Goal: Information Seeking & Learning: Learn about a topic

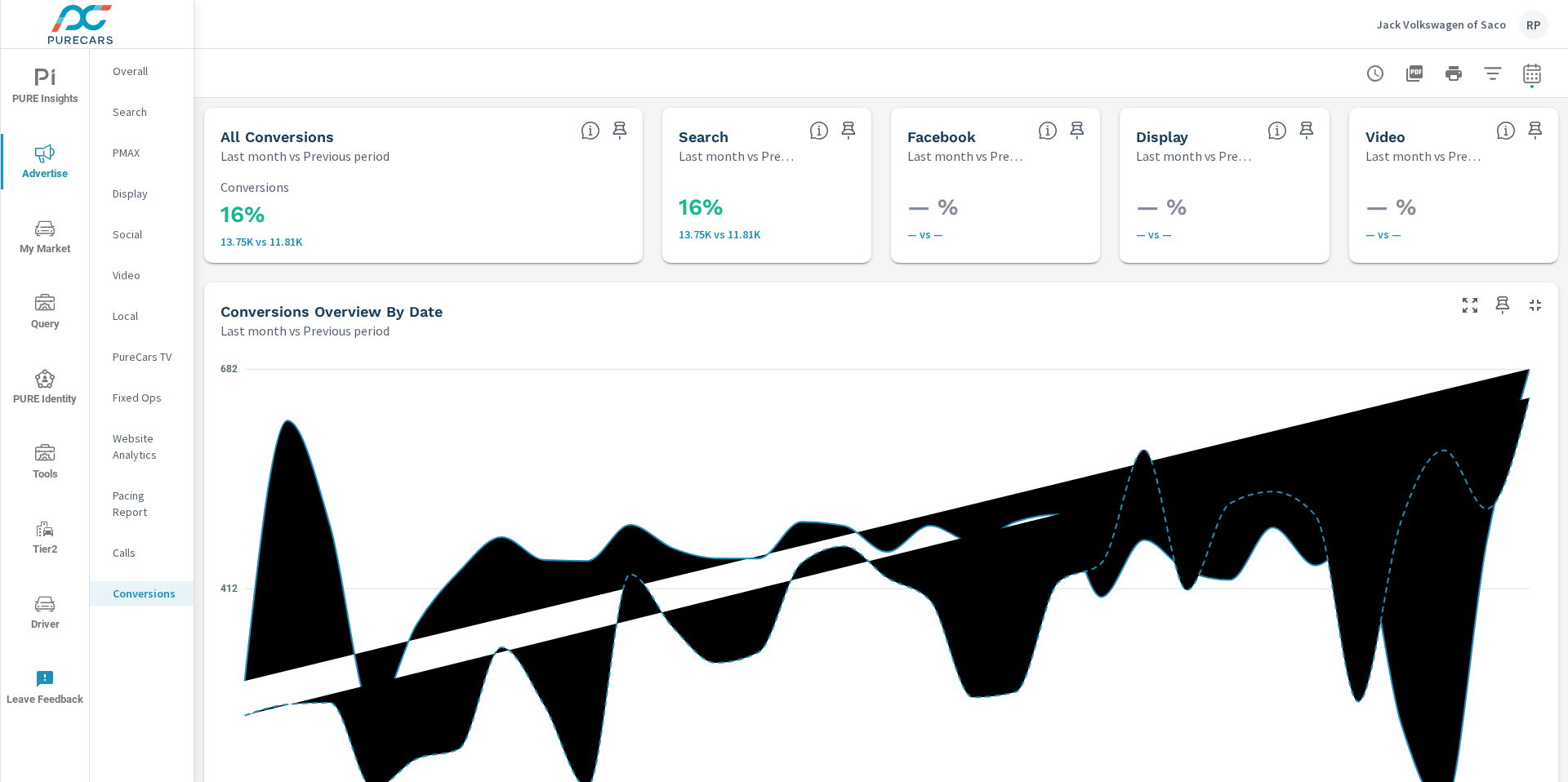
scroll to position [861, 0]
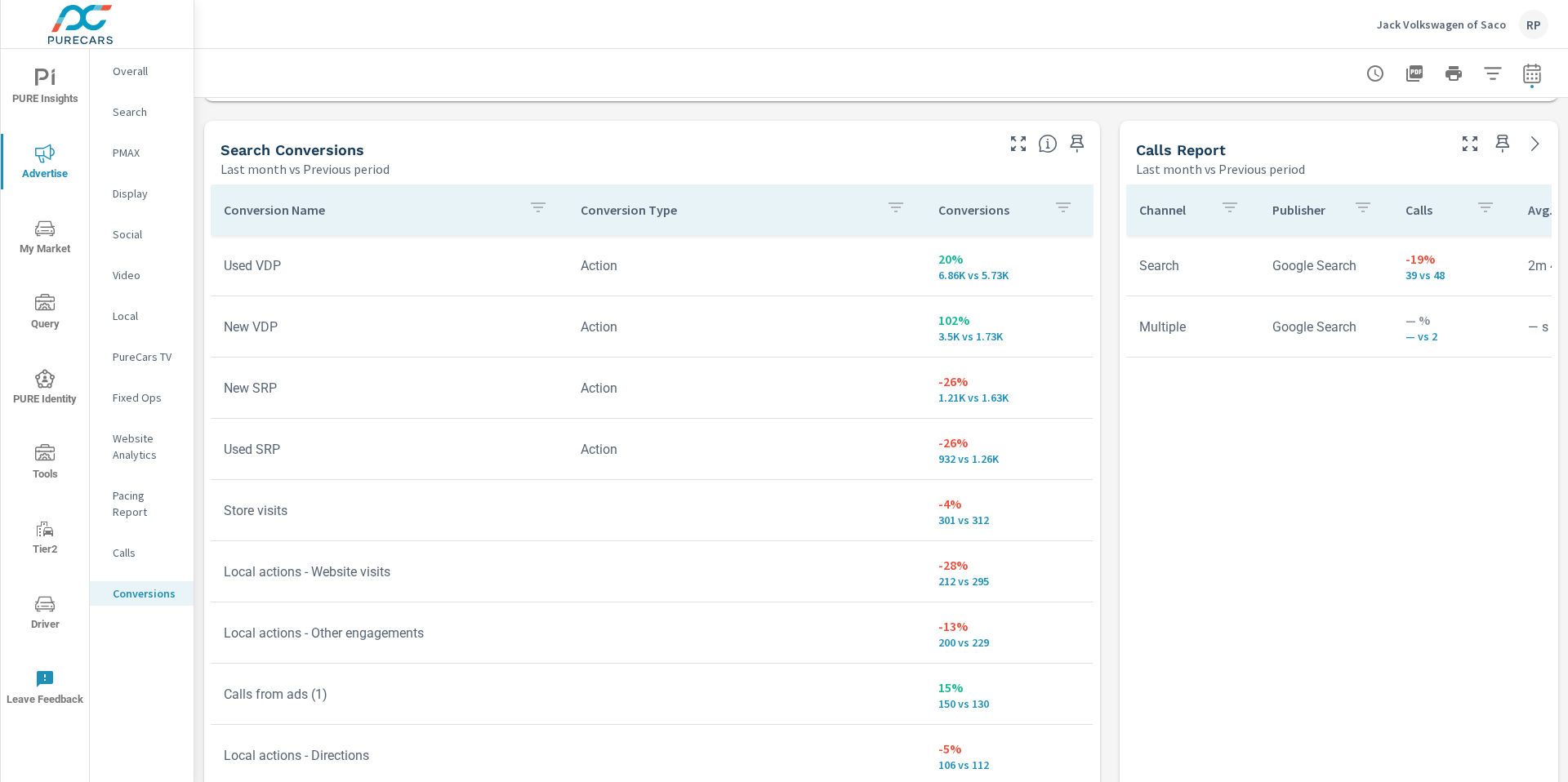
click at [1520, 28] on div "Jack Volkswagen of Saco RP" at bounding box center [1463, 24] width 171 height 30
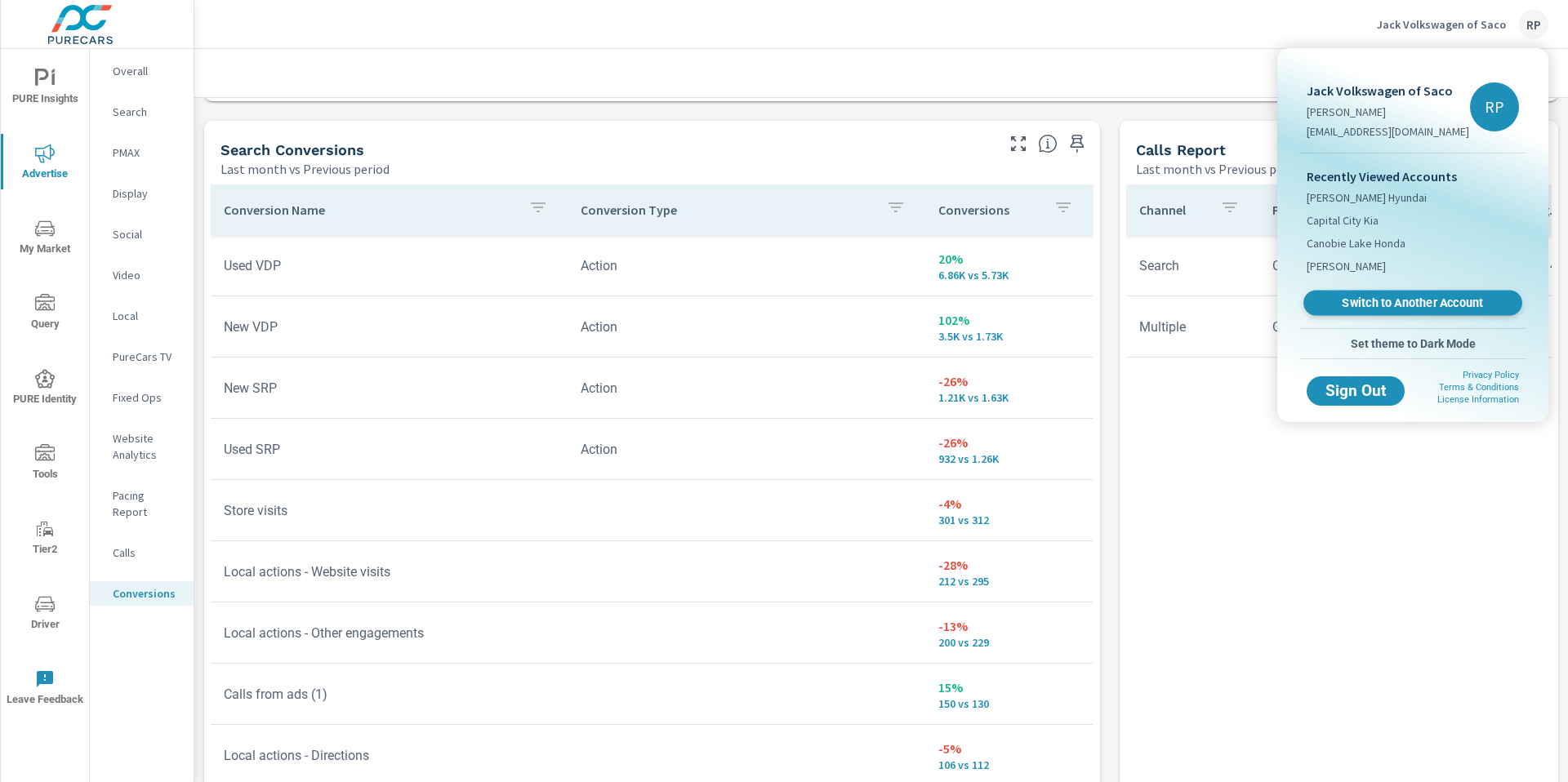
click at [1433, 293] on link "Switch to Another Account" at bounding box center [1412, 303] width 219 height 25
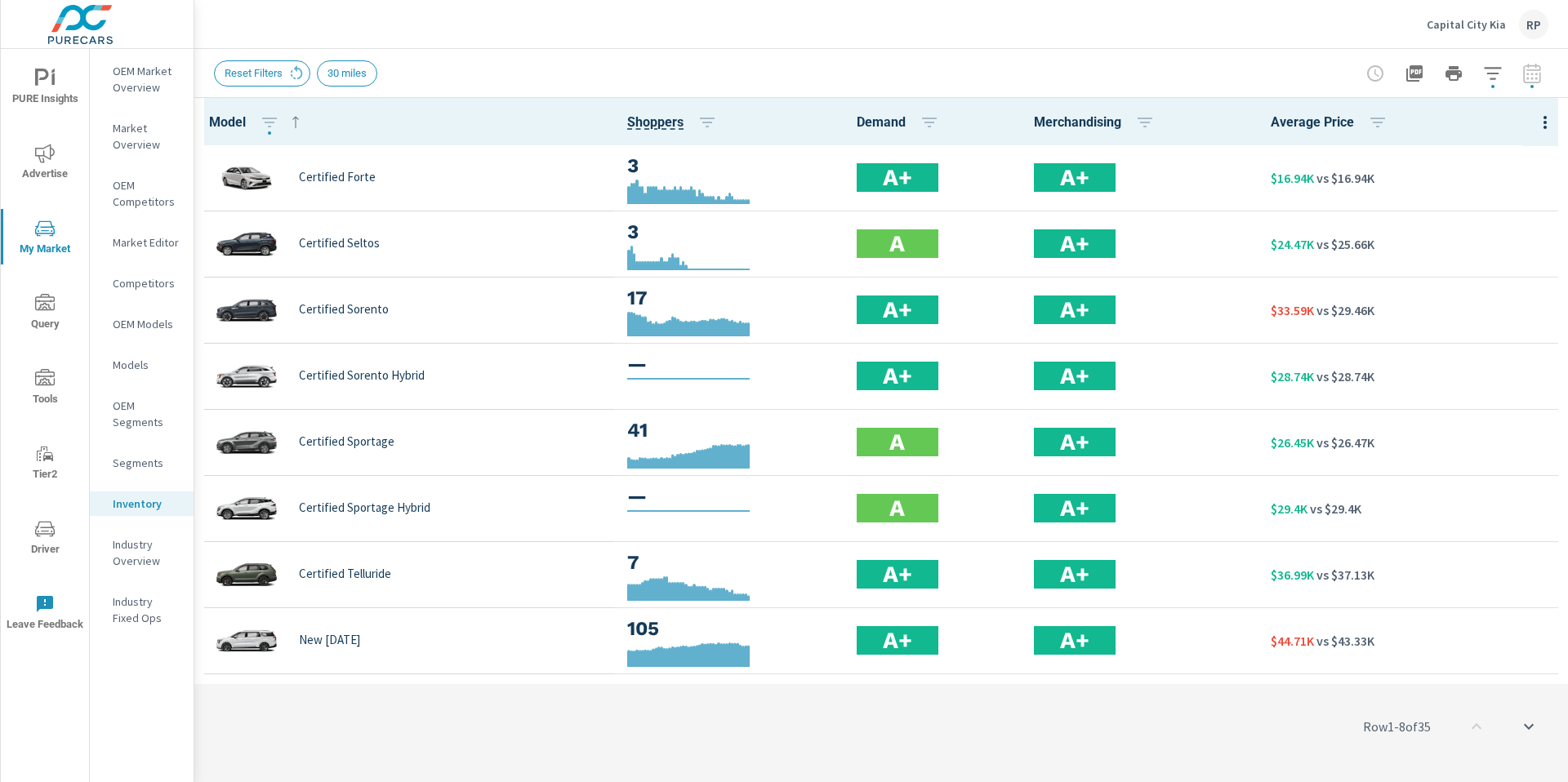
scroll to position [1, 0]
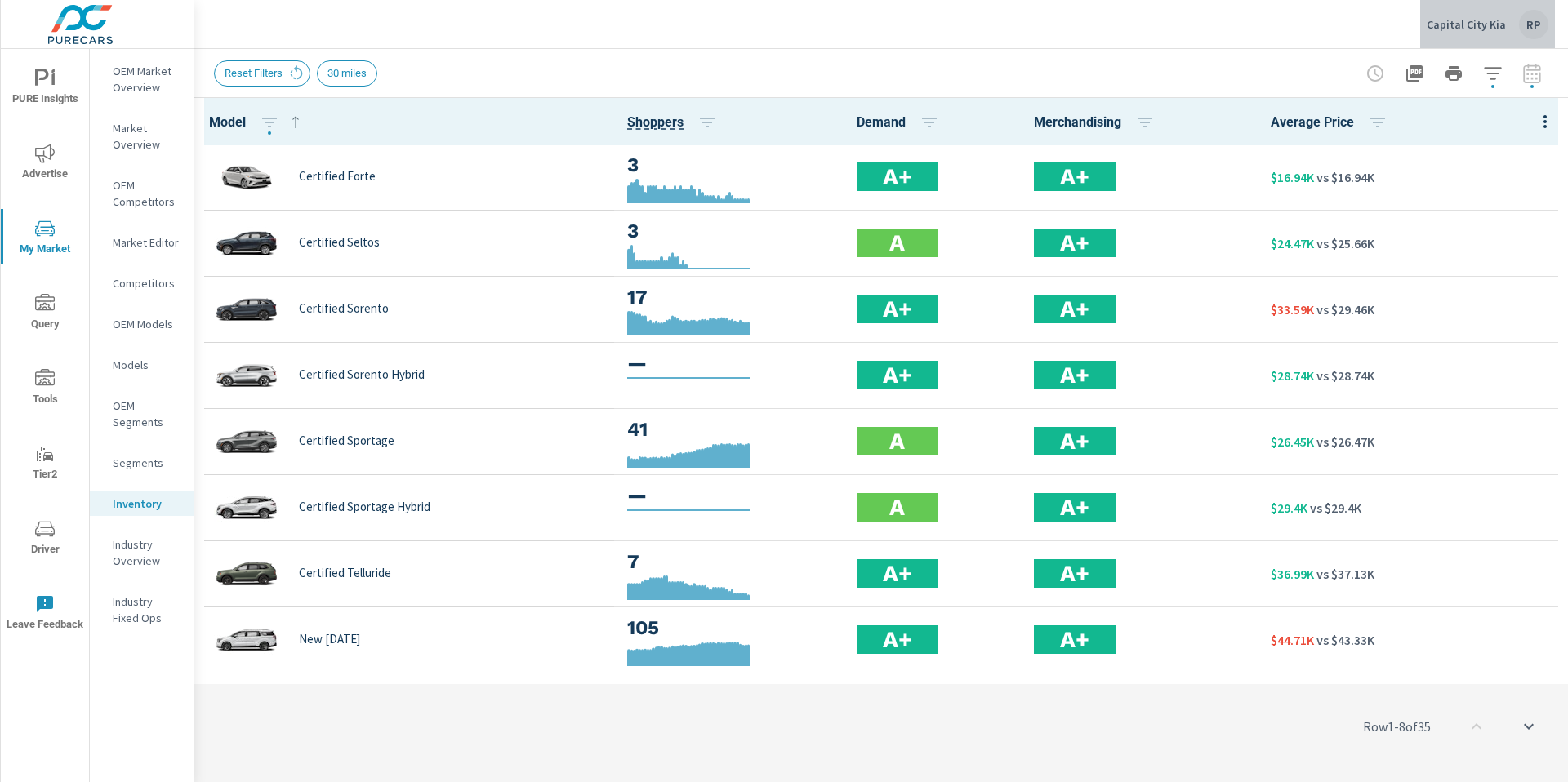
click at [1545, 30] on div "RP" at bounding box center [1533, 24] width 30 height 30
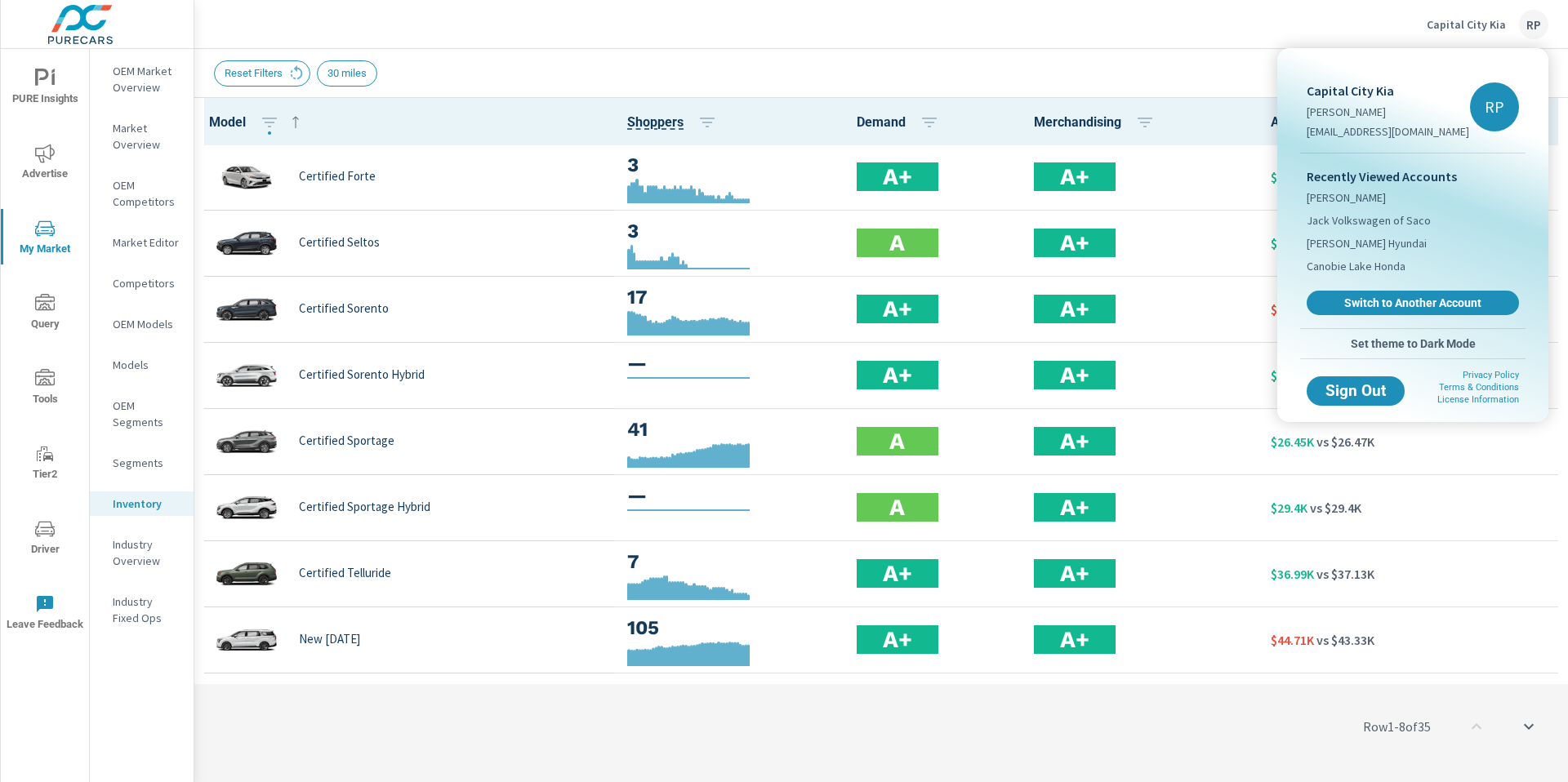
click at [1441, 309] on span "Switch to Another Account" at bounding box center [1413, 302] width 195 height 14
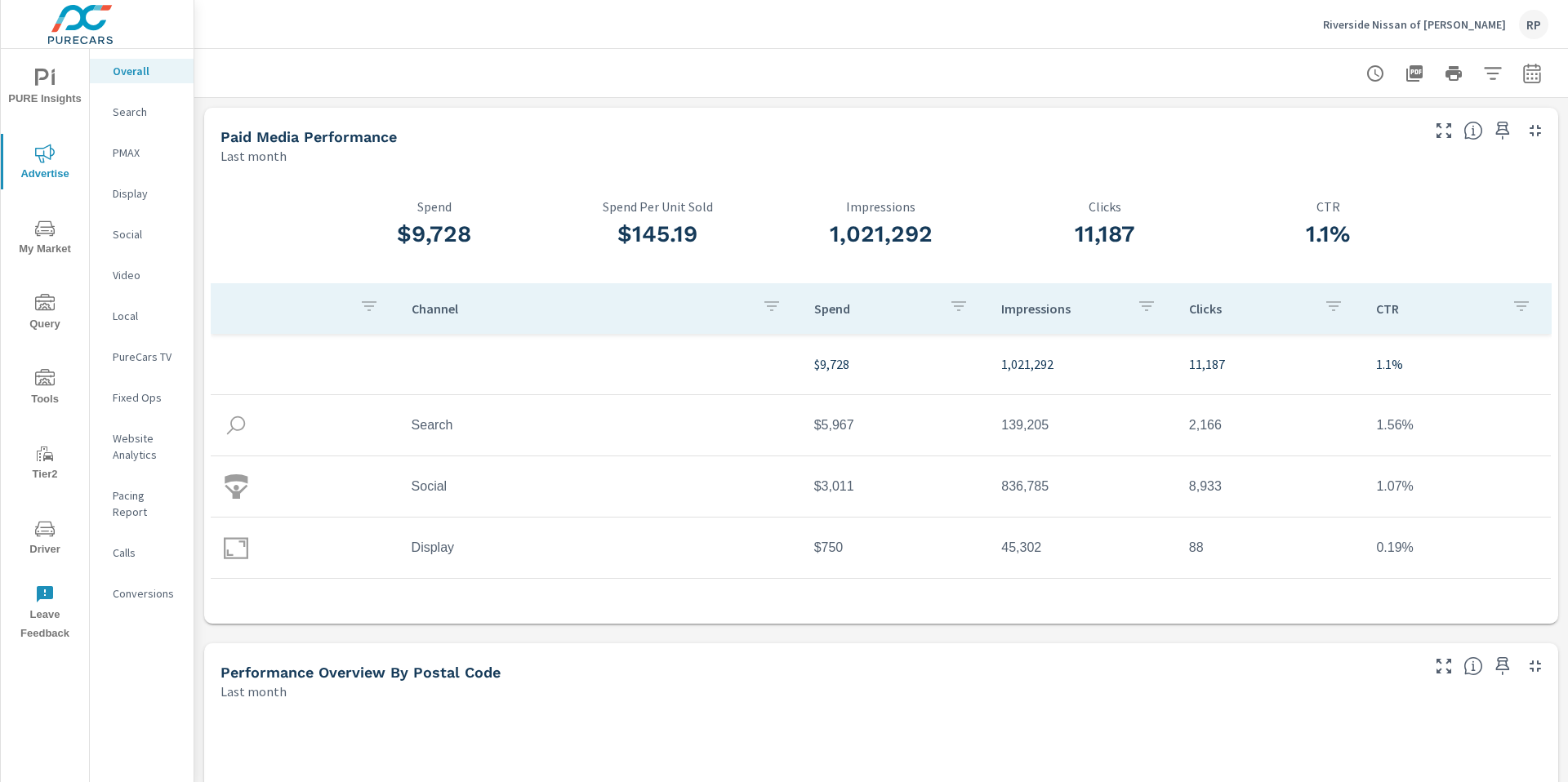
click at [44, 234] on icon "nav menu" at bounding box center [44, 228] width 19 height 19
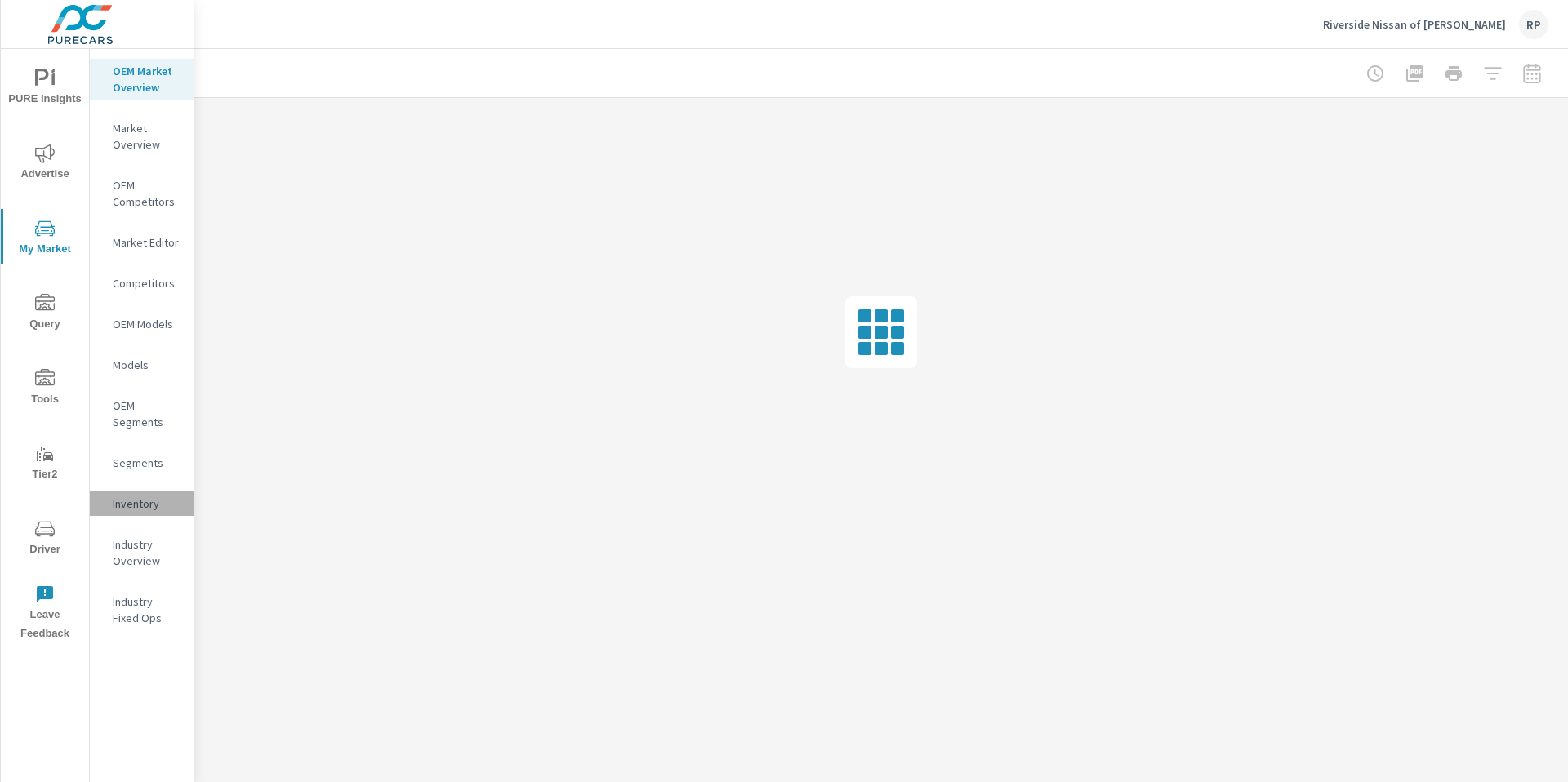
click at [127, 510] on p "Inventory" at bounding box center [146, 504] width 67 height 16
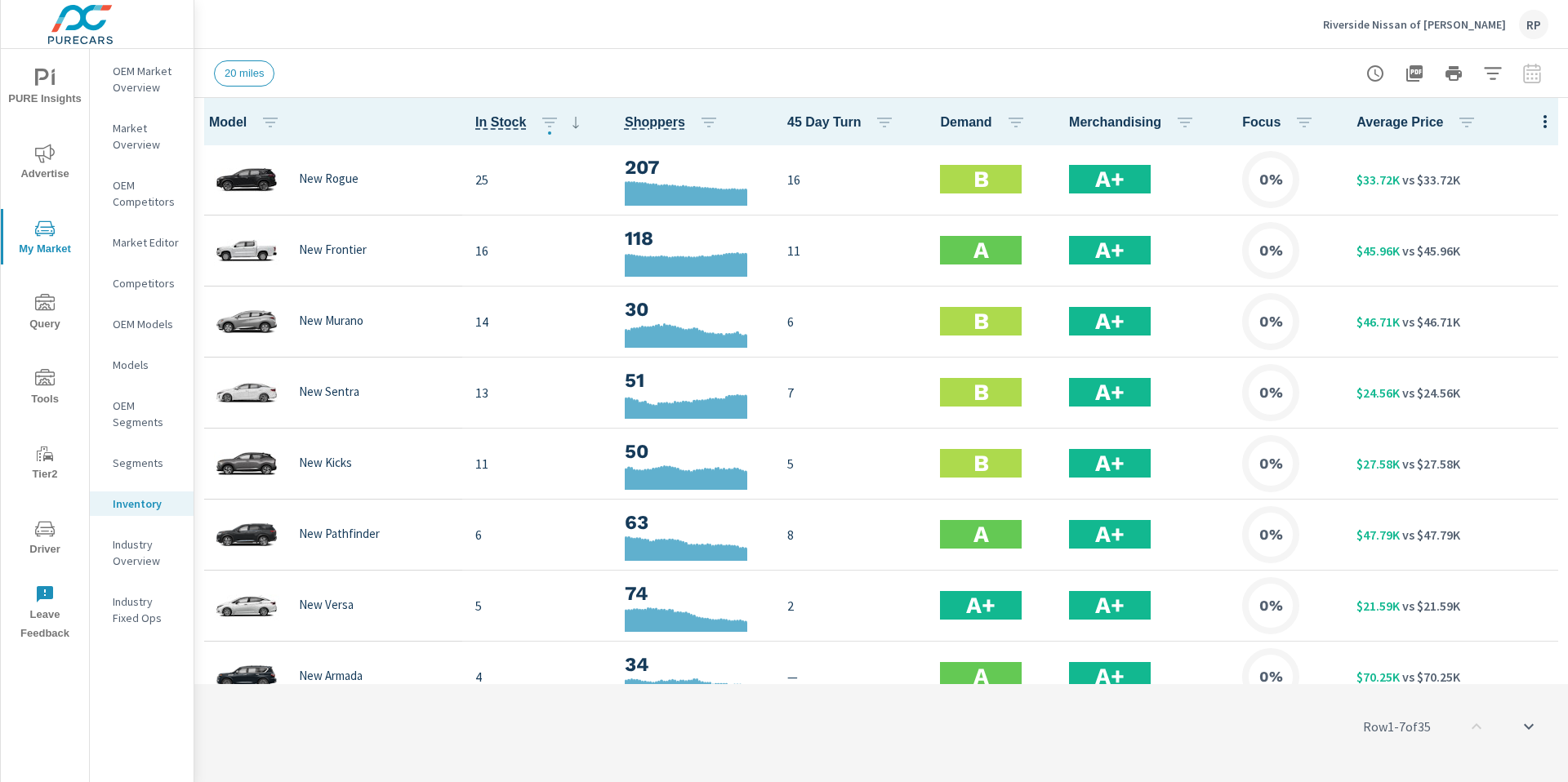
click at [980, 72] on icon "button" at bounding box center [1493, 73] width 19 height 19
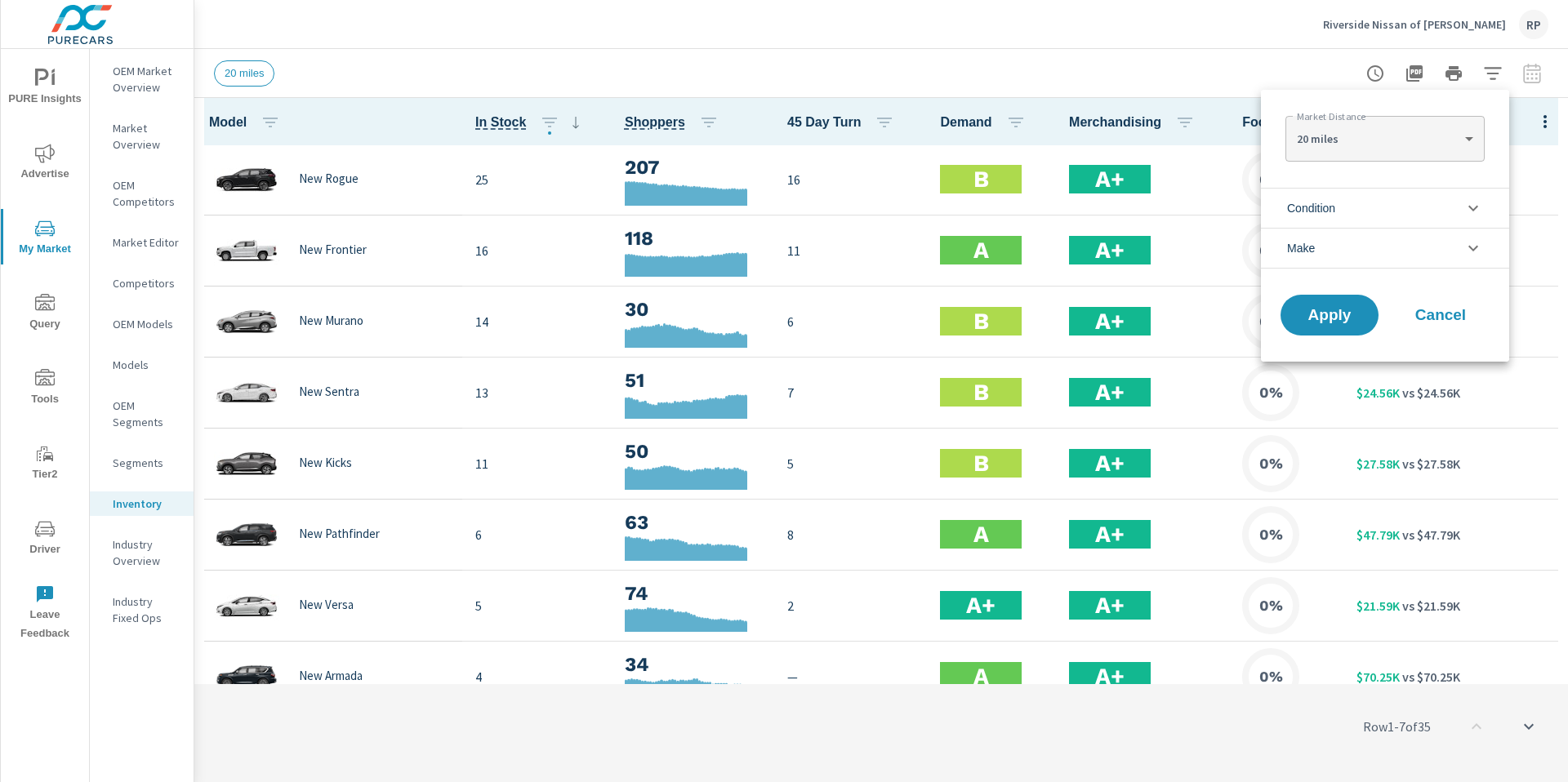
click at [980, 126] on body "PURE Insights Advertise My Market Query Tools Tier2 Driver Leave Feedback OEM M…" at bounding box center [784, 400] width 1568 height 800
click at [980, 214] on li "50 miles" at bounding box center [1385, 217] width 198 height 26
type Distance "50"
click at [980, 302] on button "Apply" at bounding box center [1329, 315] width 101 height 42
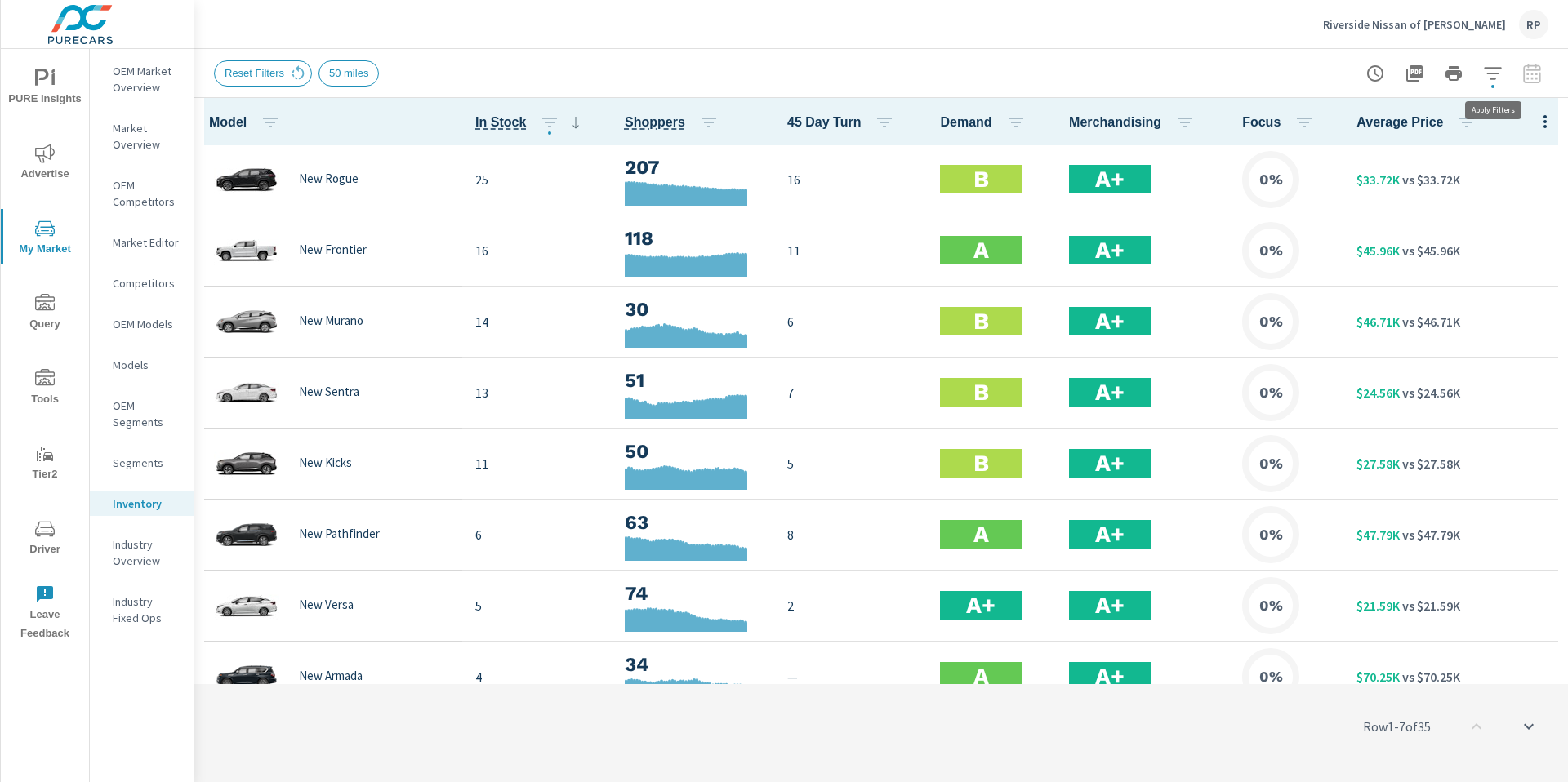
click at [980, 87] on span "button" at bounding box center [1492, 86] width 3 height 3
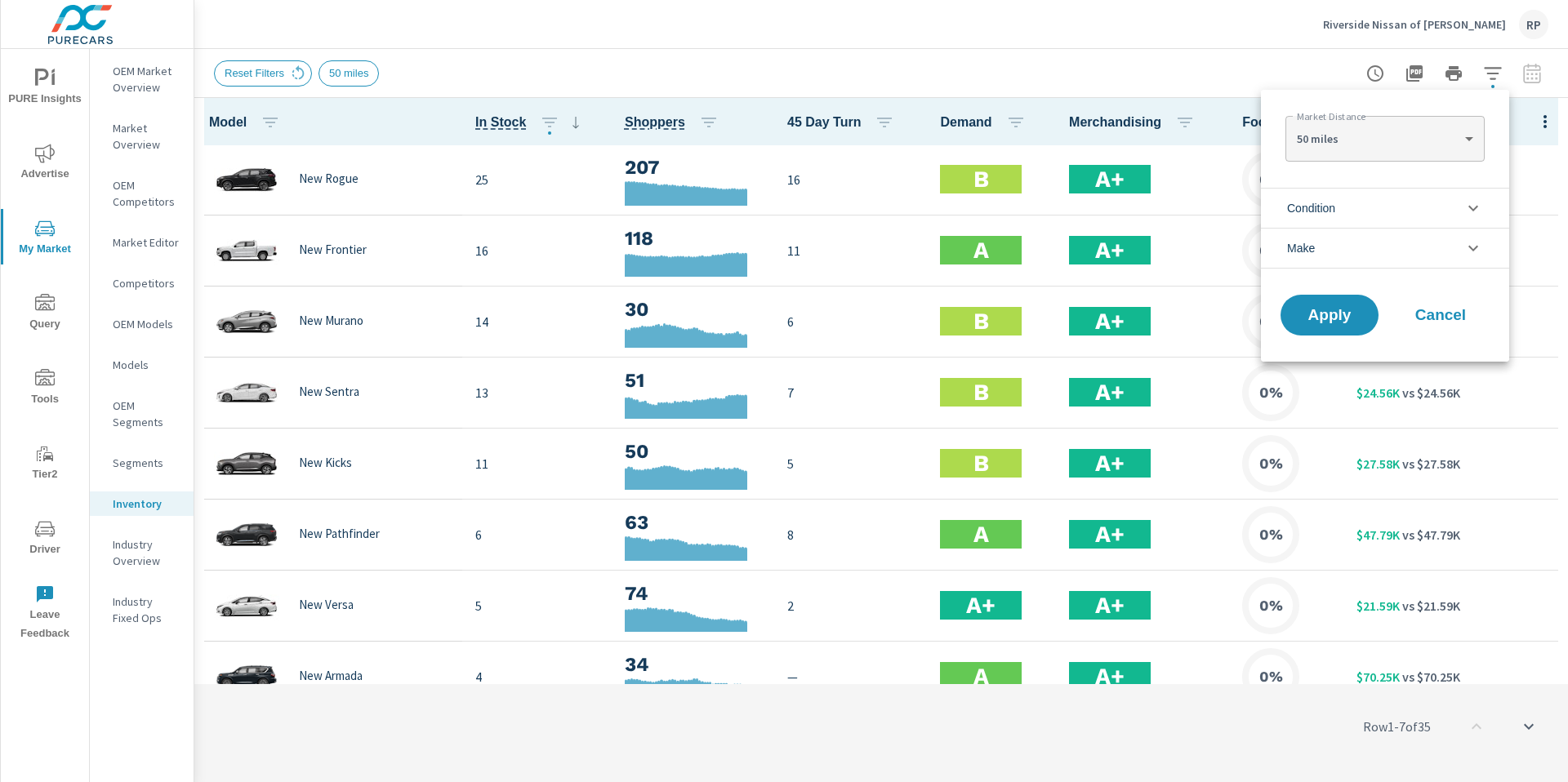
click at [980, 141] on body "PURE Insights Advertise My Market Query Tools Tier2 Driver Leave Feedback OEM M…" at bounding box center [784, 400] width 1568 height 800
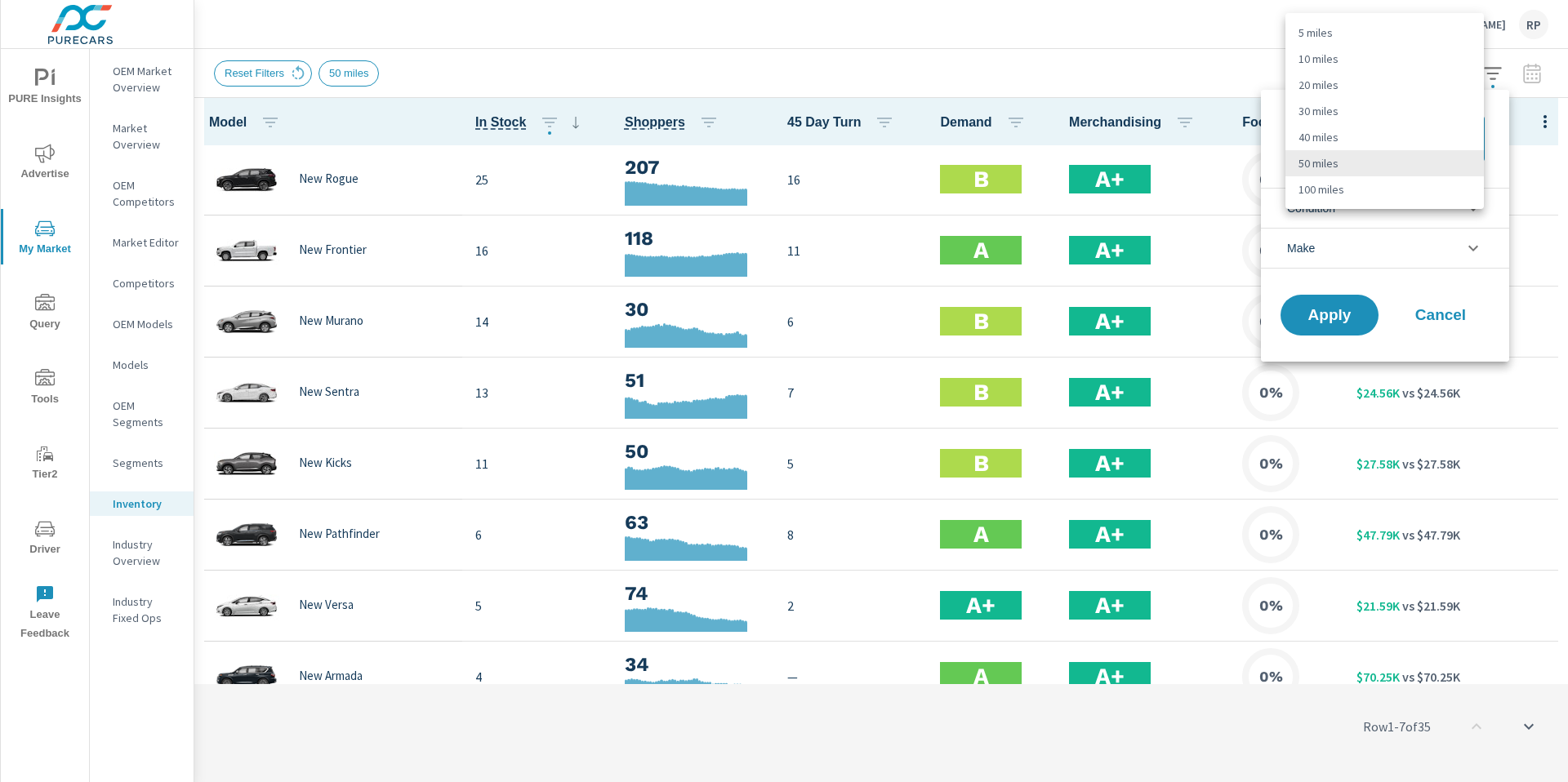
click at [980, 190] on li "100 miles" at bounding box center [1385, 189] width 198 height 26
type Distance "100"
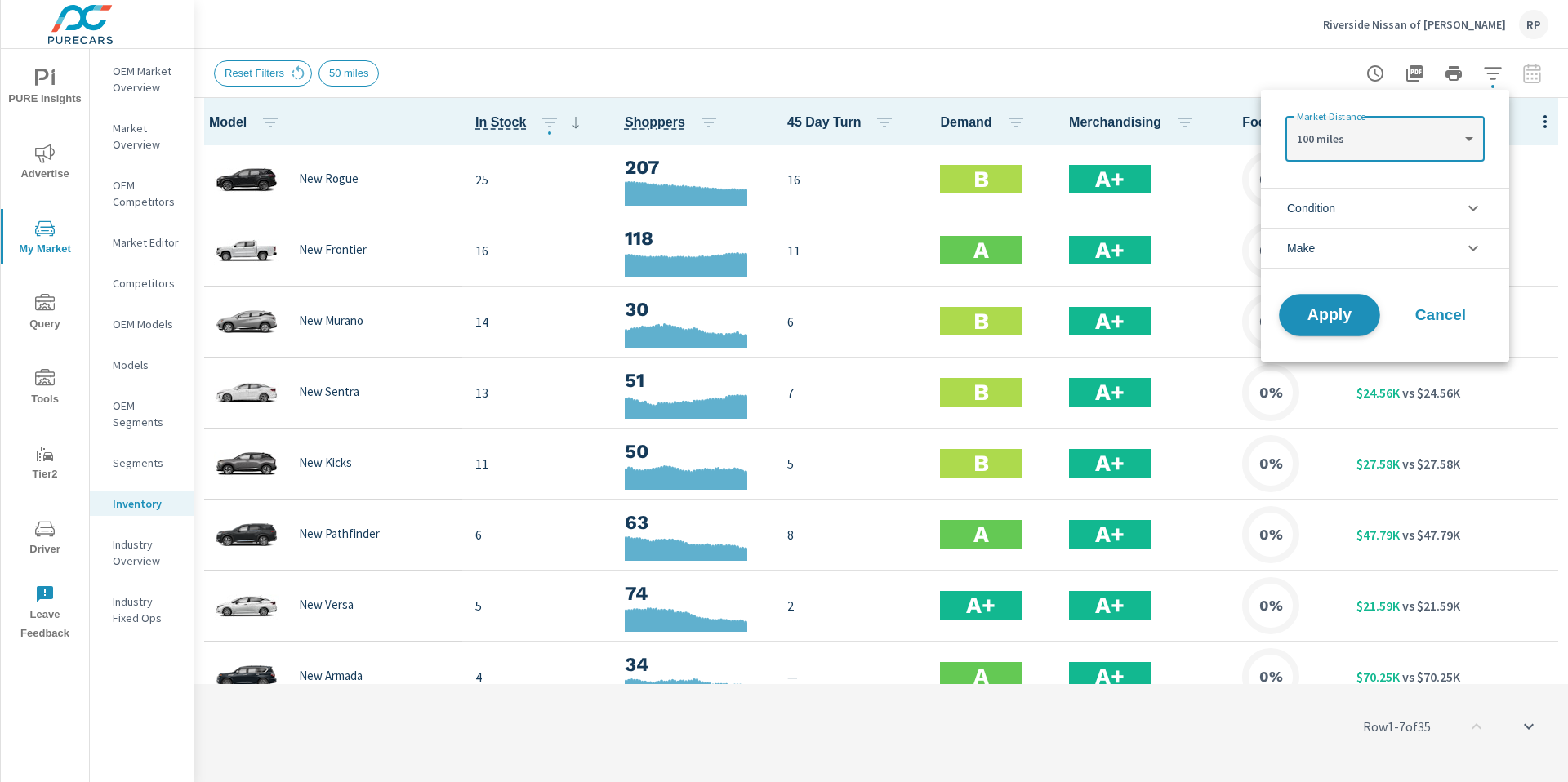
click at [980, 314] on span "Apply" at bounding box center [1330, 316] width 67 height 15
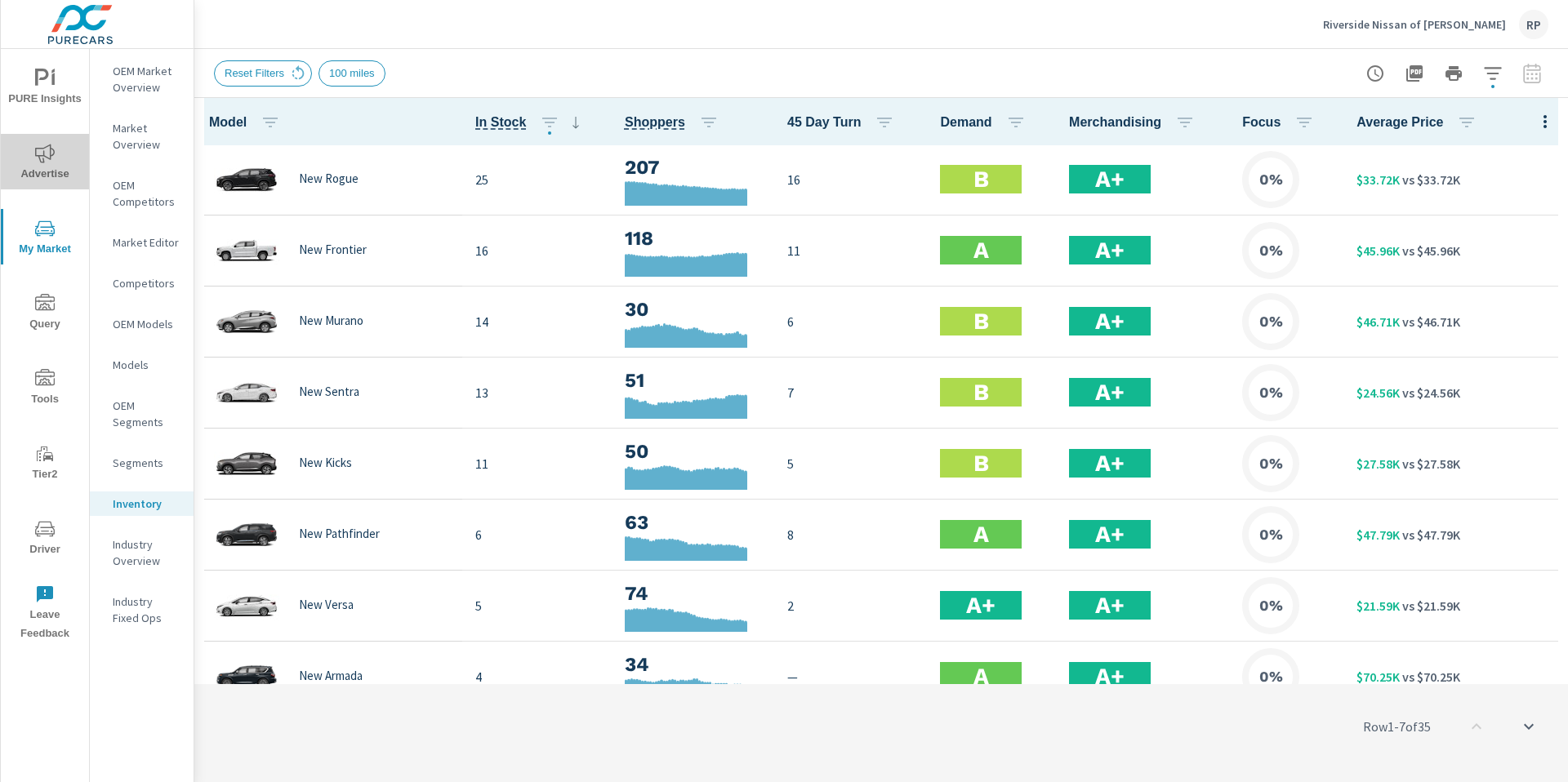
click at [54, 165] on span "Advertise" at bounding box center [44, 164] width 78 height 40
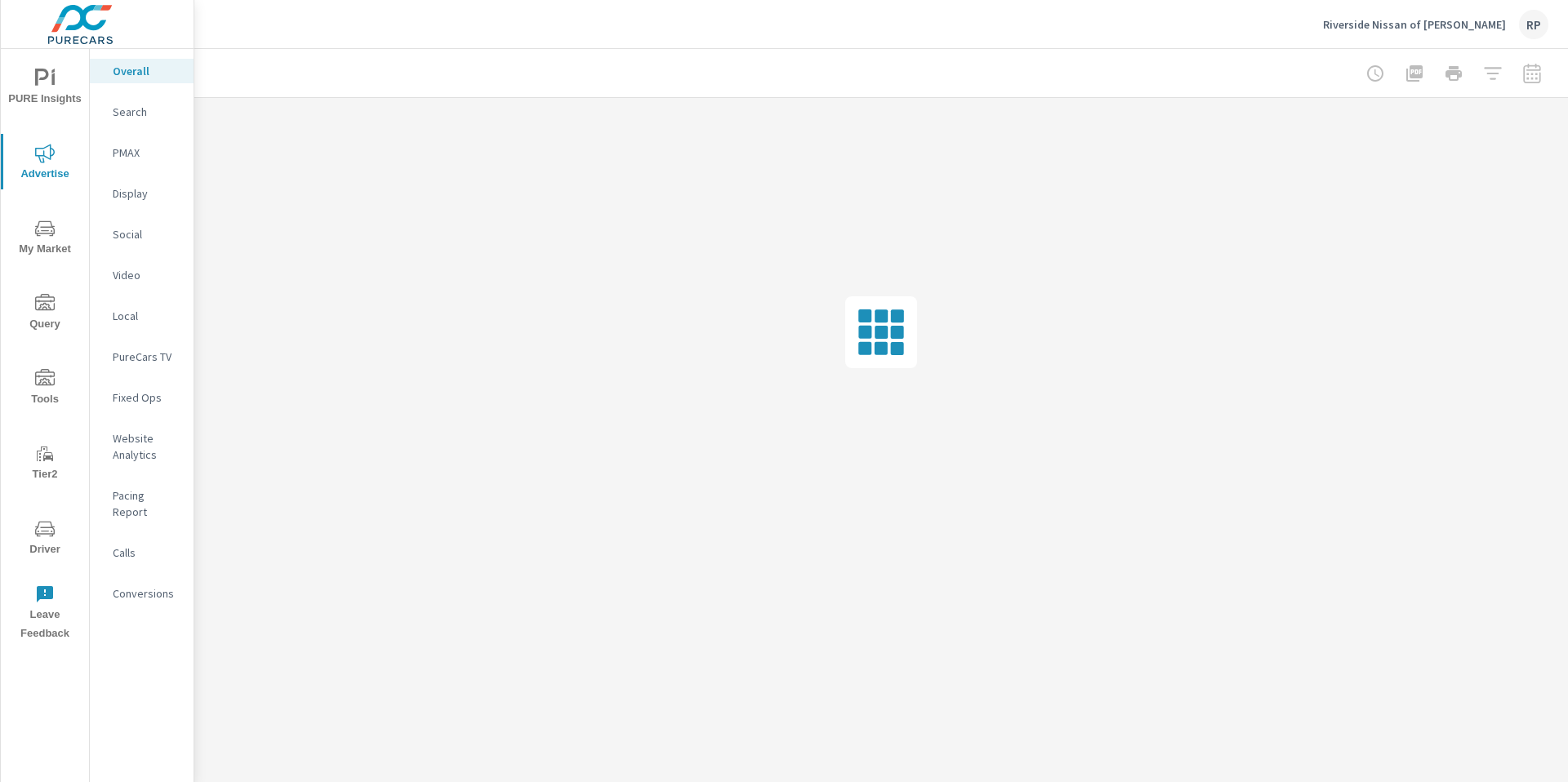
click at [127, 440] on p "Website Analytics" at bounding box center [146, 447] width 67 height 33
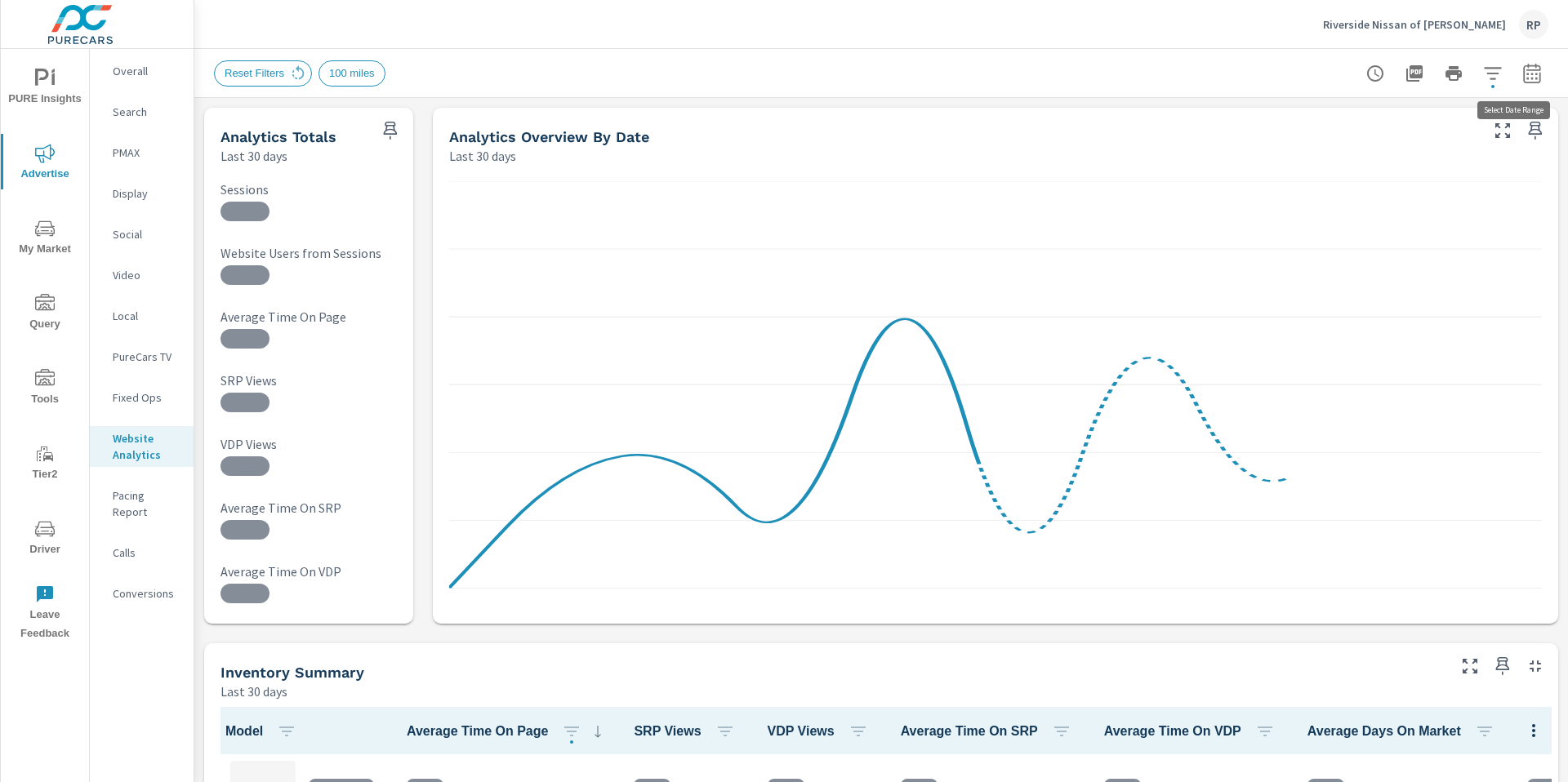
click at [980, 78] on button "button" at bounding box center [1532, 73] width 33 height 33
select select "Last 30 days"
click at [980, 190] on p "+ Add comparison" at bounding box center [1405, 184] width 209 height 19
select select "Previous period"
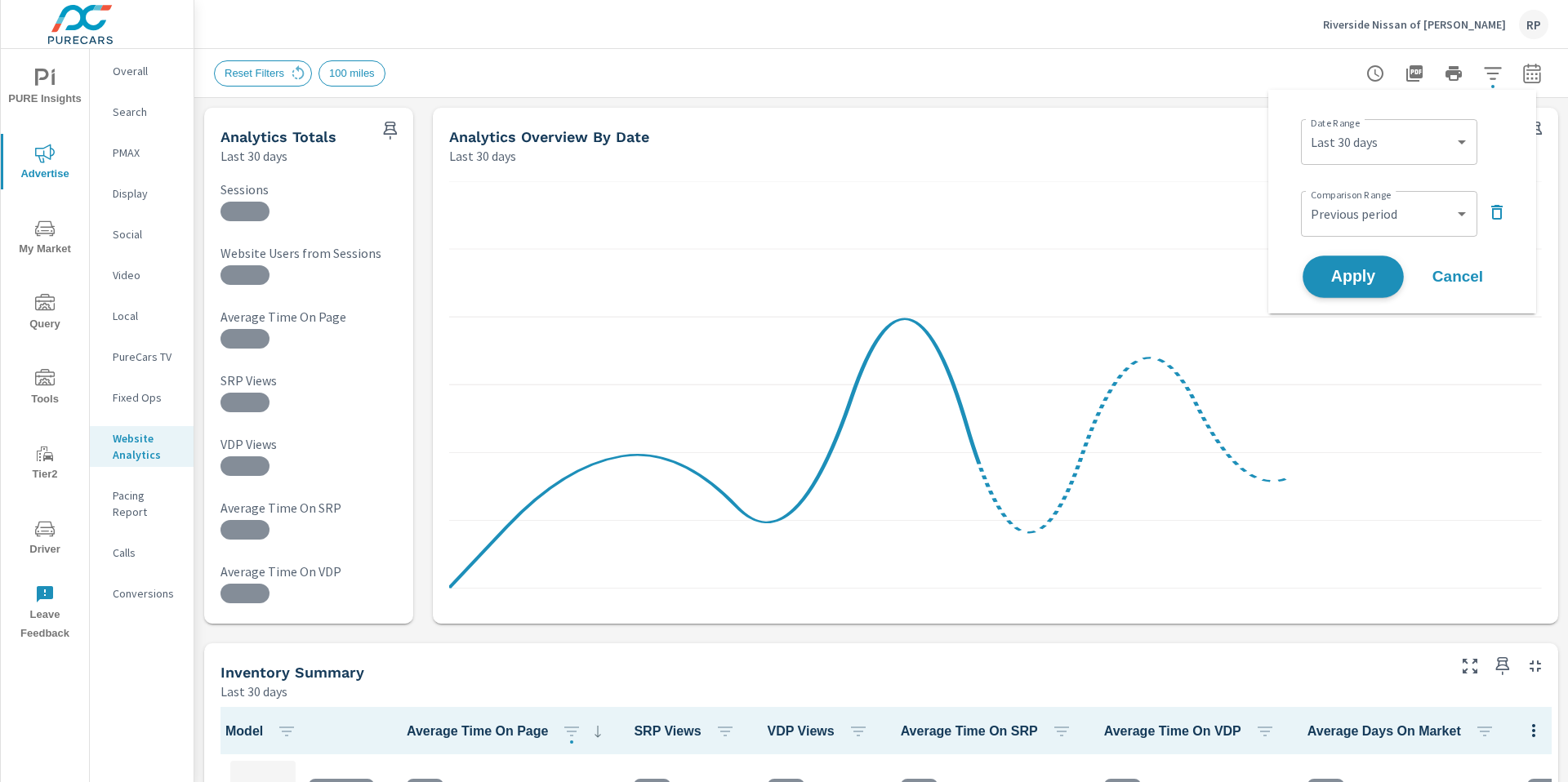
click at [980, 278] on span "Apply" at bounding box center [1353, 277] width 67 height 15
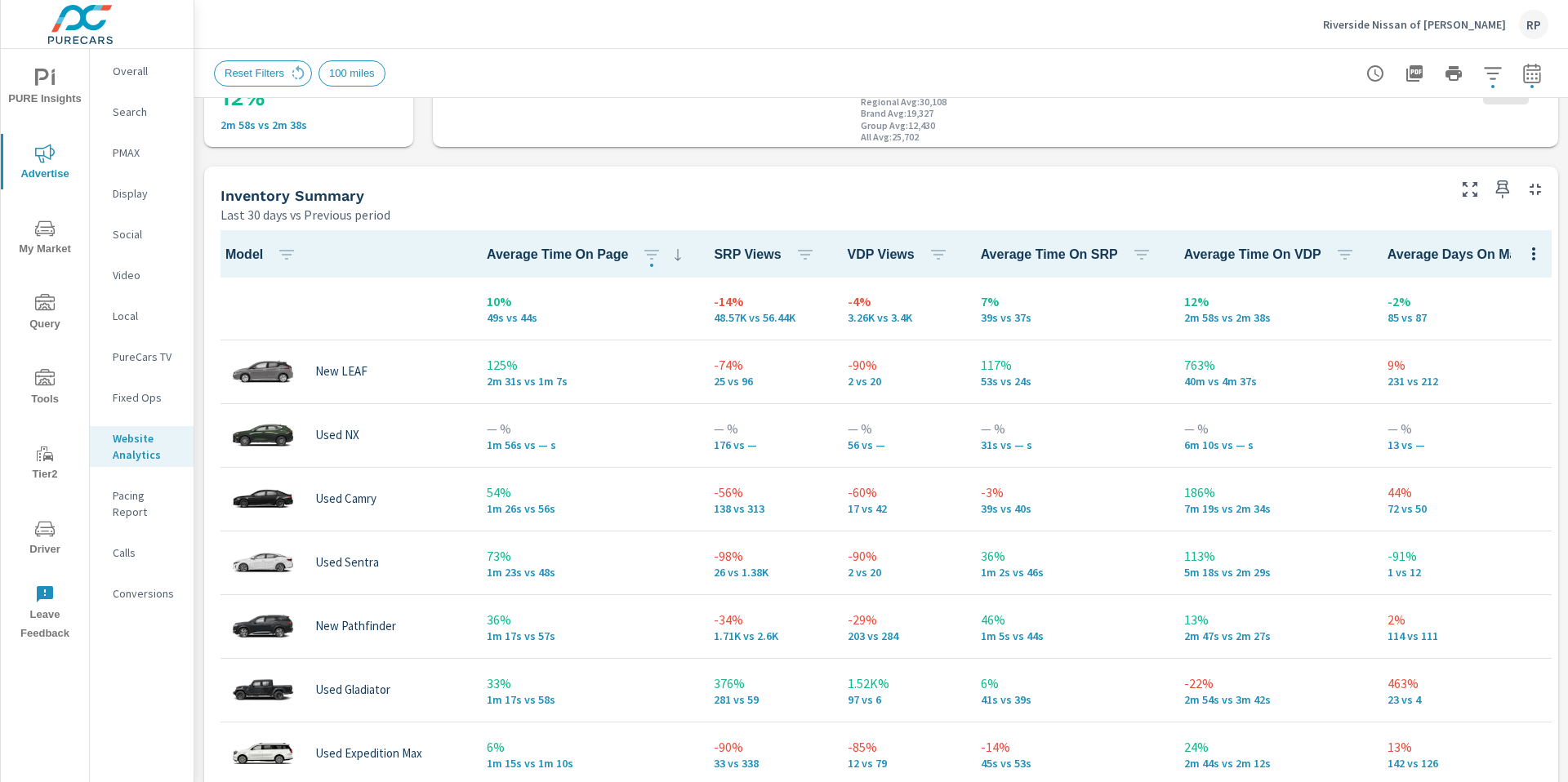
scroll to position [679, 0]
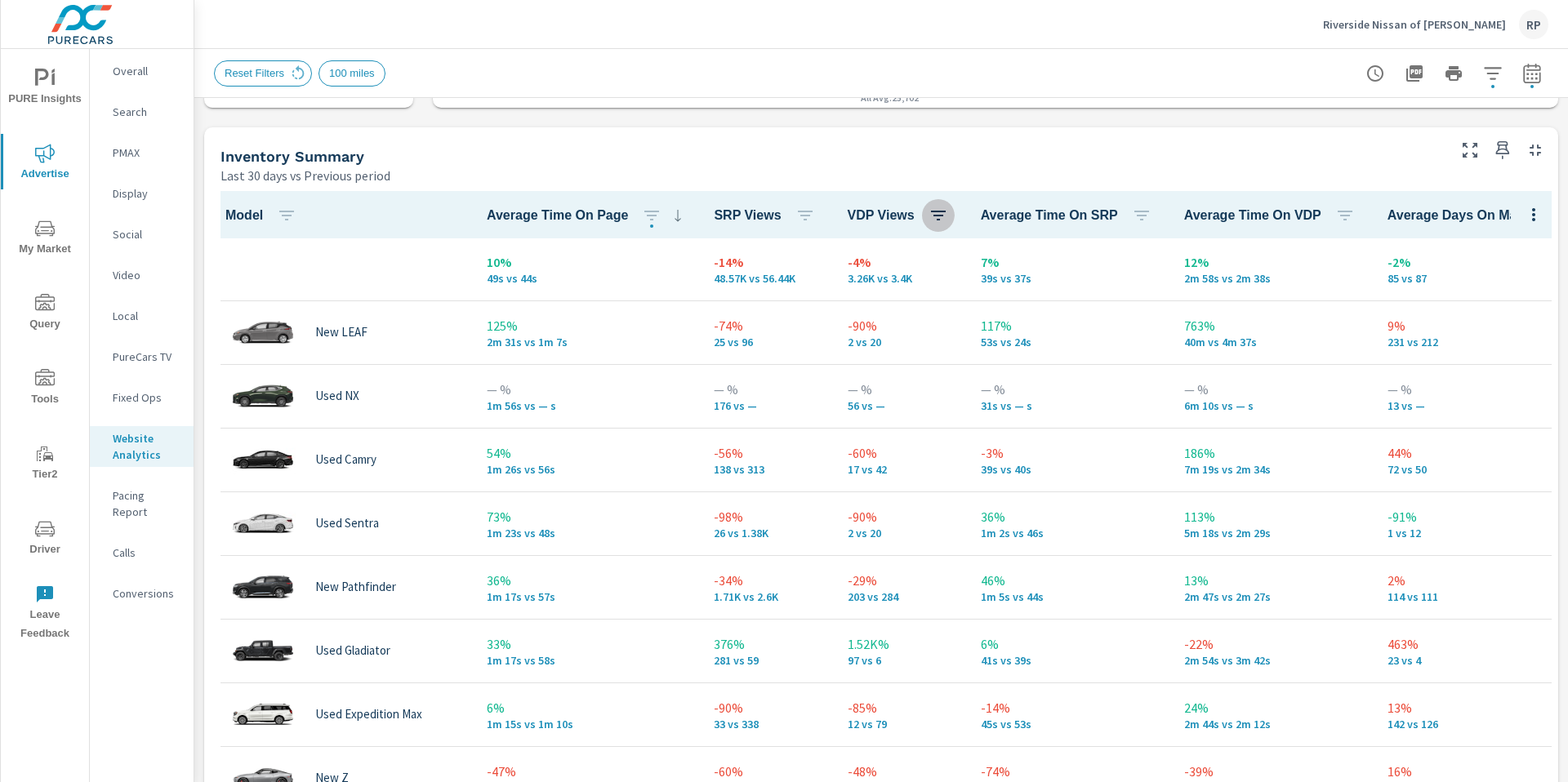
click at [931, 220] on icon "button" at bounding box center [938, 216] width 19 height 19
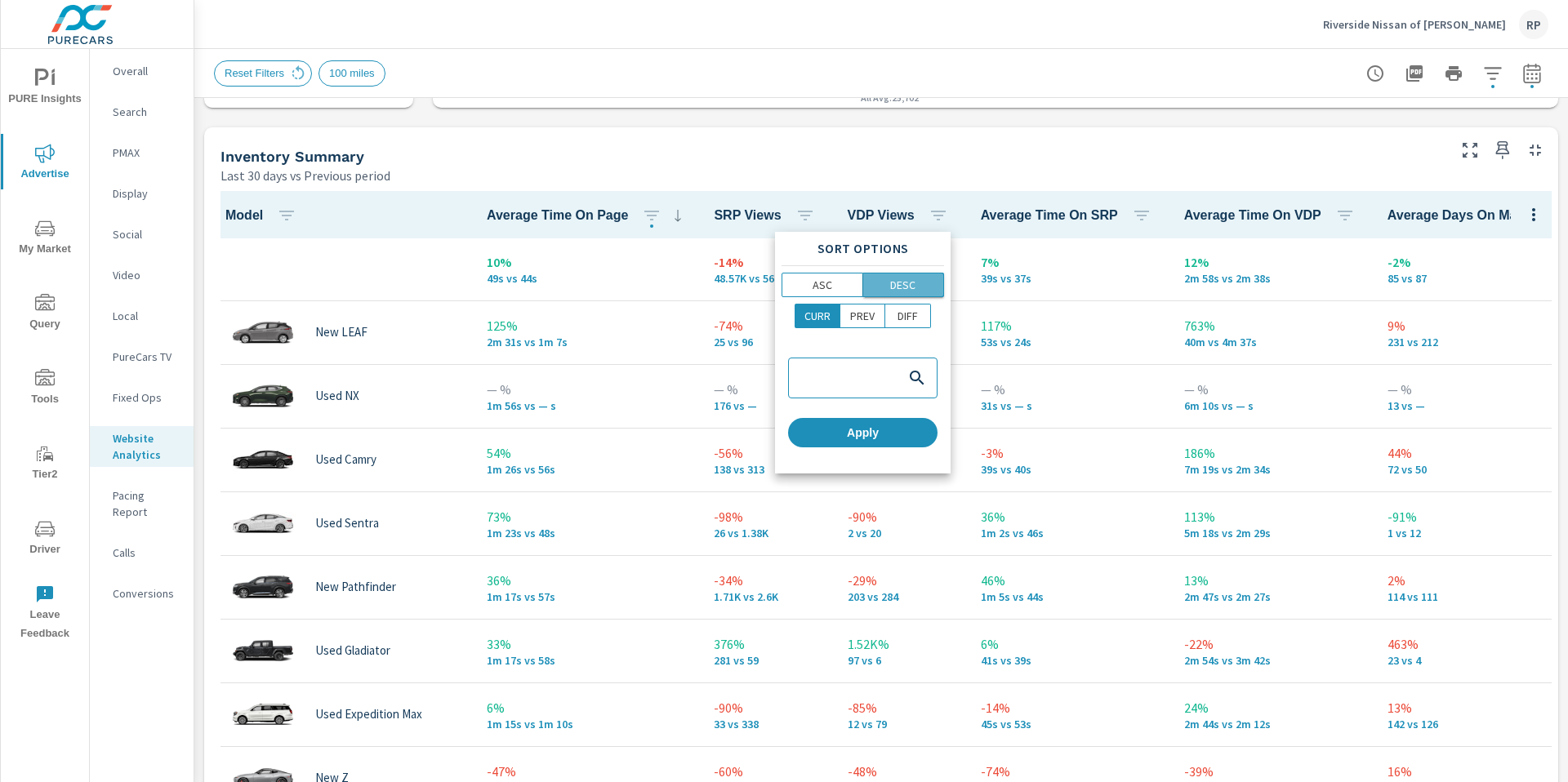
click at [903, 282] on p "DESC" at bounding box center [902, 284] width 25 height 16
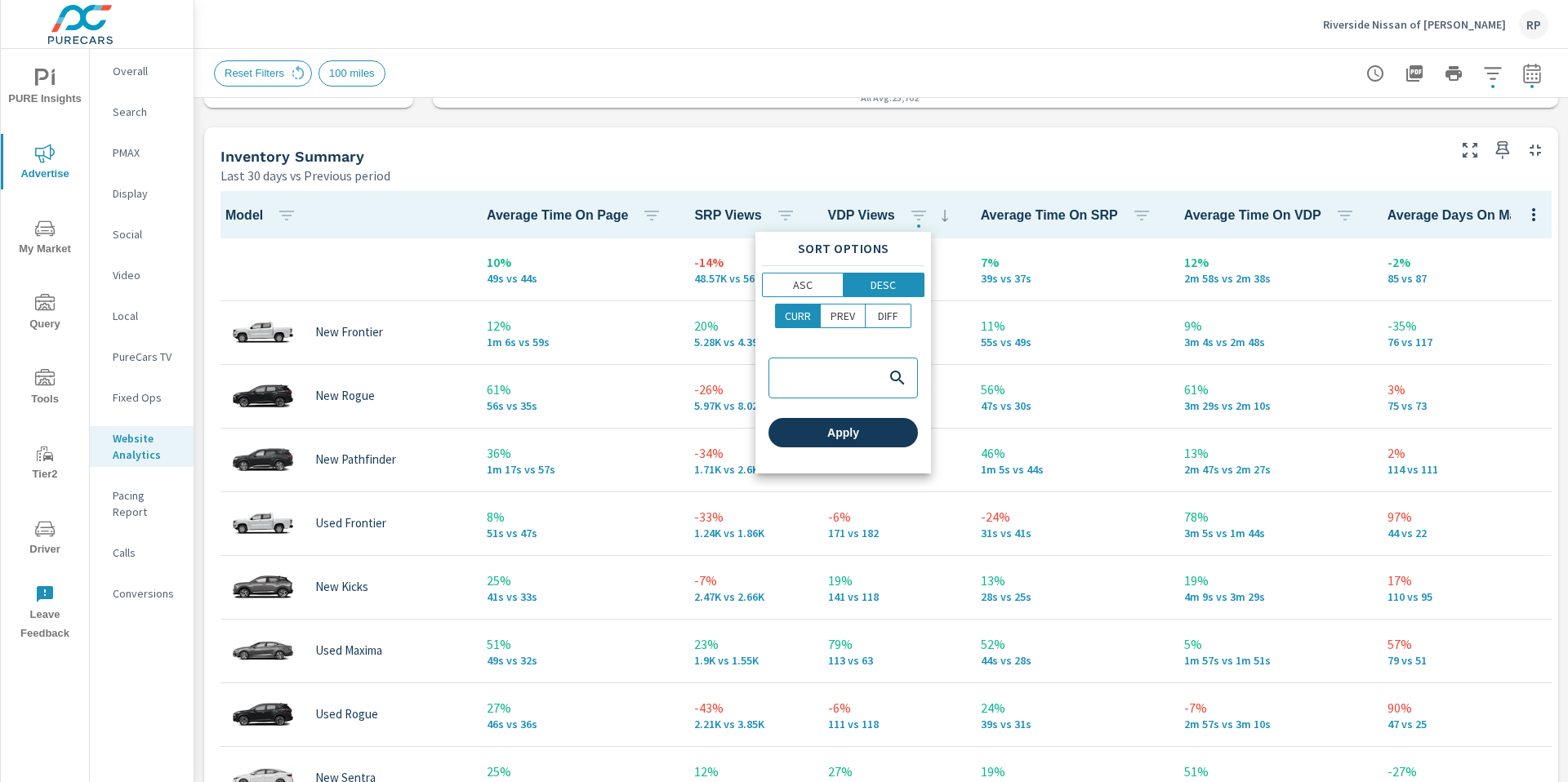
click at [867, 437] on span "Apply" at bounding box center [844, 432] width 137 height 14
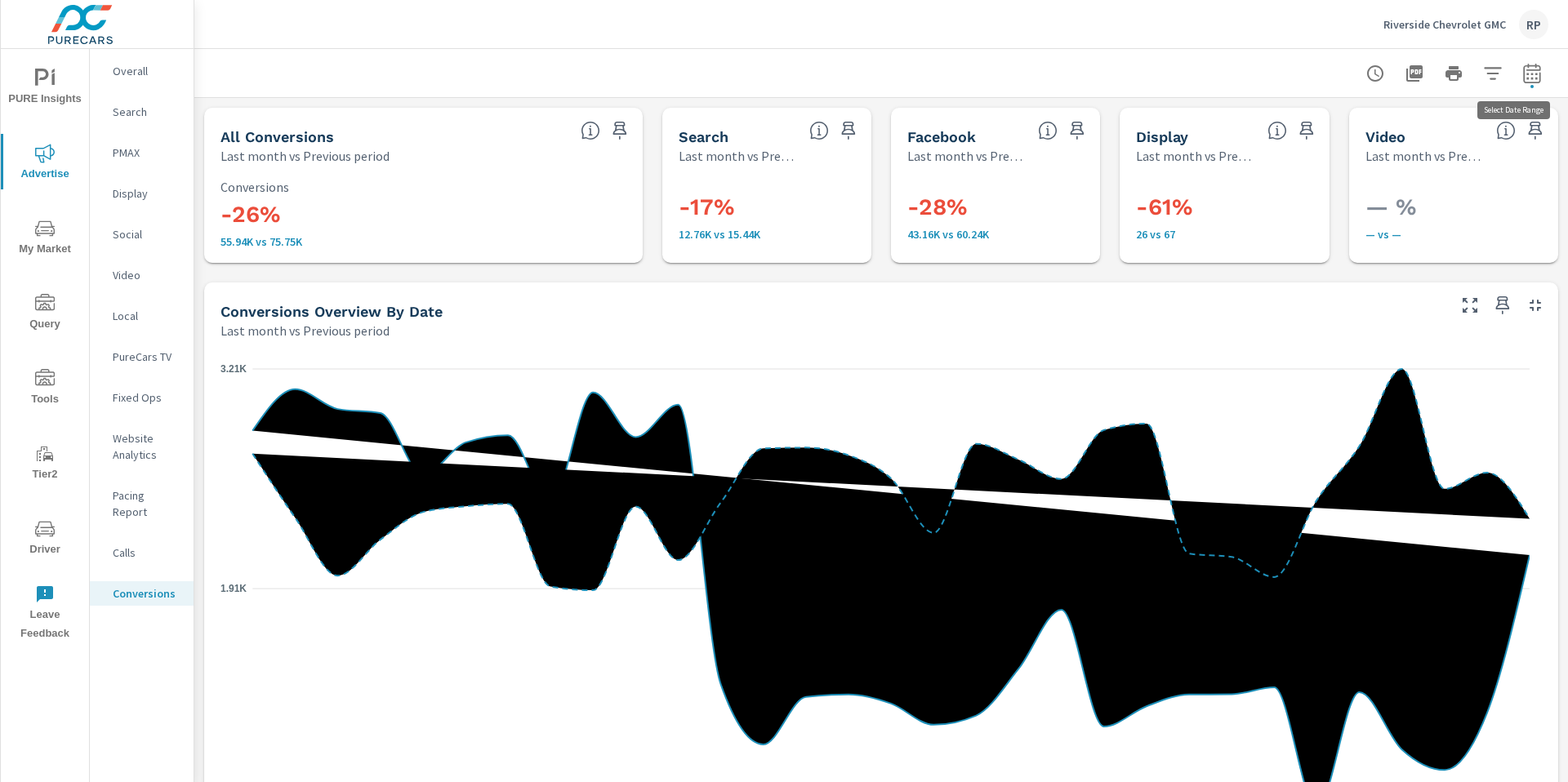
click at [980, 81] on icon "button" at bounding box center [1531, 72] width 17 height 19
select select "Last month"
select select "Previous period"
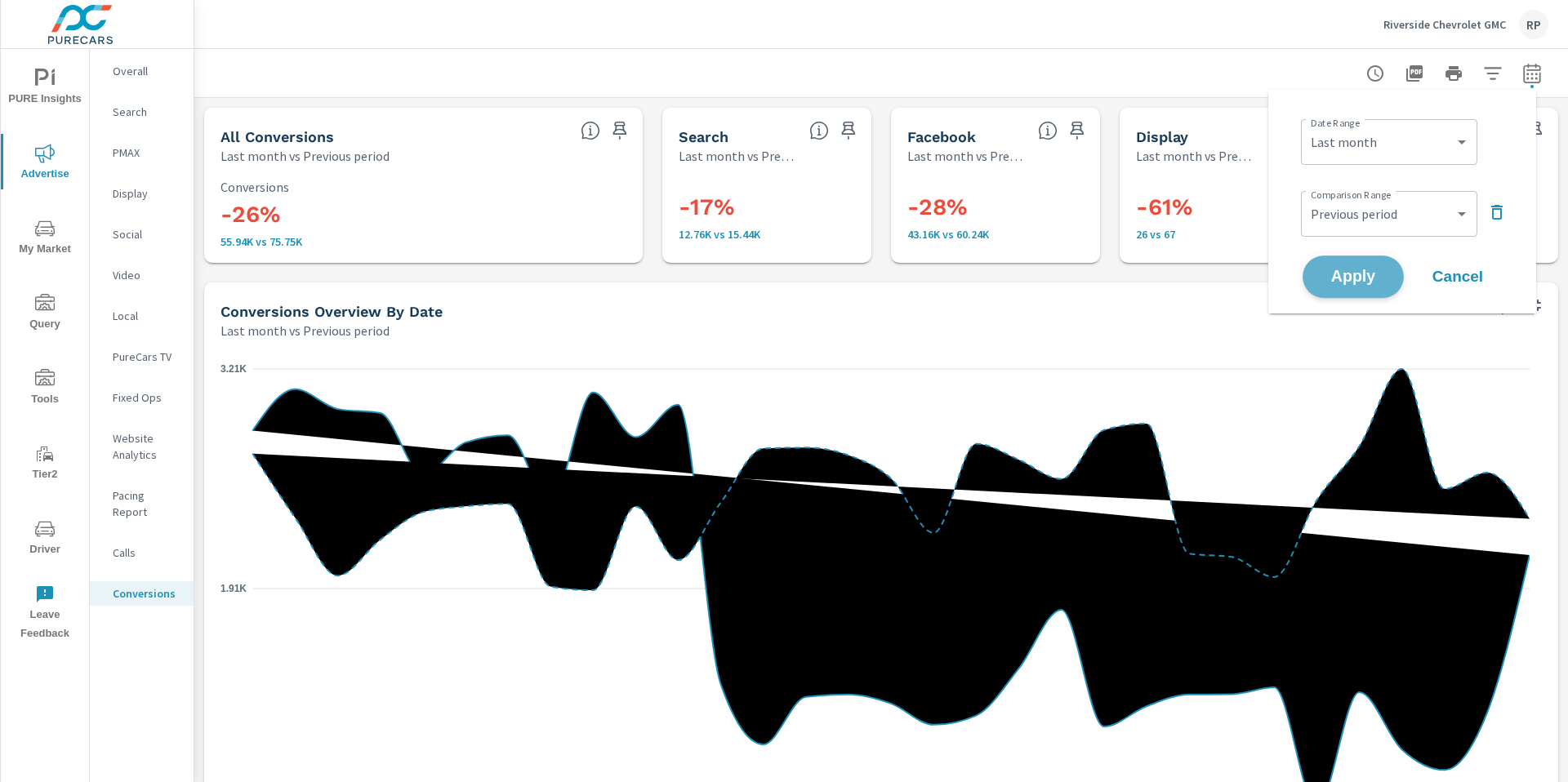
click at [980, 264] on button "Apply" at bounding box center [1352, 276] width 101 height 42
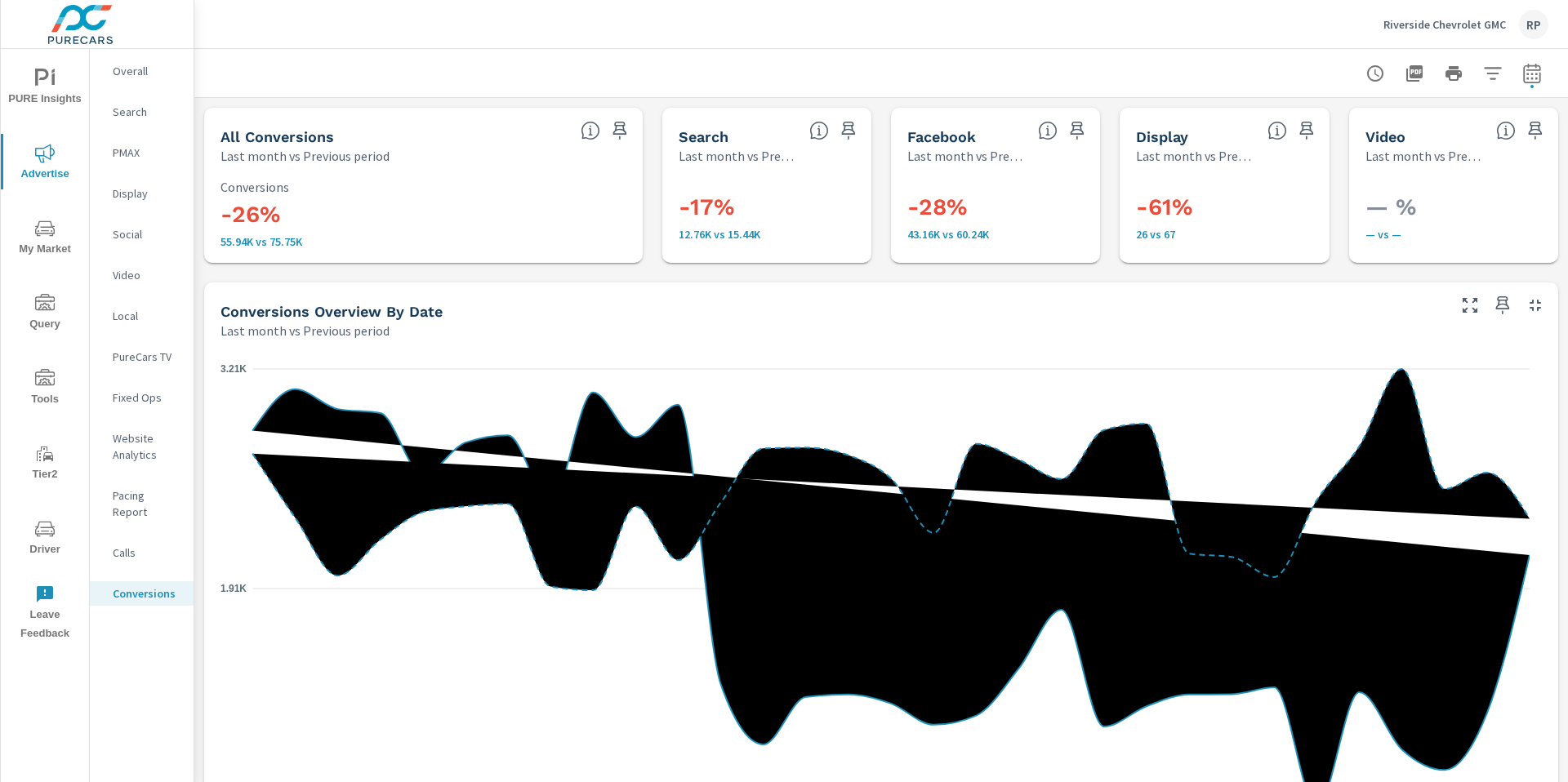
click at [135, 67] on p "Overall" at bounding box center [146, 70] width 67 height 16
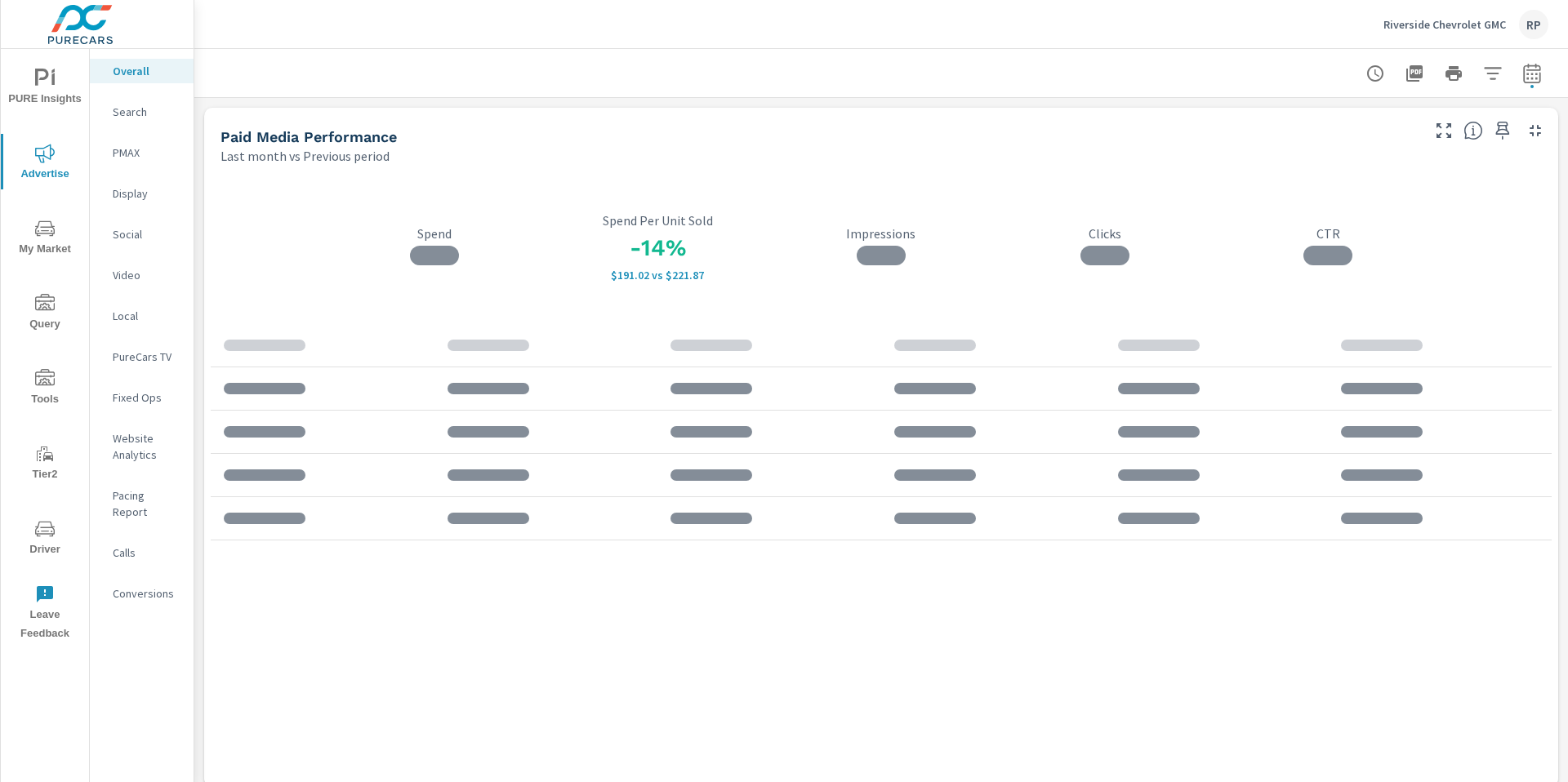
click at [45, 541] on span "Driver" at bounding box center [44, 539] width 78 height 40
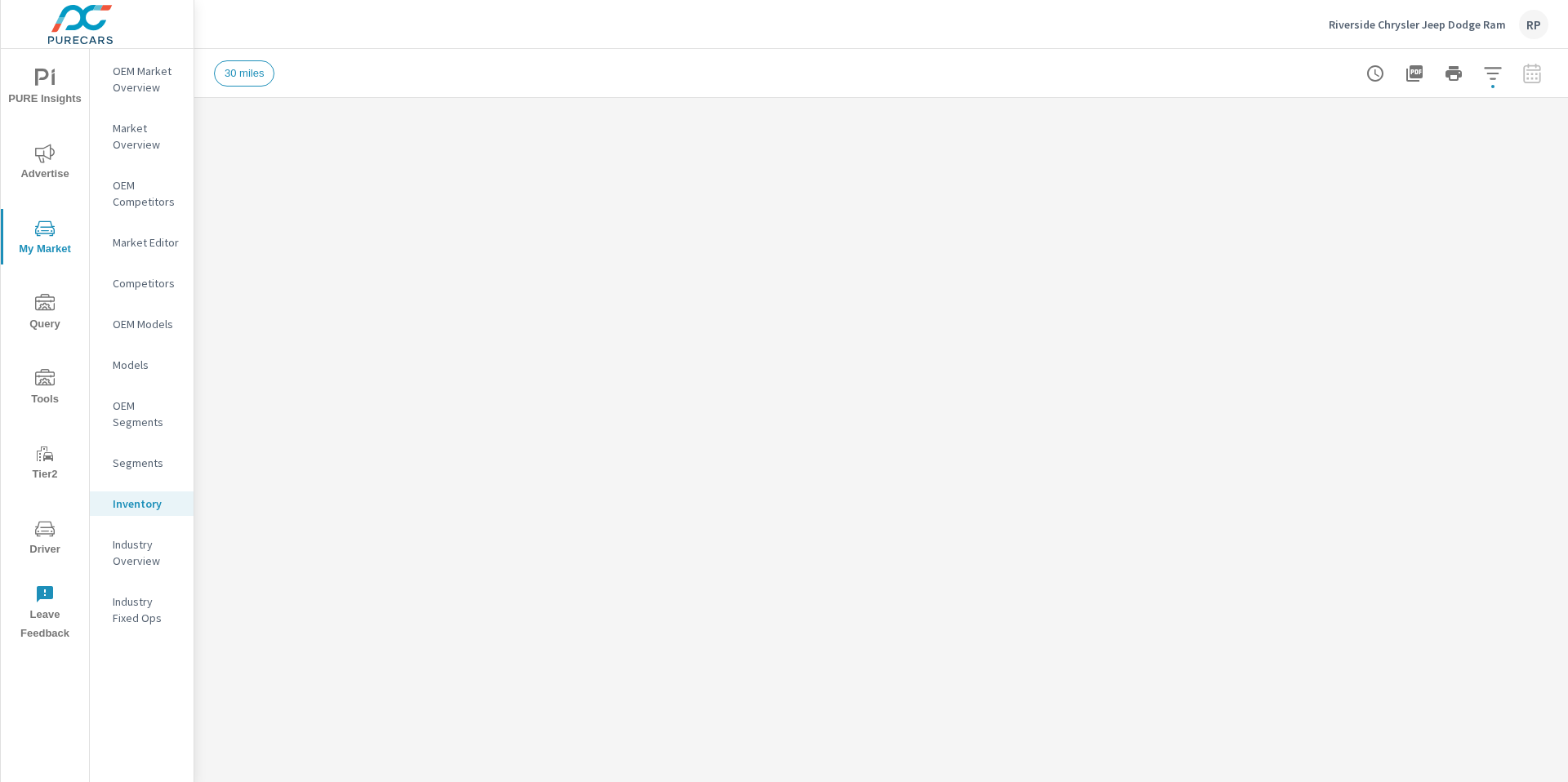
scroll to position [1, 0]
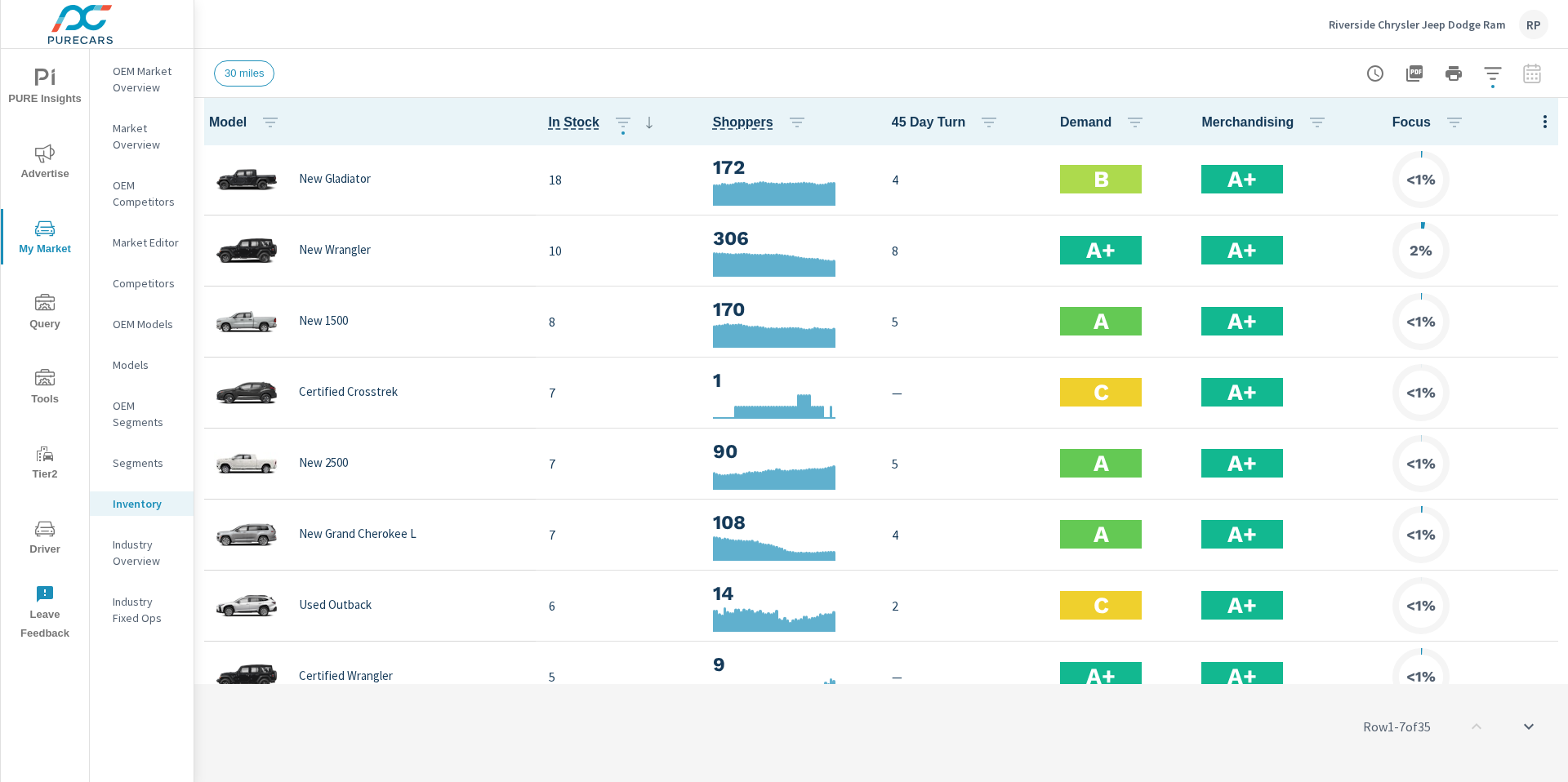
click at [980, 126] on icon "button" at bounding box center [1545, 121] width 19 height 19
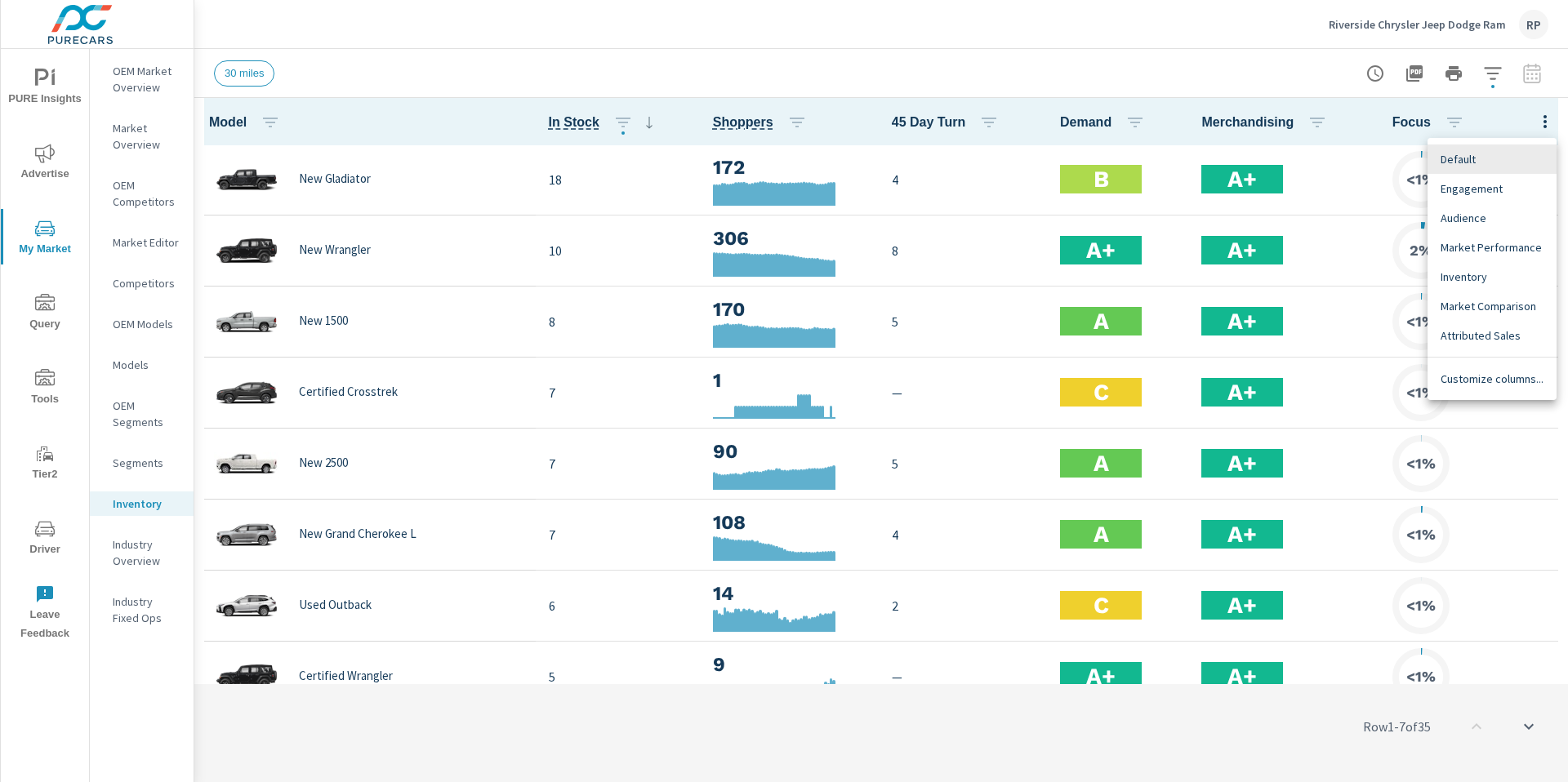
click at [980, 380] on span "Customize columns..." at bounding box center [1492, 378] width 103 height 16
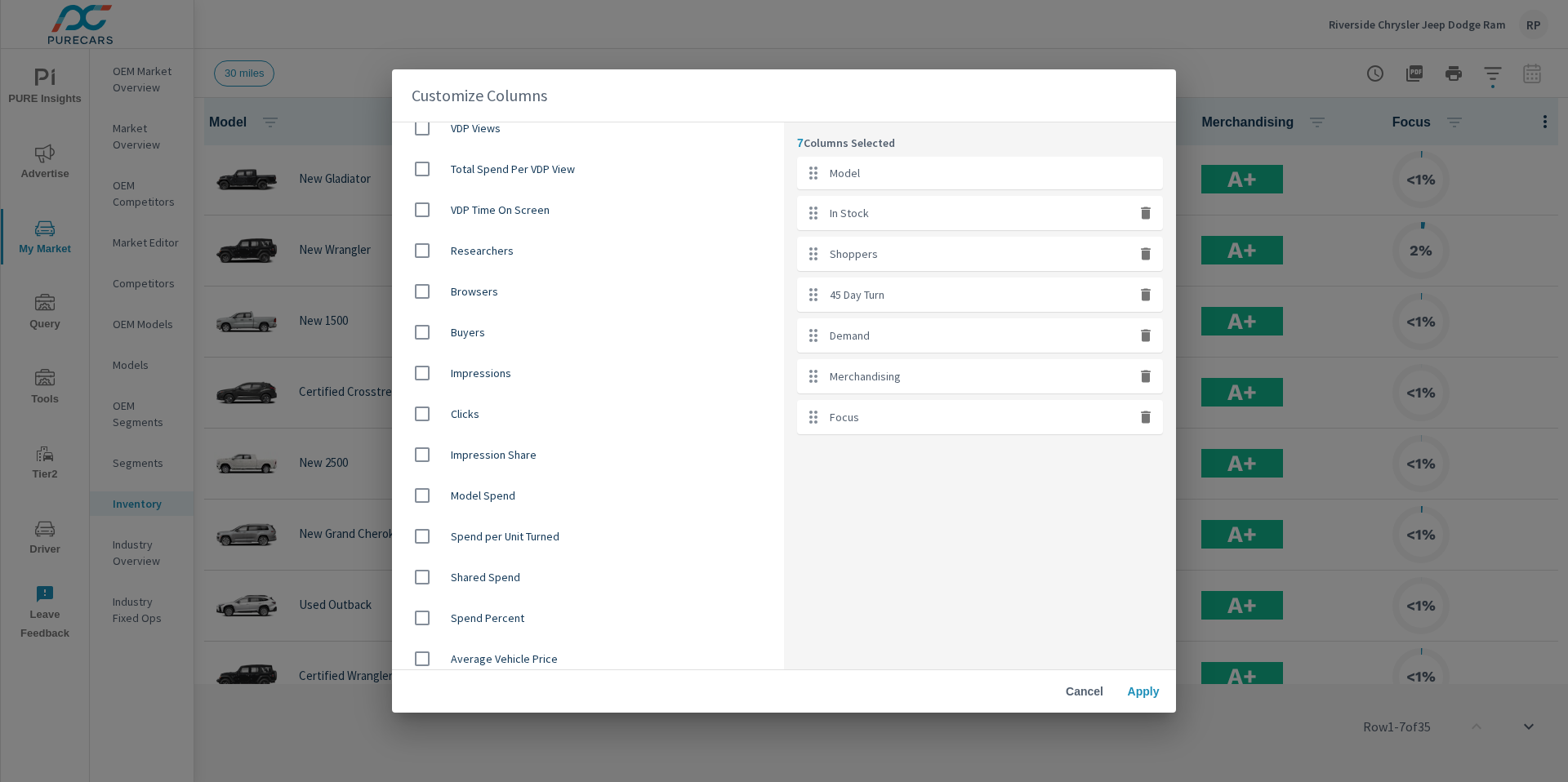
scroll to position [715, 0]
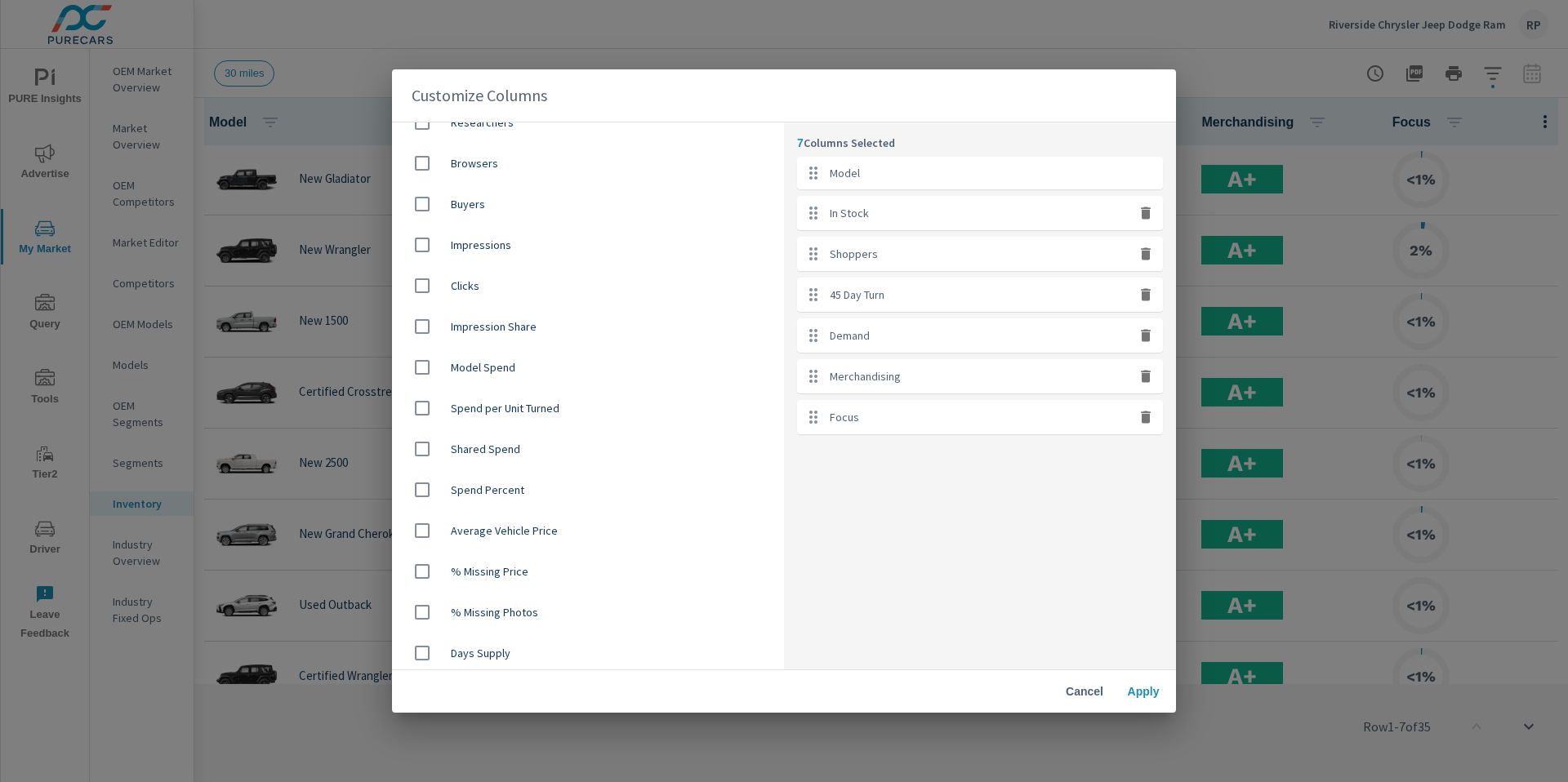
click at [442, 531] on div at bounding box center [428, 531] width 45 height 35
checkbox input "true"
click at [980, 575] on button "Apply" at bounding box center [1143, 691] width 52 height 30
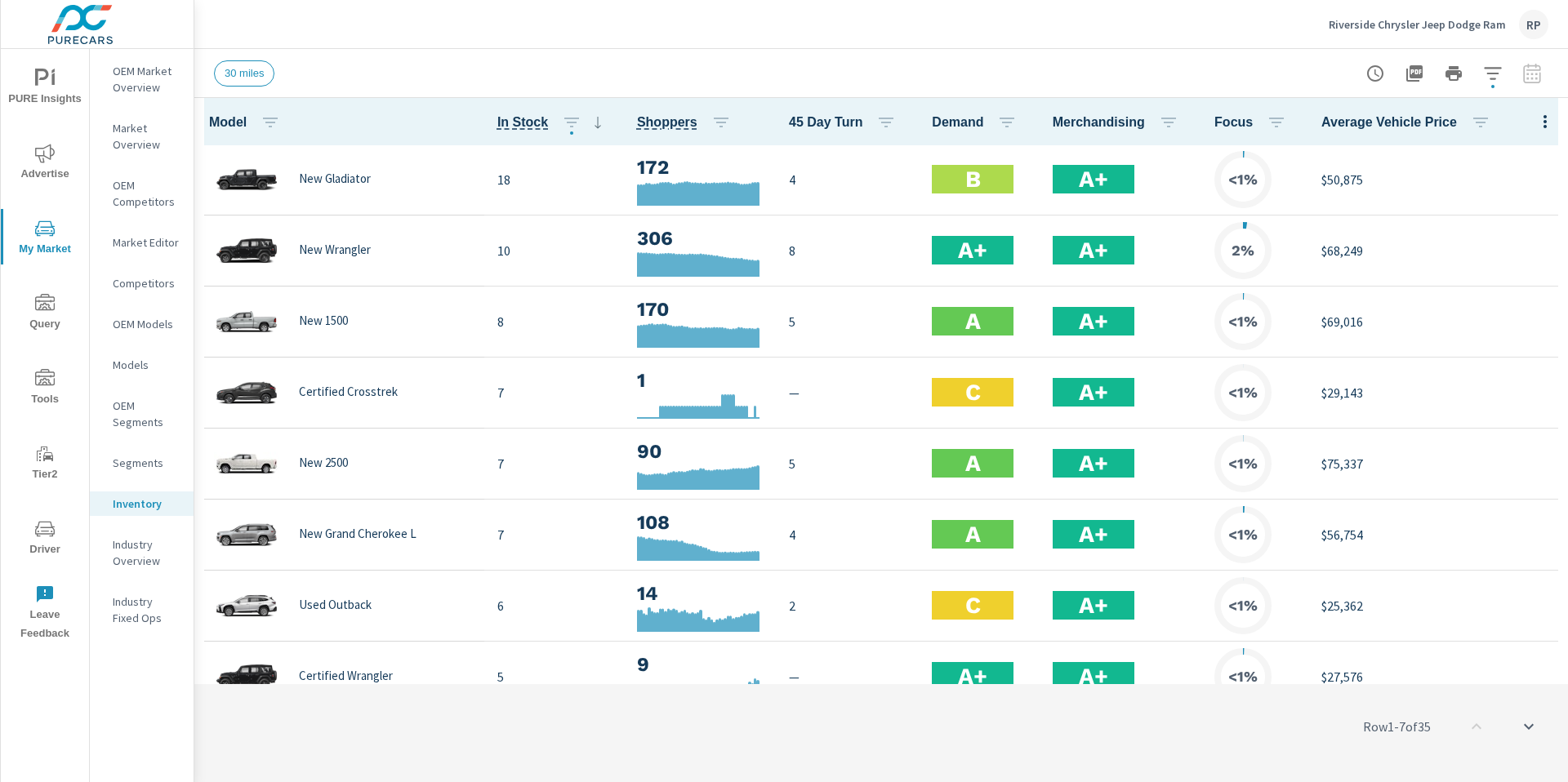
click at [980, 121] on icon "button" at bounding box center [1545, 121] width 19 height 19
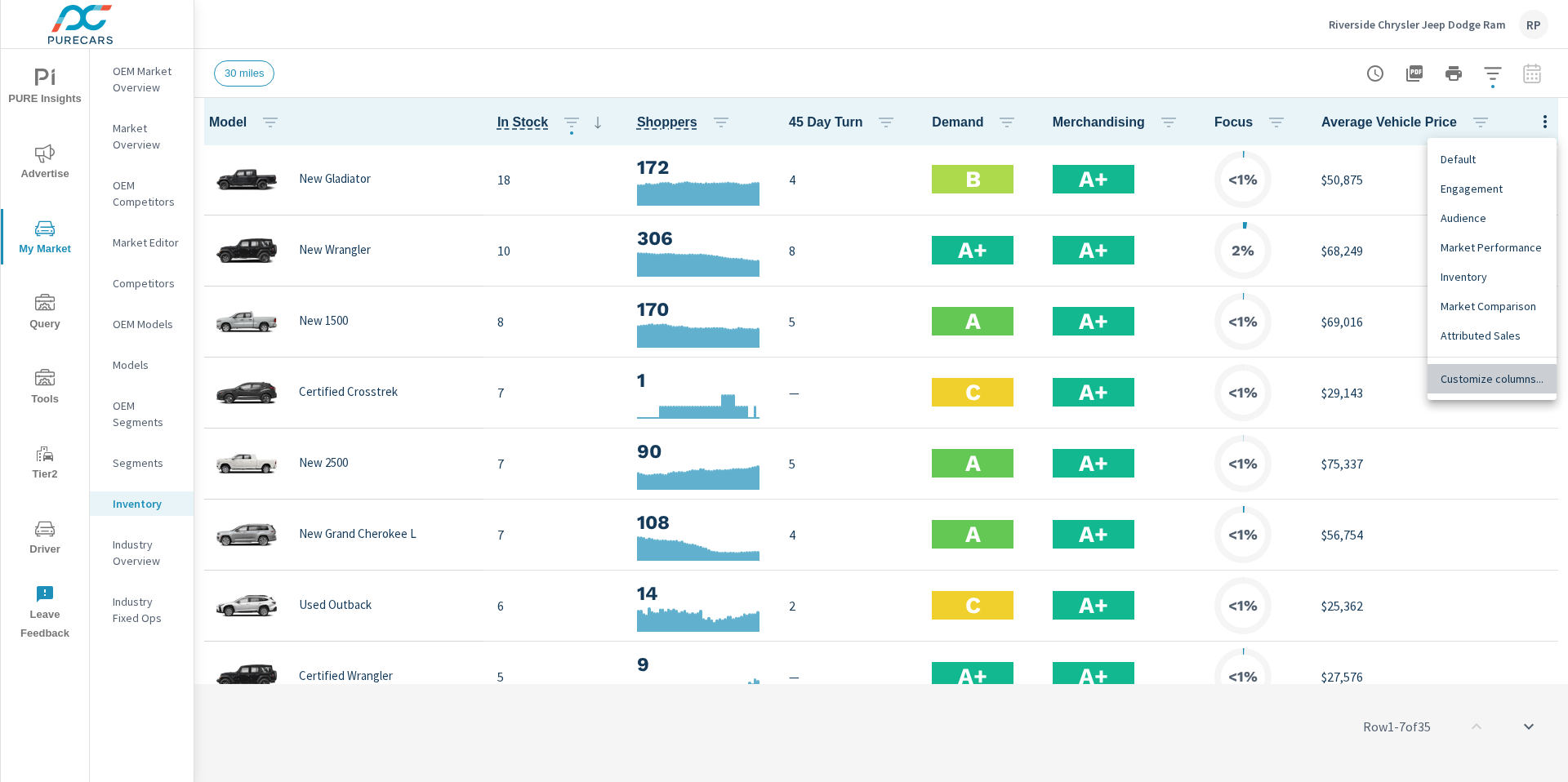
click at [980, 383] on span "Customize columns..." at bounding box center [1492, 378] width 103 height 16
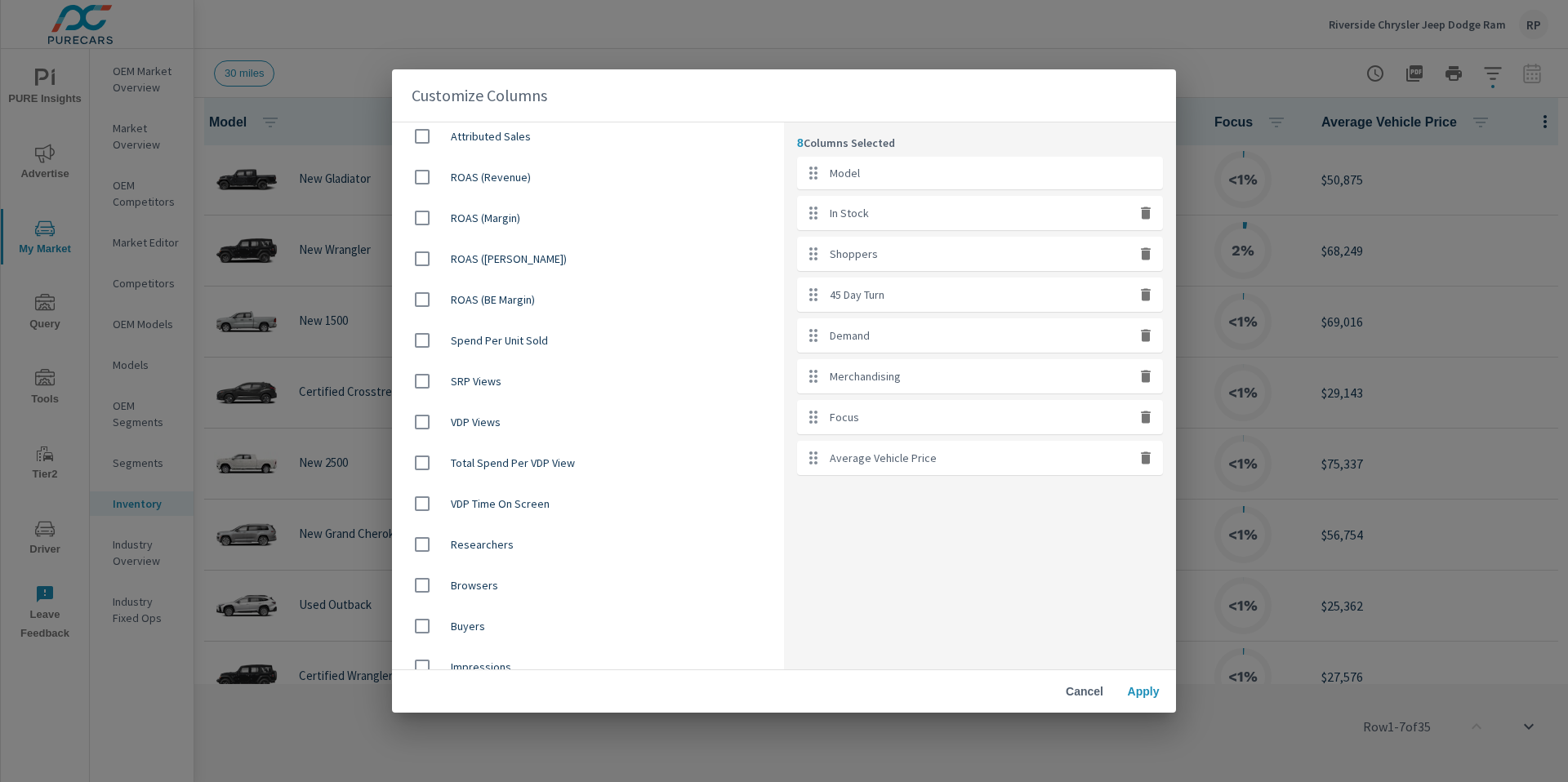
scroll to position [625, 0]
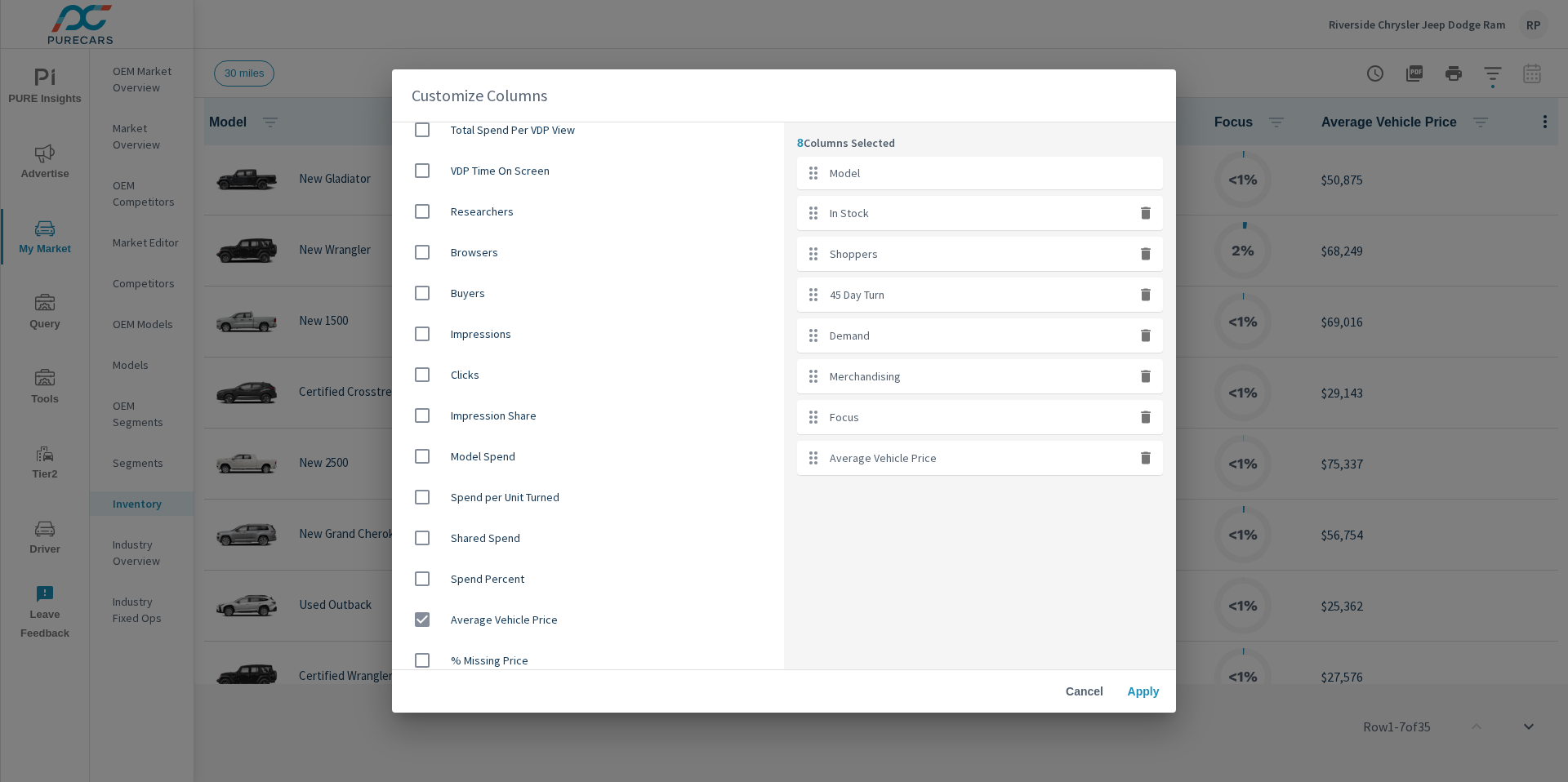
click at [423, 575] on input "checkbox" at bounding box center [423, 620] width 35 height 35
checkbox input "false"
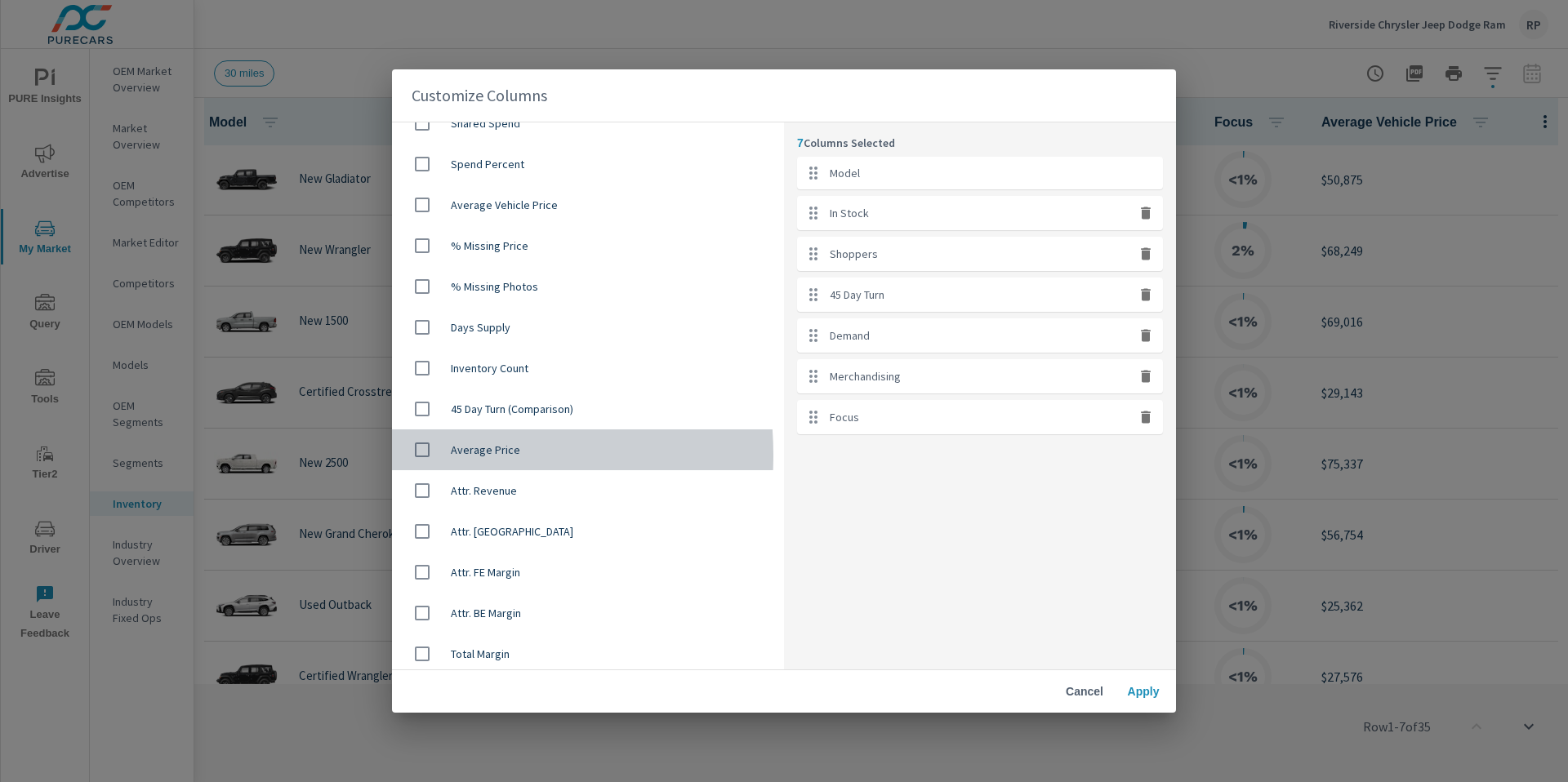
click at [422, 456] on input "checkbox" at bounding box center [423, 450] width 35 height 35
checkbox input "true"
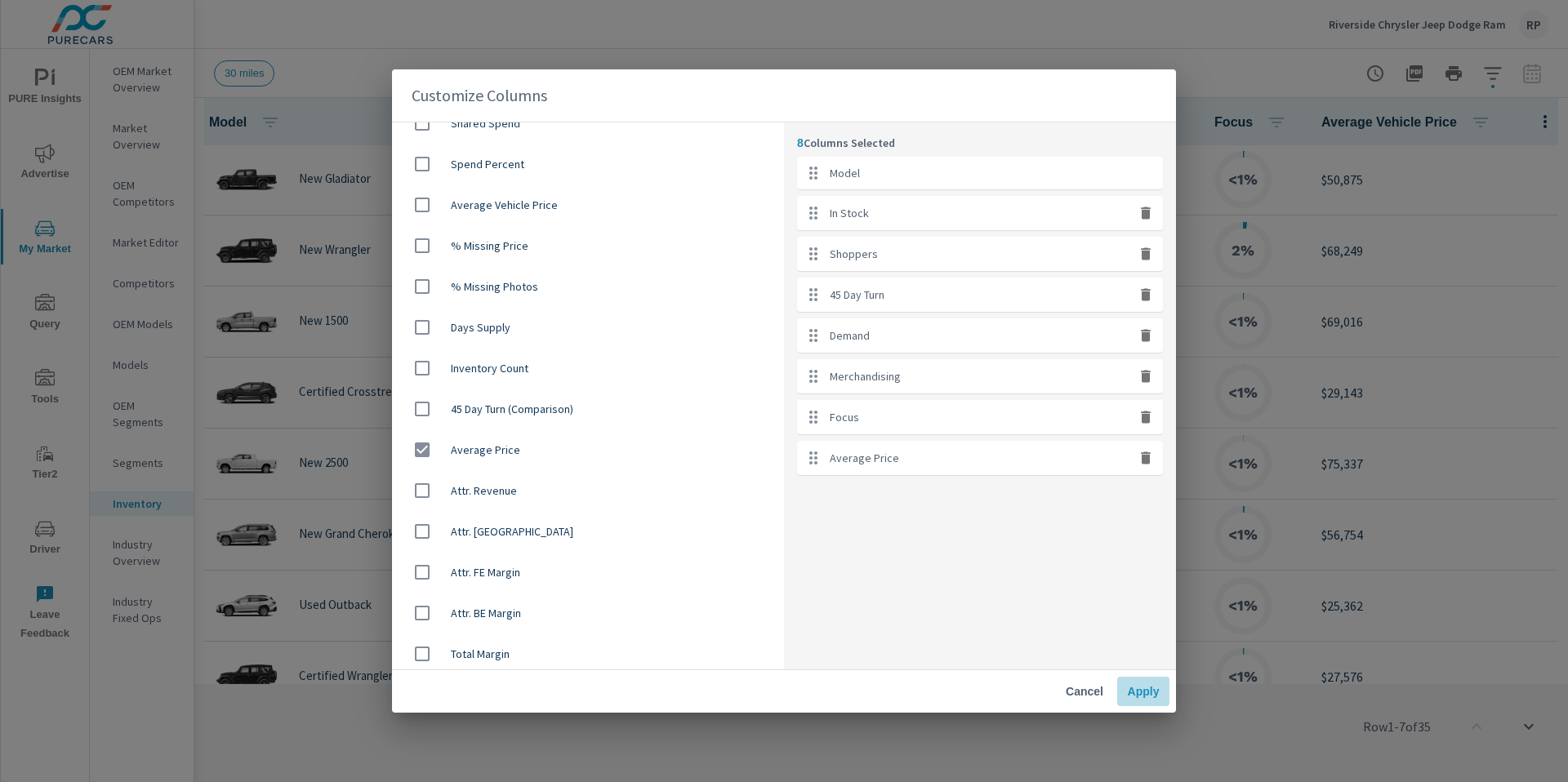
click at [980, 575] on span "Apply" at bounding box center [1143, 691] width 39 height 14
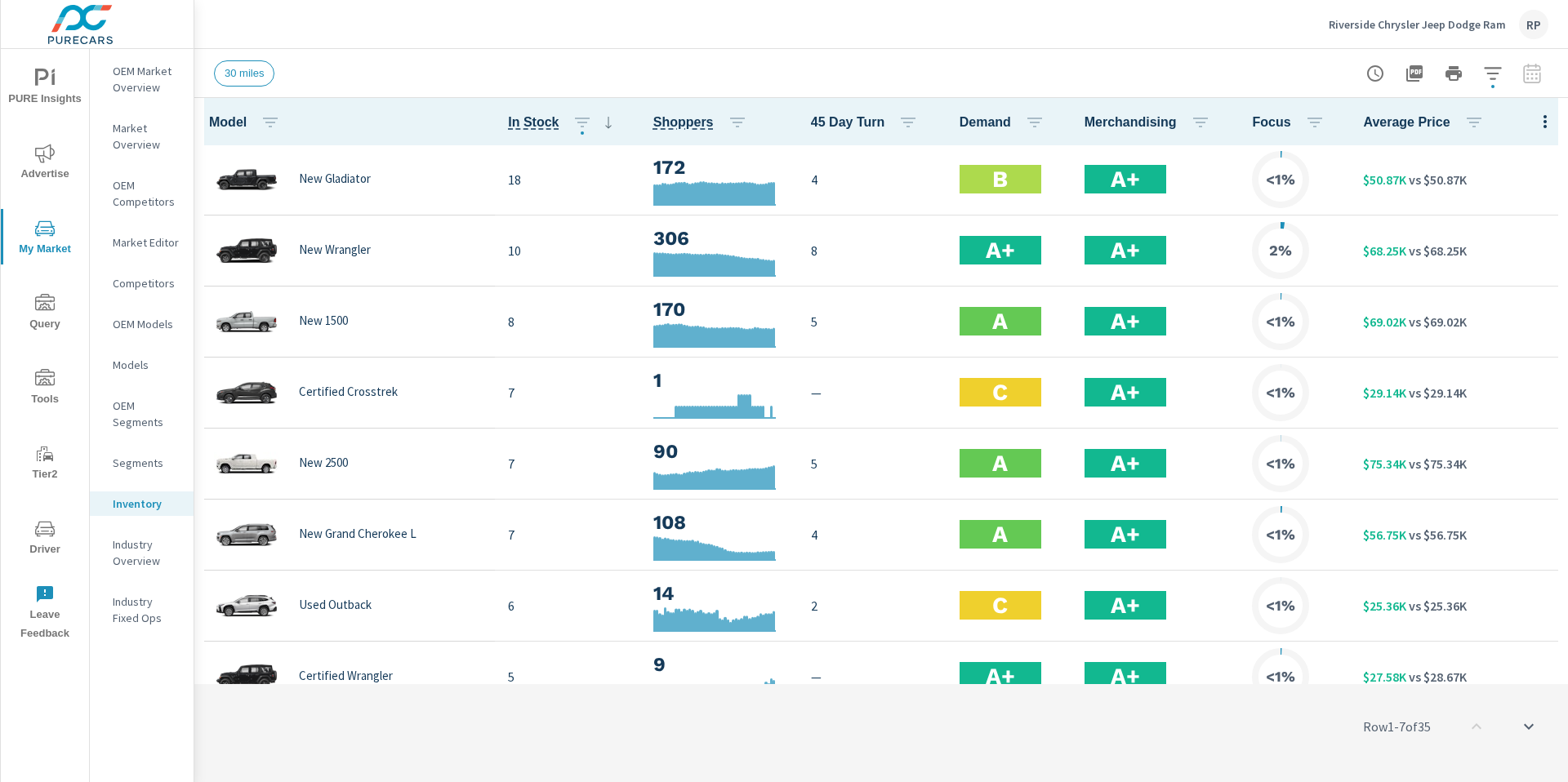
click at [980, 77] on button "button" at bounding box center [1493, 73] width 33 height 33
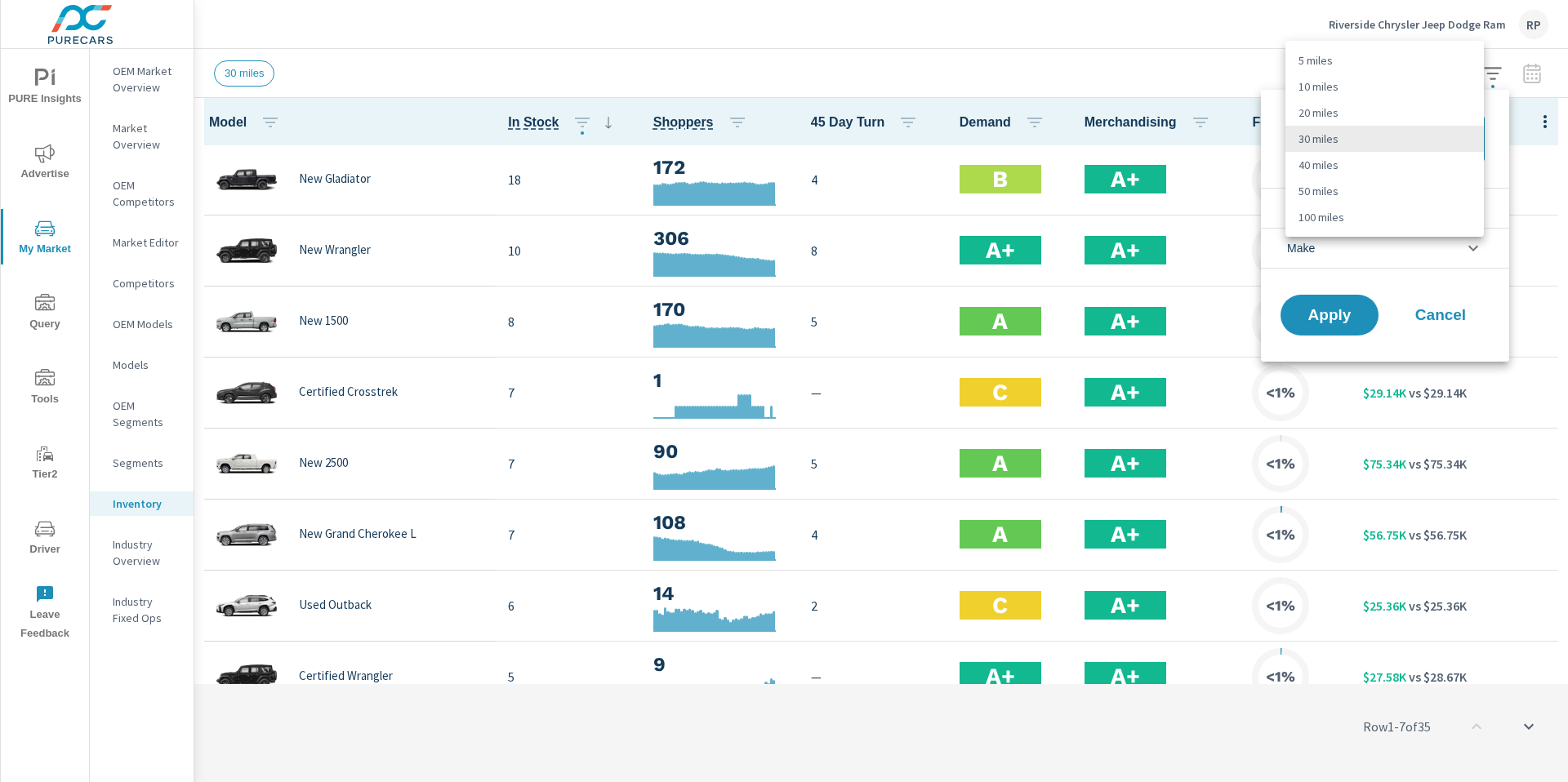
click at [980, 146] on body "PURE Insights Advertise My Market Query Tools Tier2 Driver Leave Feedback OEM M…" at bounding box center [784, 400] width 1568 height 800
click at [980, 199] on li "50 miles" at bounding box center [1385, 191] width 198 height 26
type Distance "50"
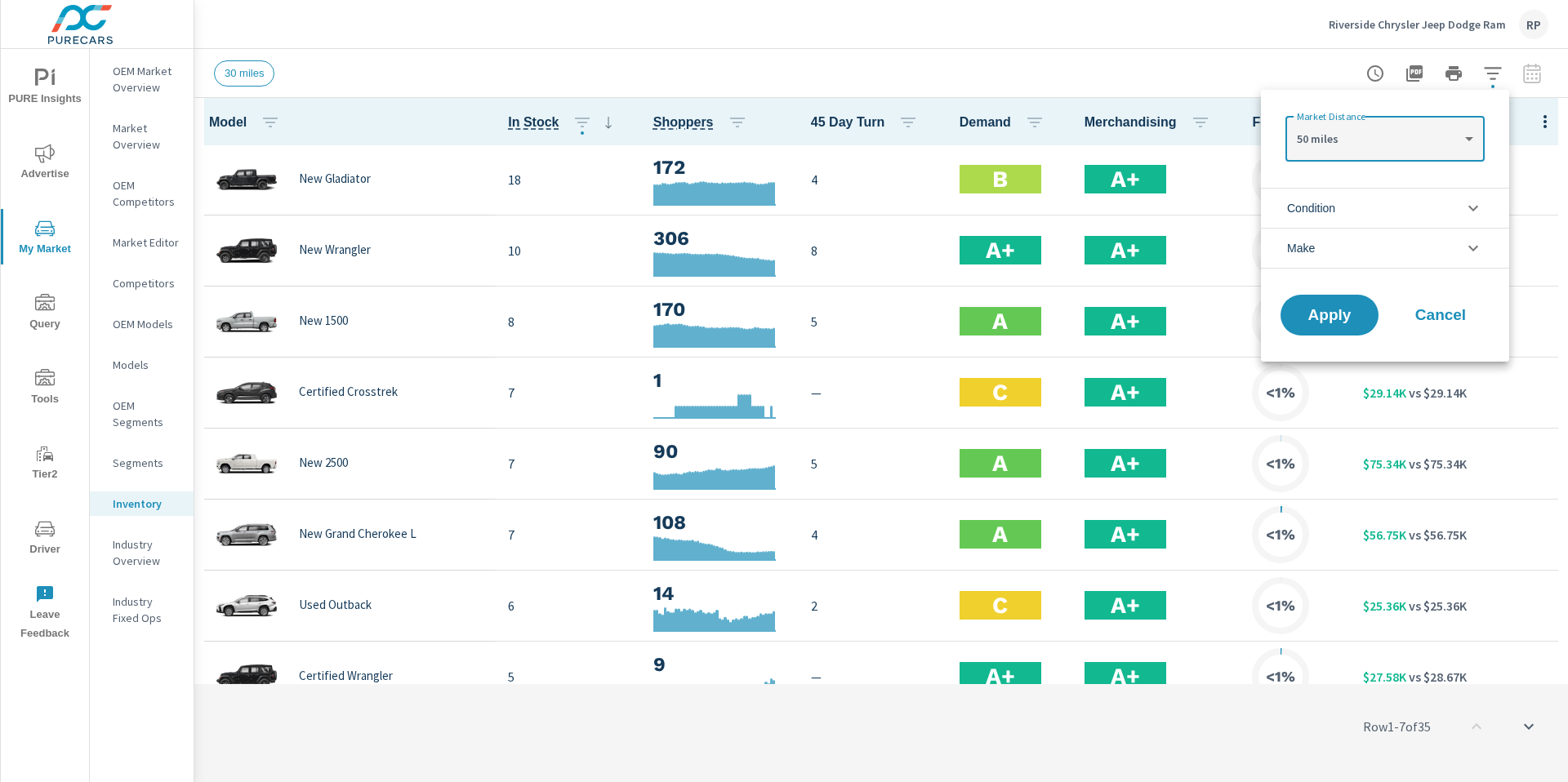
click at [980, 330] on button "Apply" at bounding box center [1329, 315] width 98 height 40
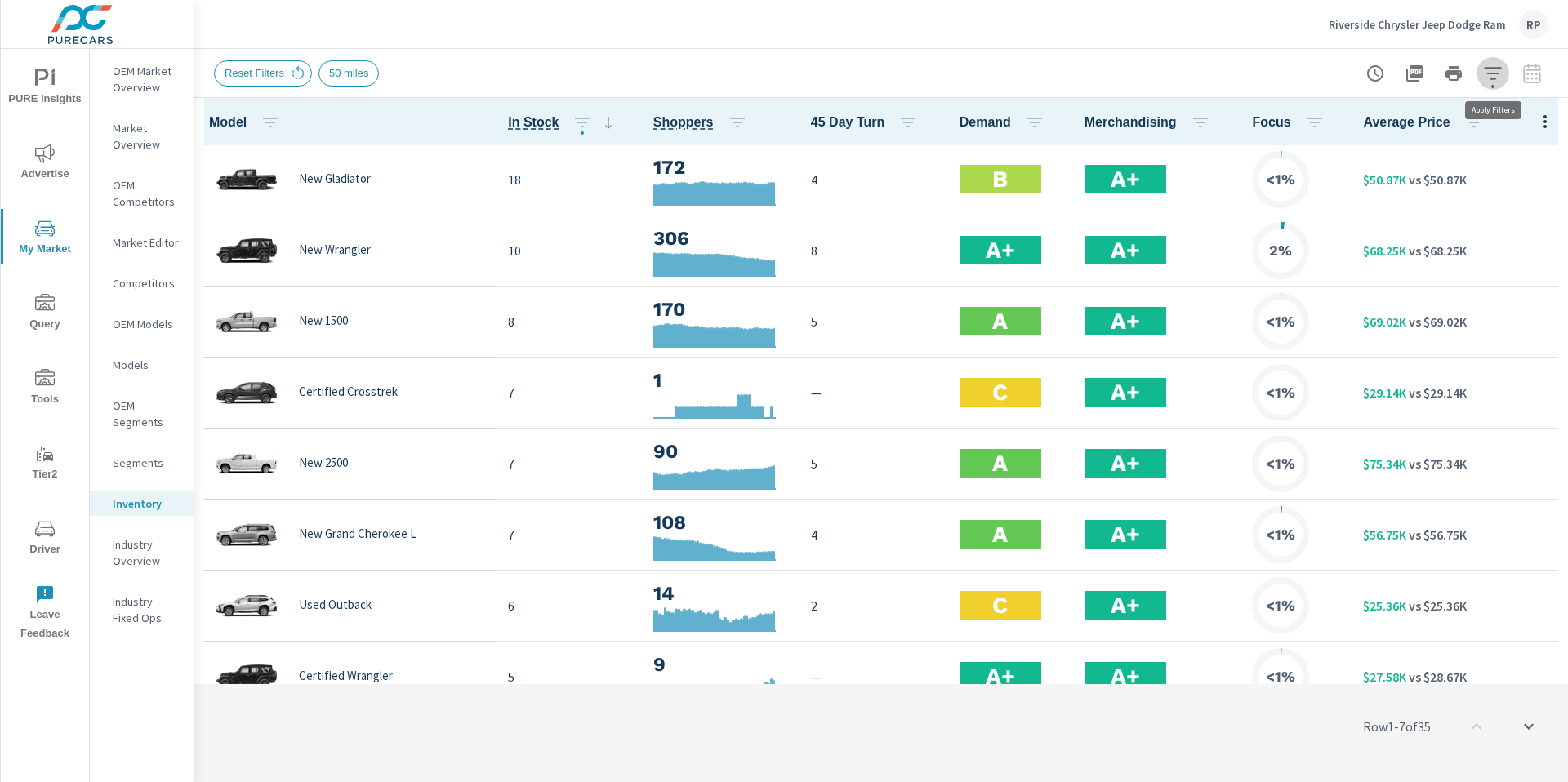
click at [980, 68] on icon "button" at bounding box center [1493, 73] width 19 height 19
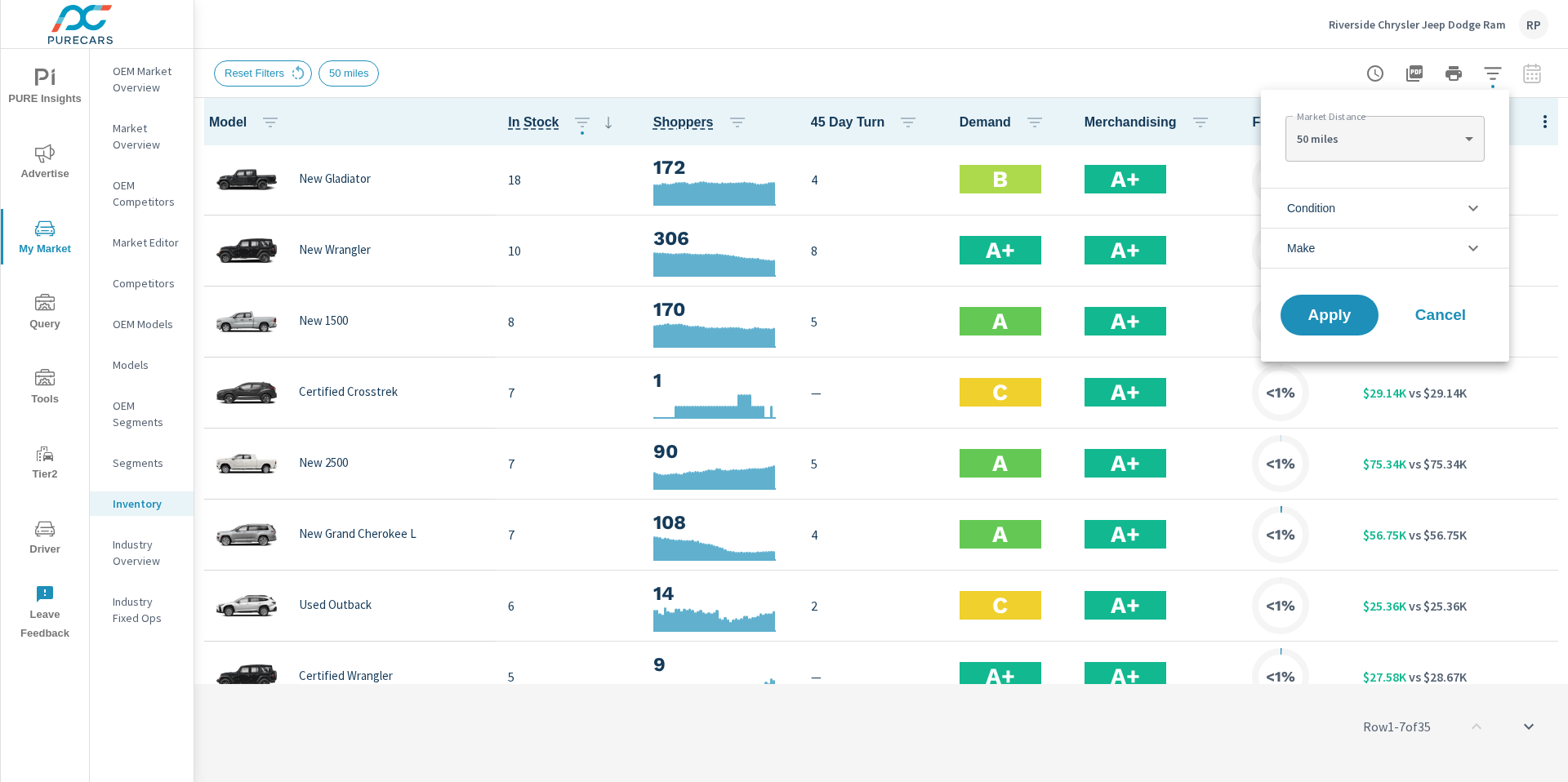
click at [980, 148] on body "PURE Insights Advertise My Market Query Tools Tier2 Driver Leave Feedback OEM M…" at bounding box center [784, 400] width 1568 height 800
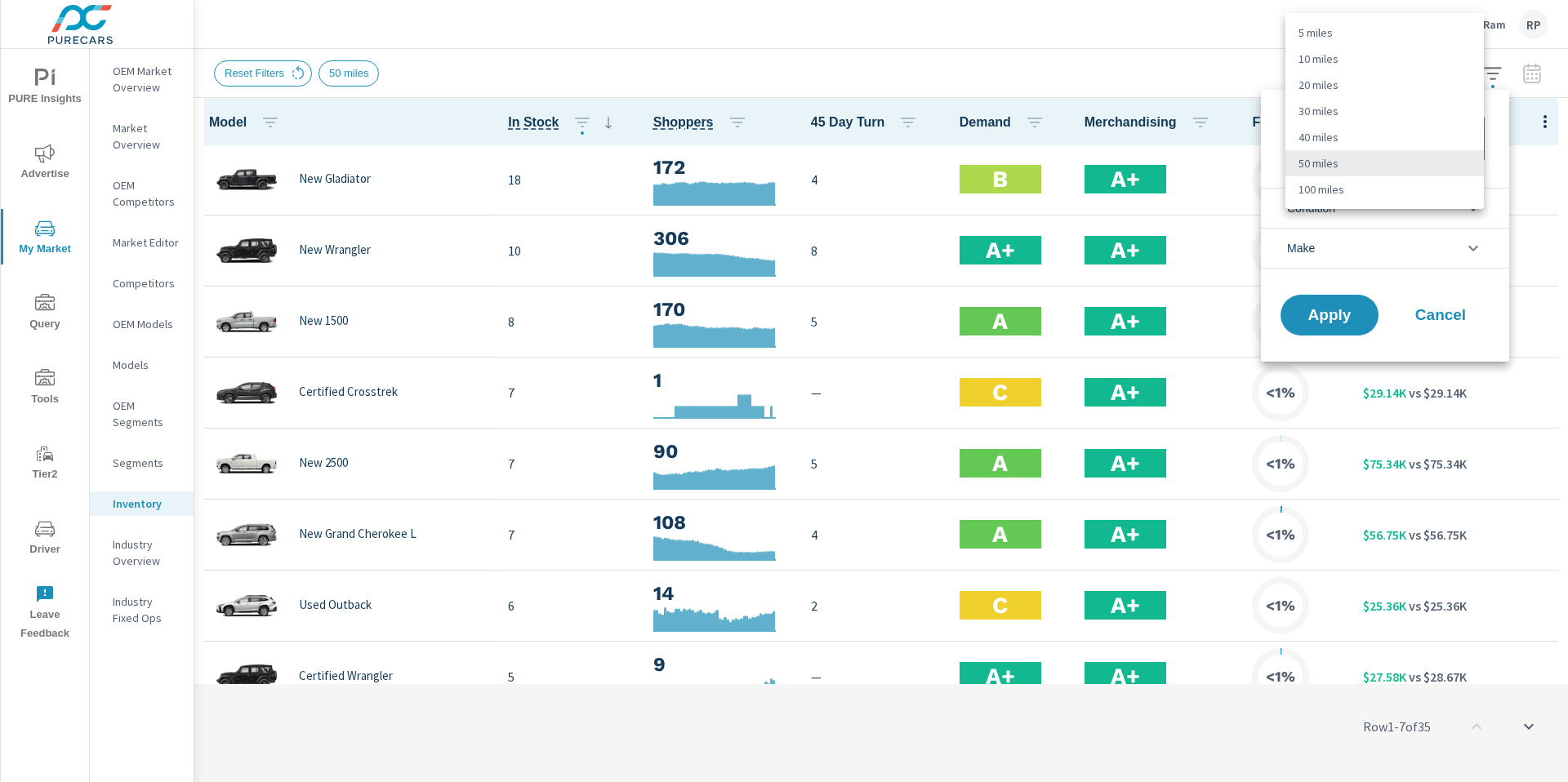
click at [980, 194] on li "100 miles" at bounding box center [1385, 189] width 198 height 26
type Distance "100"
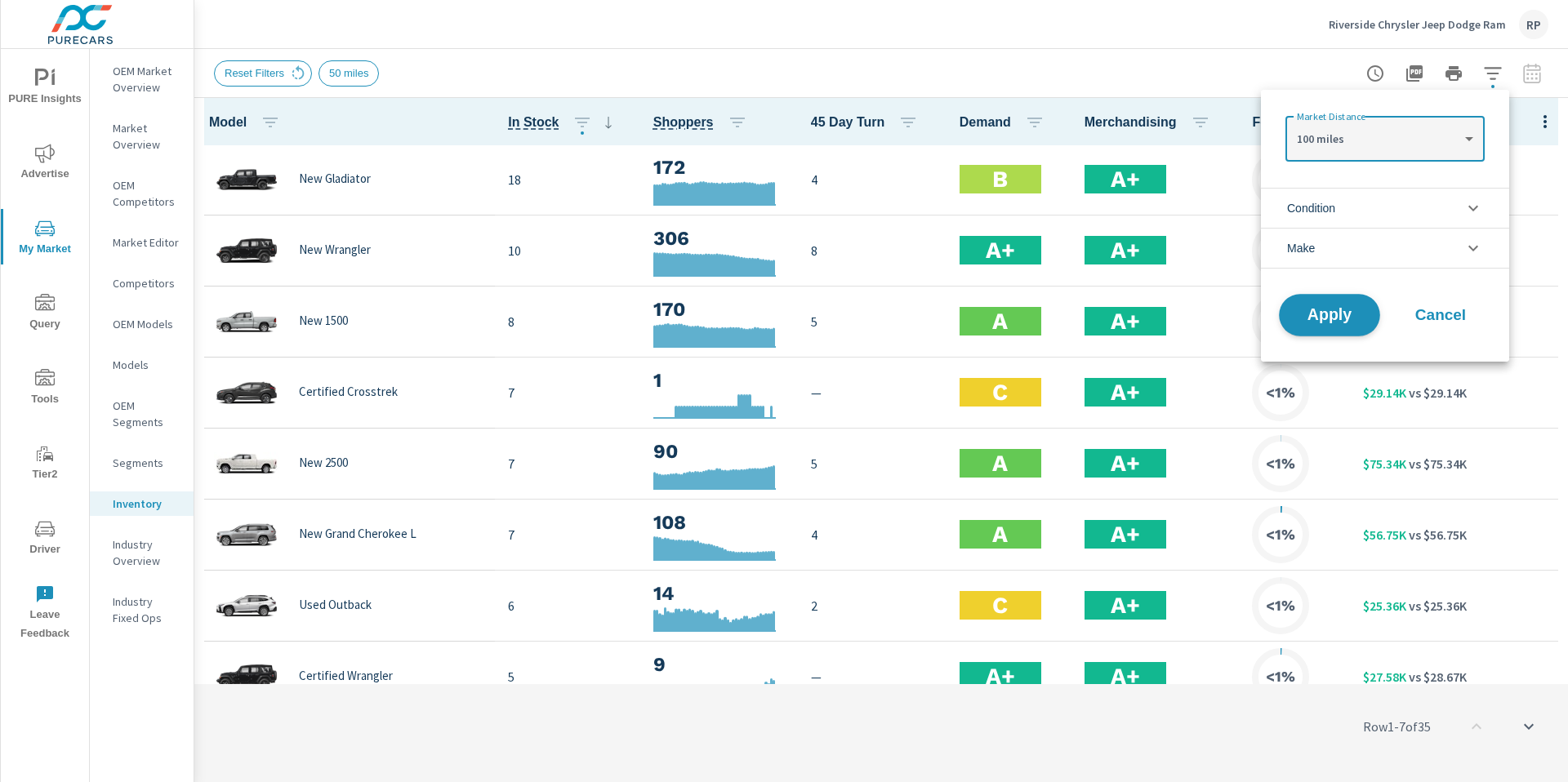
click at [980, 314] on span "Apply" at bounding box center [1330, 316] width 67 height 15
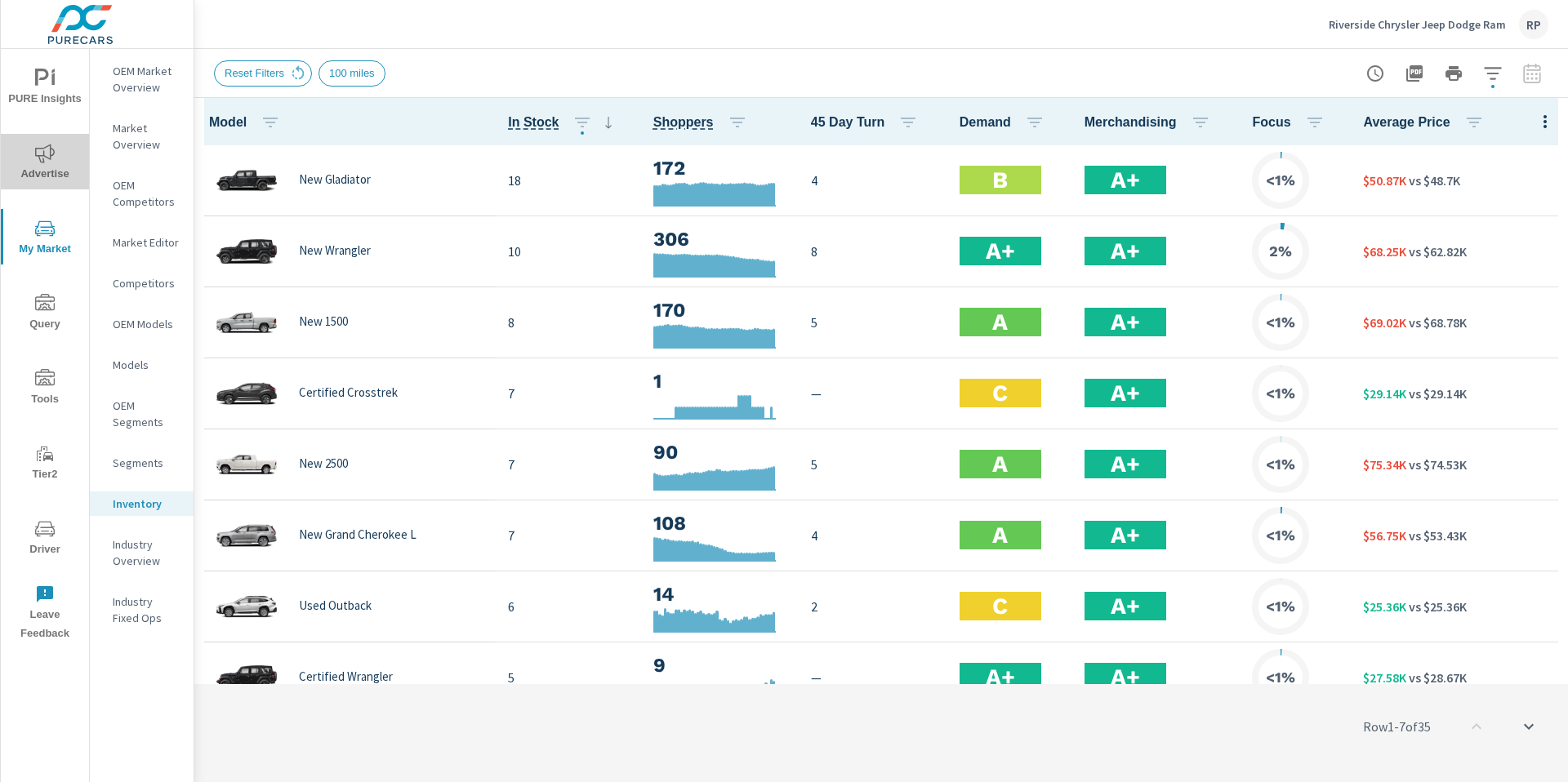
click at [56, 169] on span "Advertise" at bounding box center [44, 164] width 78 height 40
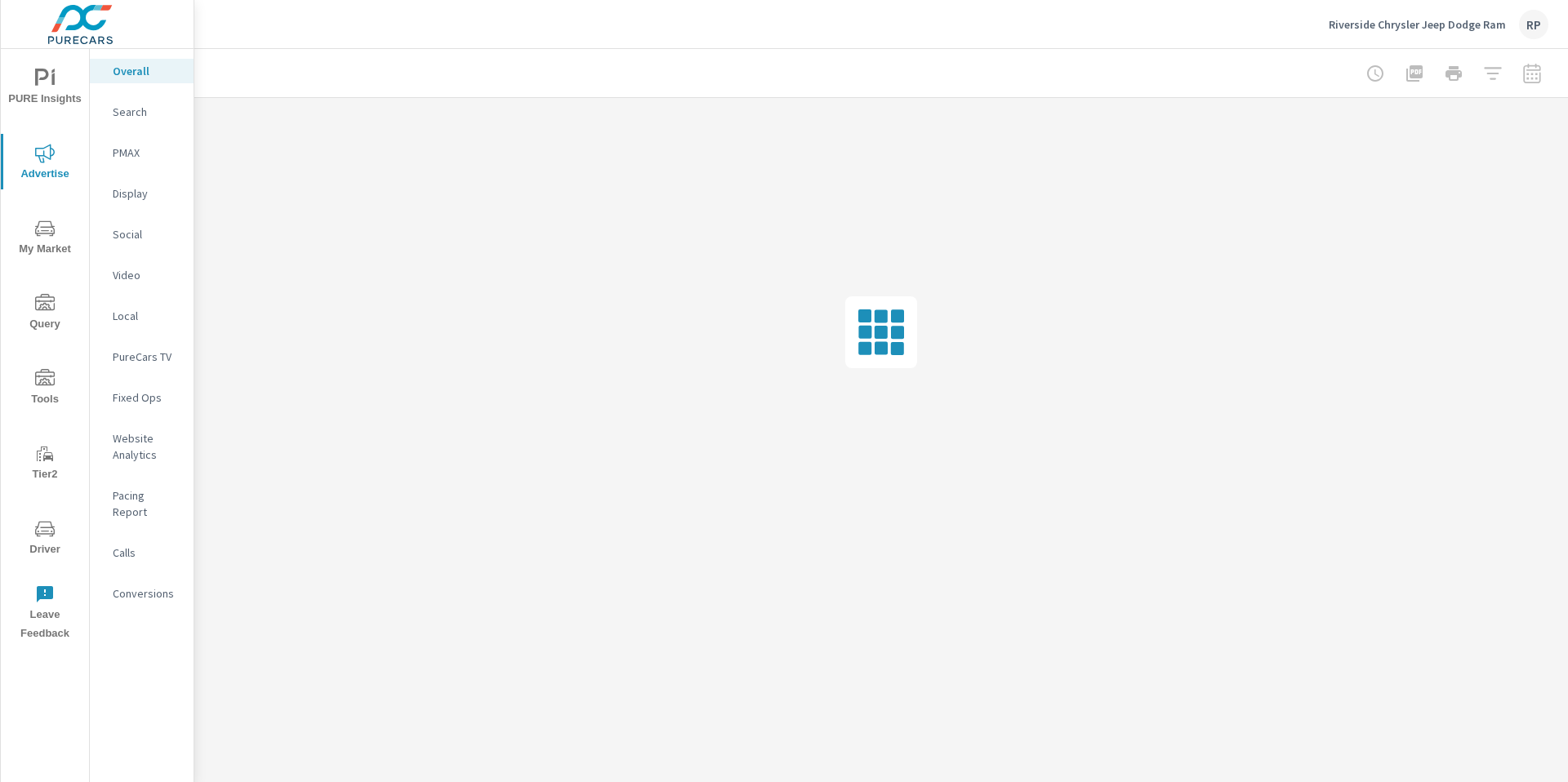
click at [136, 457] on p "Website Analytics" at bounding box center [146, 447] width 67 height 33
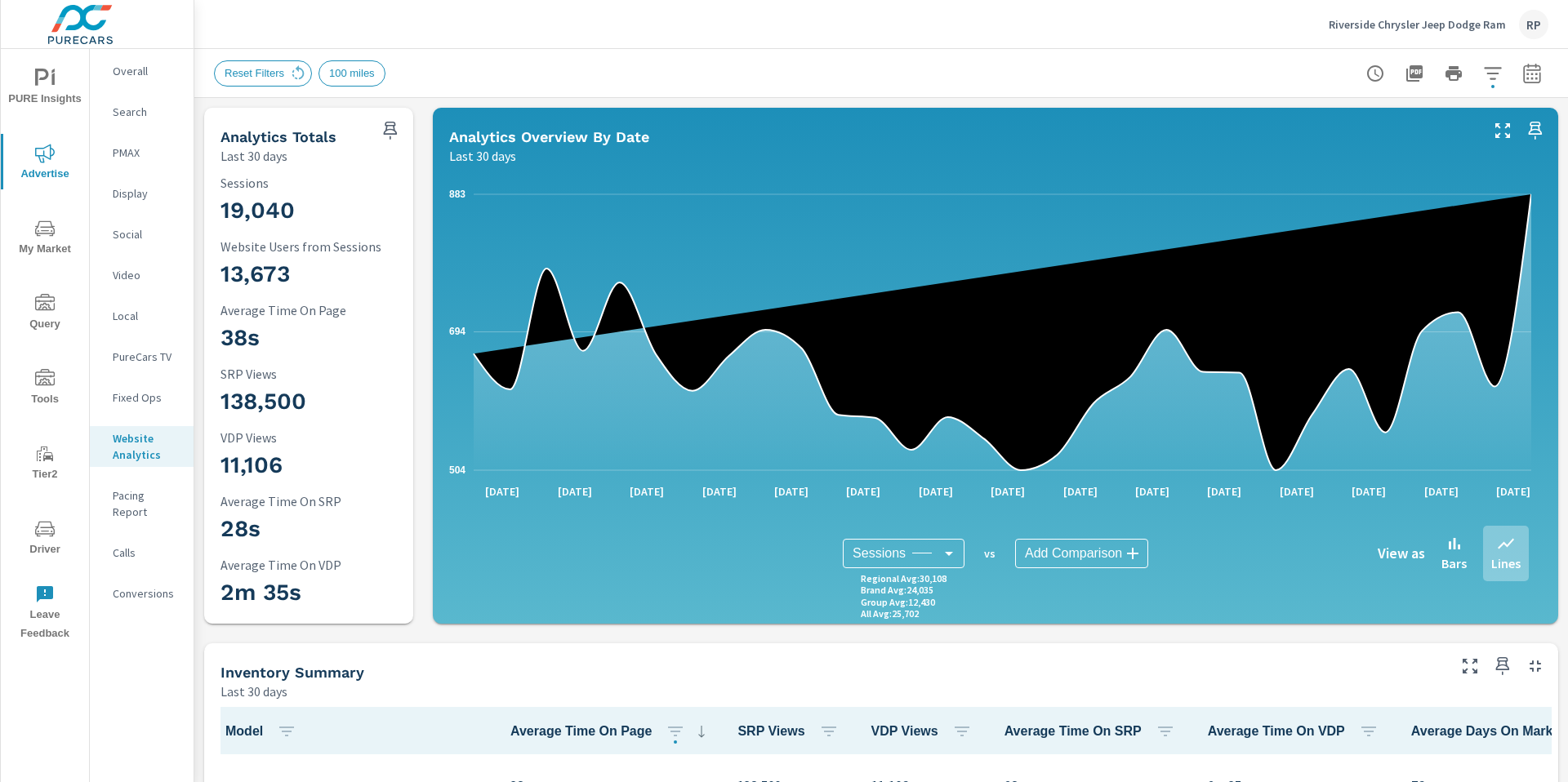
scroll to position [1, 0]
click at [980, 92] on div "Reset Filters 100 miles" at bounding box center [880, 73] width 1334 height 48
click at [980, 89] on div "Reset Filters 100 miles" at bounding box center [880, 73] width 1334 height 48
click at [980, 82] on icon "button" at bounding box center [1531, 72] width 17 height 19
select select "Last 30 days"
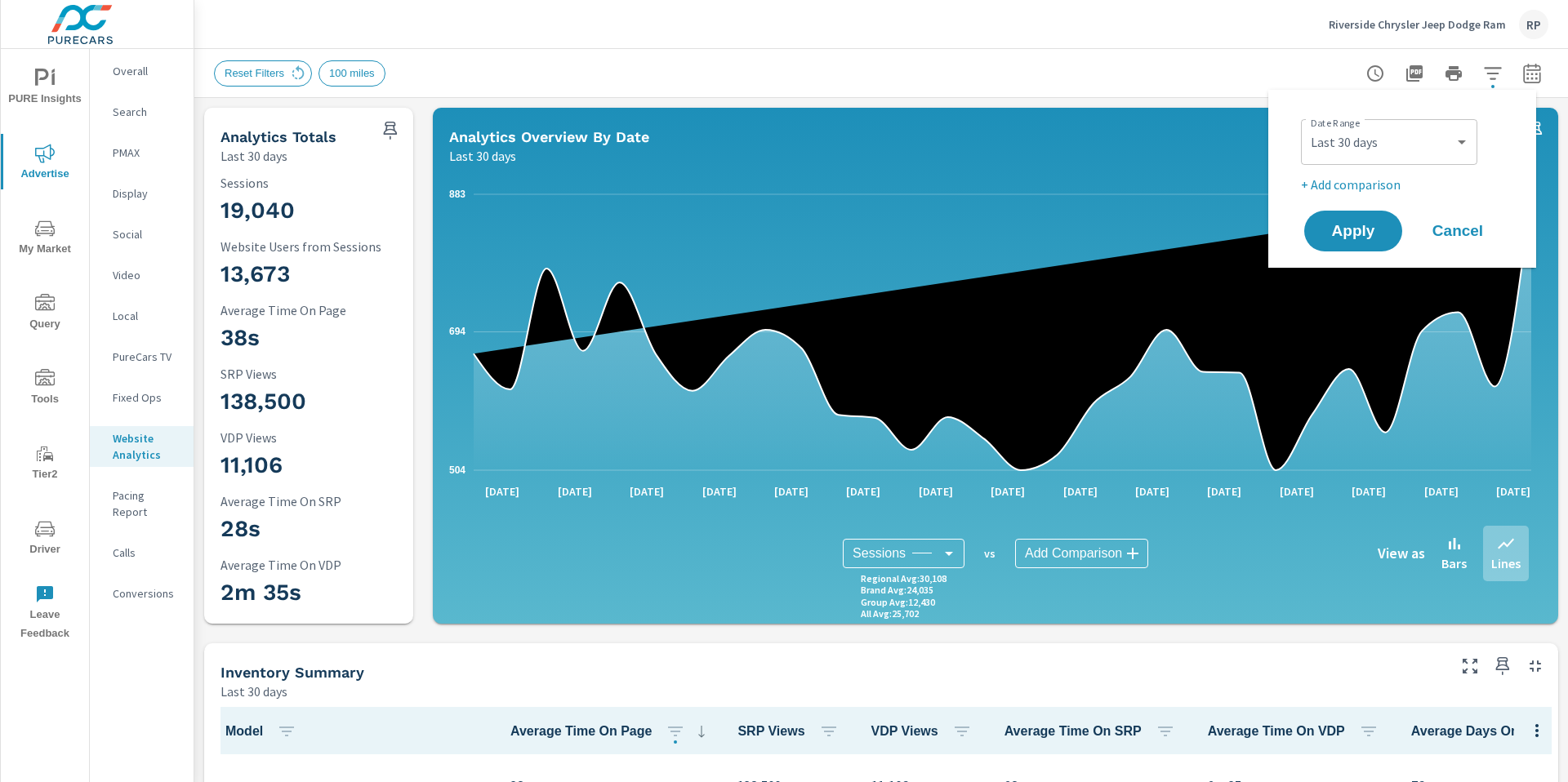
click at [980, 191] on p "+ Add comparison" at bounding box center [1405, 184] width 209 height 19
select select "Previous period"
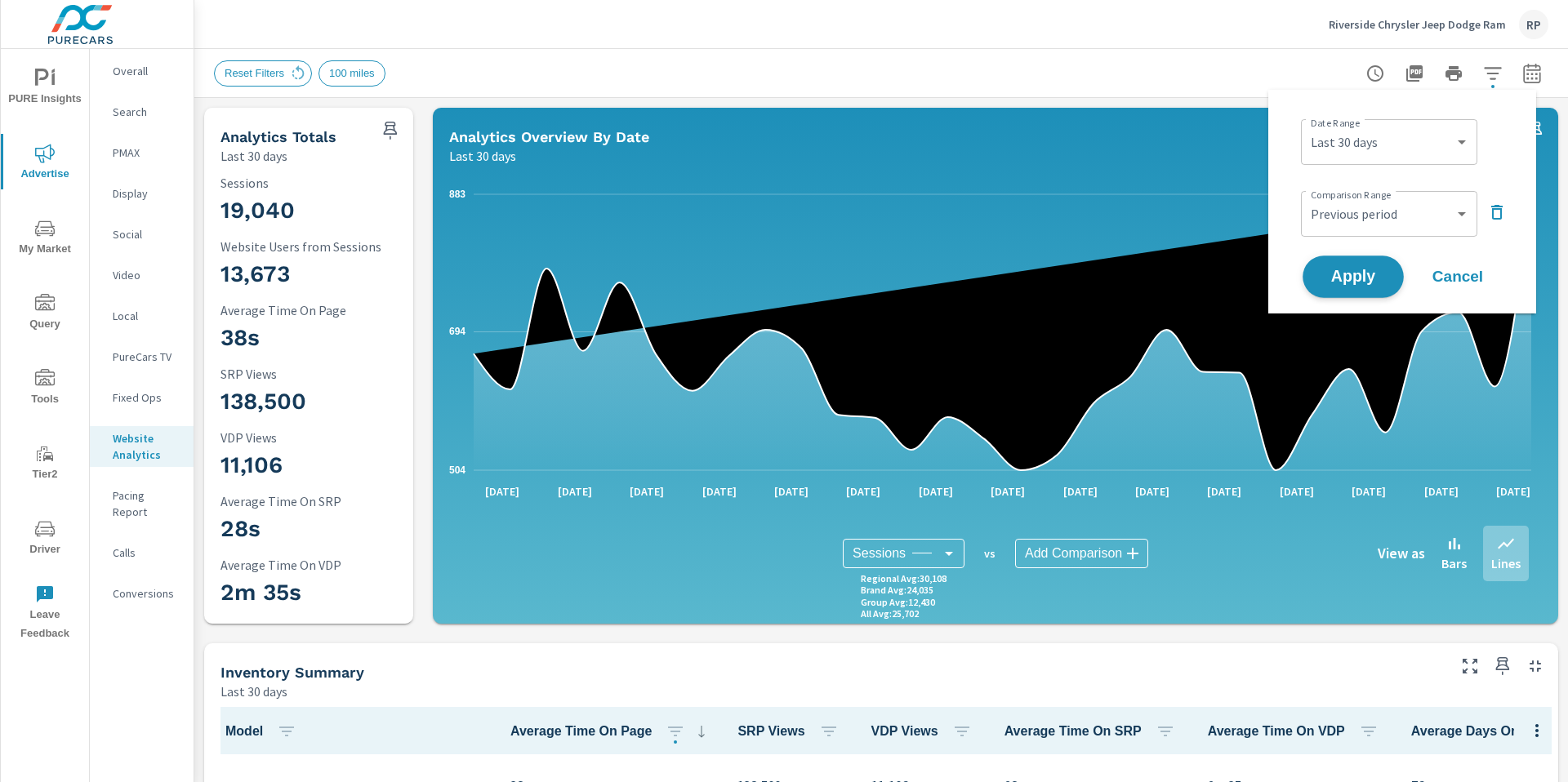
click at [980, 287] on button "Apply" at bounding box center [1352, 276] width 101 height 42
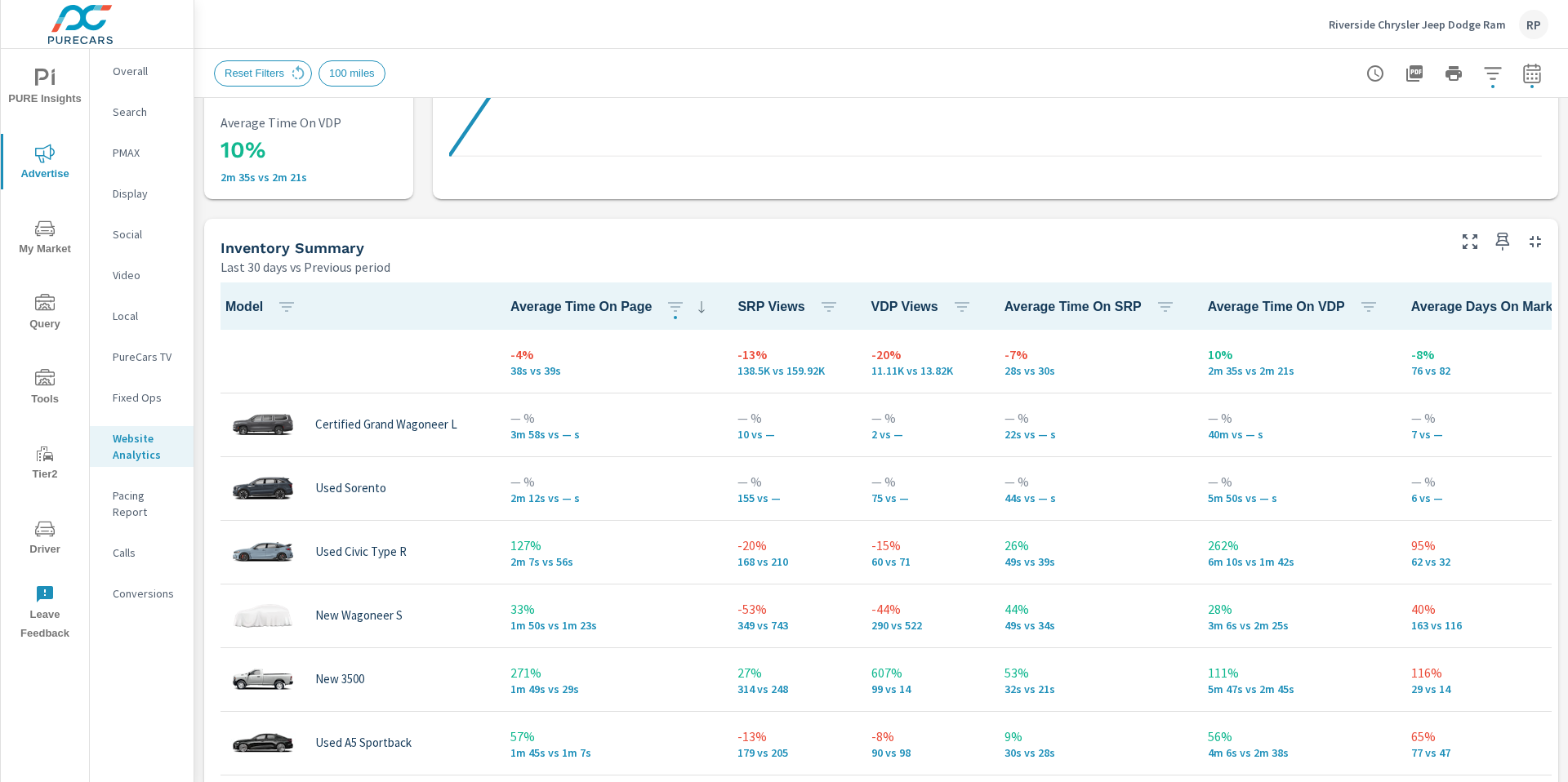
scroll to position [1, 0]
click at [955, 298] on icon "button" at bounding box center [962, 307] width 19 height 19
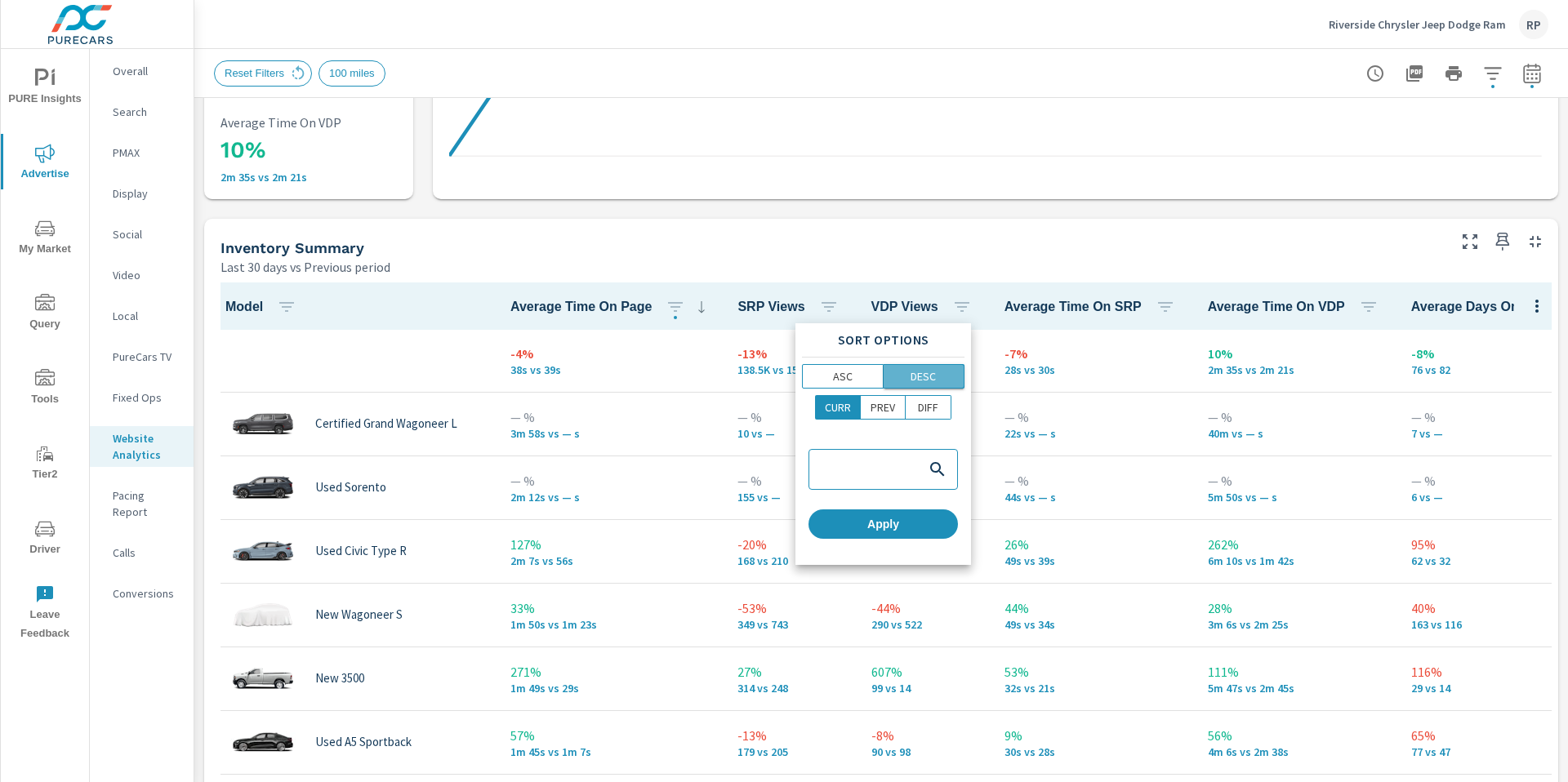
click at [906, 368] on span "DESC" at bounding box center [924, 376] width 71 height 16
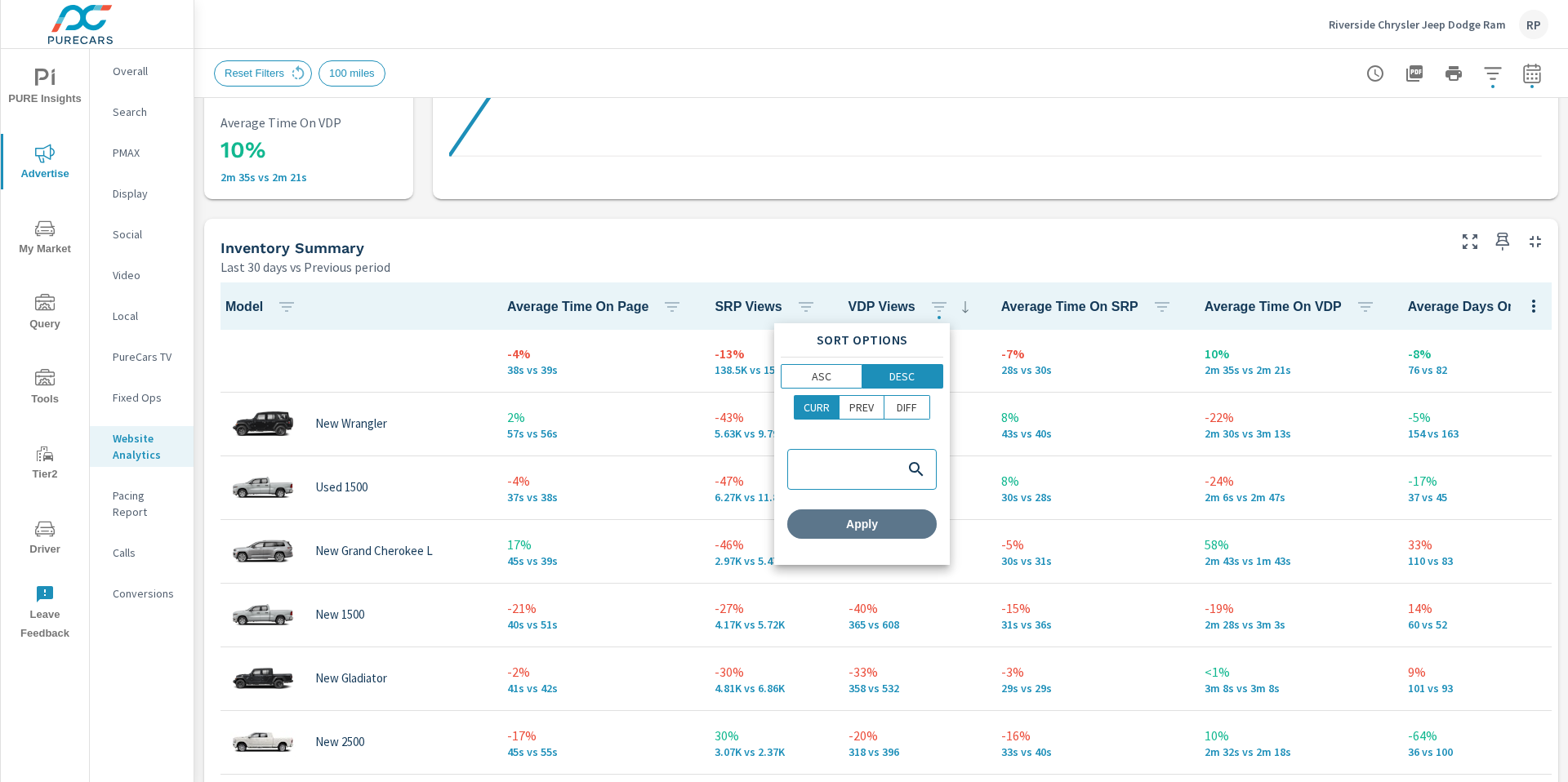
click at [900, 517] on span "Apply" at bounding box center [862, 524] width 137 height 14
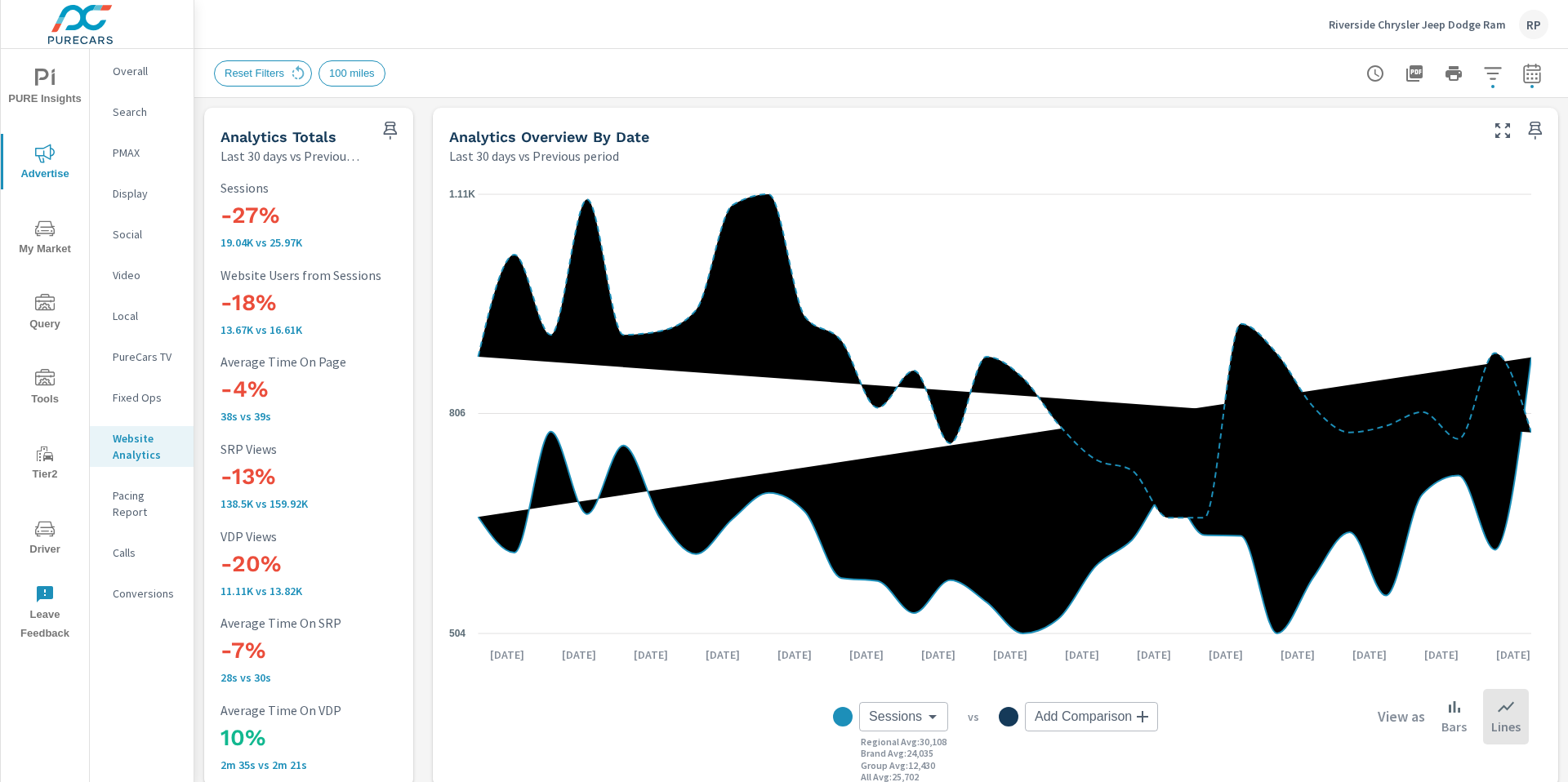
click at [43, 230] on icon "nav menu" at bounding box center [44, 230] width 8 height 1
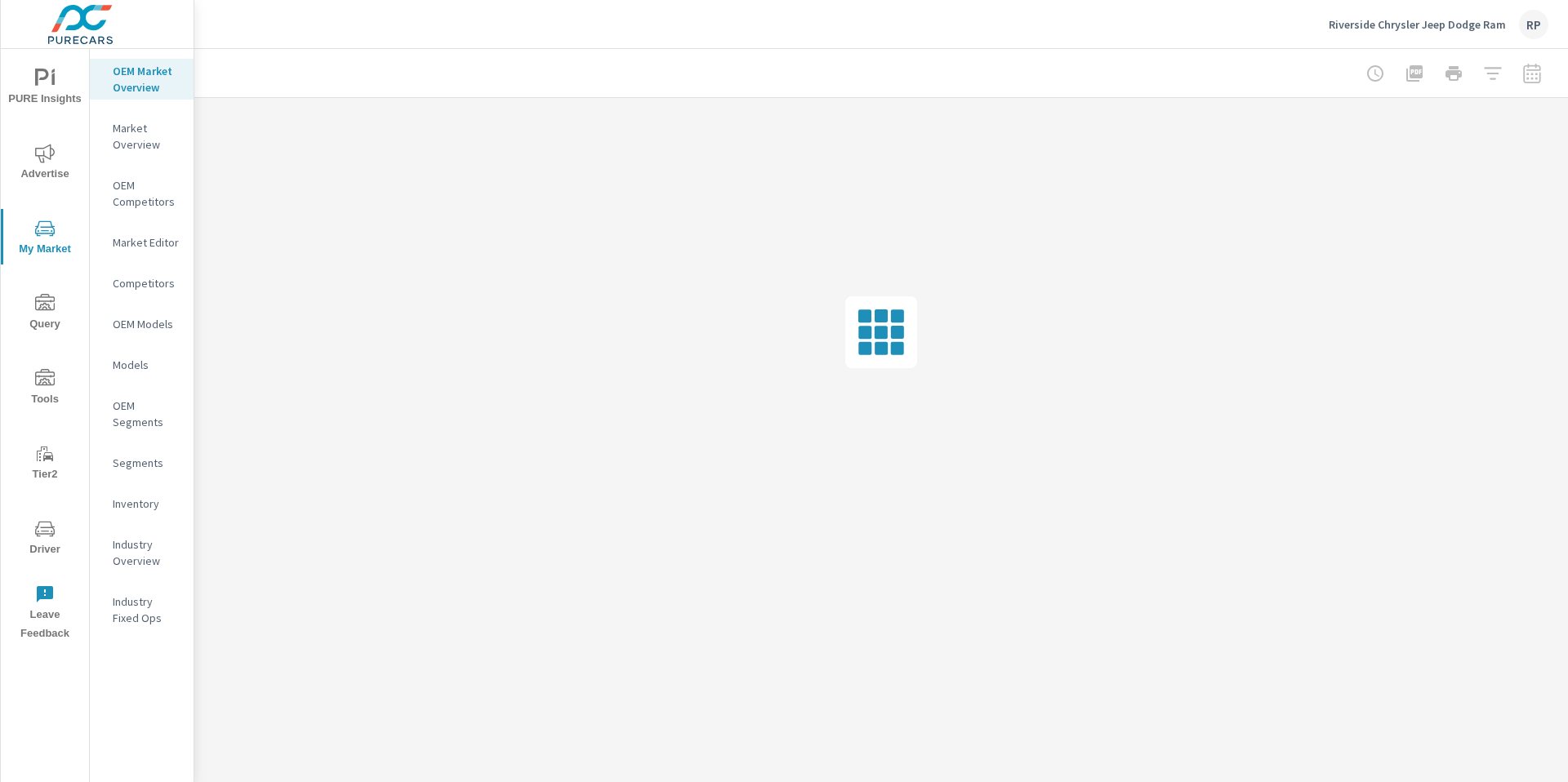
click at [128, 507] on p "Inventory" at bounding box center [146, 504] width 67 height 16
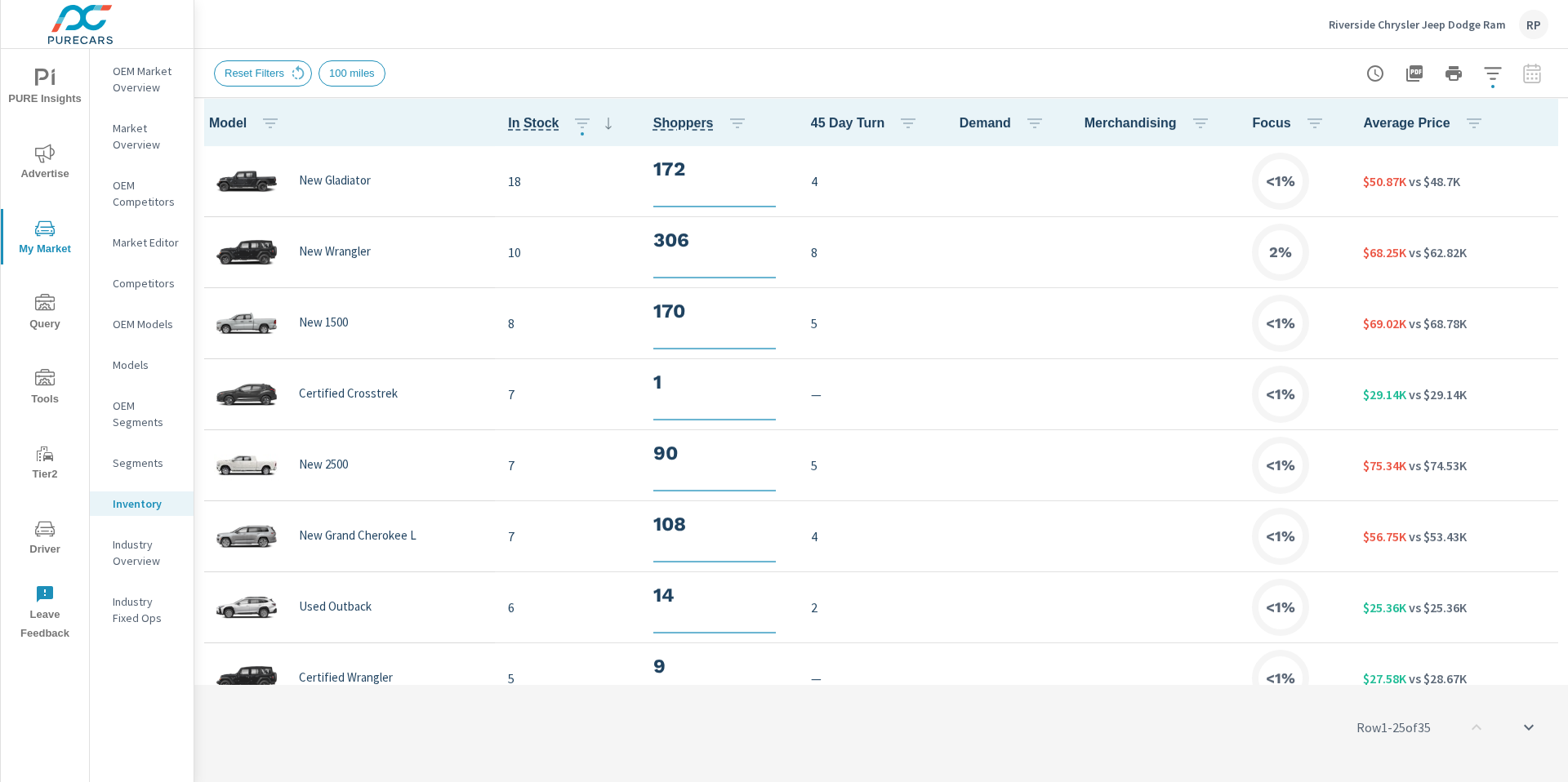
scroll to position [1, 0]
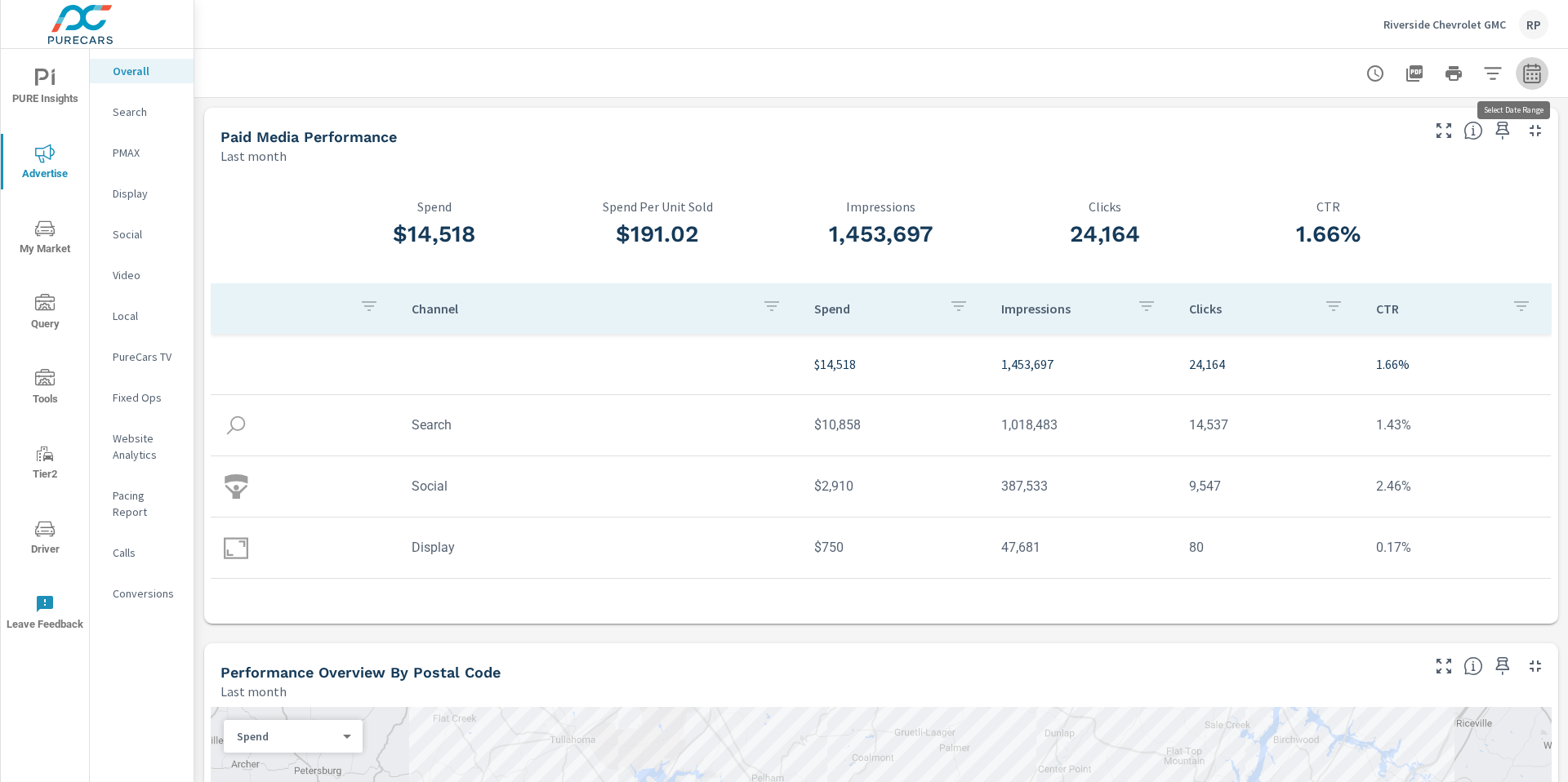
click at [1524, 83] on button "button" at bounding box center [1532, 73] width 33 height 33
select select "Last month"
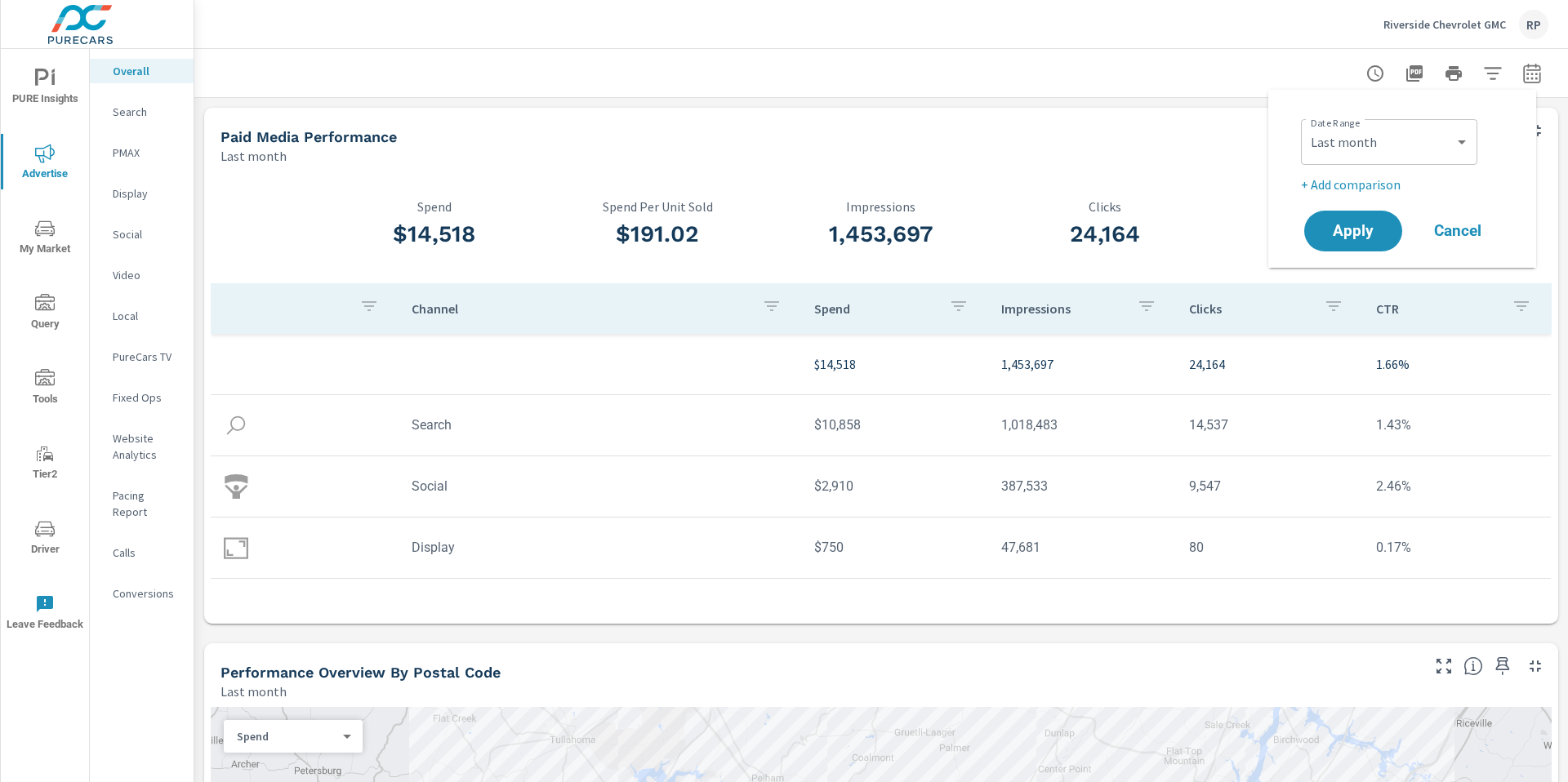
click at [1372, 185] on p "+ Add comparison" at bounding box center [1405, 184] width 209 height 19
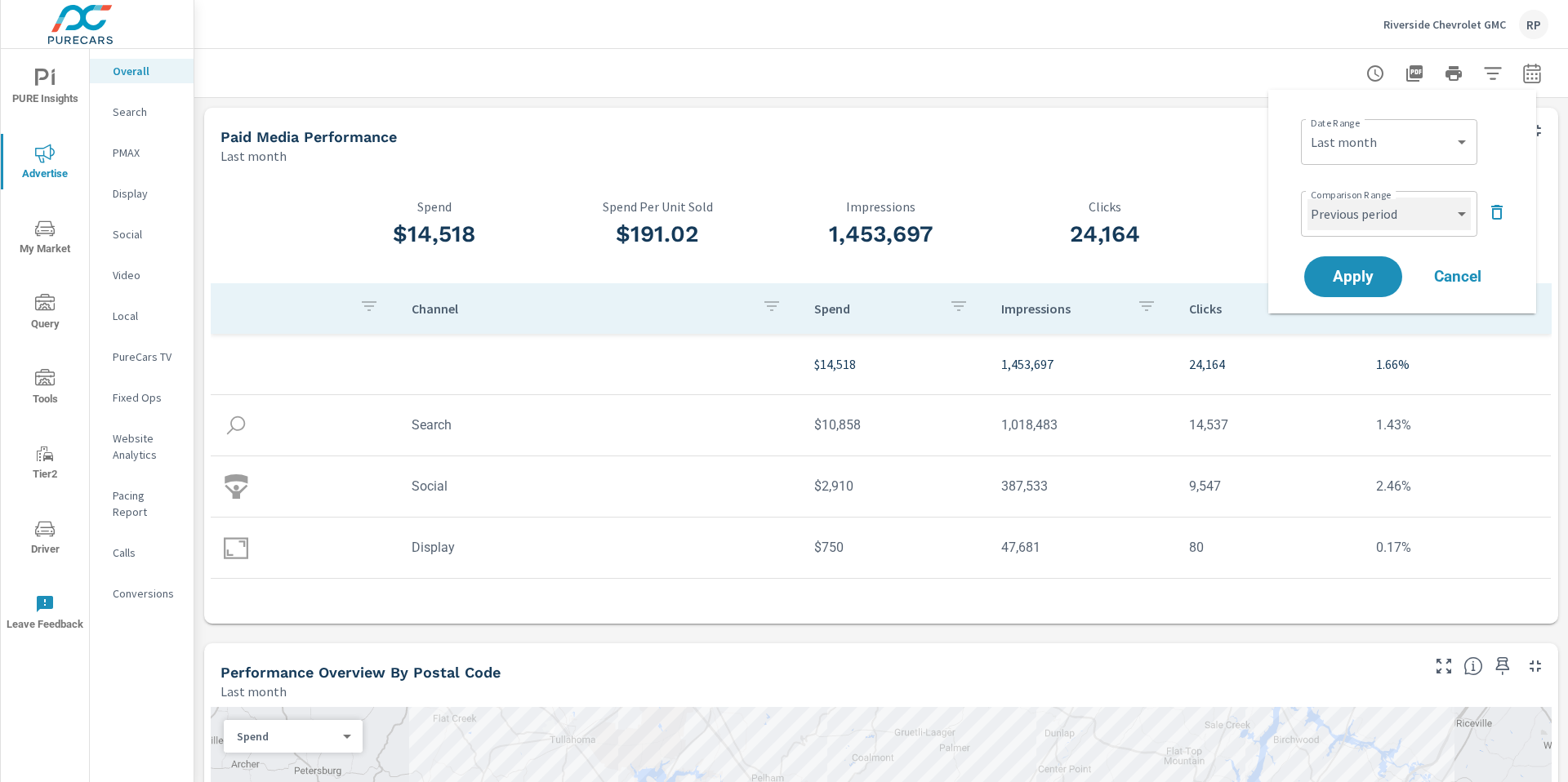
click at [1369, 222] on select "Custom Previous period Previous month Previous year" at bounding box center [1389, 214] width 164 height 33
click at [1307, 197] on select "Custom Previous period Previous month Previous year" at bounding box center [1389, 214] width 164 height 33
select select "Previous month"
click at [1343, 280] on span "Apply" at bounding box center [1353, 277] width 67 height 15
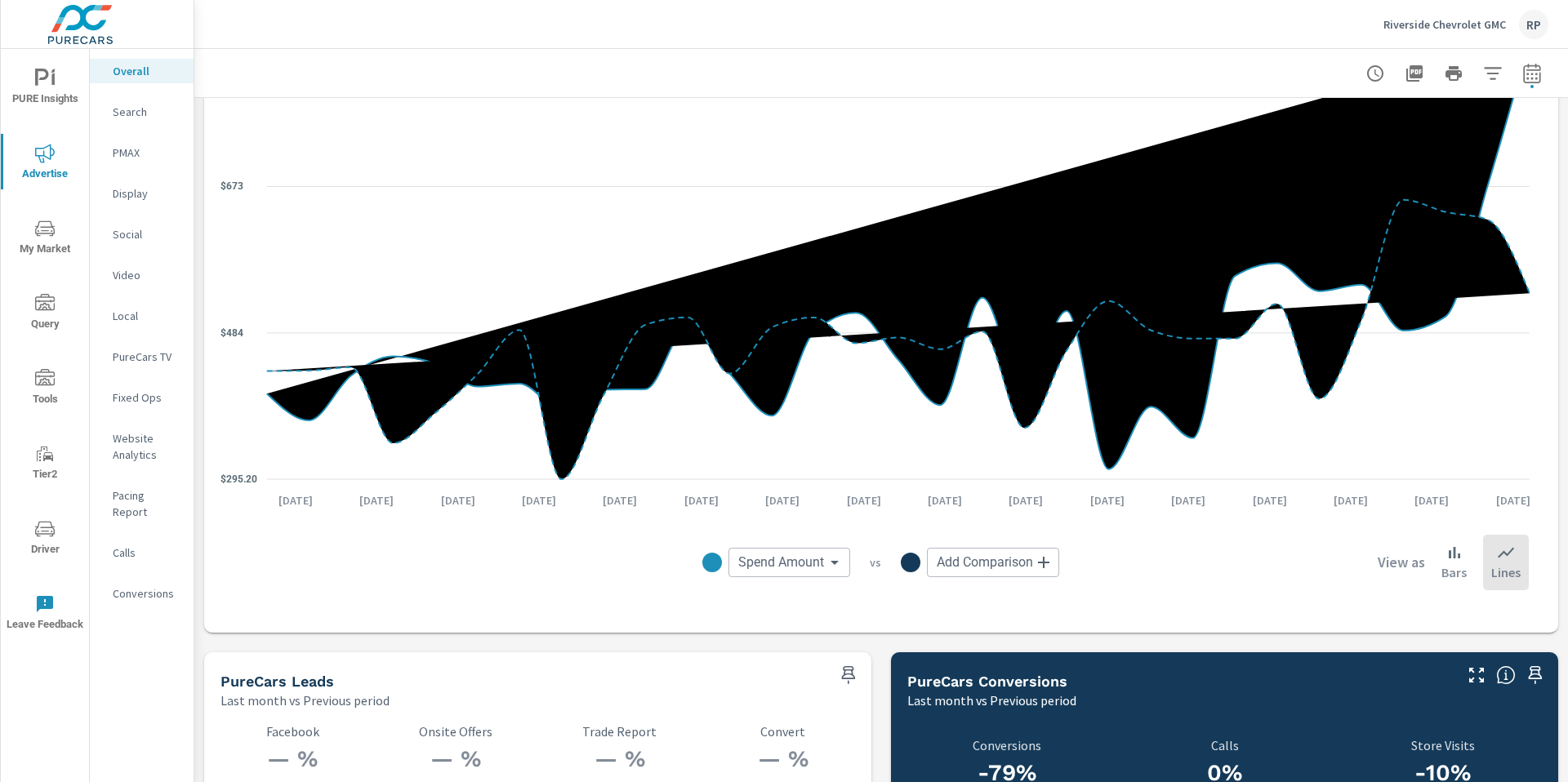
scroll to position [2286, 0]
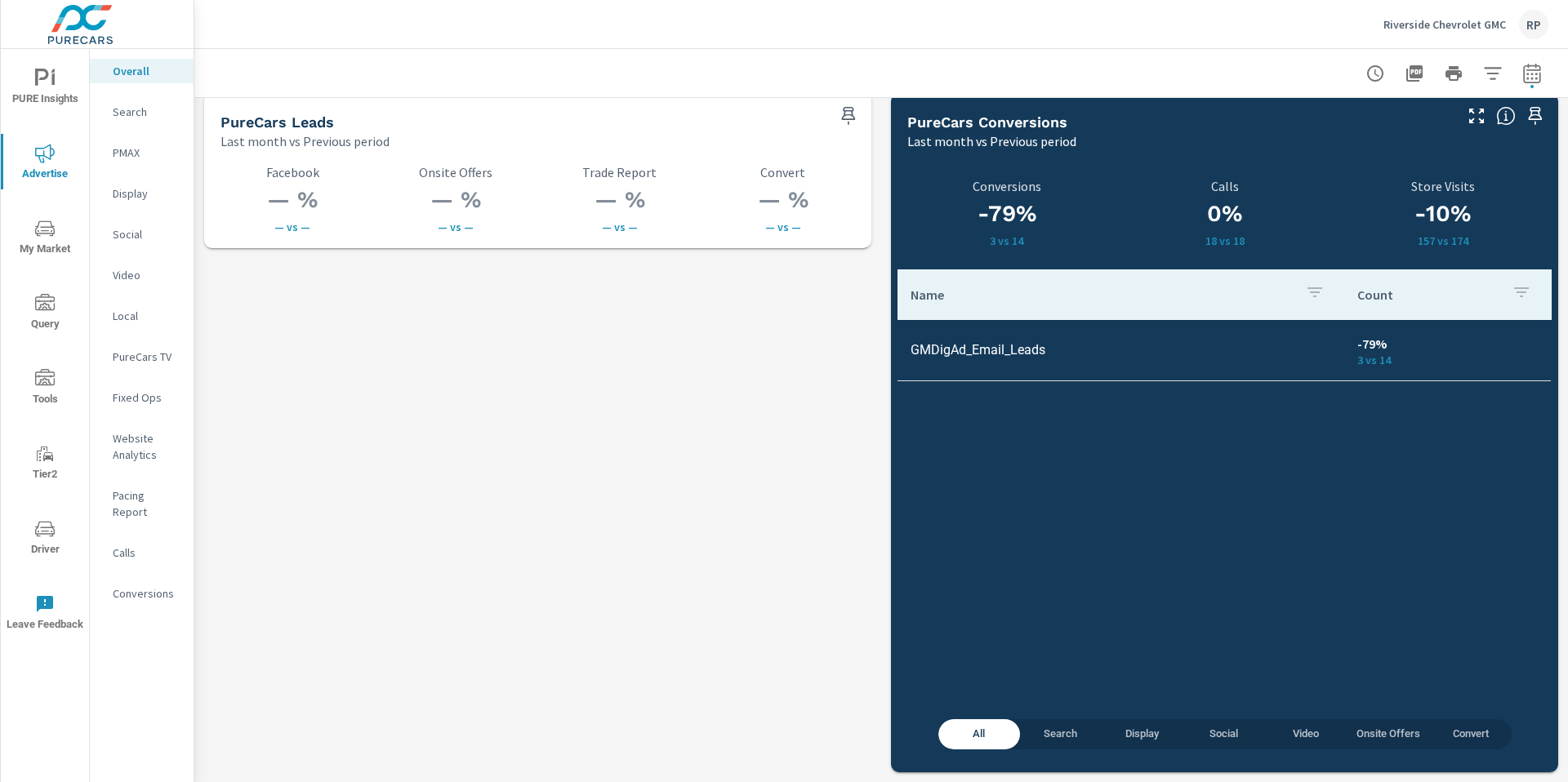
click at [150, 588] on div "Conversions" at bounding box center [142, 593] width 104 height 24
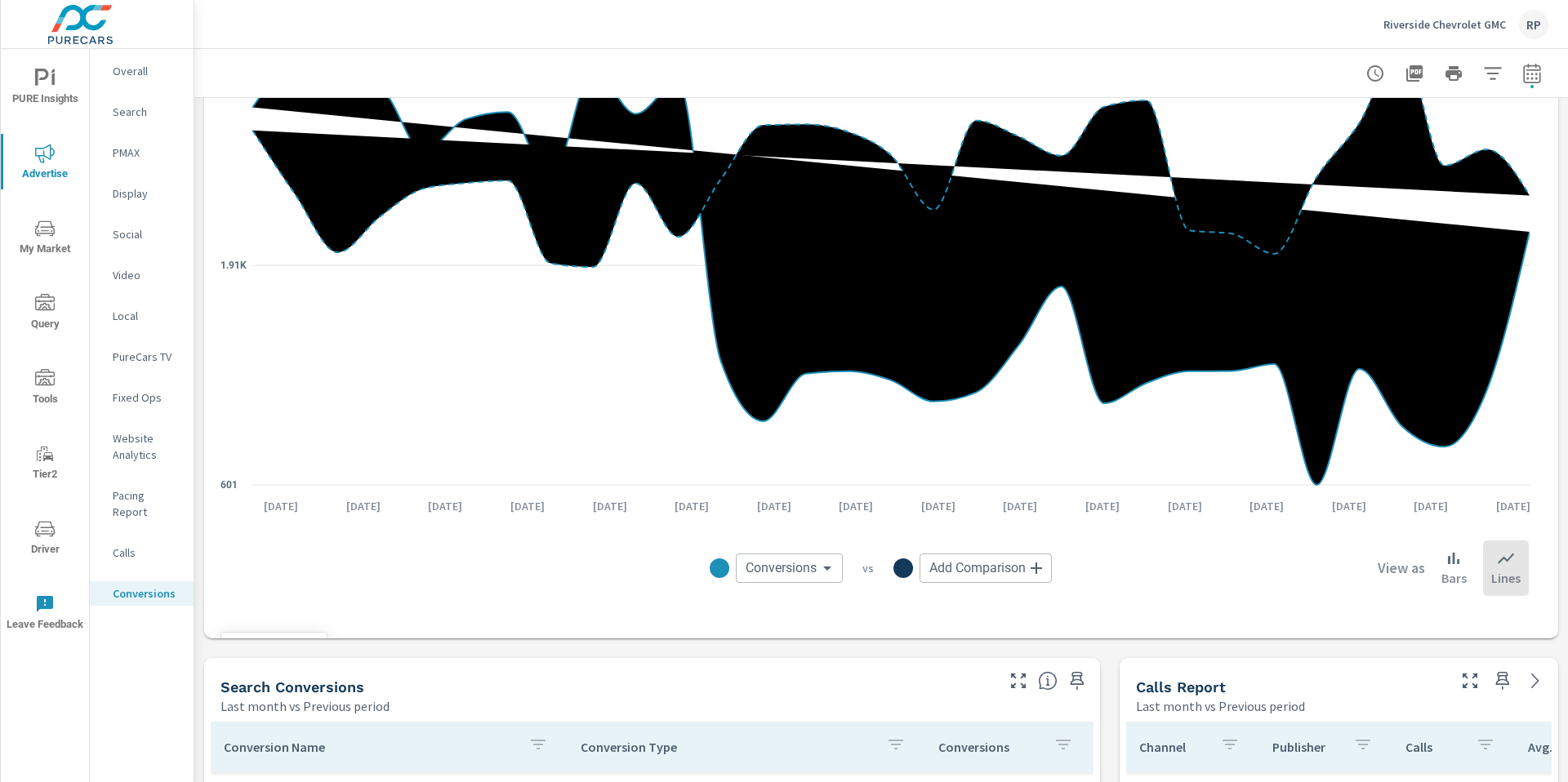
scroll to position [269, 0]
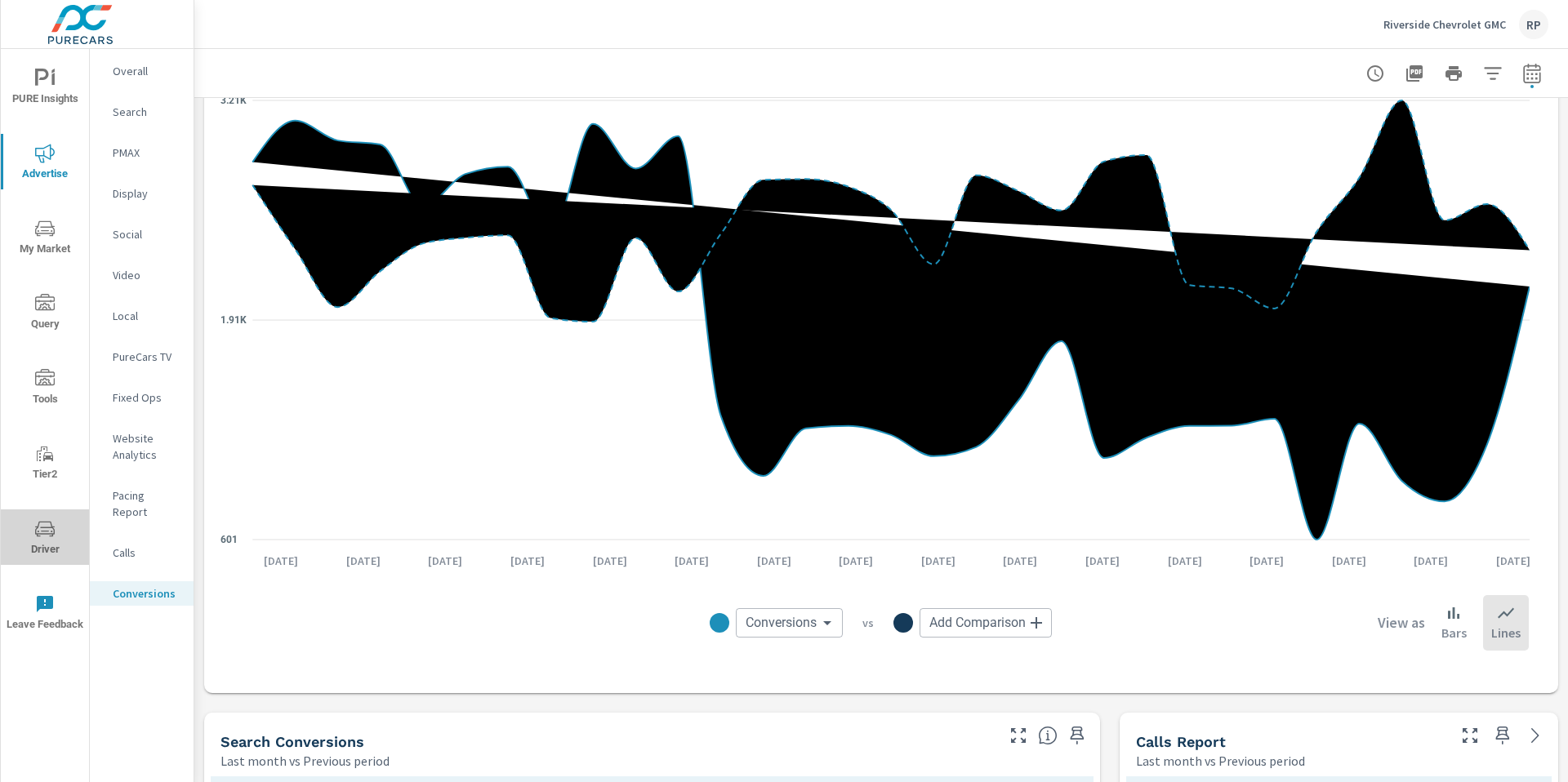
click at [48, 529] on icon "nav menu" at bounding box center [44, 529] width 19 height 19
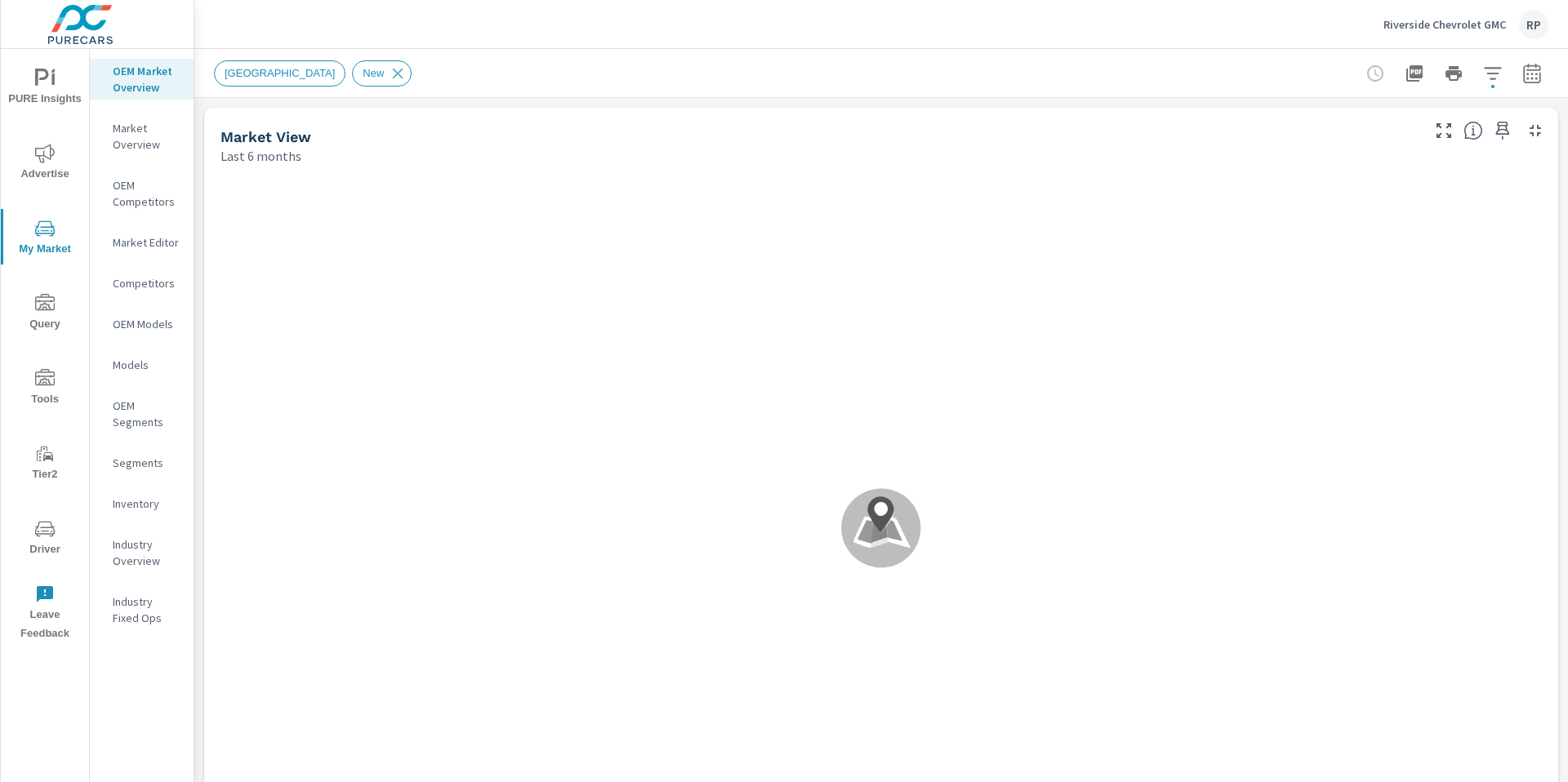
click at [149, 502] on p "Inventory" at bounding box center [146, 504] width 67 height 16
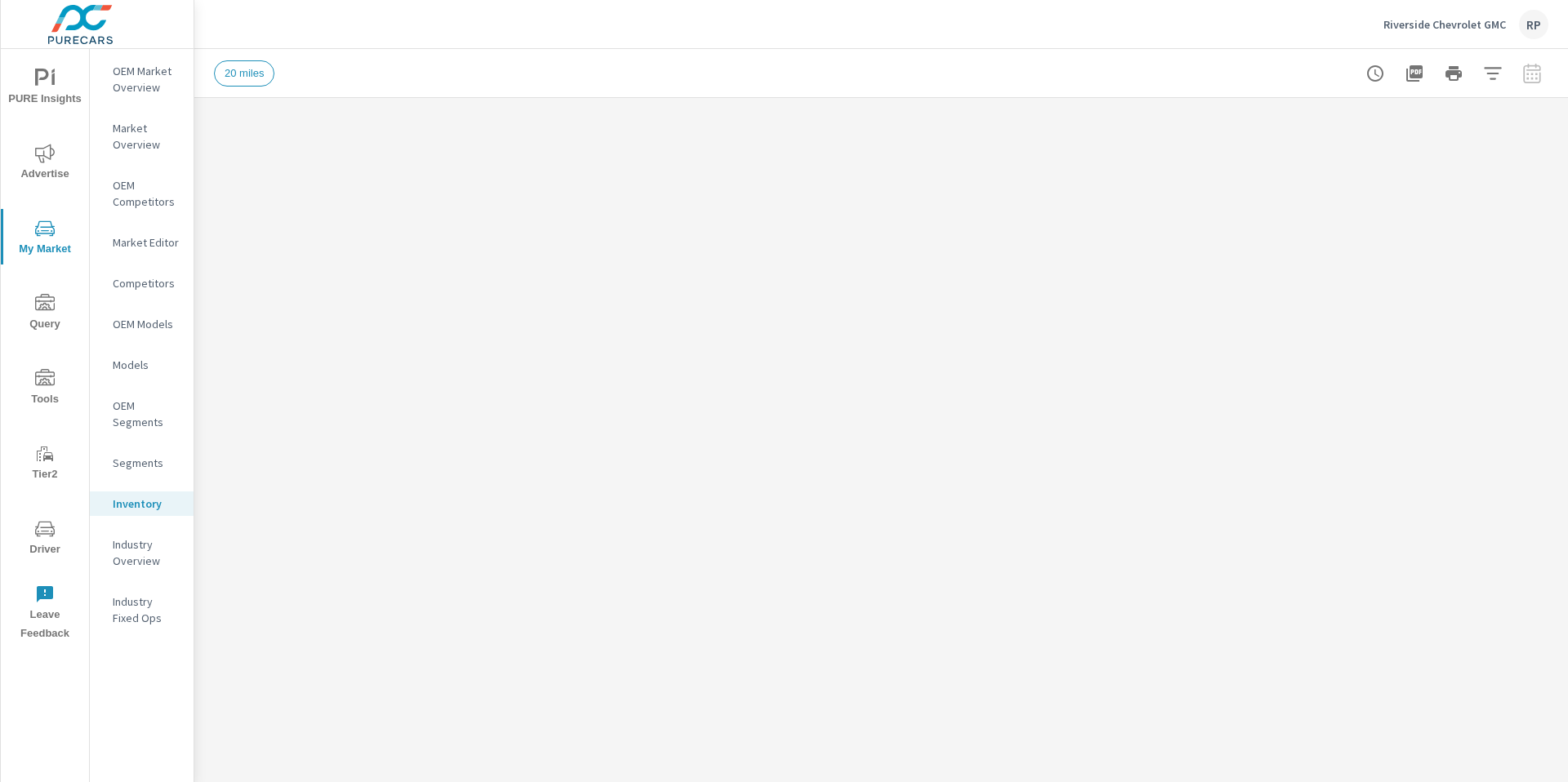
scroll to position [1, 0]
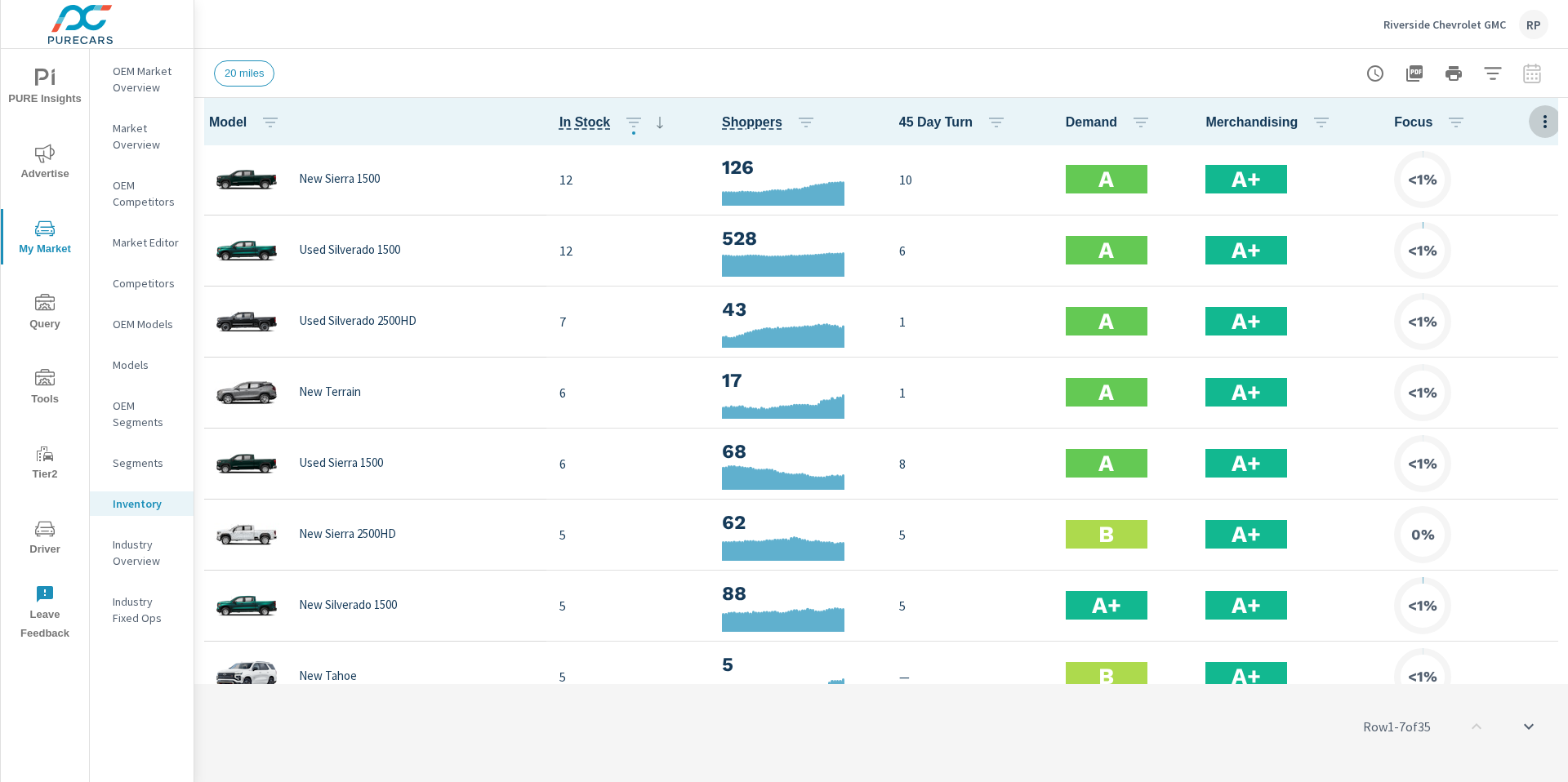
click at [1543, 126] on icon "button" at bounding box center [1544, 122] width 3 height 13
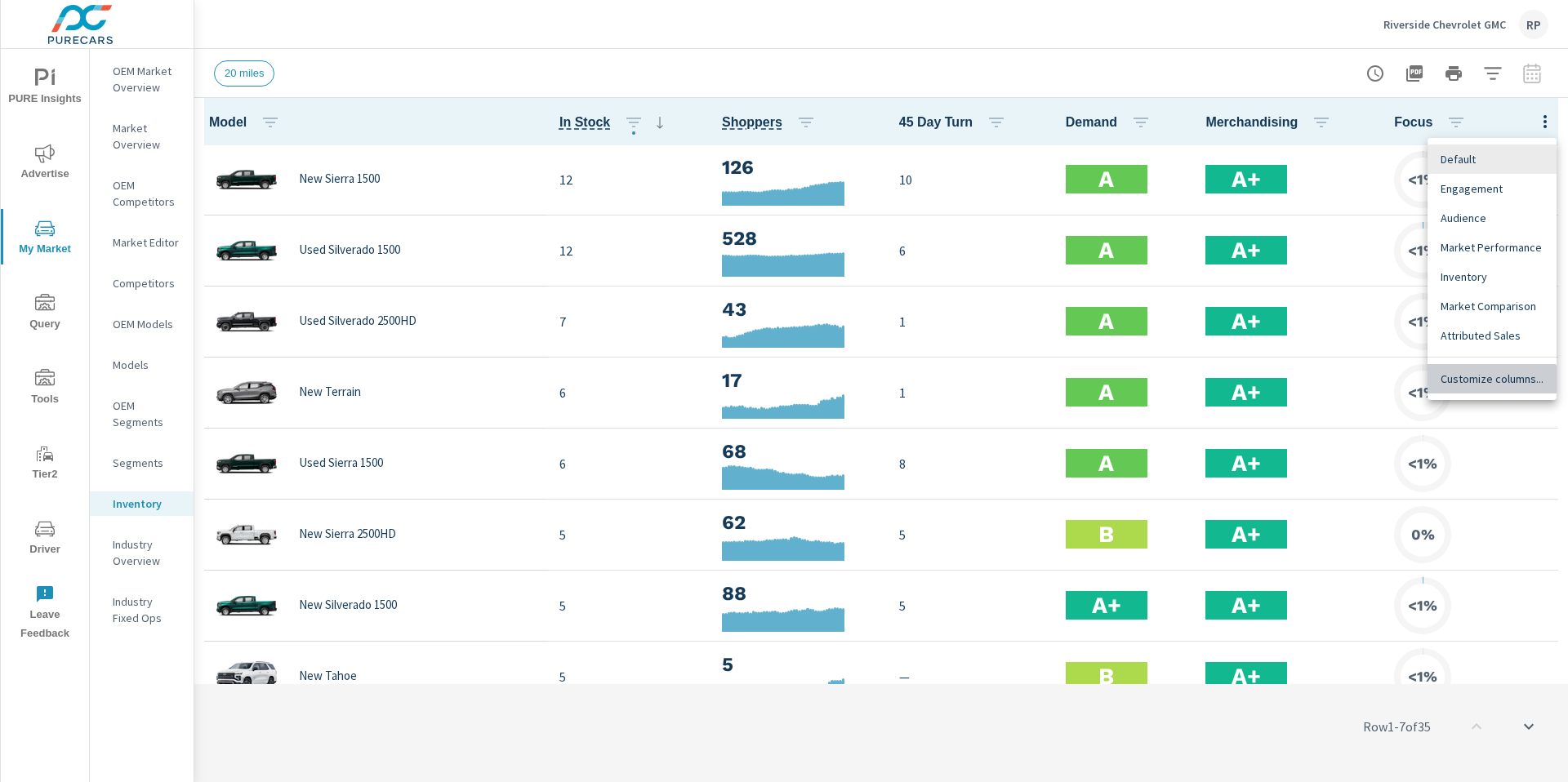
click at [1457, 389] on div "Customize columns..." at bounding box center [1492, 378] width 129 height 30
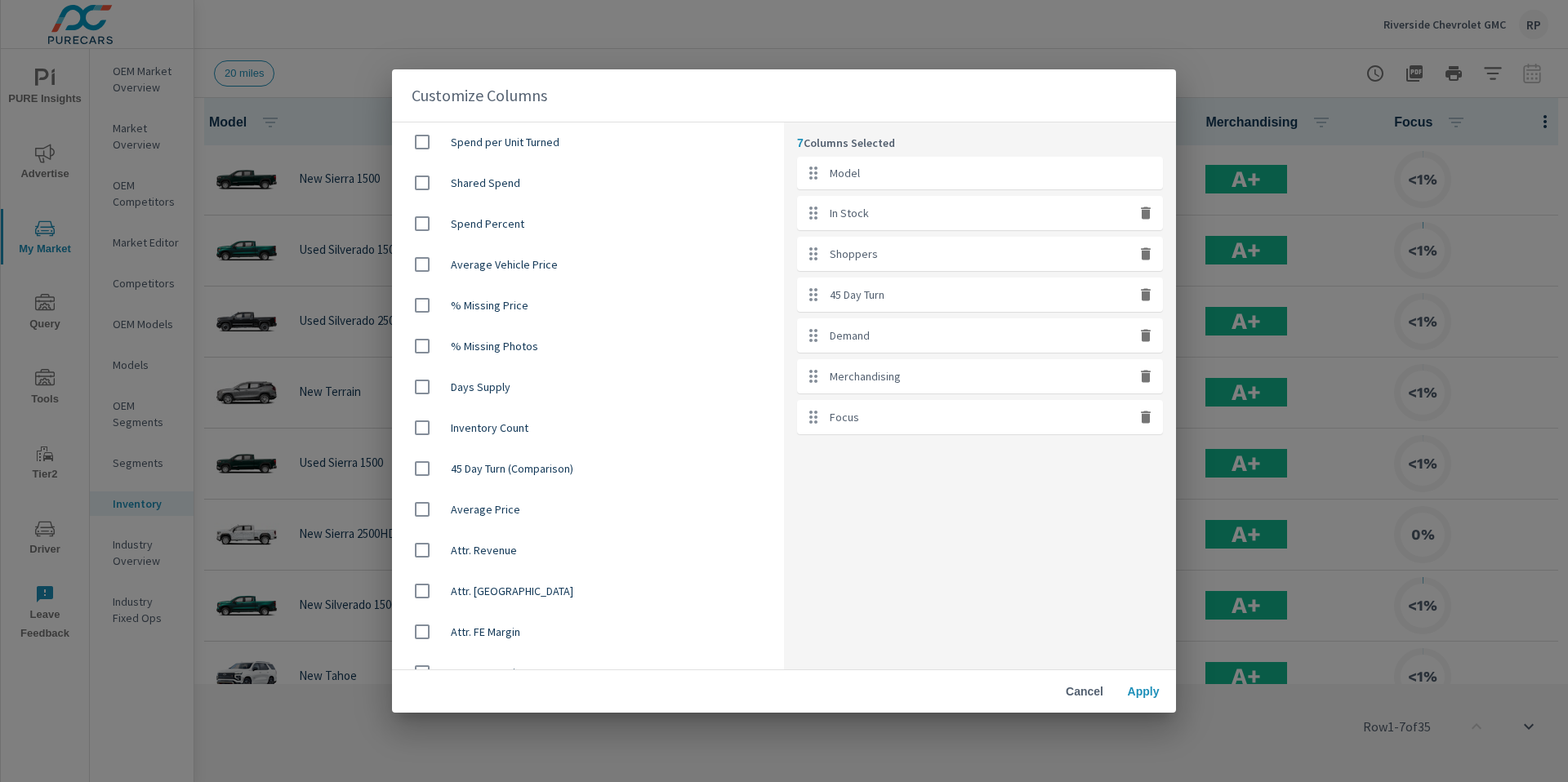
scroll to position [981, 0]
click at [438, 510] on input "checkbox" at bounding box center [423, 508] width 35 height 35
checkbox input "true"
click at [1122, 696] on button "Apply" at bounding box center [1143, 691] width 52 height 30
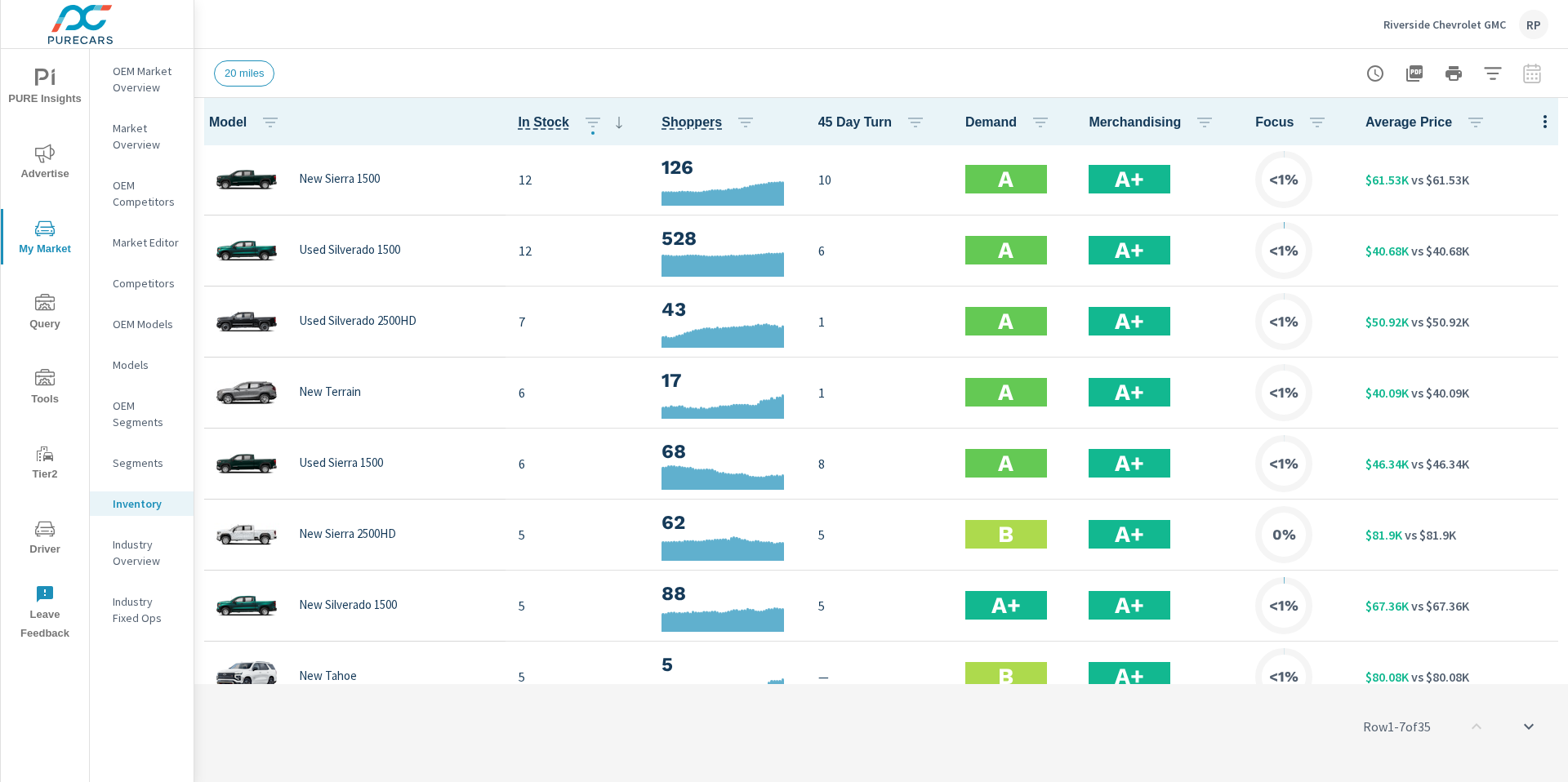
click at [1475, 72] on div at bounding box center [1453, 73] width 190 height 33
click at [1486, 69] on icon "button" at bounding box center [1493, 73] width 19 height 19
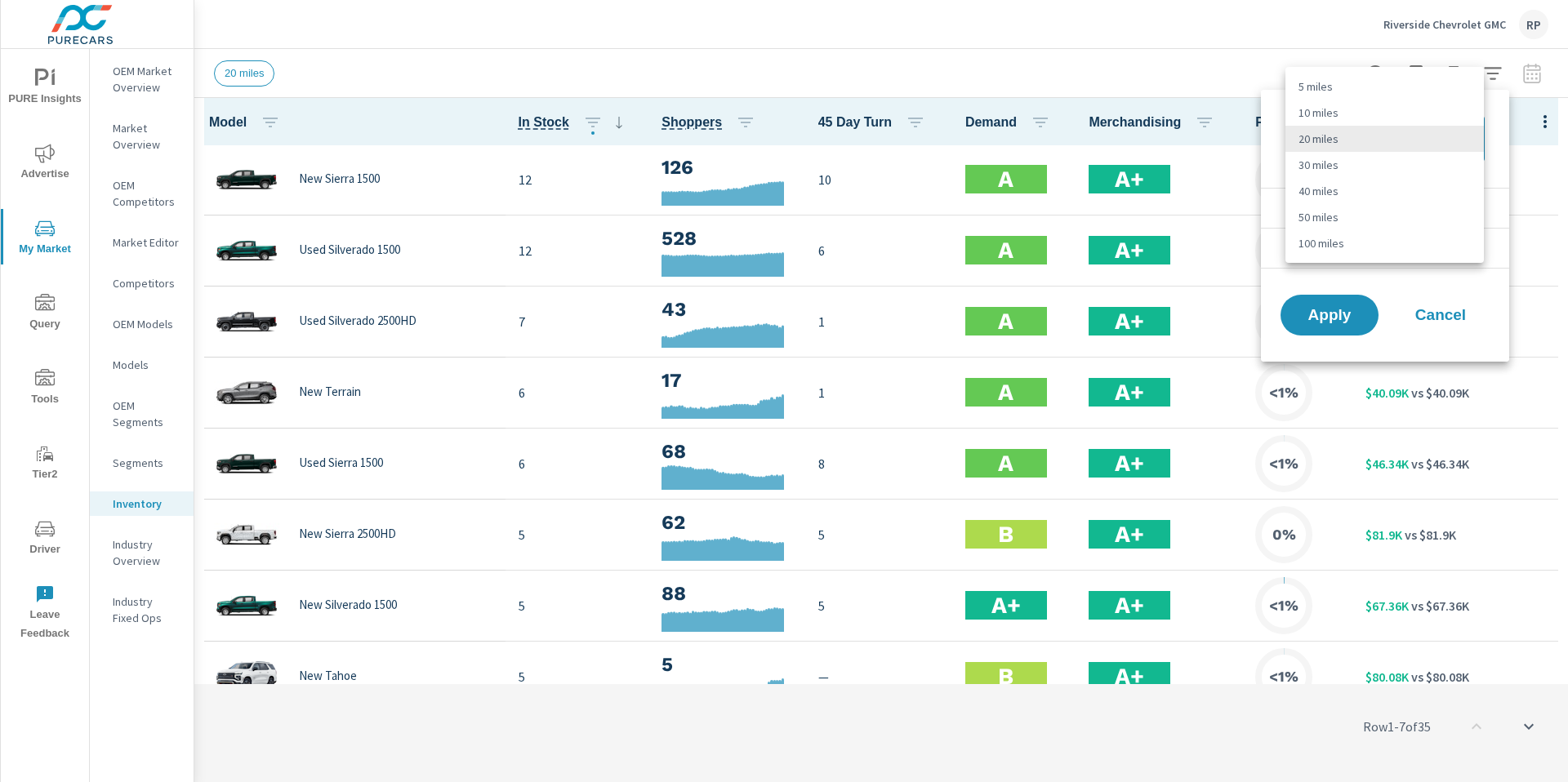
click at [1362, 149] on body "PURE Insights Advertise My Market Query Tools Tier2 Driver Leave Feedback OEM M…" at bounding box center [784, 400] width 1568 height 800
click at [1342, 205] on li "50 miles" at bounding box center [1385, 217] width 198 height 26
type Distance "50"
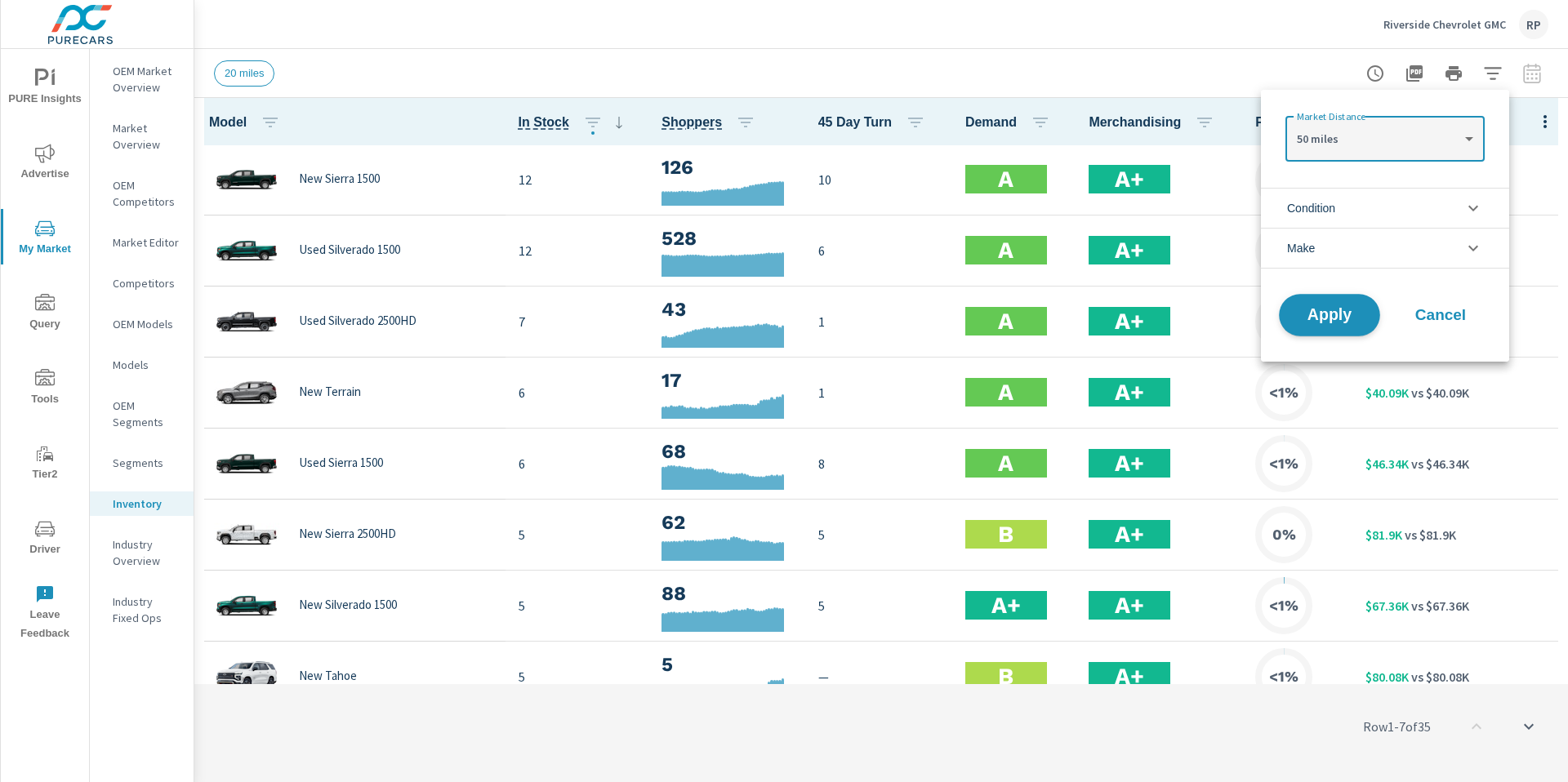
click at [1332, 320] on span "Apply" at bounding box center [1330, 316] width 67 height 15
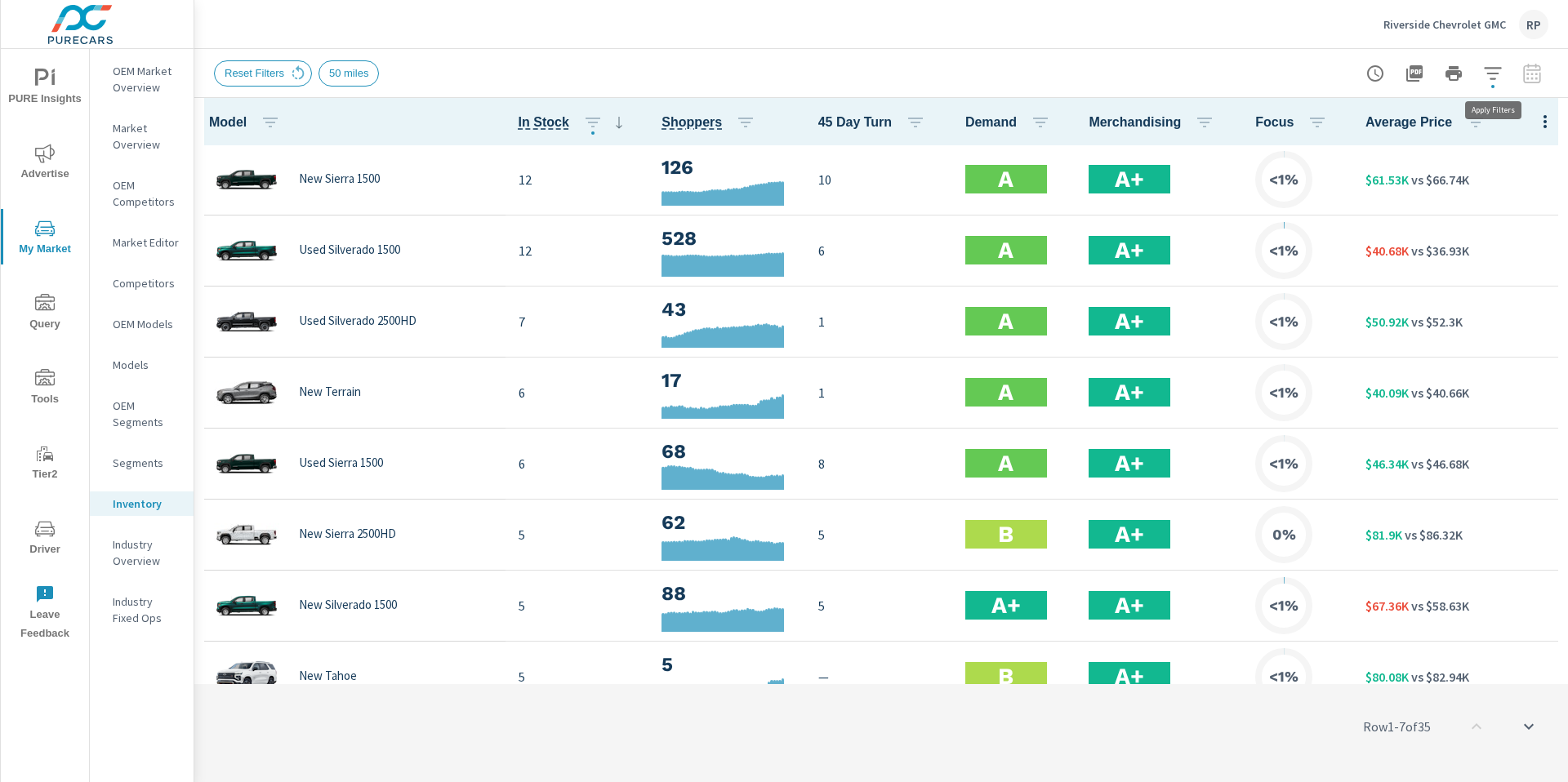
click at [1500, 81] on icon "button" at bounding box center [1493, 73] width 19 height 19
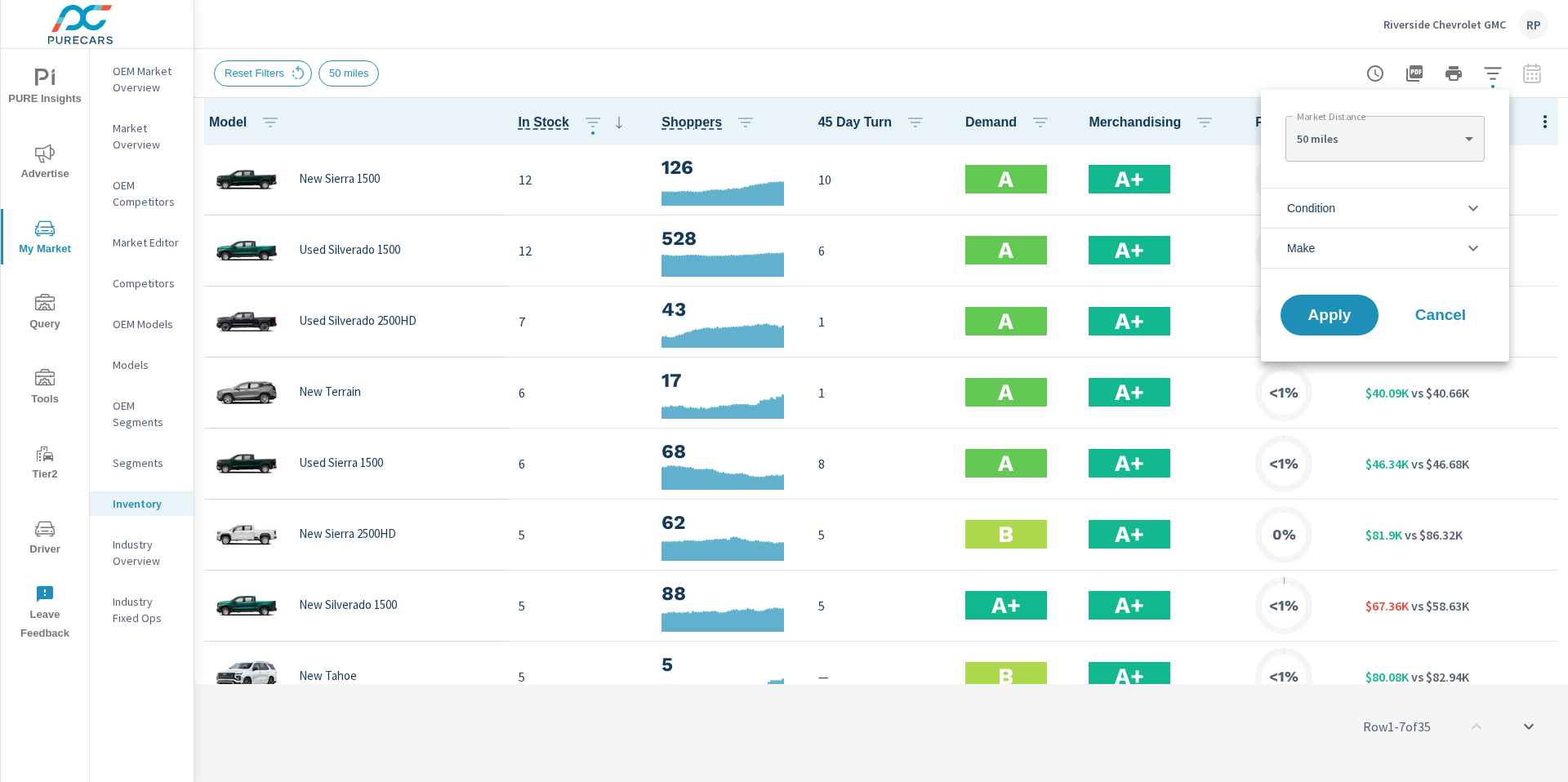
click at [1248, 54] on div at bounding box center [784, 391] width 1568 height 782
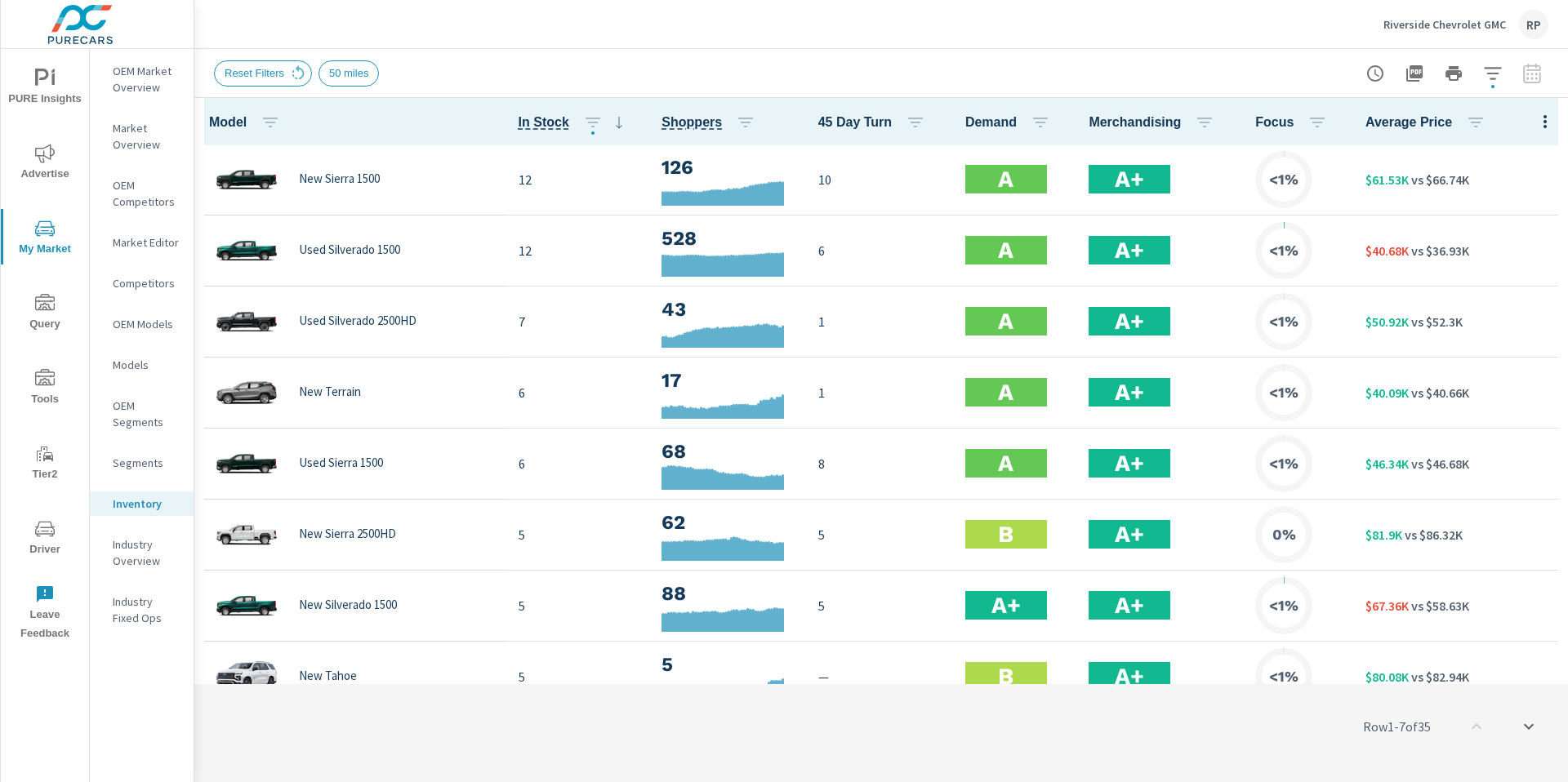
click at [51, 180] on span "Advertise" at bounding box center [44, 164] width 78 height 40
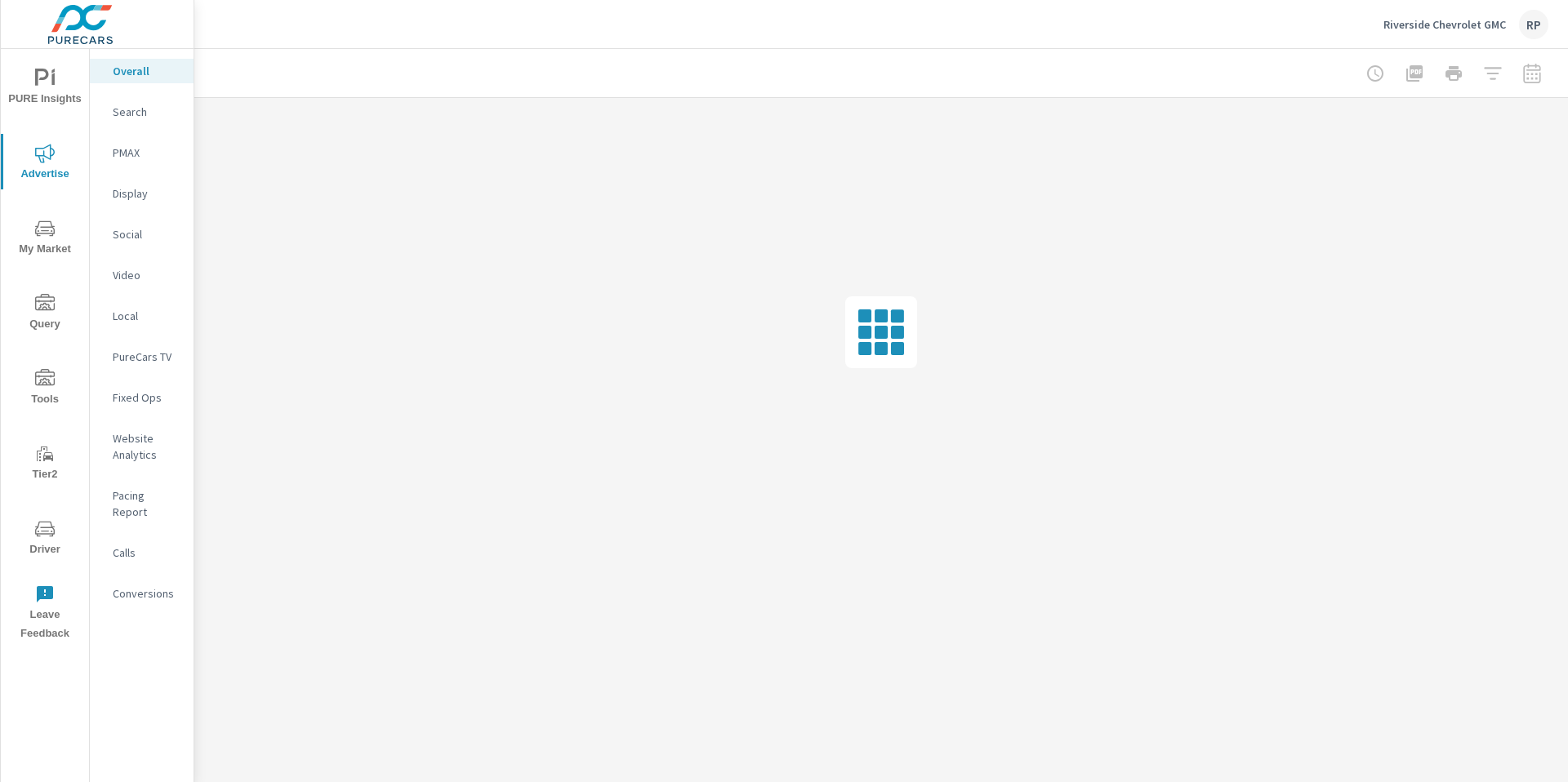
click at [137, 454] on p "Website Analytics" at bounding box center [146, 447] width 67 height 33
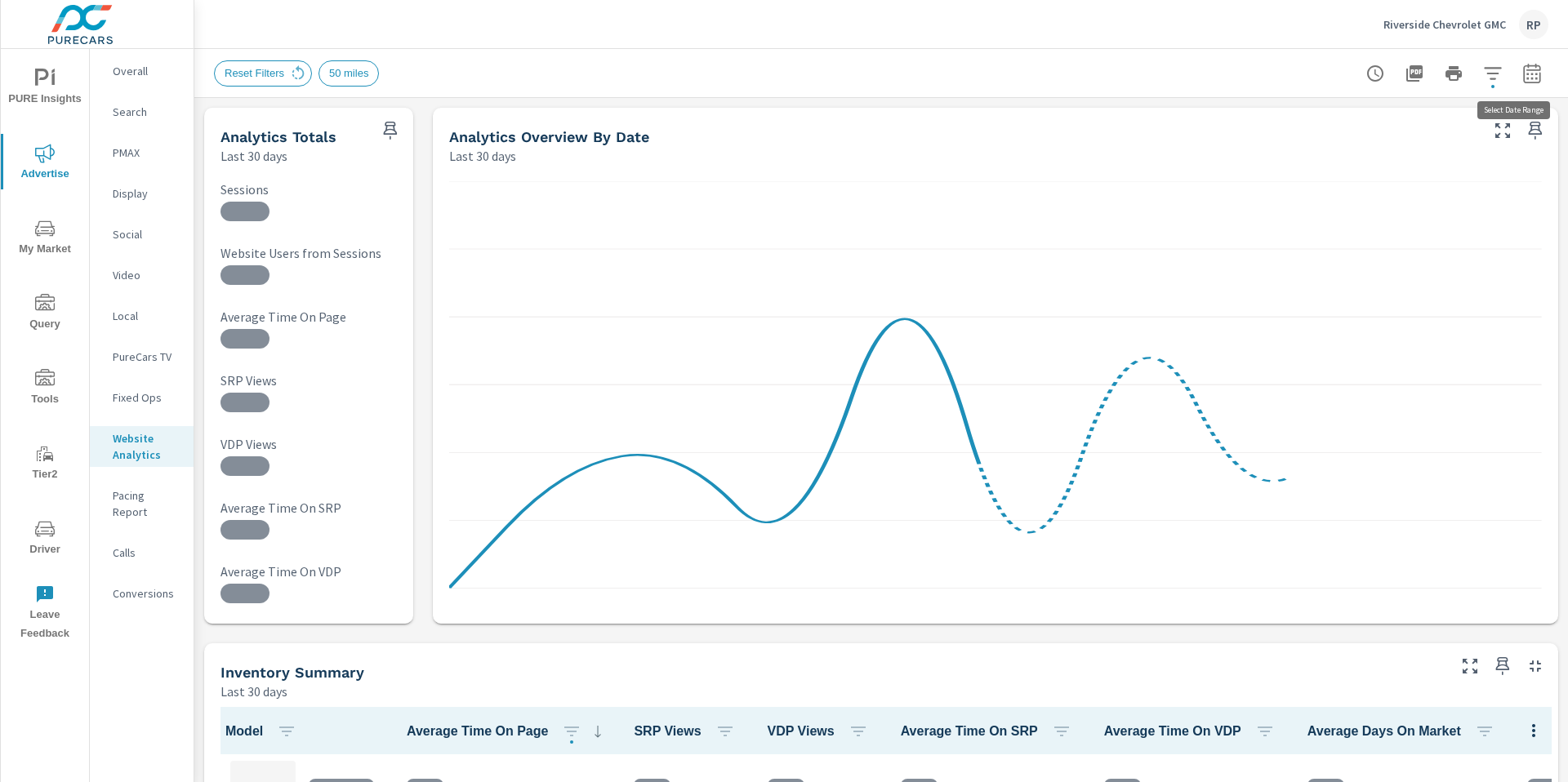
click at [1516, 78] on button "button" at bounding box center [1532, 73] width 33 height 33
select select "Last 30 days"
click at [1377, 173] on div "Date Range Custom Yesterday Last week Last 7 days Last 14 days Last 30 days Las…" at bounding box center [1405, 153] width 209 height 82
click at [1375, 178] on p "+ Add comparison" at bounding box center [1405, 184] width 209 height 19
select select "Previous period"
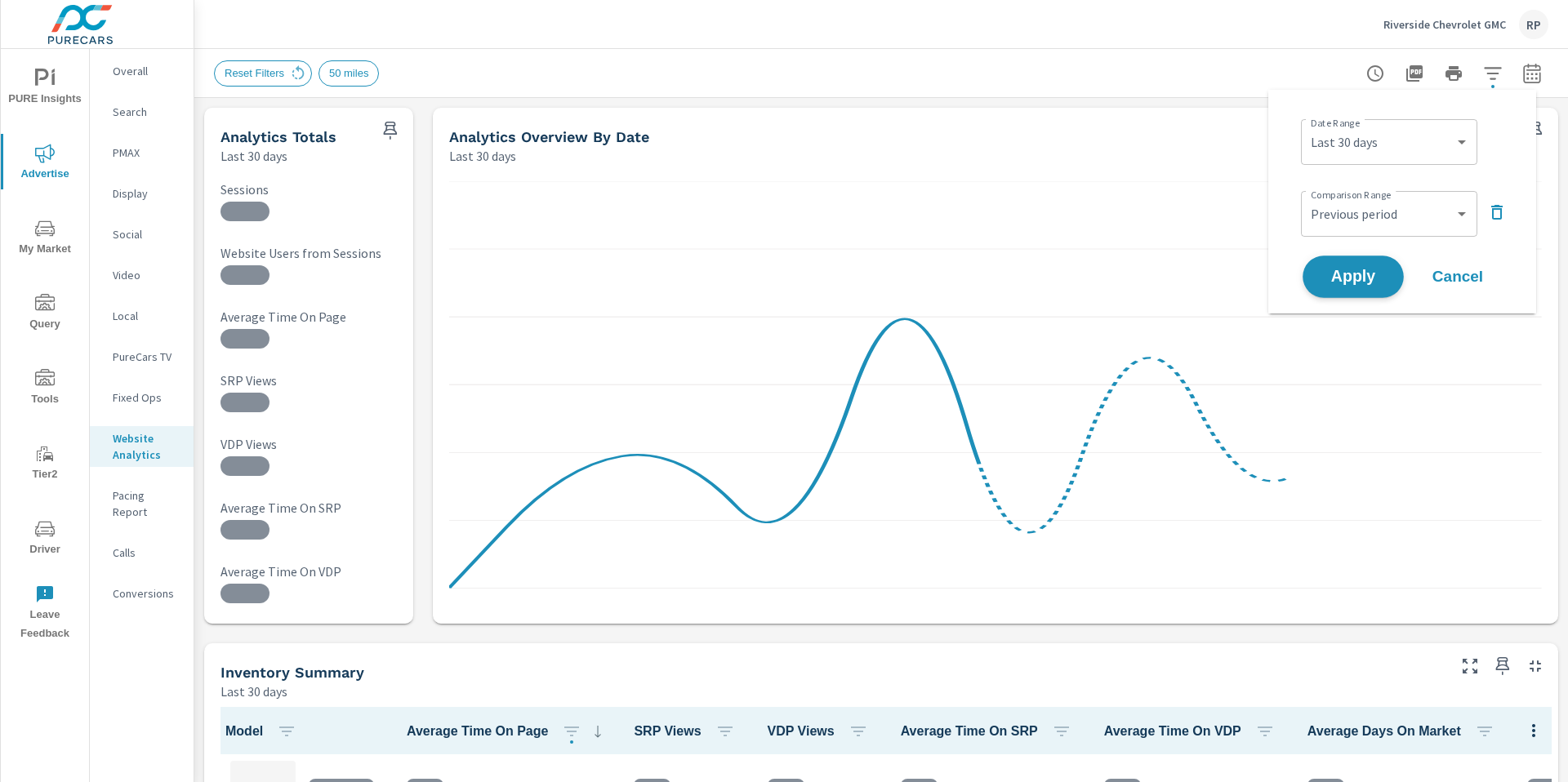
click at [1366, 290] on button "Apply" at bounding box center [1352, 276] width 101 height 42
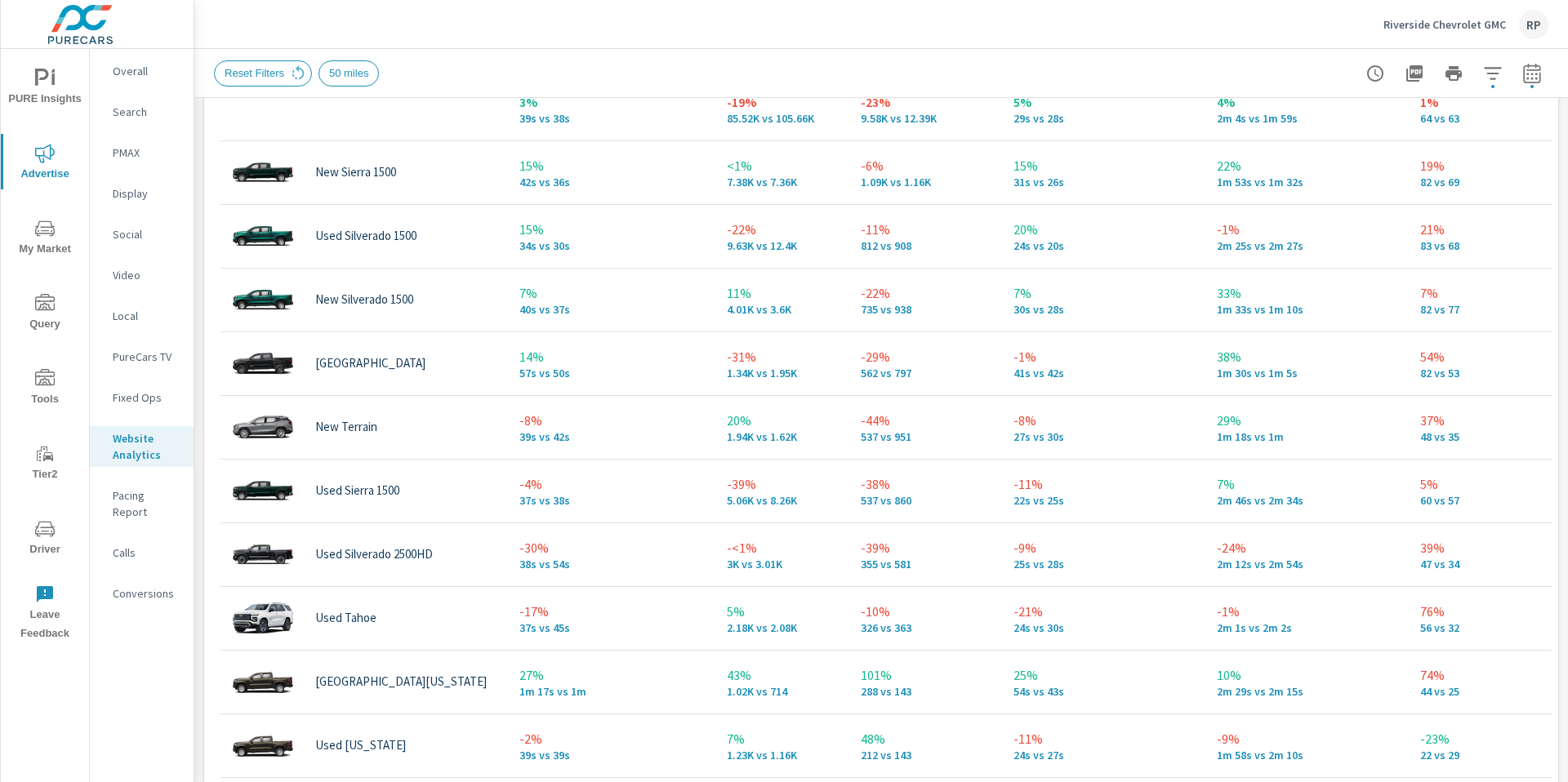
scroll to position [850, 0]
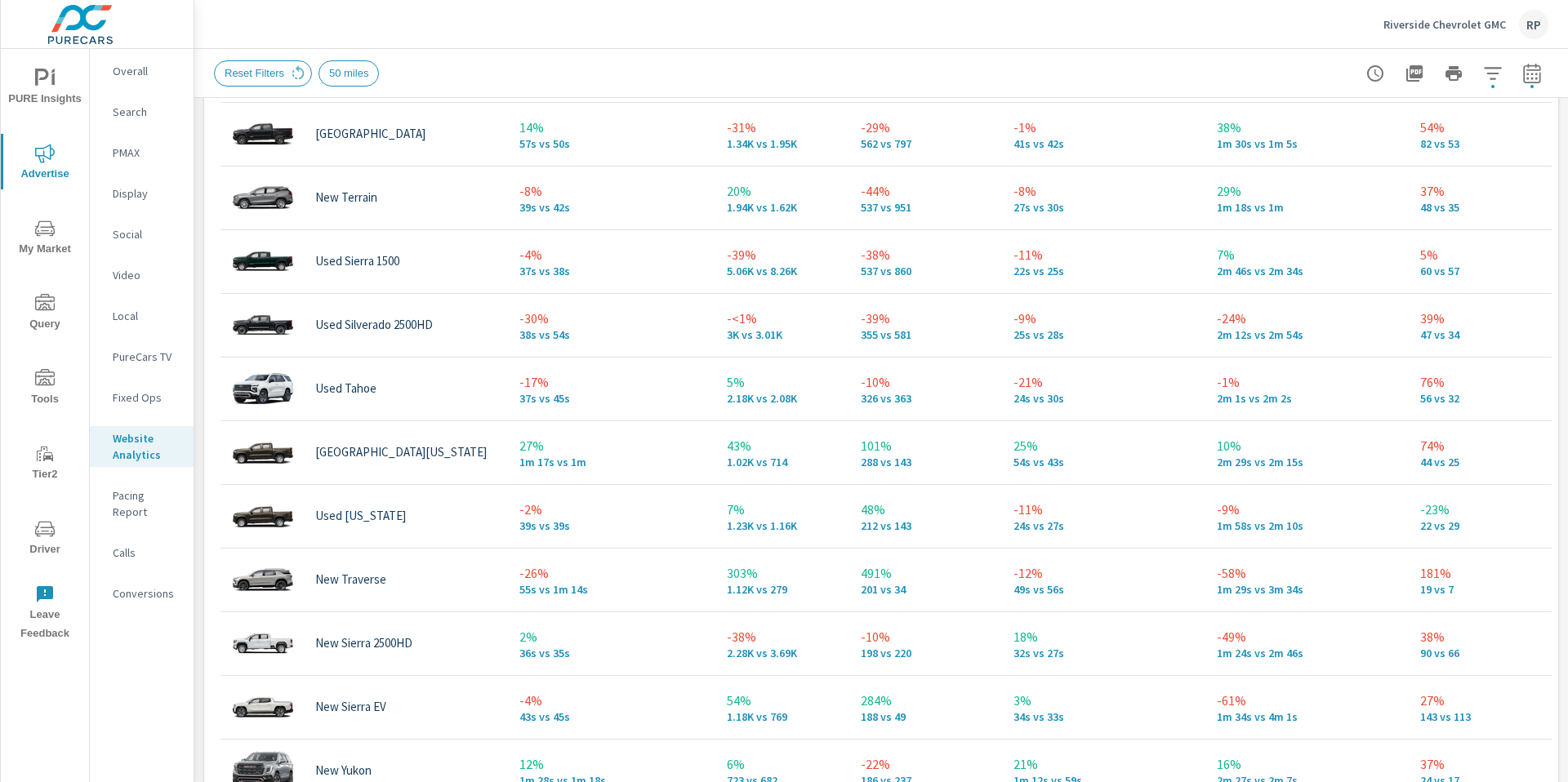
scroll to position [273, 0]
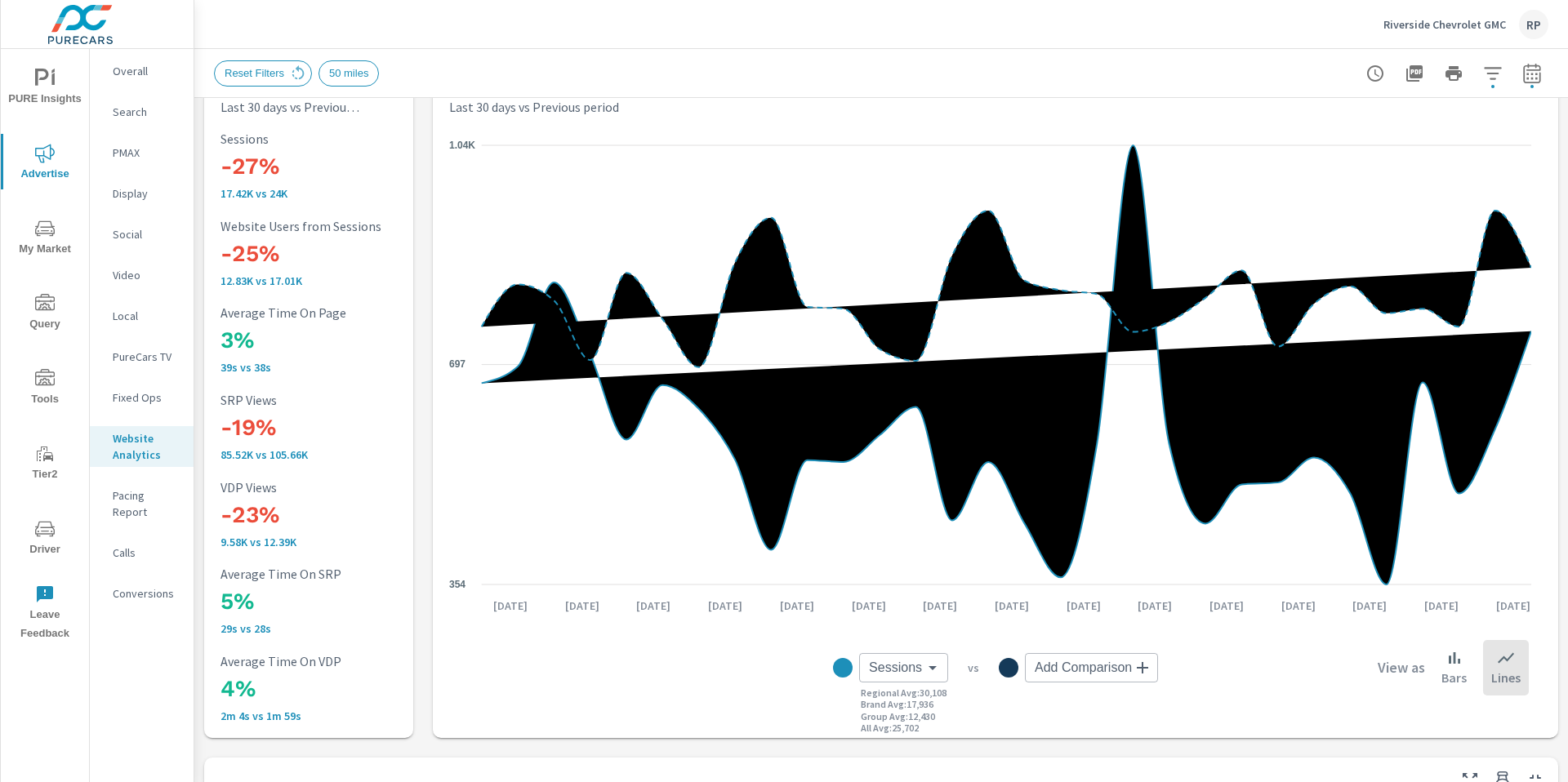
scroll to position [63, 0]
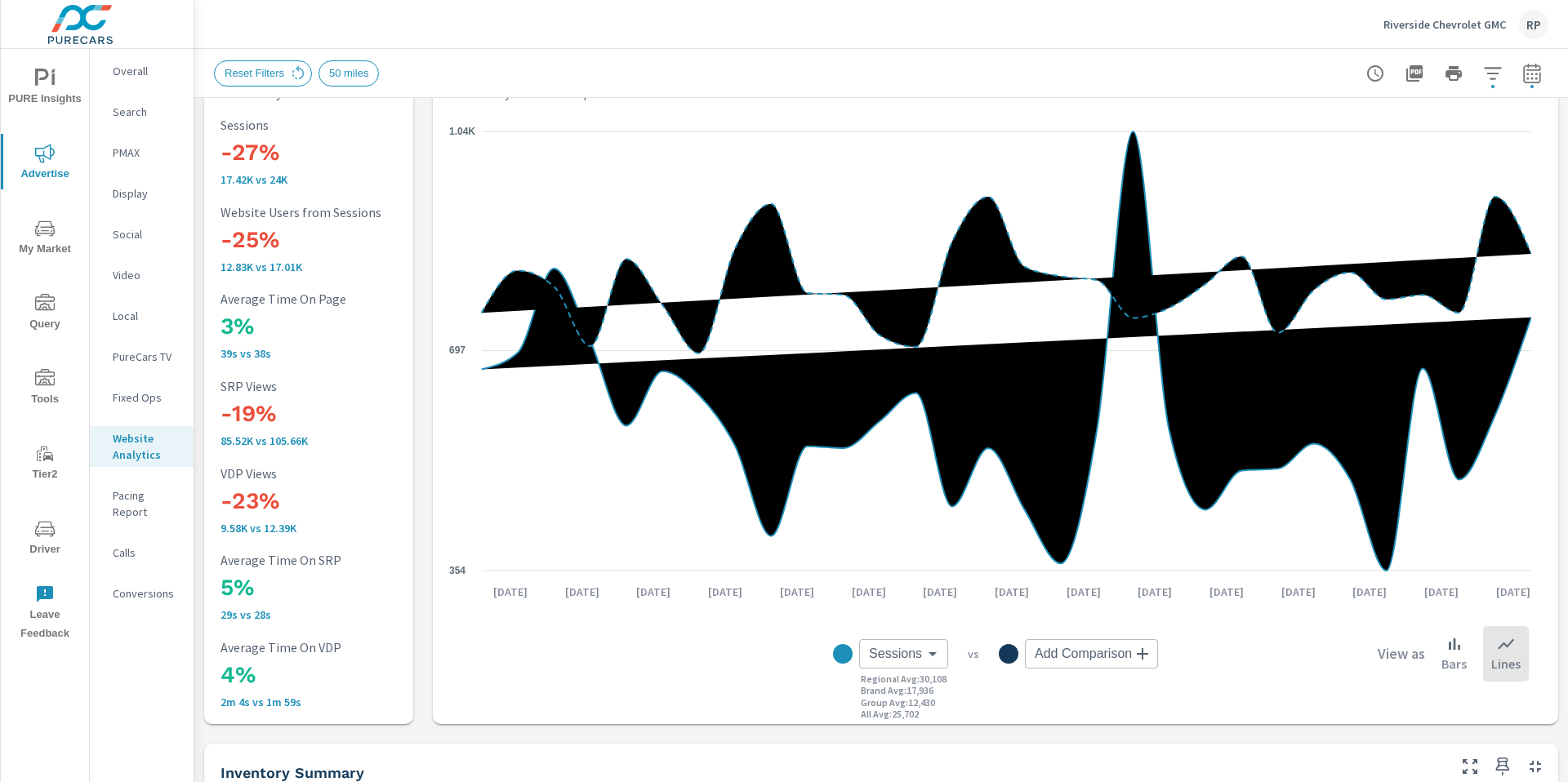
click at [51, 254] on span "My Market" at bounding box center [44, 239] width 78 height 40
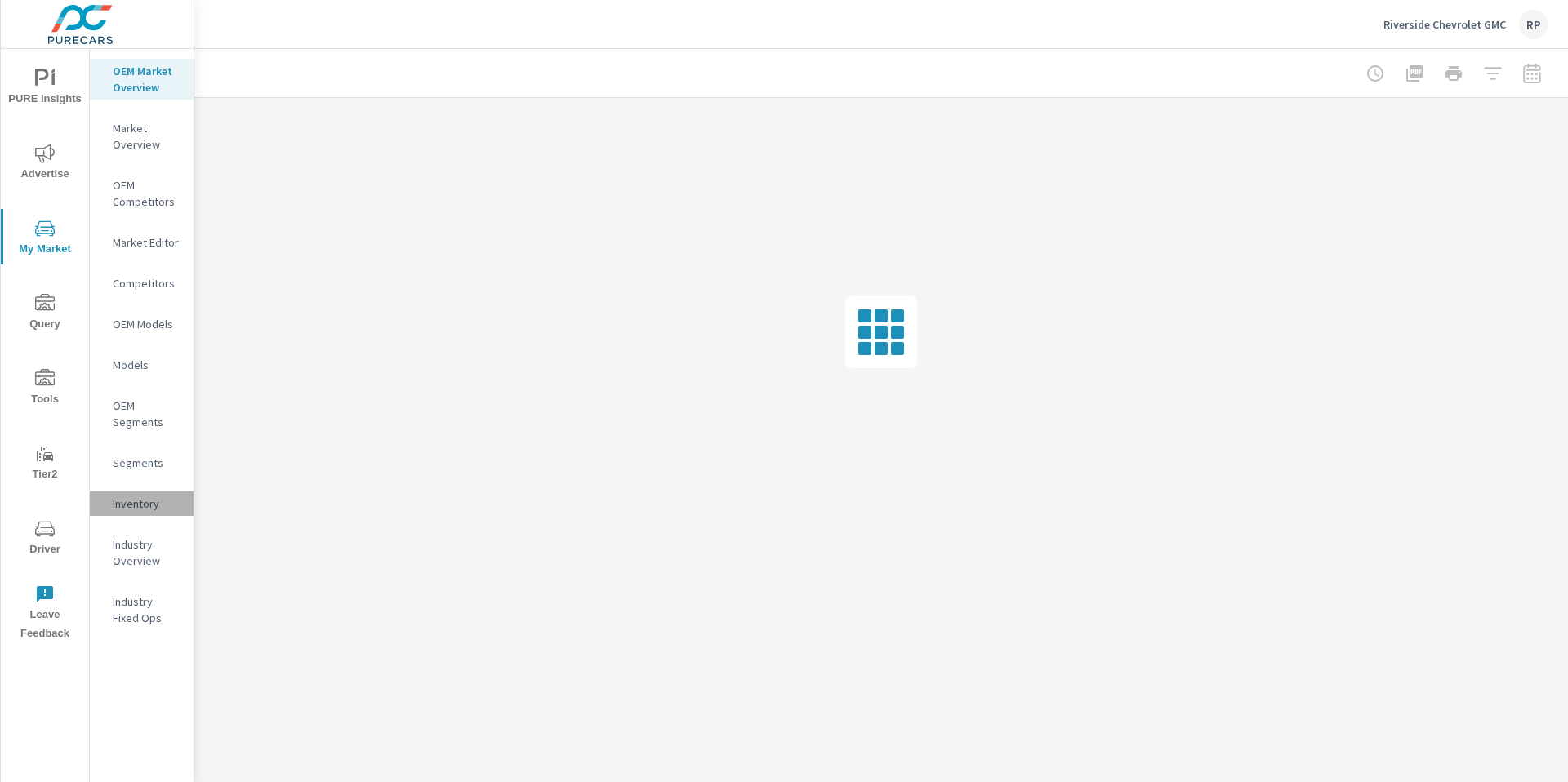
click at [140, 502] on p "Inventory" at bounding box center [146, 504] width 67 height 16
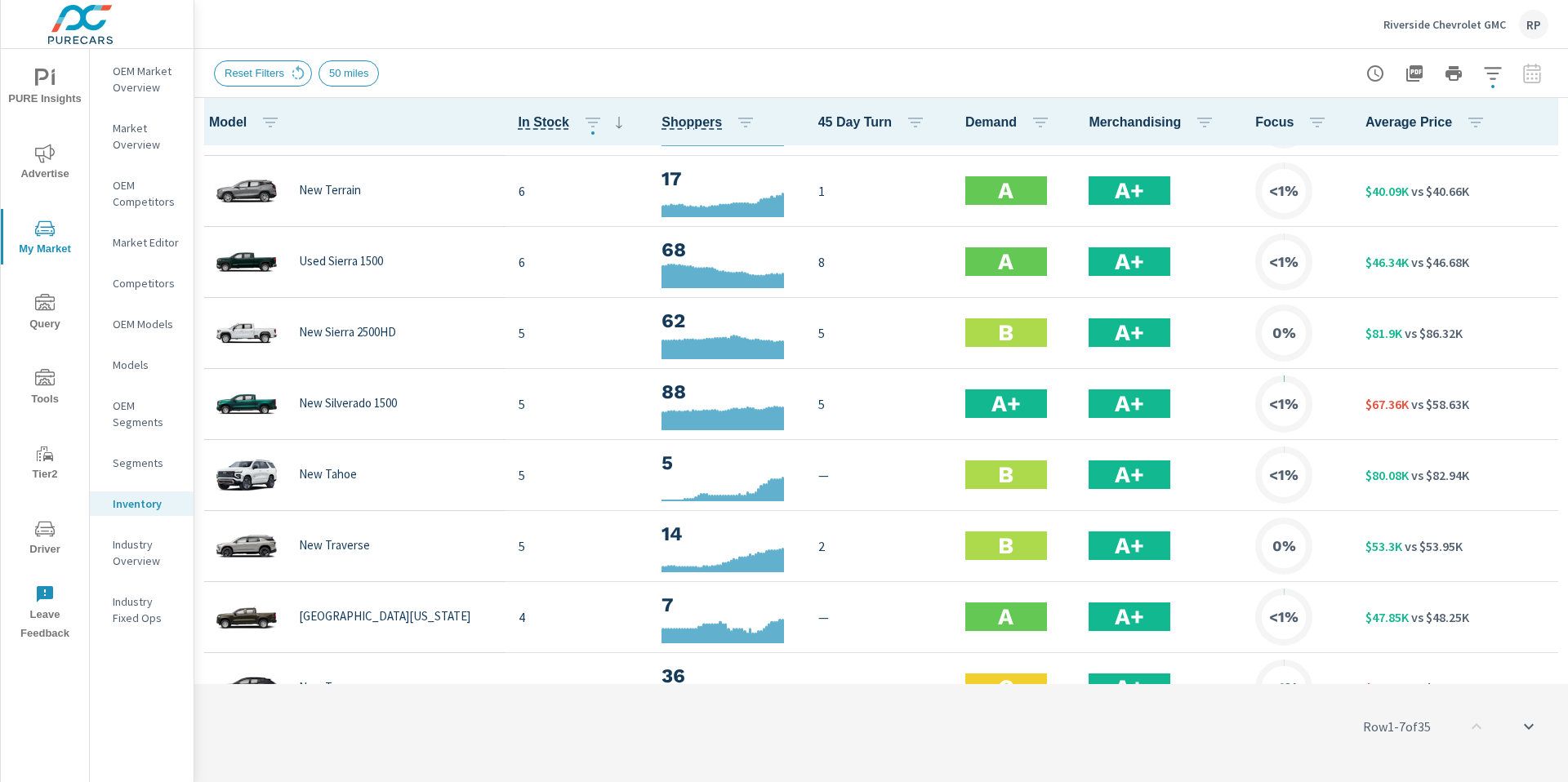
scroll to position [319, 0]
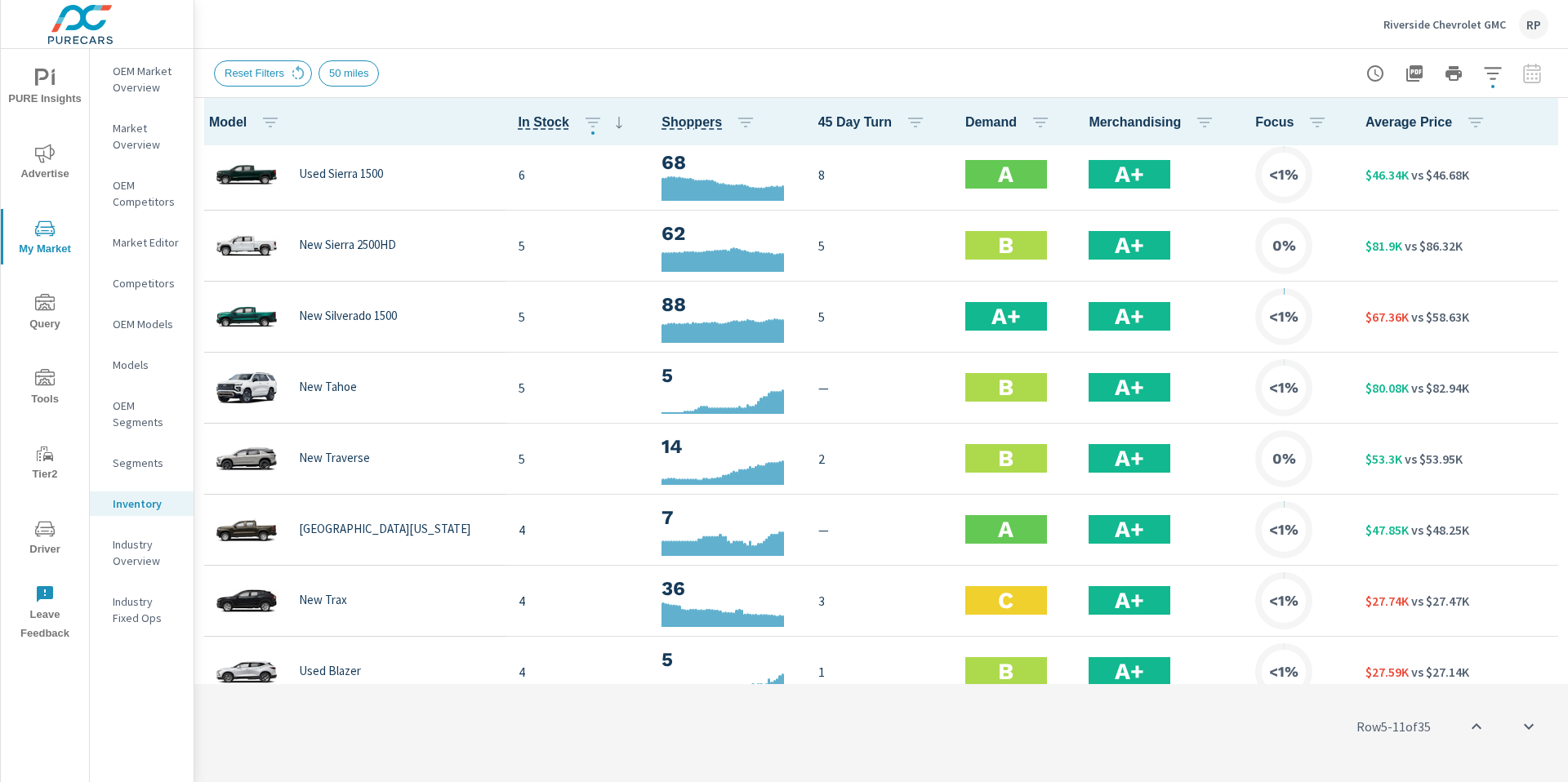
scroll to position [158, 0]
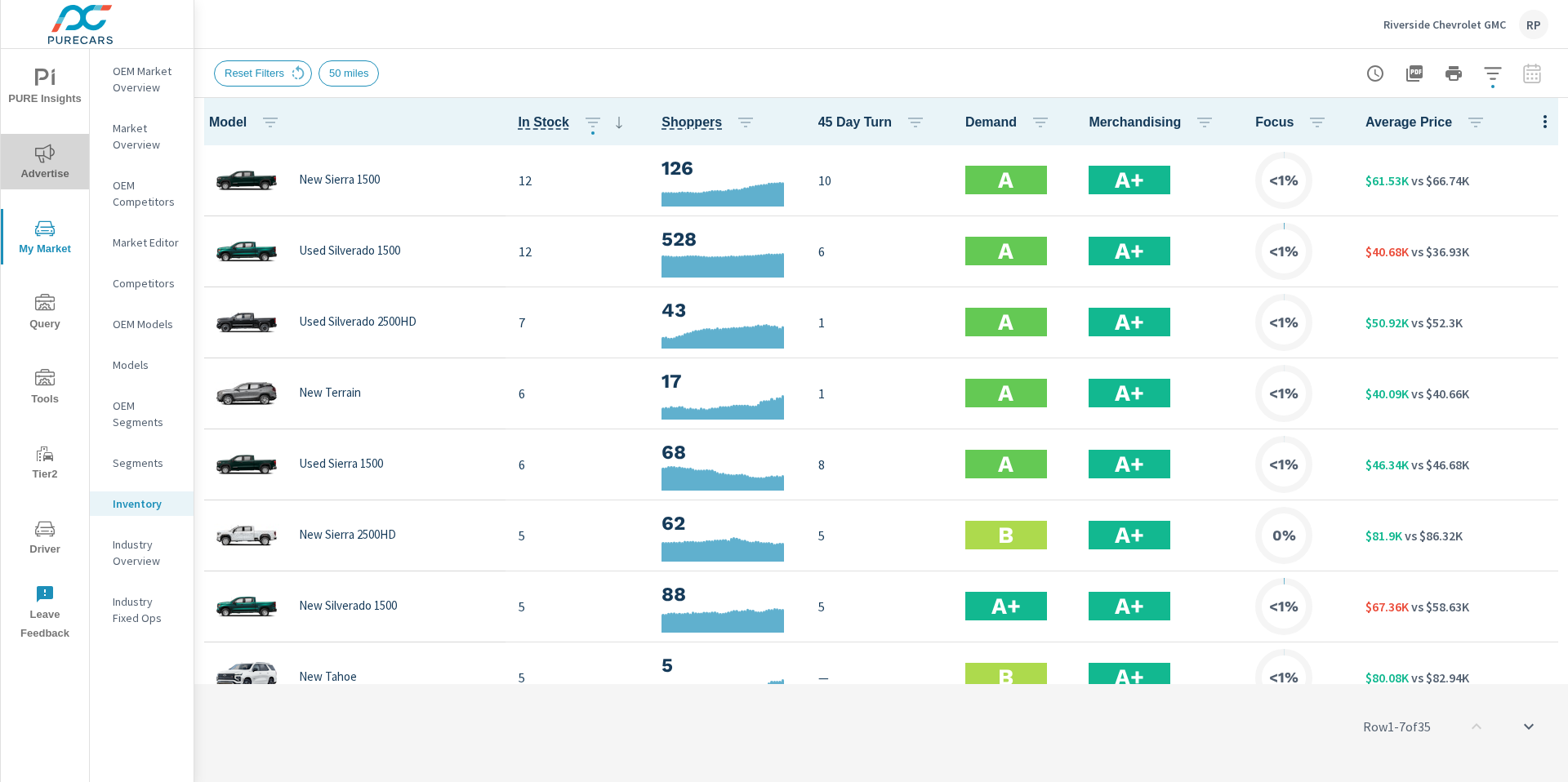
click at [62, 143] on span "Advertise" at bounding box center [44, 164] width 78 height 40
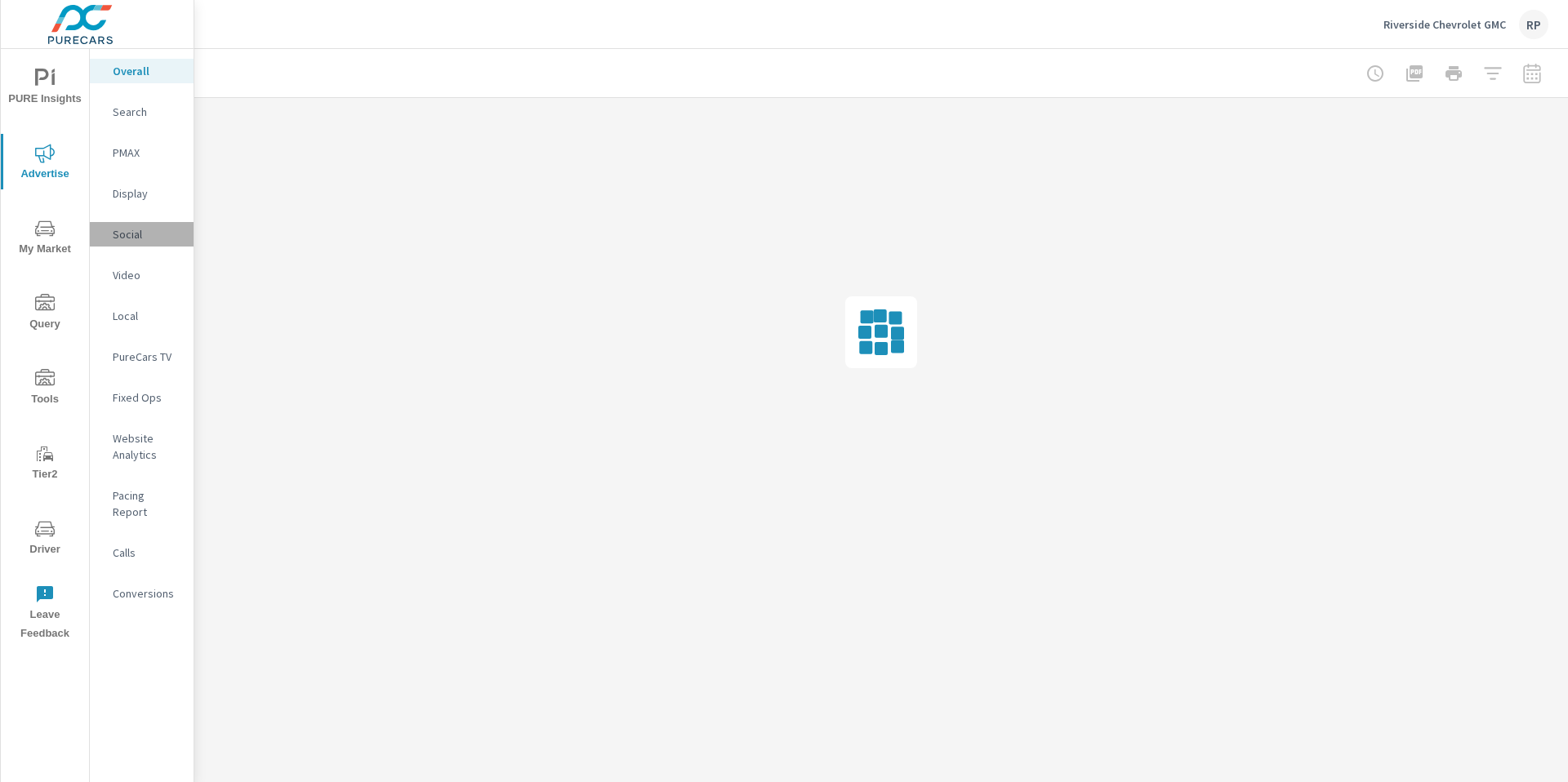
click at [135, 233] on p "Social" at bounding box center [146, 234] width 67 height 16
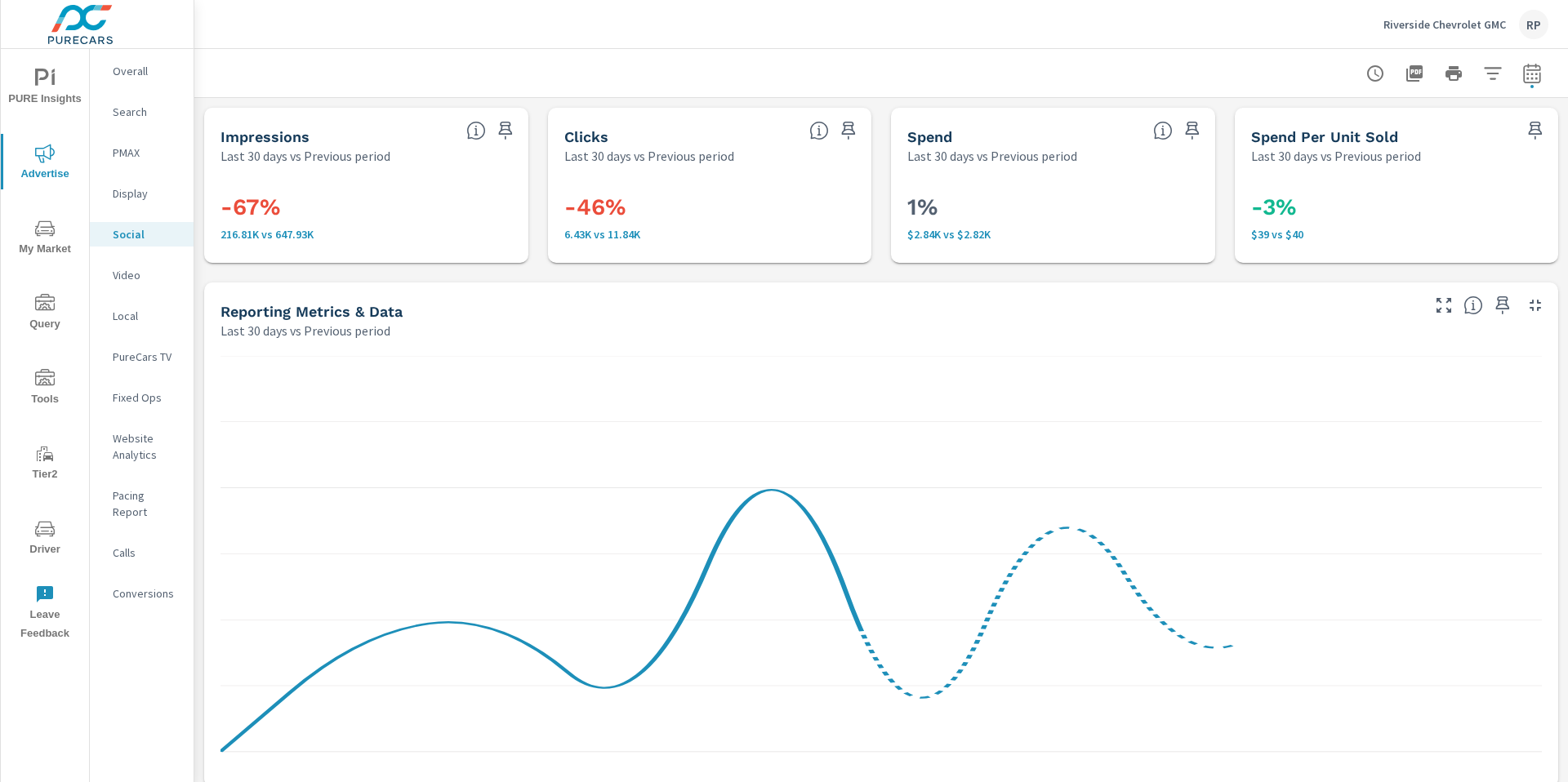
click at [1522, 75] on icon "button" at bounding box center [1531, 73] width 19 height 19
select select "Last 30 days"
select select "Previous period"
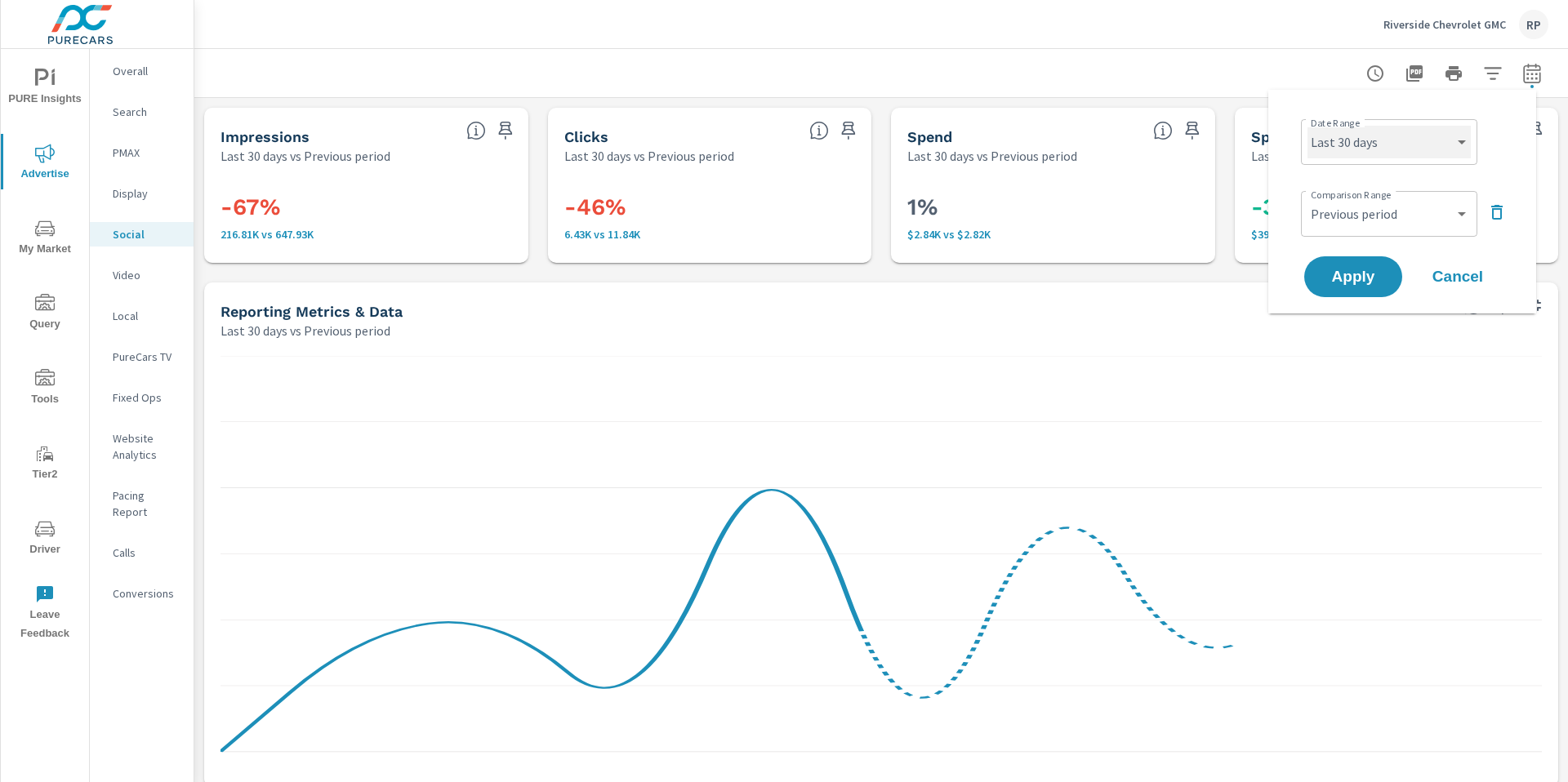
click at [1409, 156] on select "Custom Yesterday Last week Last 7 days Last 14 days Last 30 days Last 45 days L…" at bounding box center [1389, 143] width 164 height 33
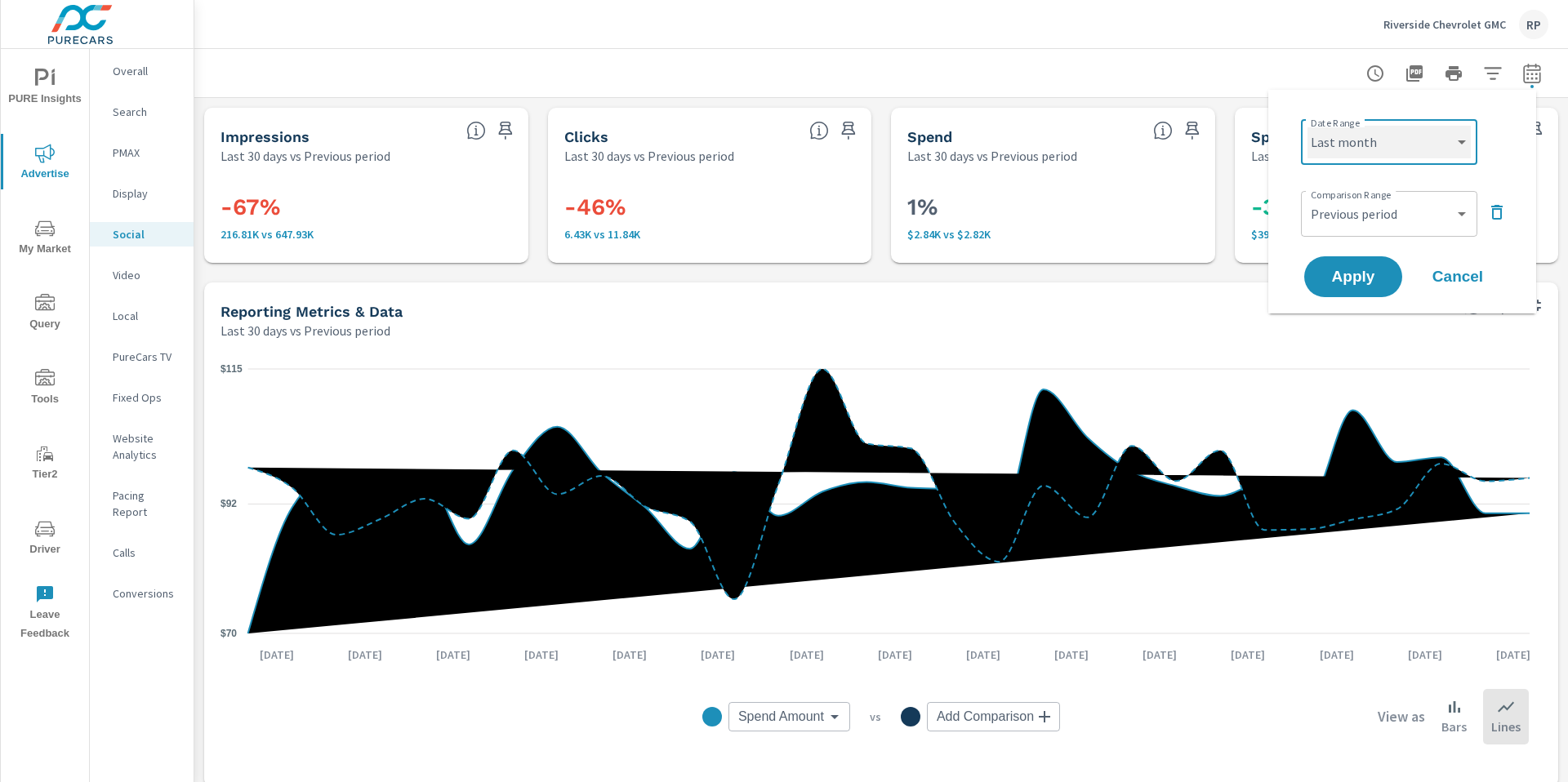
click at [1307, 126] on select "Custom Yesterday Last week Last 7 days Last 14 days Last 30 days Last 45 days L…" at bounding box center [1389, 143] width 164 height 33
select select "Last month"
click at [1387, 202] on select "Custom Previous period Previous month Previous year" at bounding box center [1389, 214] width 164 height 33
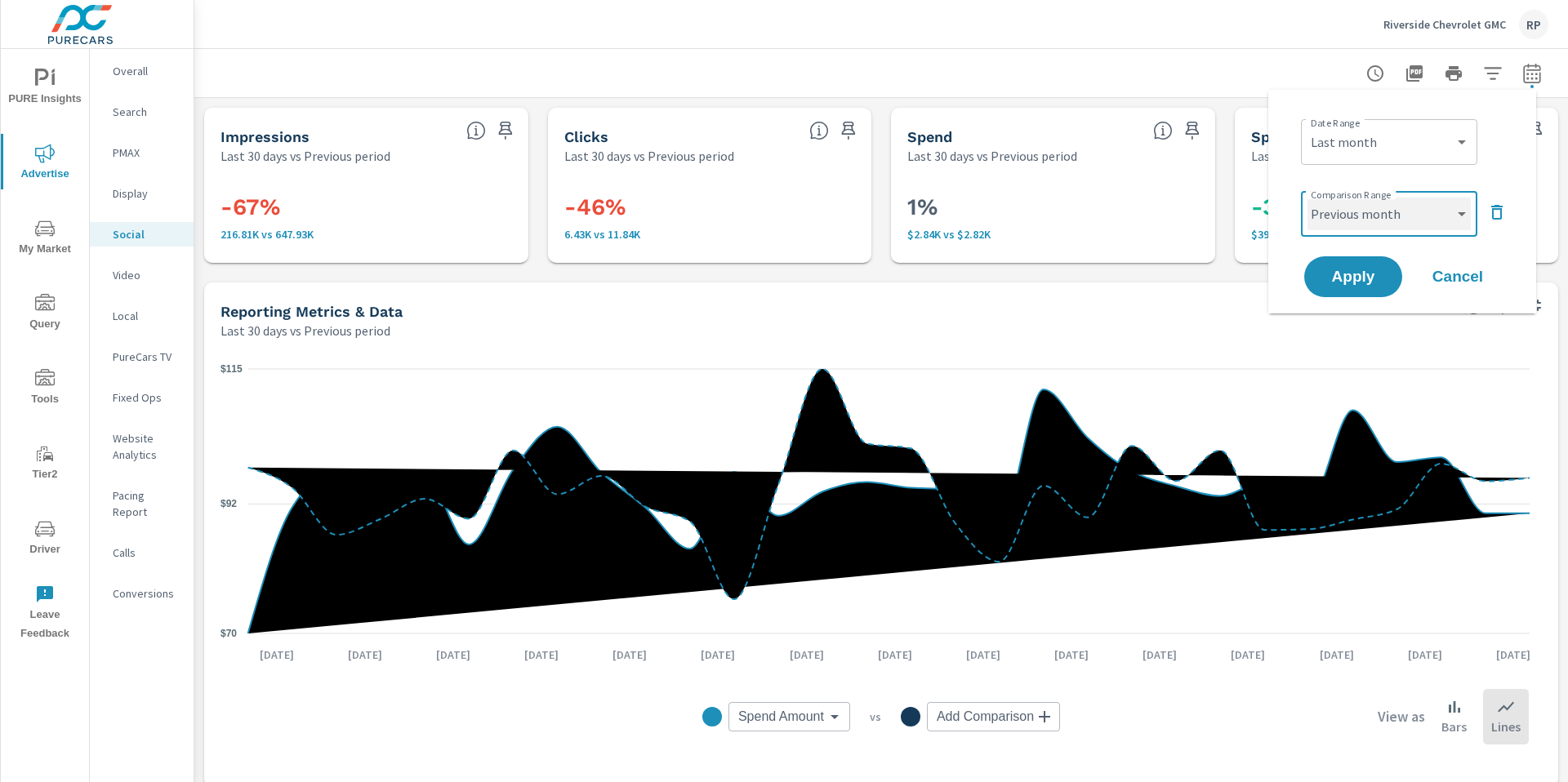
click at [1307, 197] on select "Custom Previous period Previous month Previous year" at bounding box center [1389, 214] width 164 height 33
select select "Previous month"
click at [1361, 266] on button "Apply" at bounding box center [1352, 276] width 101 height 42
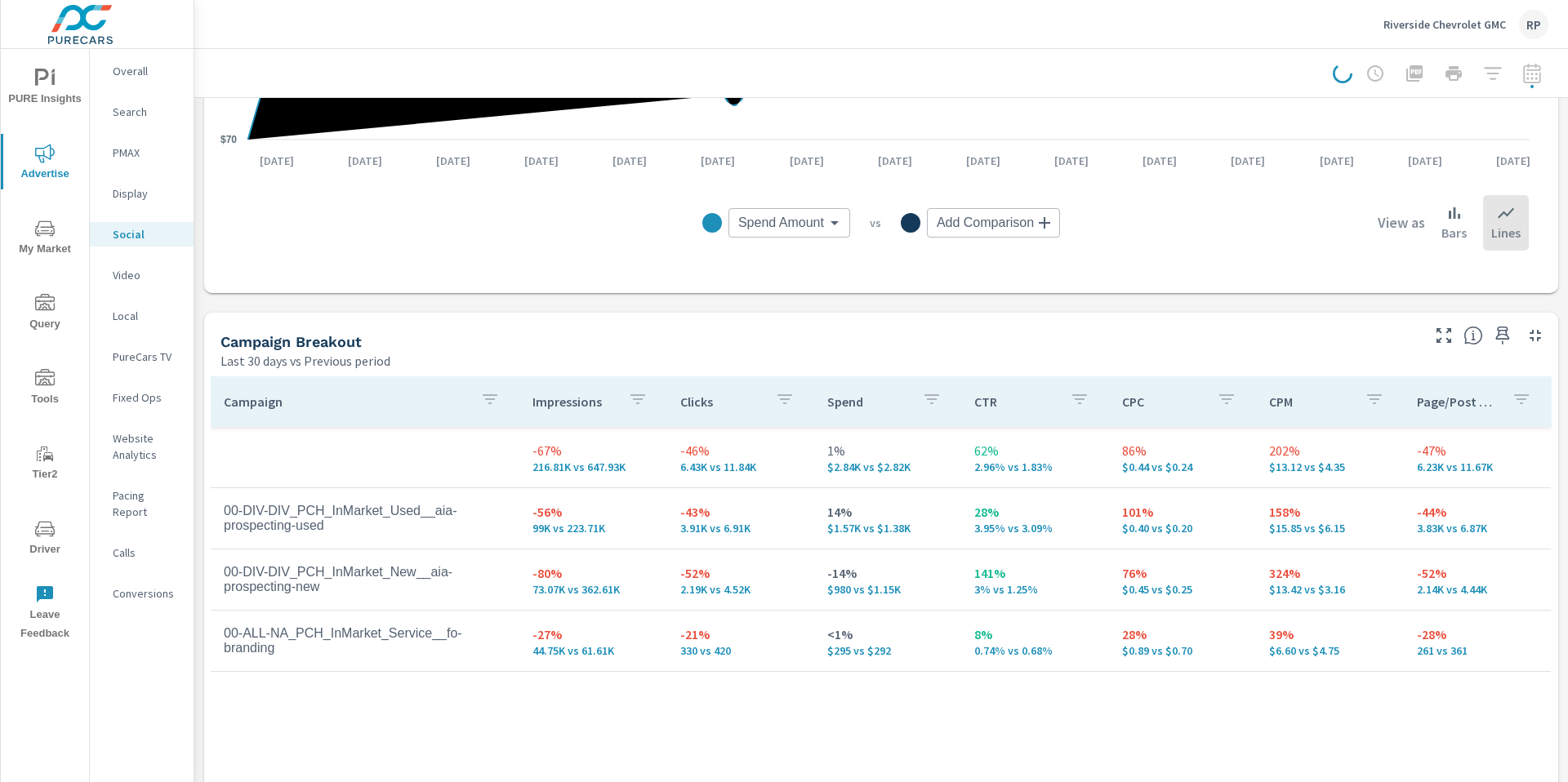
scroll to position [476, 0]
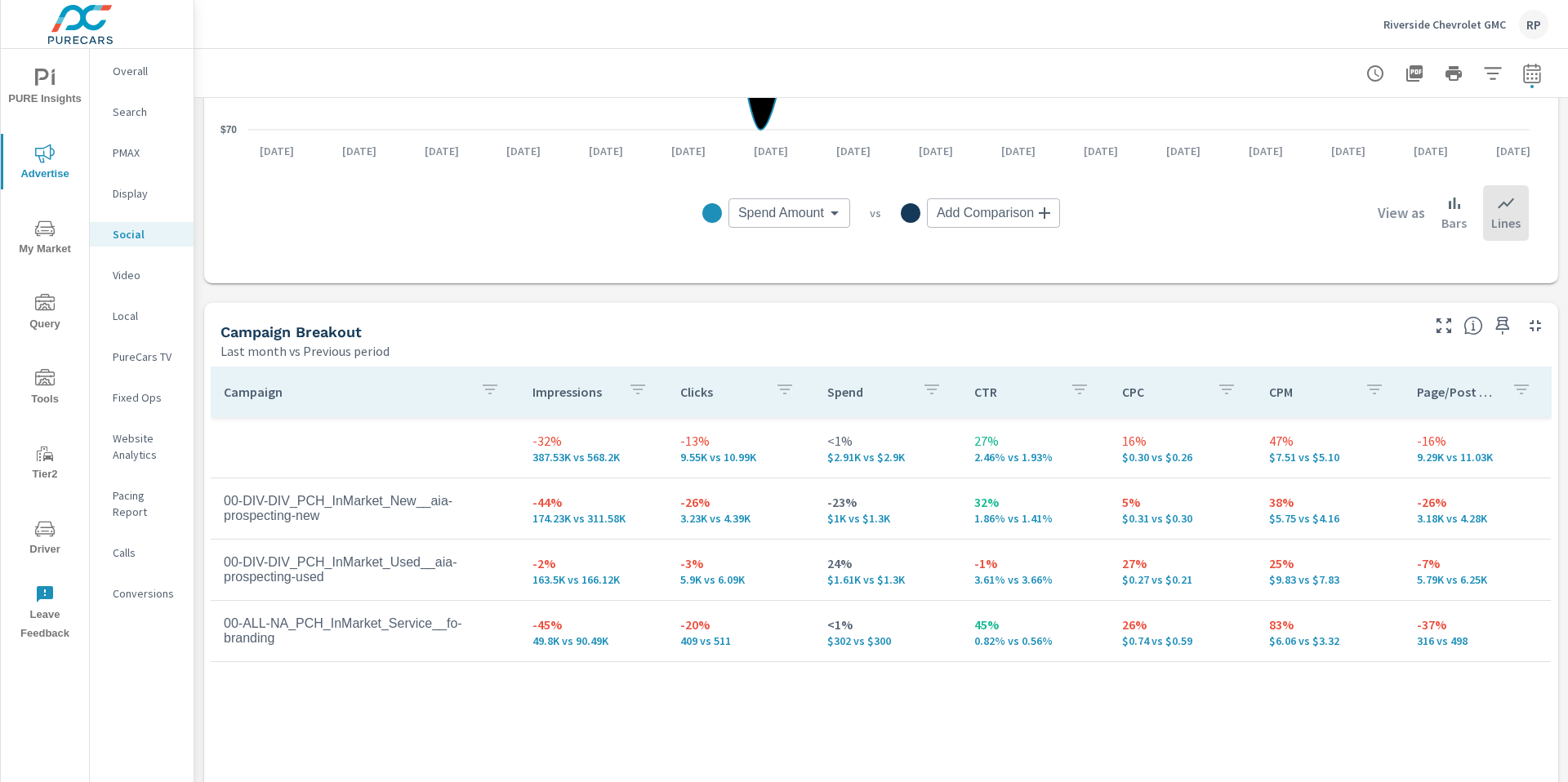
scroll to position [534, 0]
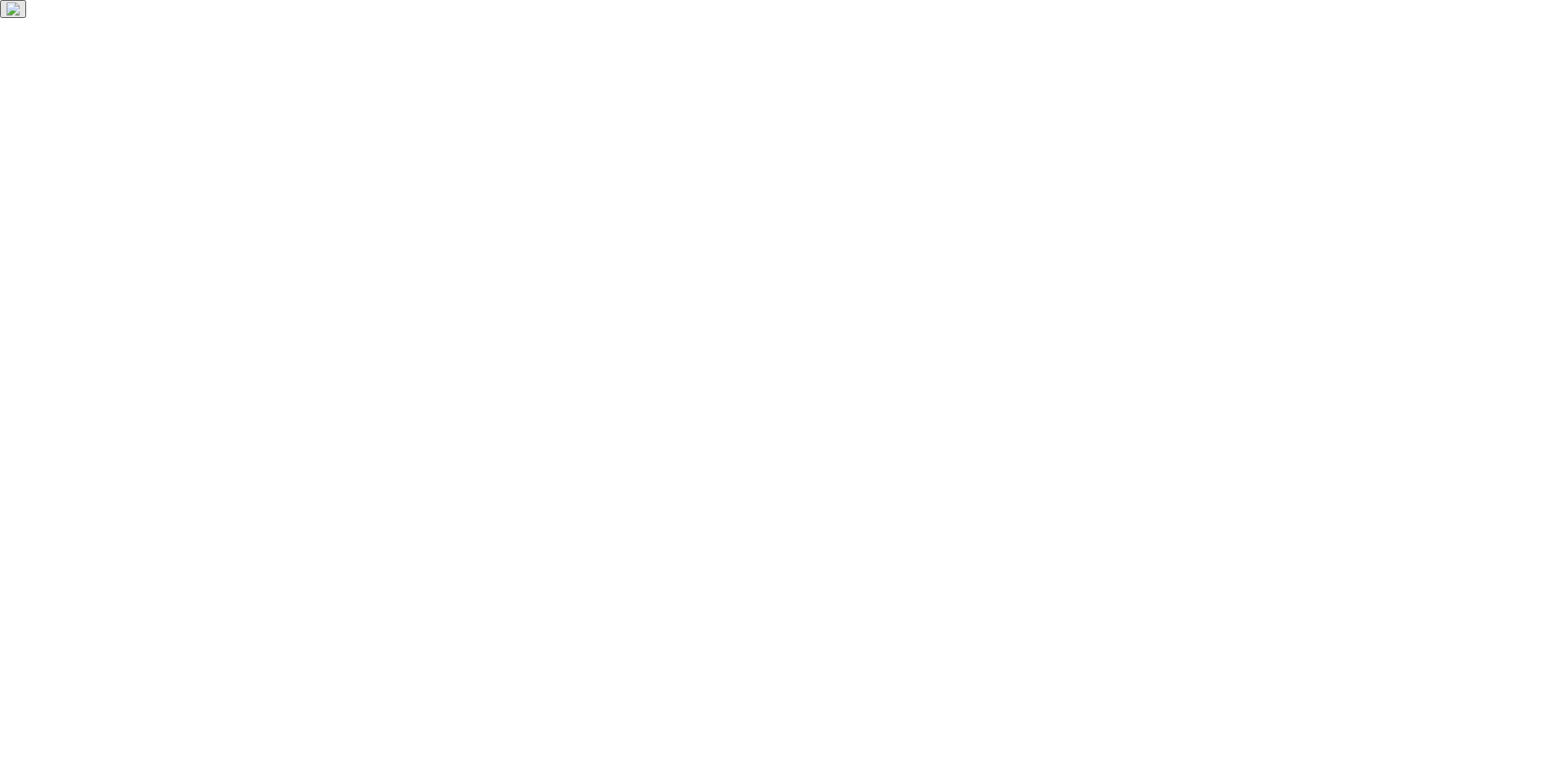
click at [45, 18] on html at bounding box center [784, 9] width 1568 height 18
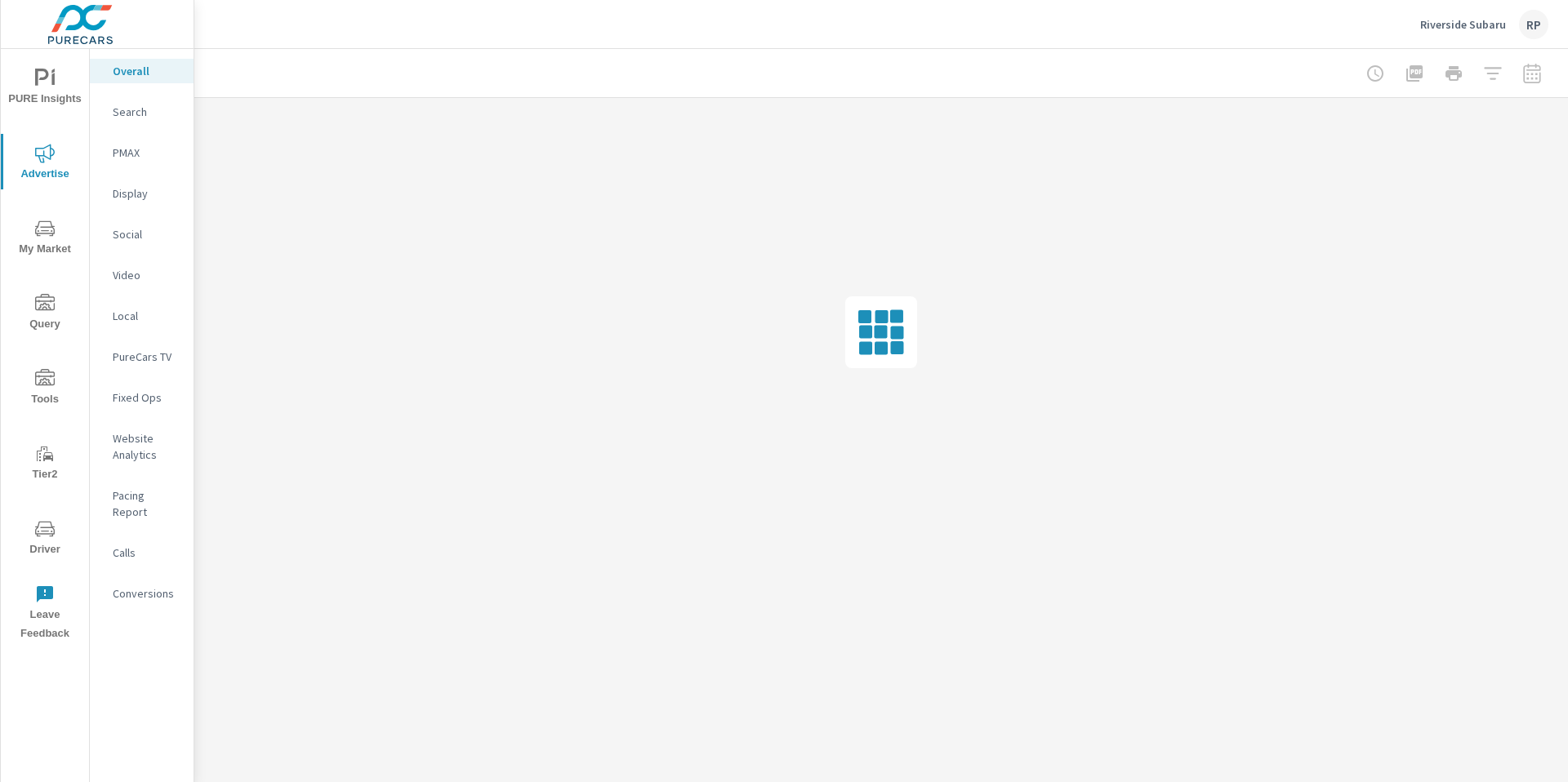
click at [61, 277] on div "PURE Insights Advertise My Market Query Tools Tier2 Driver Leave Feedback" at bounding box center [45, 350] width 89 height 601
click at [51, 252] on span "My Market" at bounding box center [44, 239] width 78 height 40
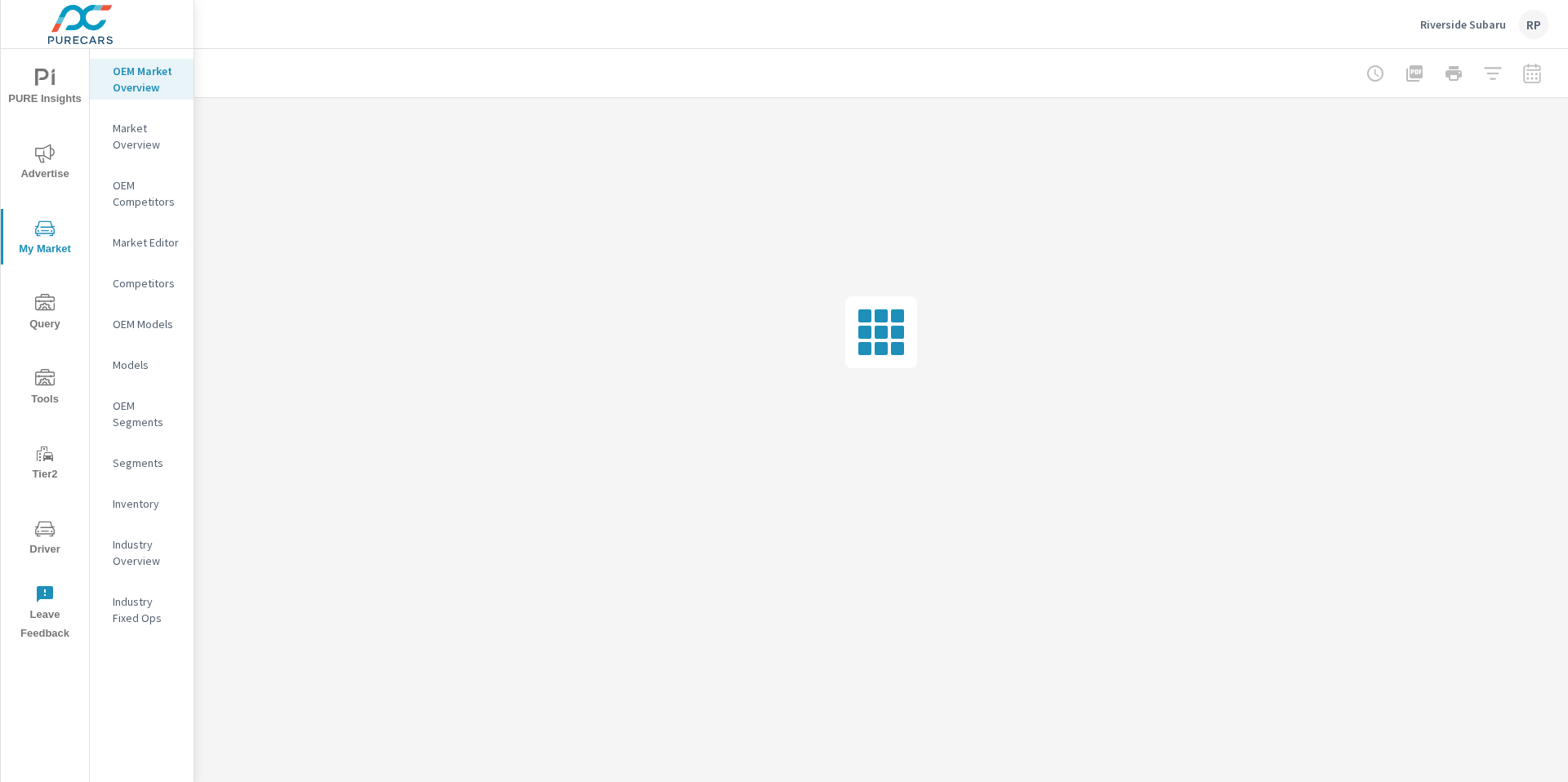
click at [139, 514] on div "Inventory" at bounding box center [142, 503] width 104 height 24
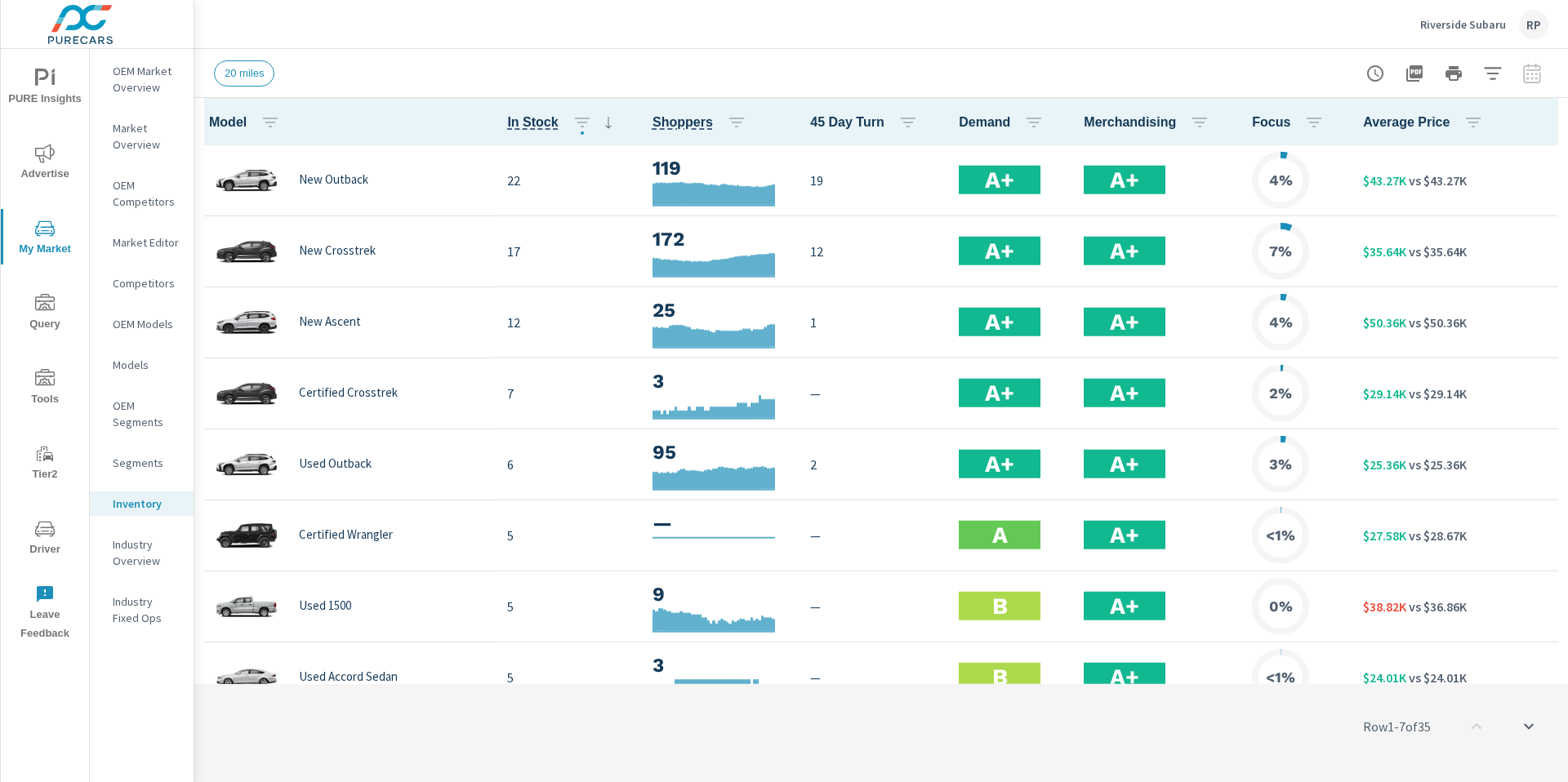
scroll to position [1, 0]
click at [1495, 68] on icon "button" at bounding box center [1493, 73] width 19 height 19
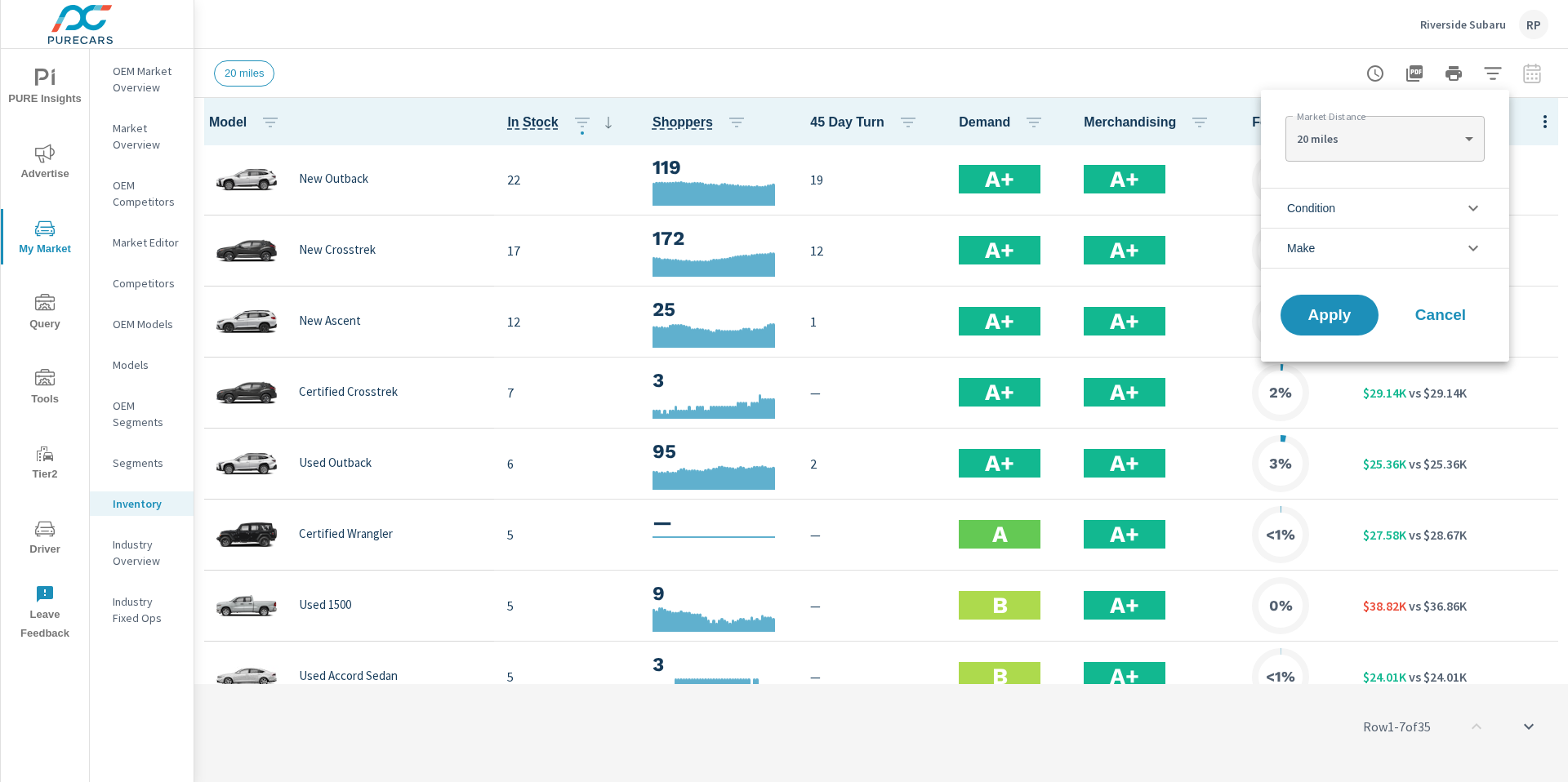
click at [1394, 144] on body "PURE Insights Advertise My Market Query Tools Tier2 Driver Leave Feedback OEM M…" at bounding box center [784, 400] width 1568 height 800
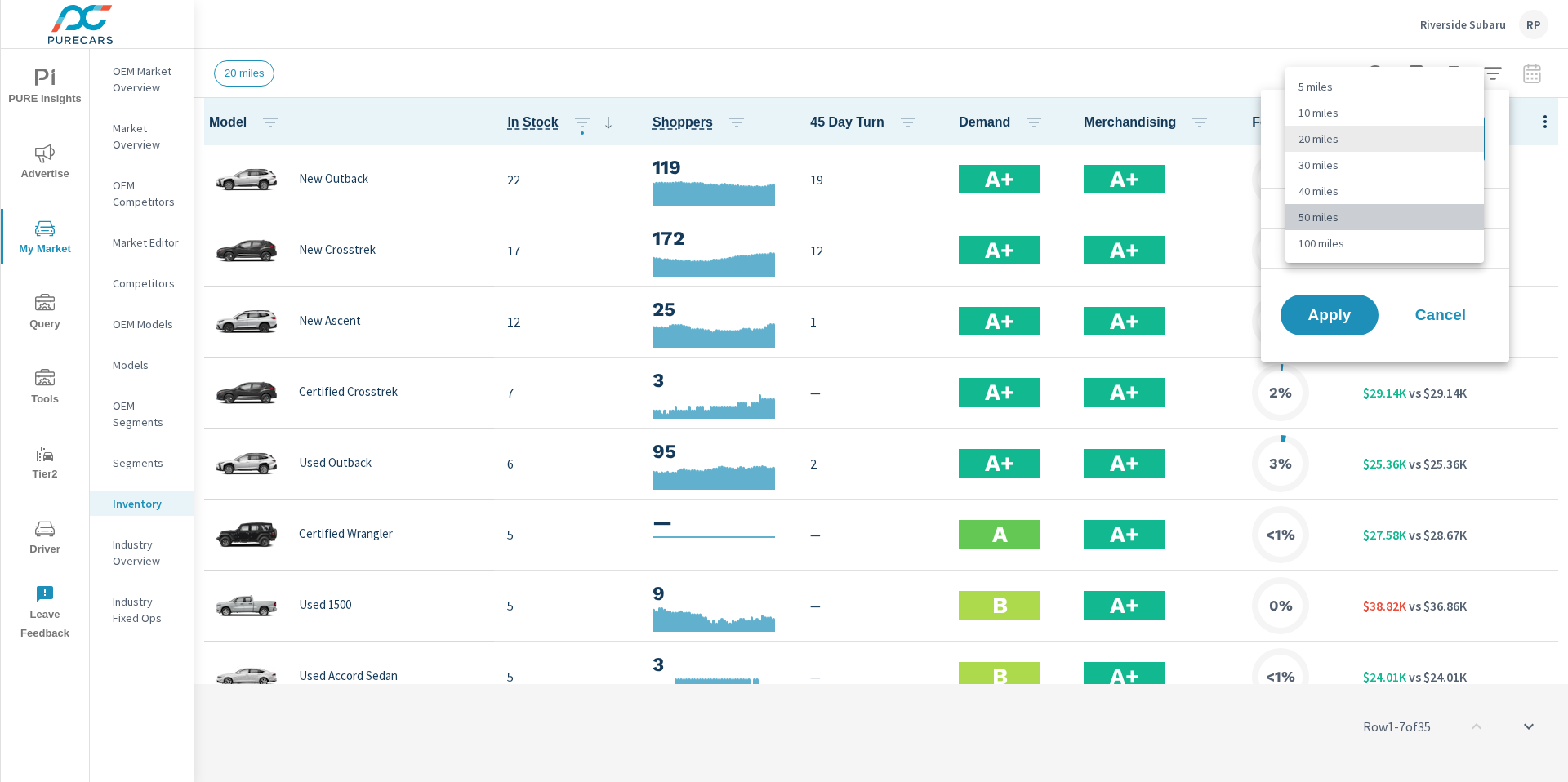
click at [1369, 212] on li "50 miles" at bounding box center [1385, 217] width 198 height 26
type Distance "50"
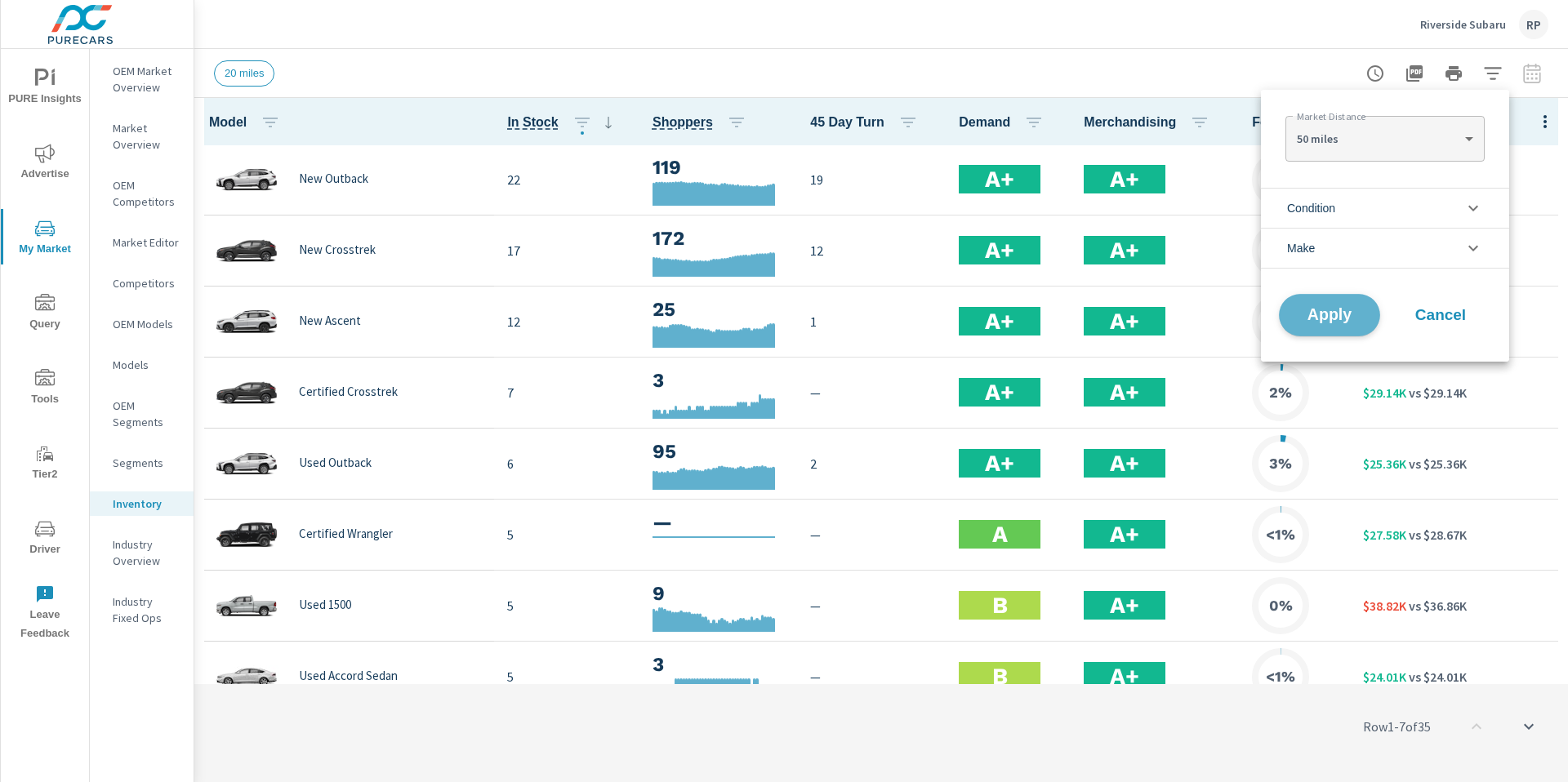
click at [1323, 308] on span "Apply" at bounding box center [1330, 316] width 67 height 15
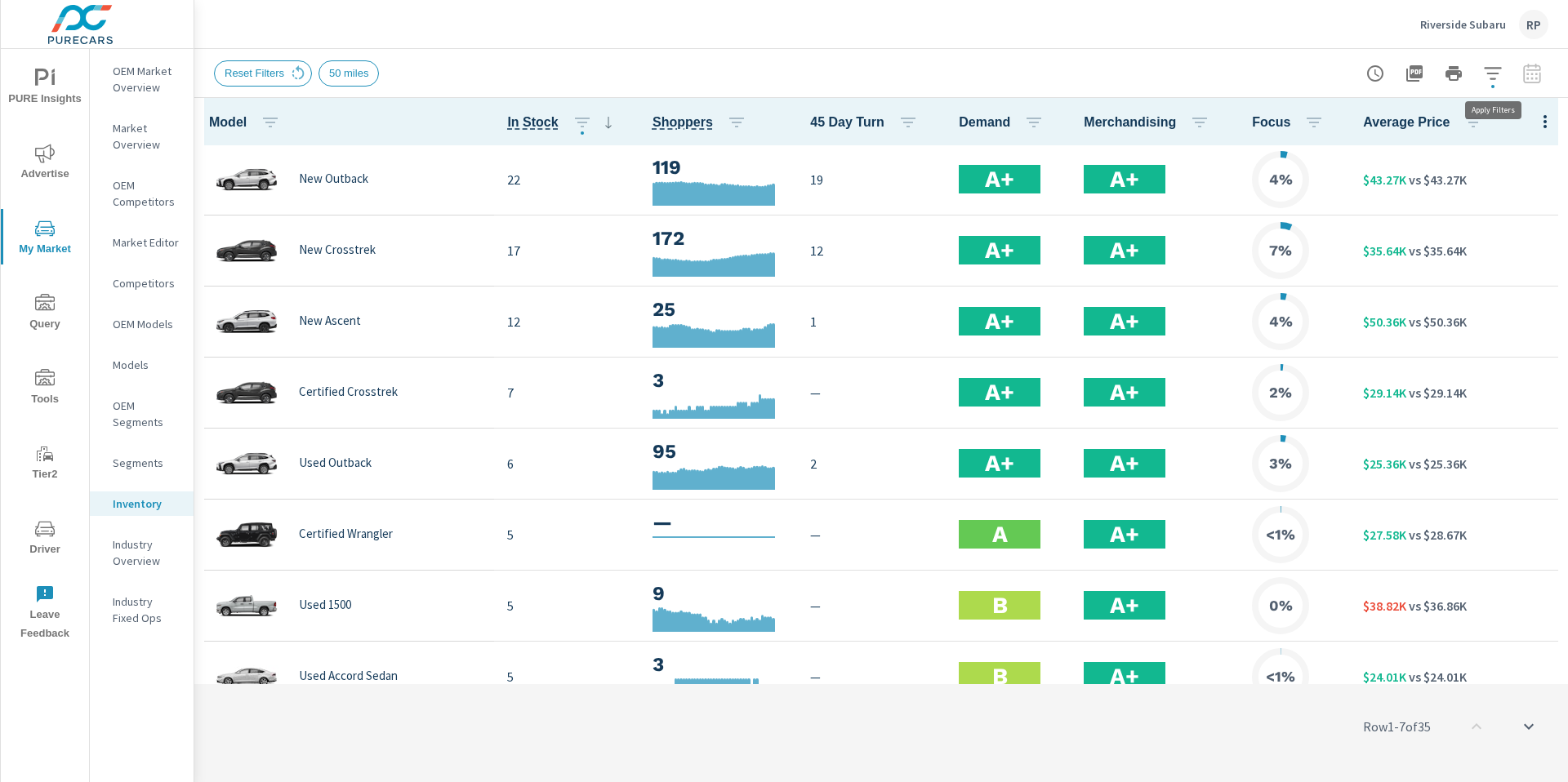
click at [1490, 80] on icon "button" at bounding box center [1493, 73] width 19 height 19
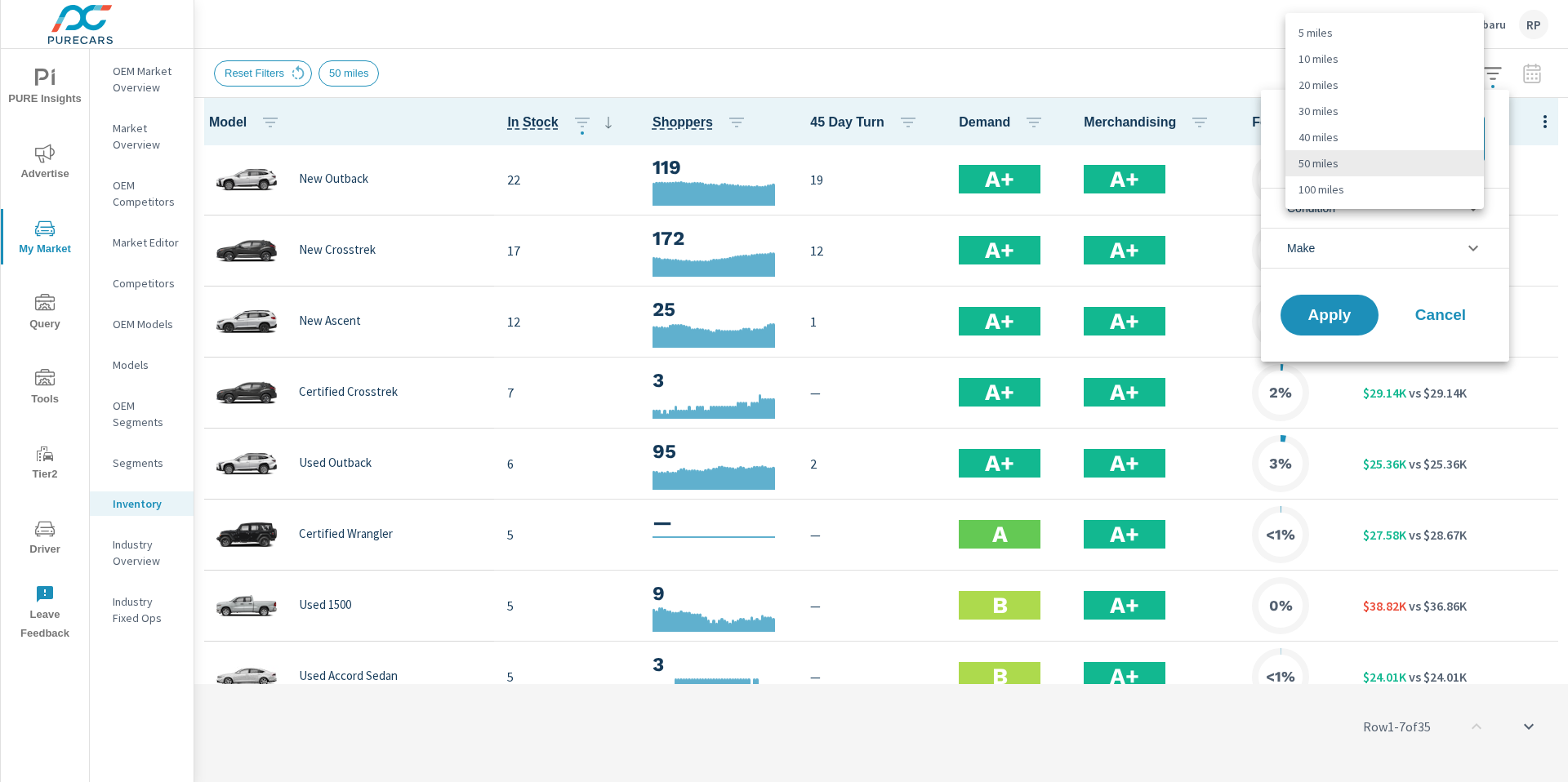
click at [1435, 137] on body "PURE Insights Advertise My Market Query Tools Tier2 Driver Leave Feedback OEM M…" at bounding box center [784, 400] width 1568 height 800
click at [1393, 207] on ul "5 miles 10 miles 20 miles 30 miles 40 miles 50 miles 100 miles" at bounding box center [1385, 111] width 198 height 196
click at [1388, 201] on li "100 miles" at bounding box center [1385, 189] width 198 height 26
type Distance "100"
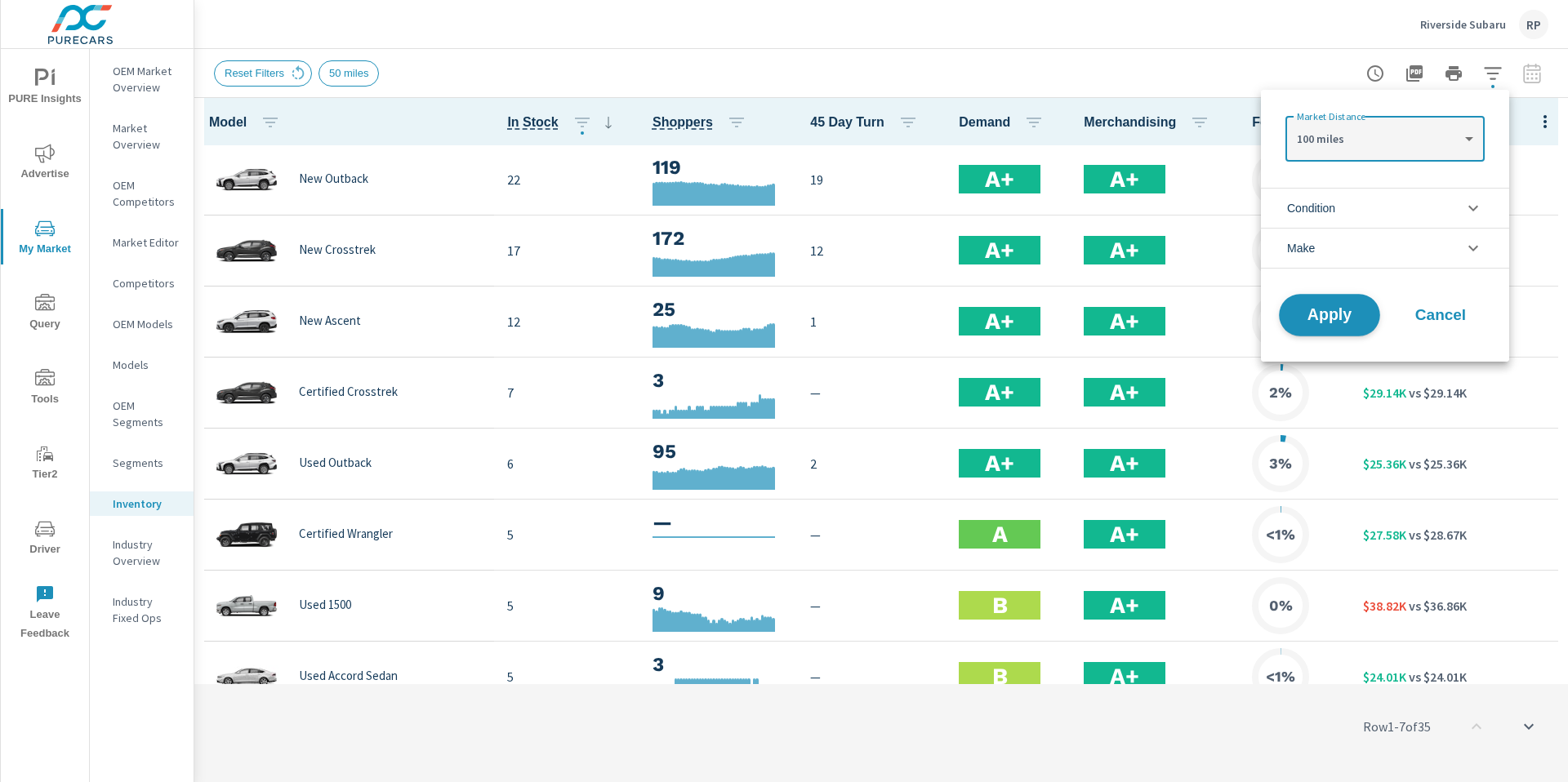
click at [1332, 331] on button "Apply" at bounding box center [1329, 315] width 101 height 42
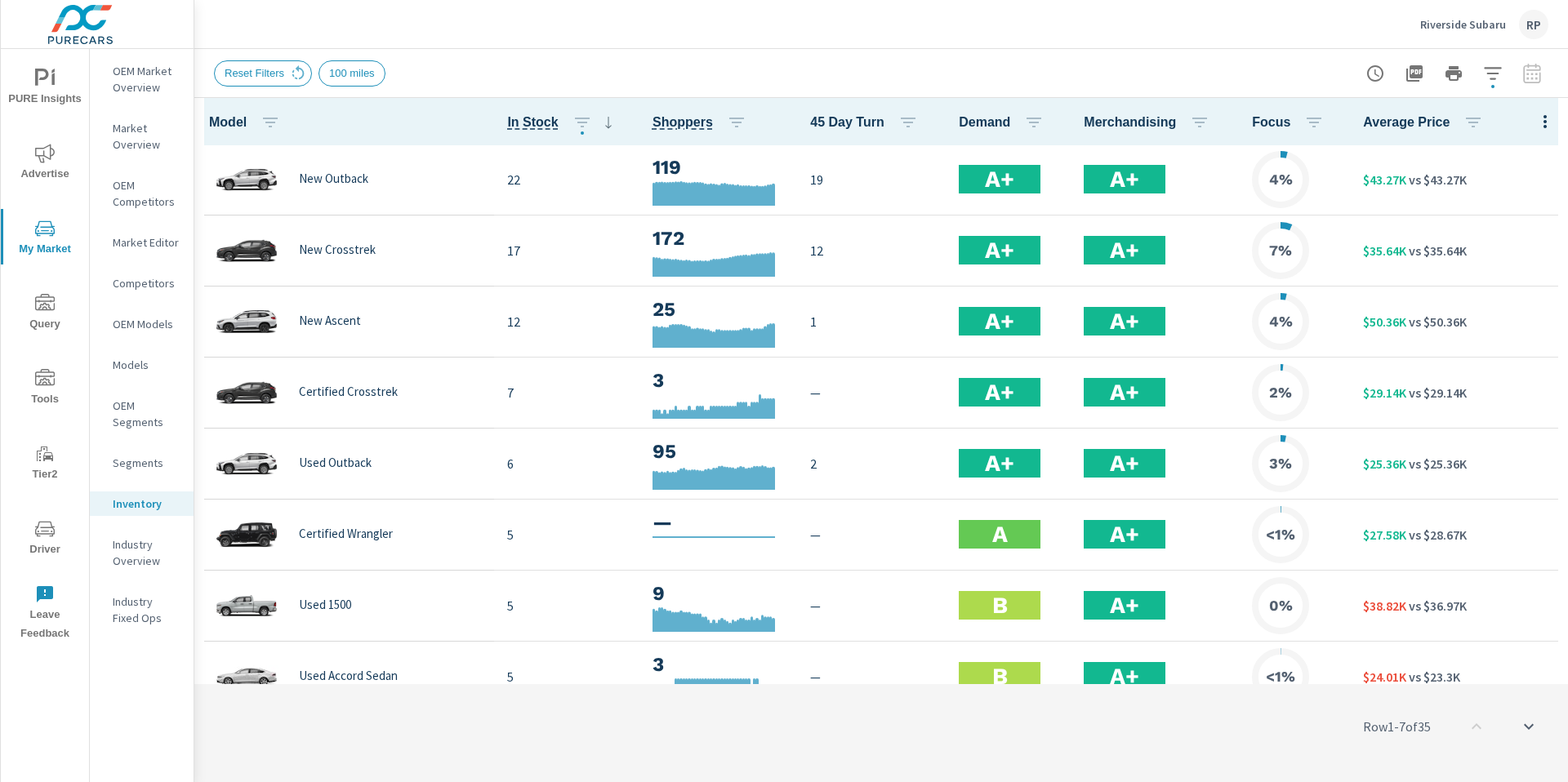
click at [50, 174] on span "Advertise" at bounding box center [44, 164] width 78 height 40
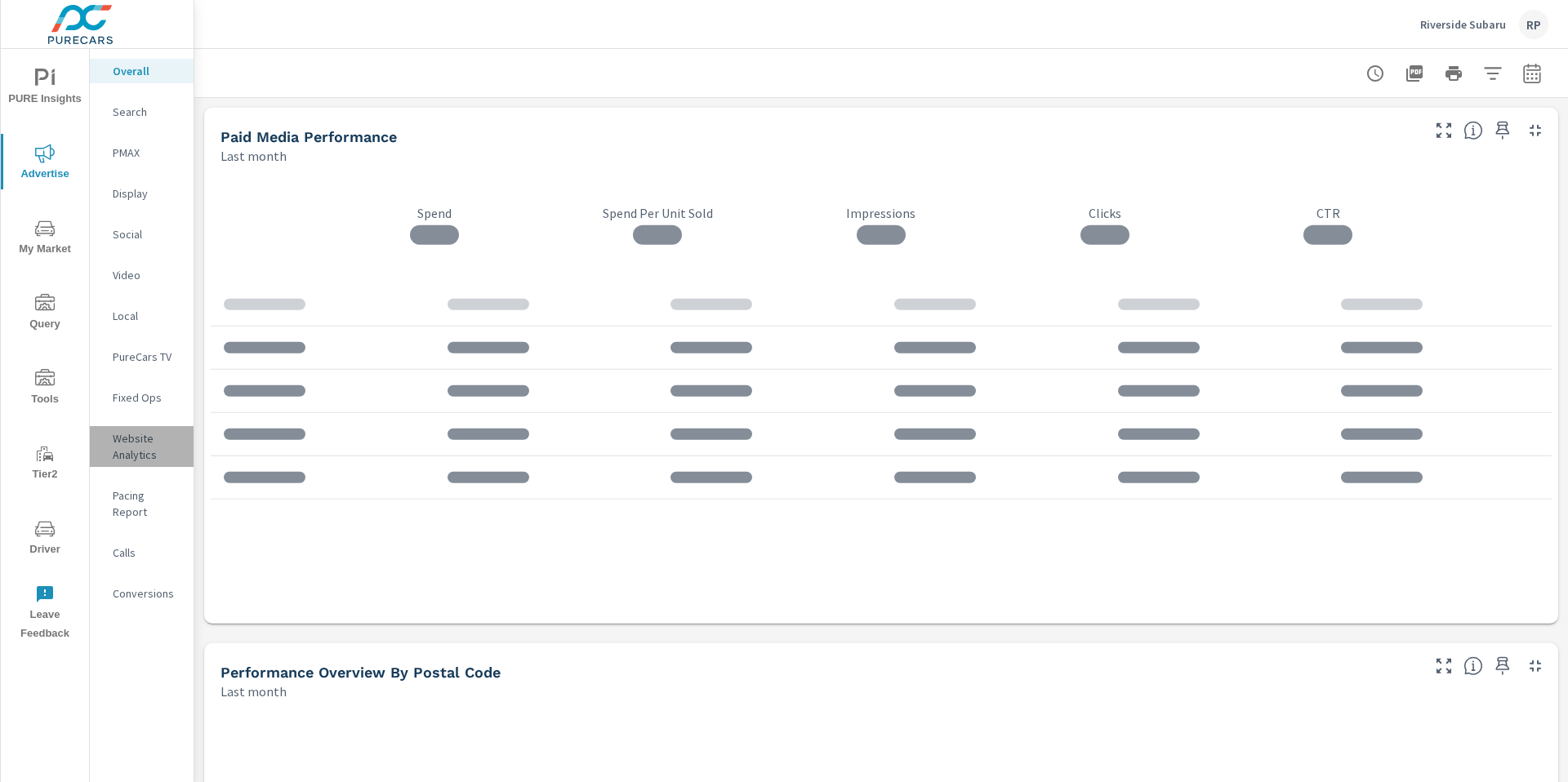
click at [126, 441] on p "Website Analytics" at bounding box center [146, 447] width 67 height 33
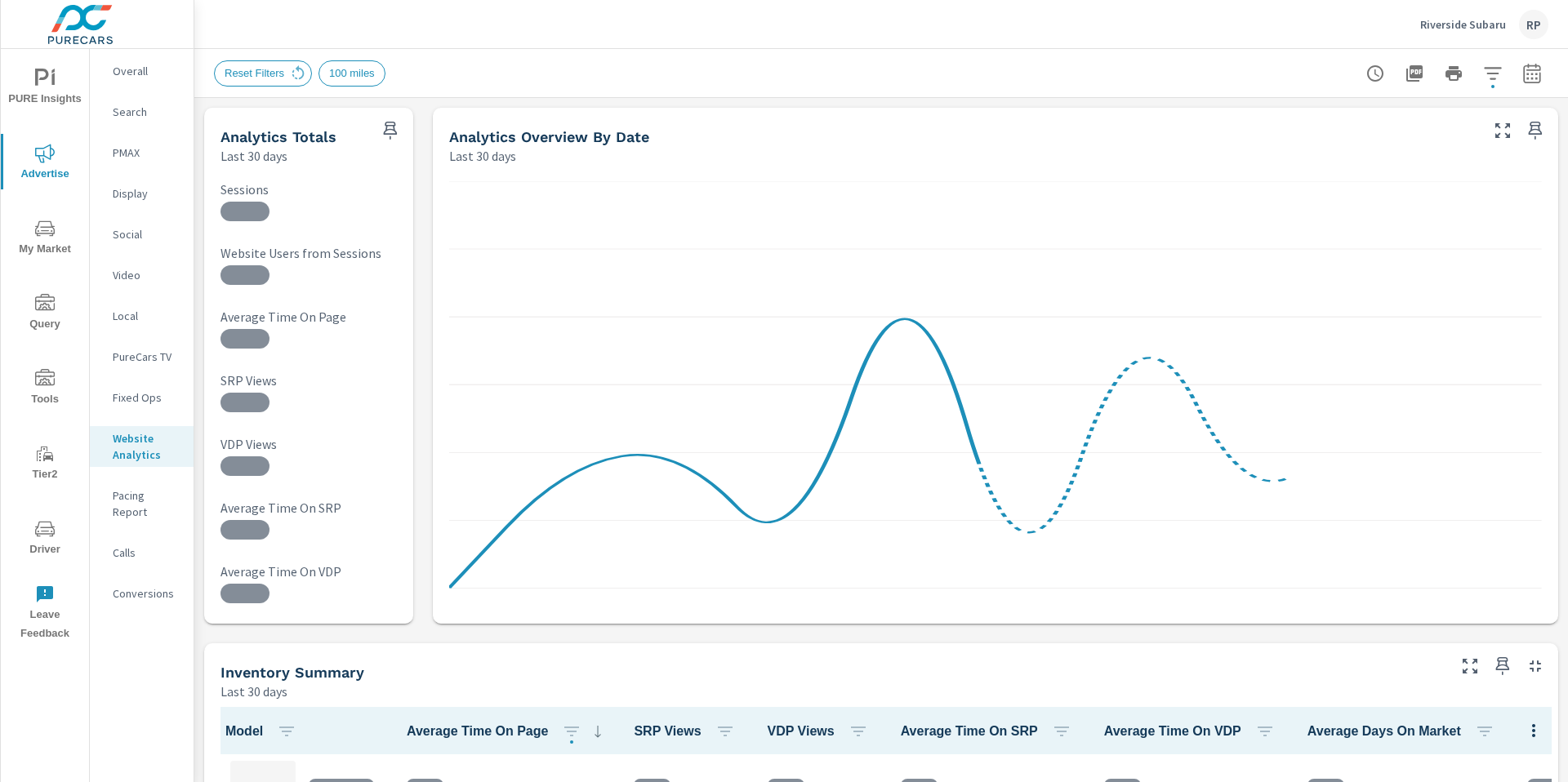
click at [1522, 67] on icon "button" at bounding box center [1531, 73] width 19 height 19
select select "Last 30 days"
click at [1361, 191] on p "+ Add comparison" at bounding box center [1405, 184] width 209 height 19
select select "Previous period"
click at [1353, 276] on span "Apply" at bounding box center [1353, 277] width 67 height 15
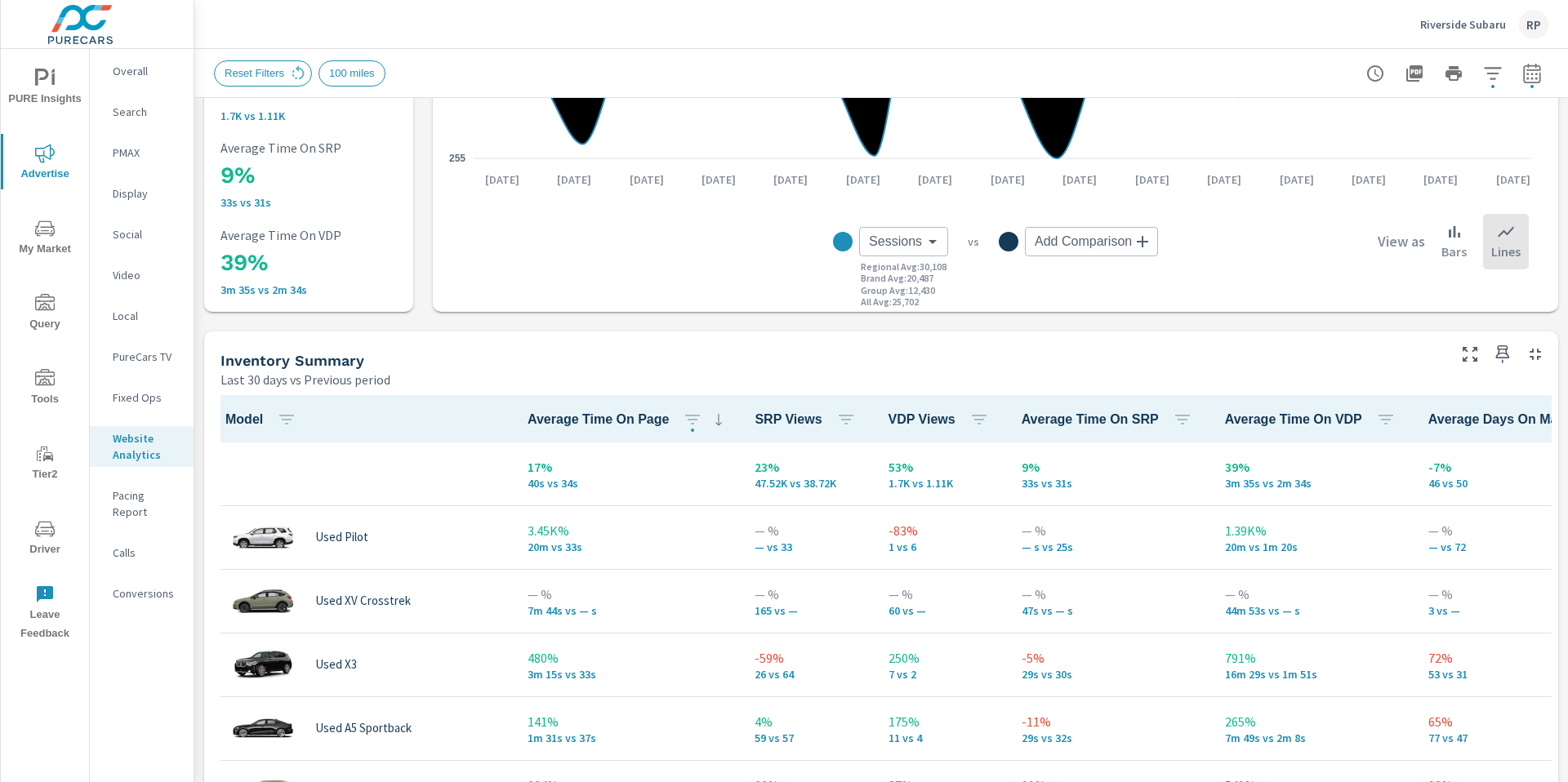
scroll to position [479, 0]
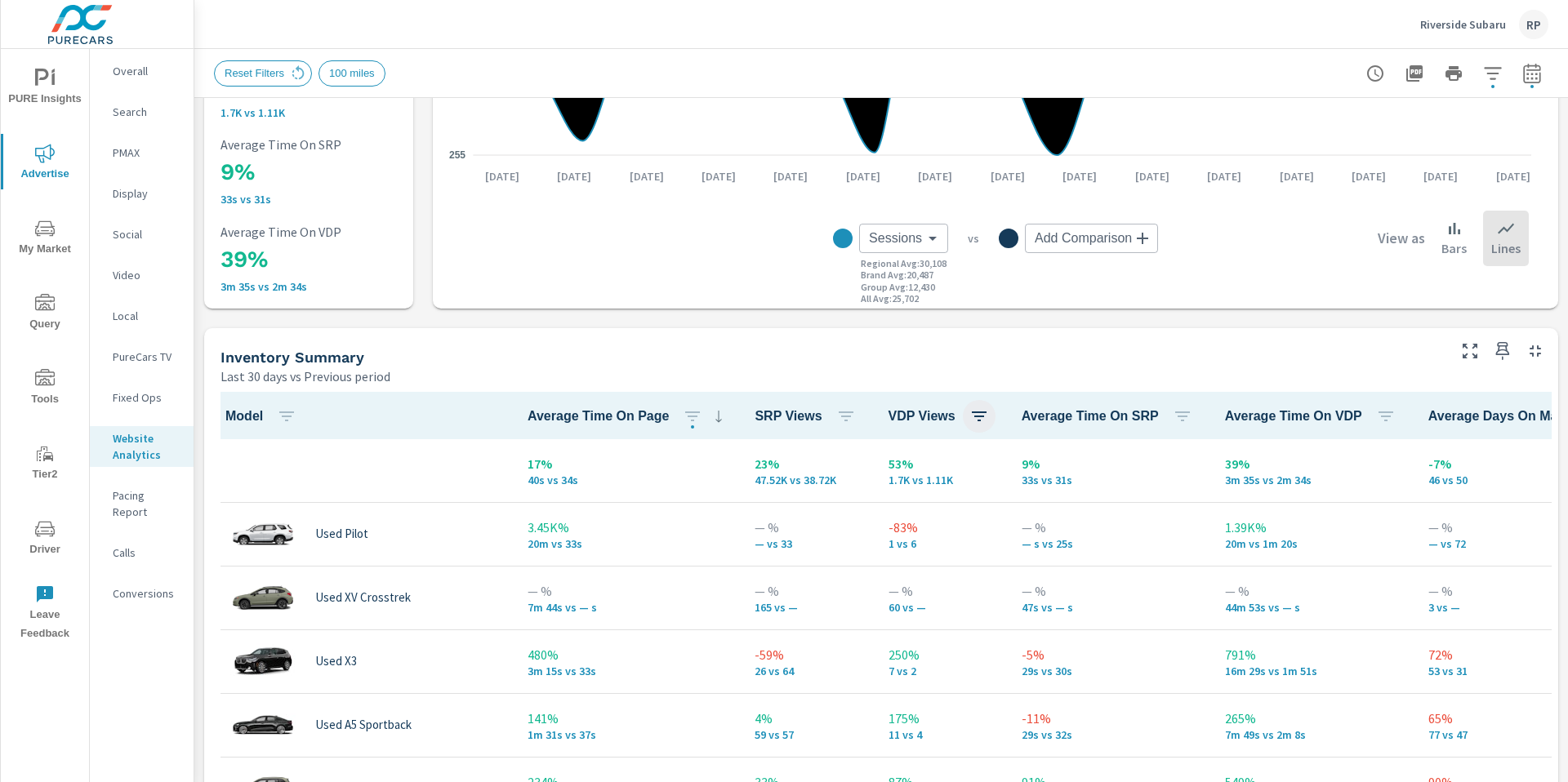
click at [969, 409] on icon "button" at bounding box center [979, 416] width 19 height 19
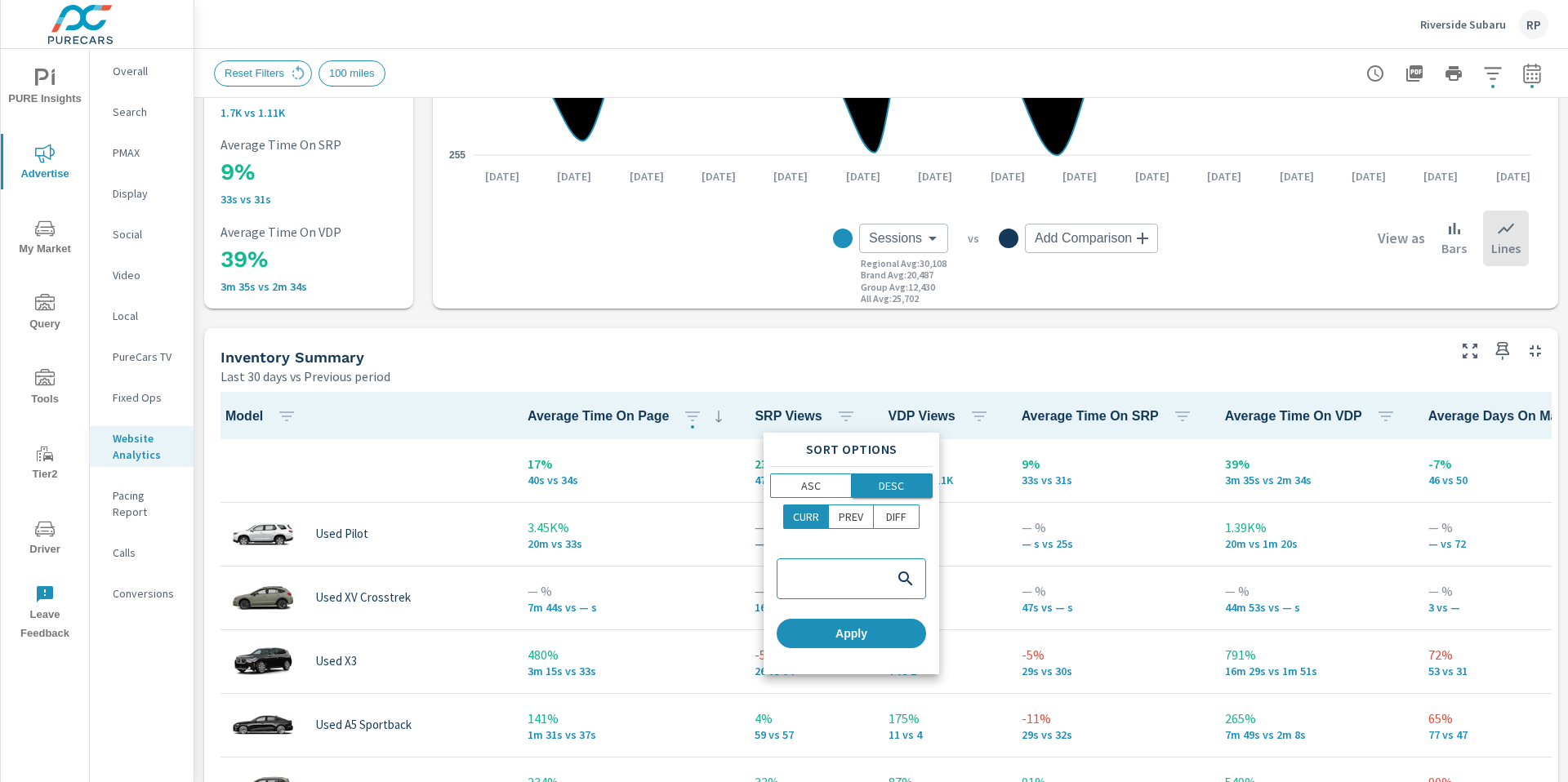
click at [882, 485] on p "DESC" at bounding box center [891, 485] width 25 height 16
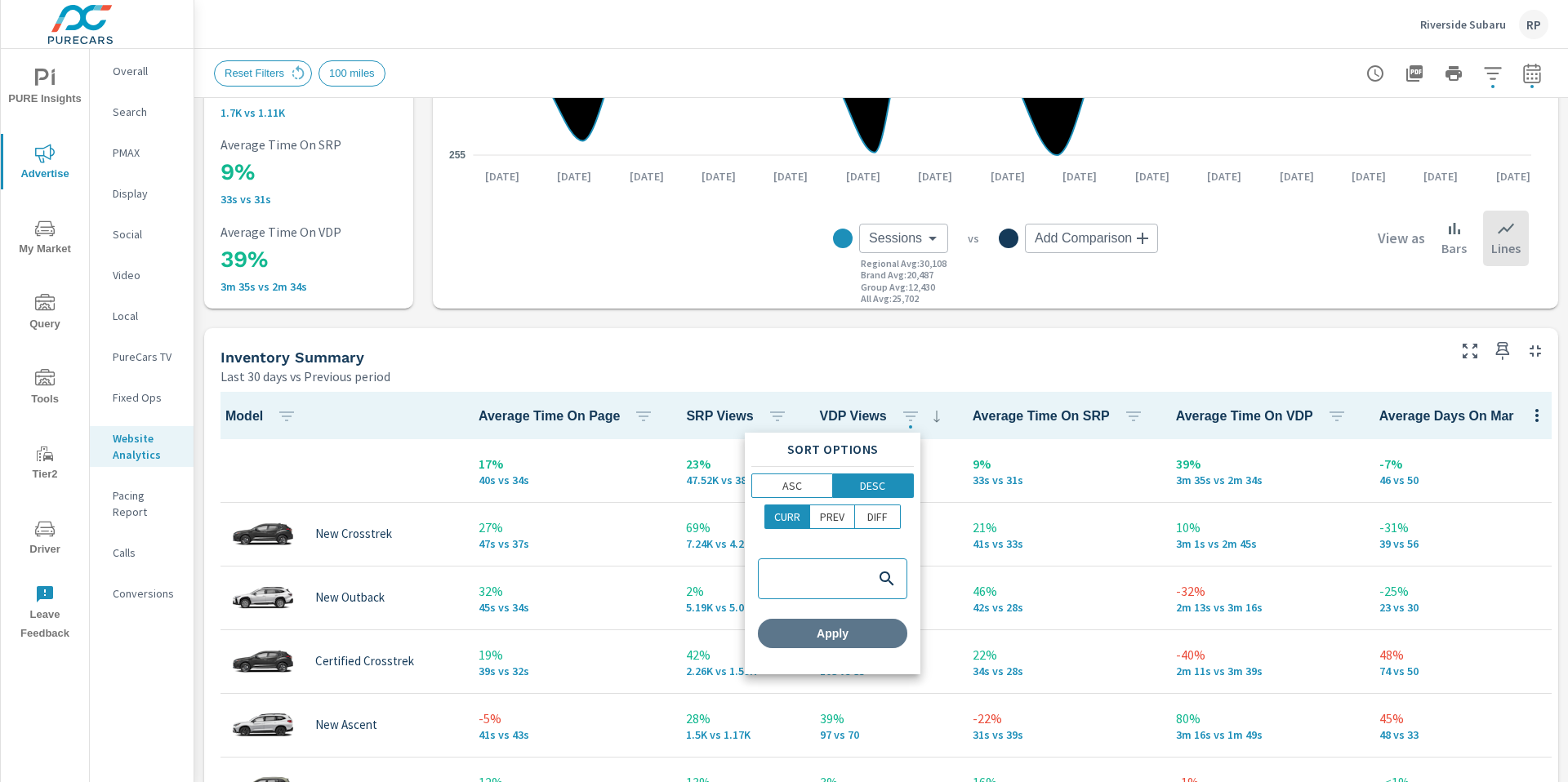
click at [859, 624] on button "Apply" at bounding box center [832, 634] width 149 height 30
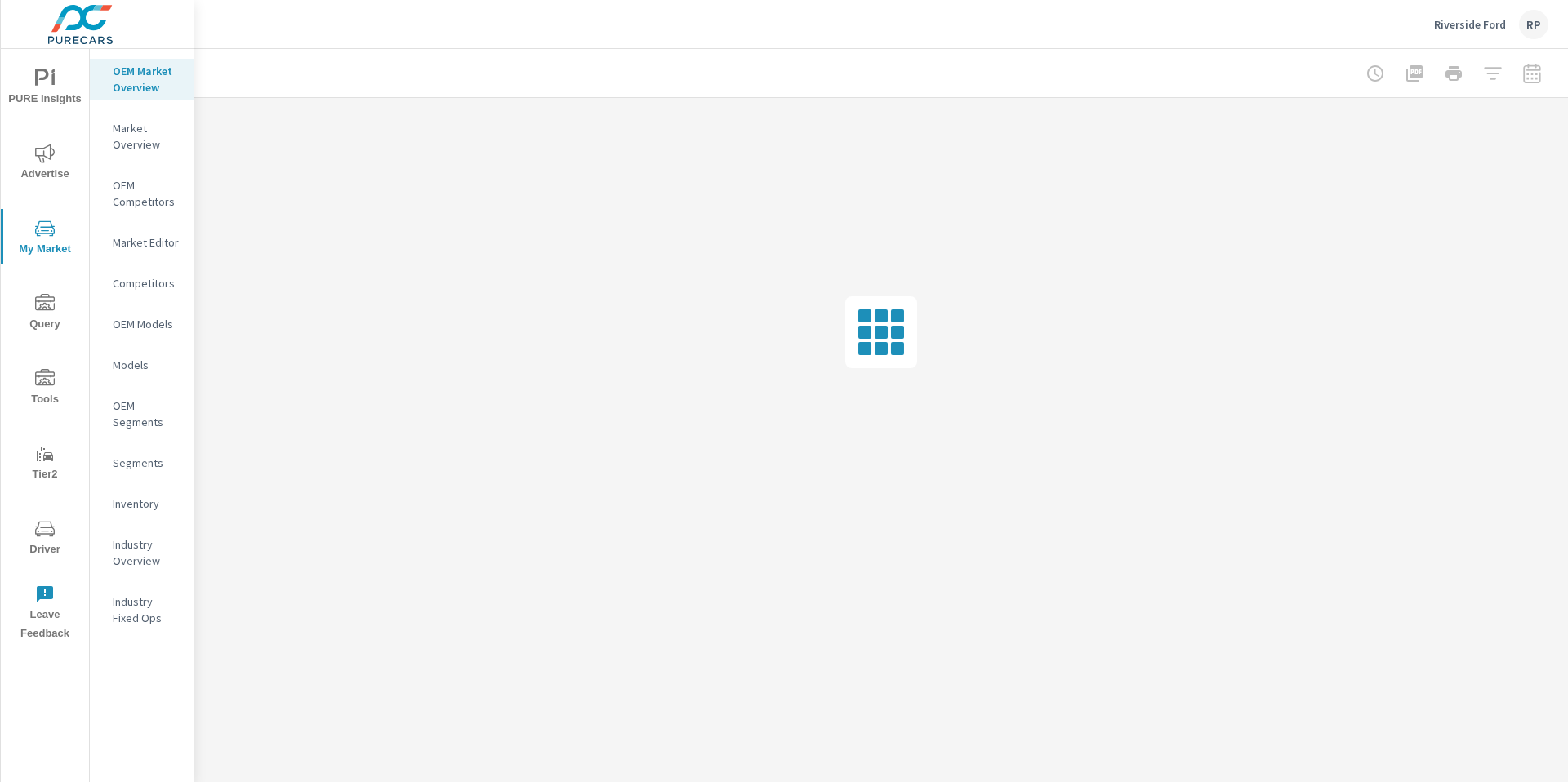
click at [137, 508] on p "Inventory" at bounding box center [146, 504] width 67 height 16
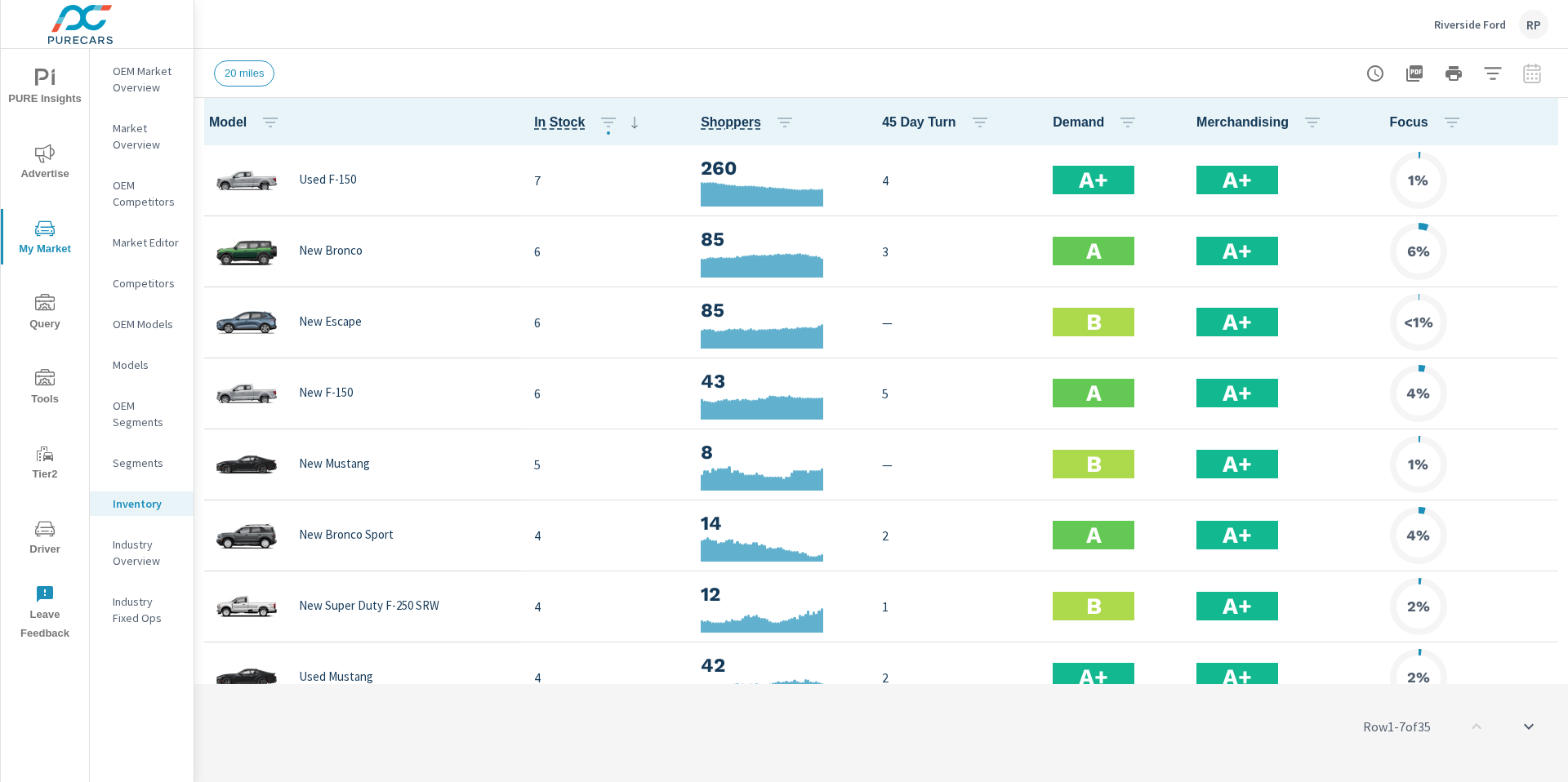
scroll to position [1, 0]
click at [1535, 116] on icon "button" at bounding box center [1545, 121] width 19 height 19
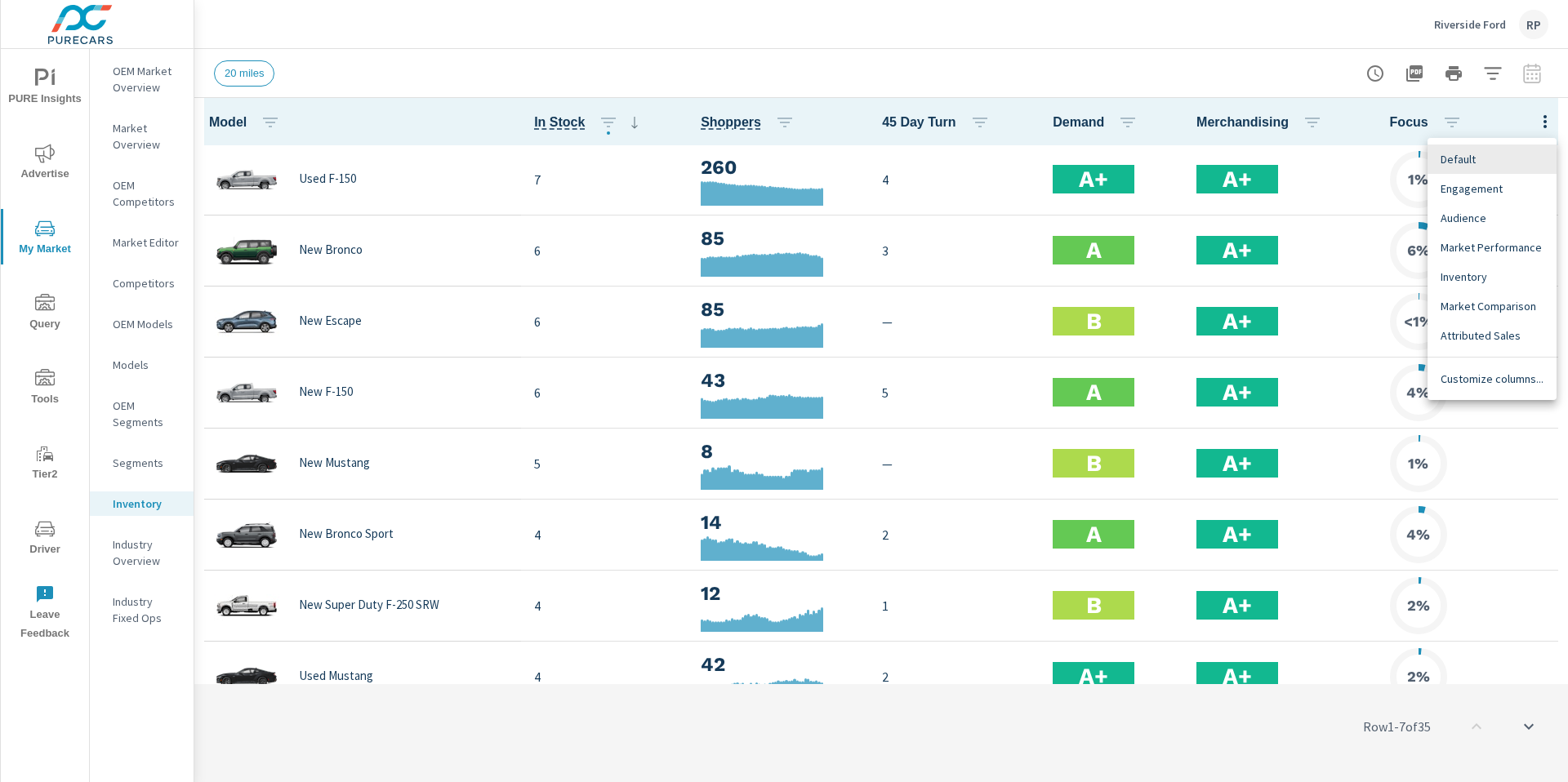
click at [1517, 376] on span "Customize columns..." at bounding box center [1492, 378] width 103 height 16
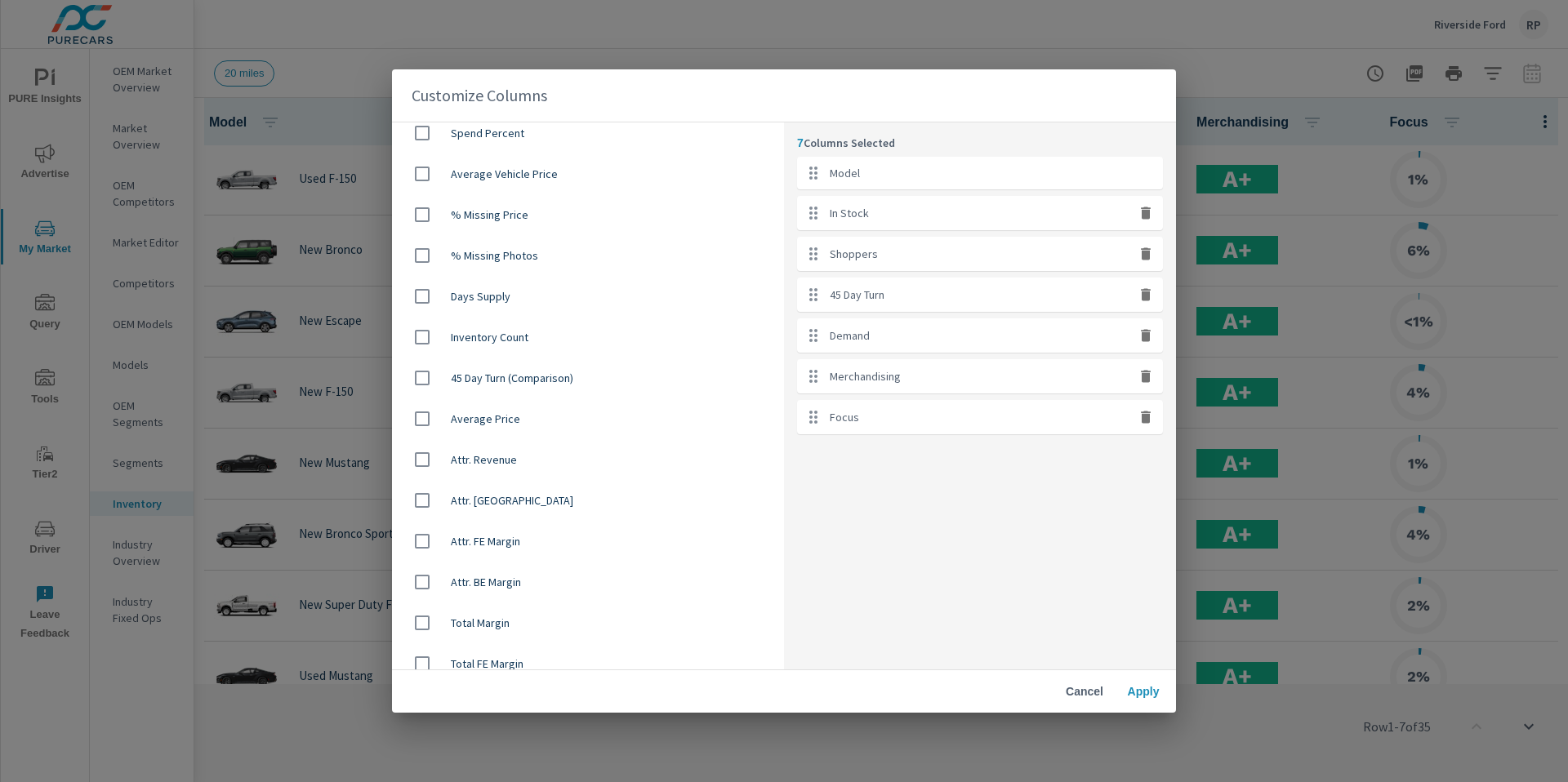
scroll to position [1100, 0]
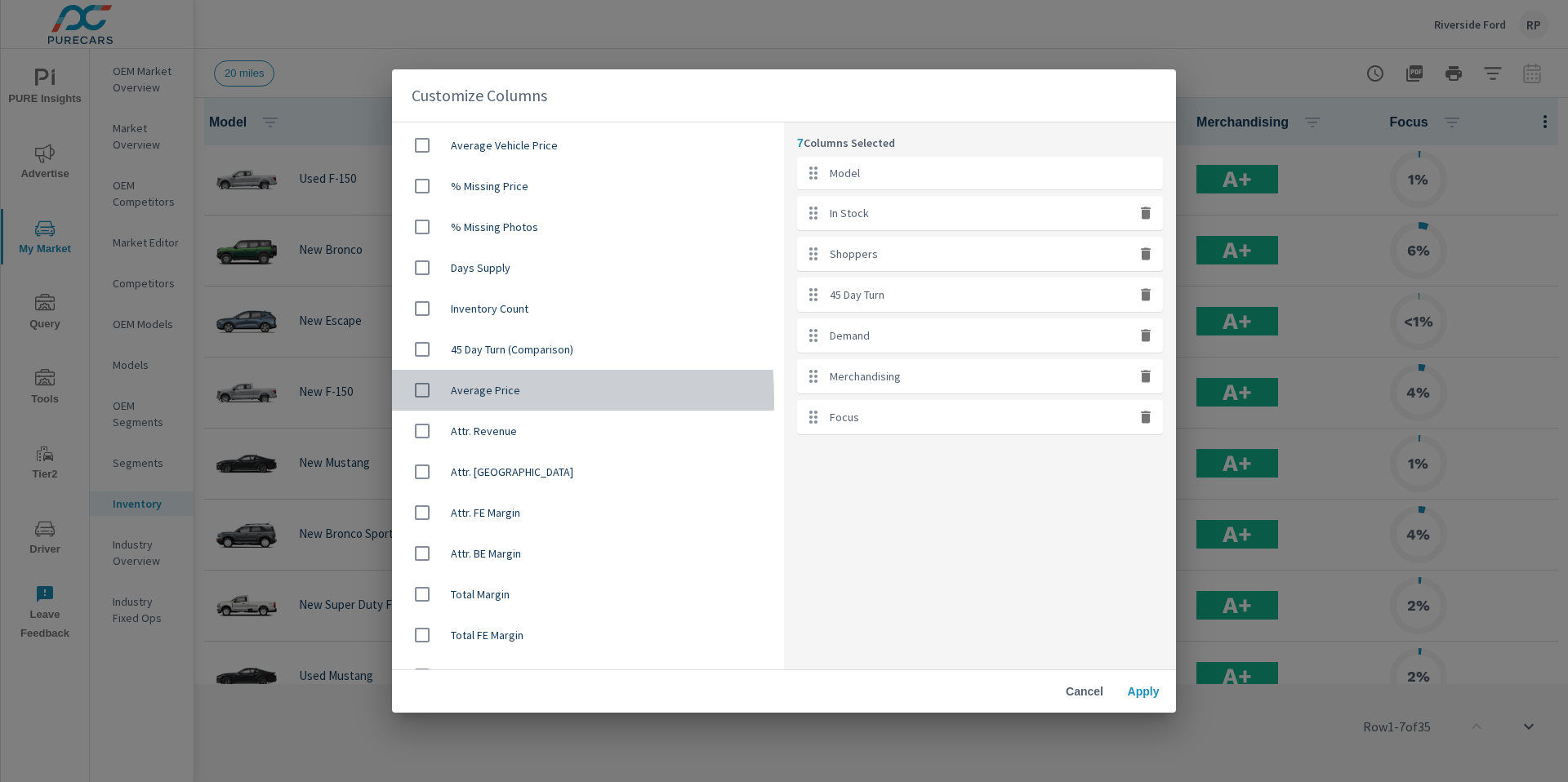
click at [434, 400] on input "checkbox" at bounding box center [423, 390] width 35 height 35
checkbox input "true"
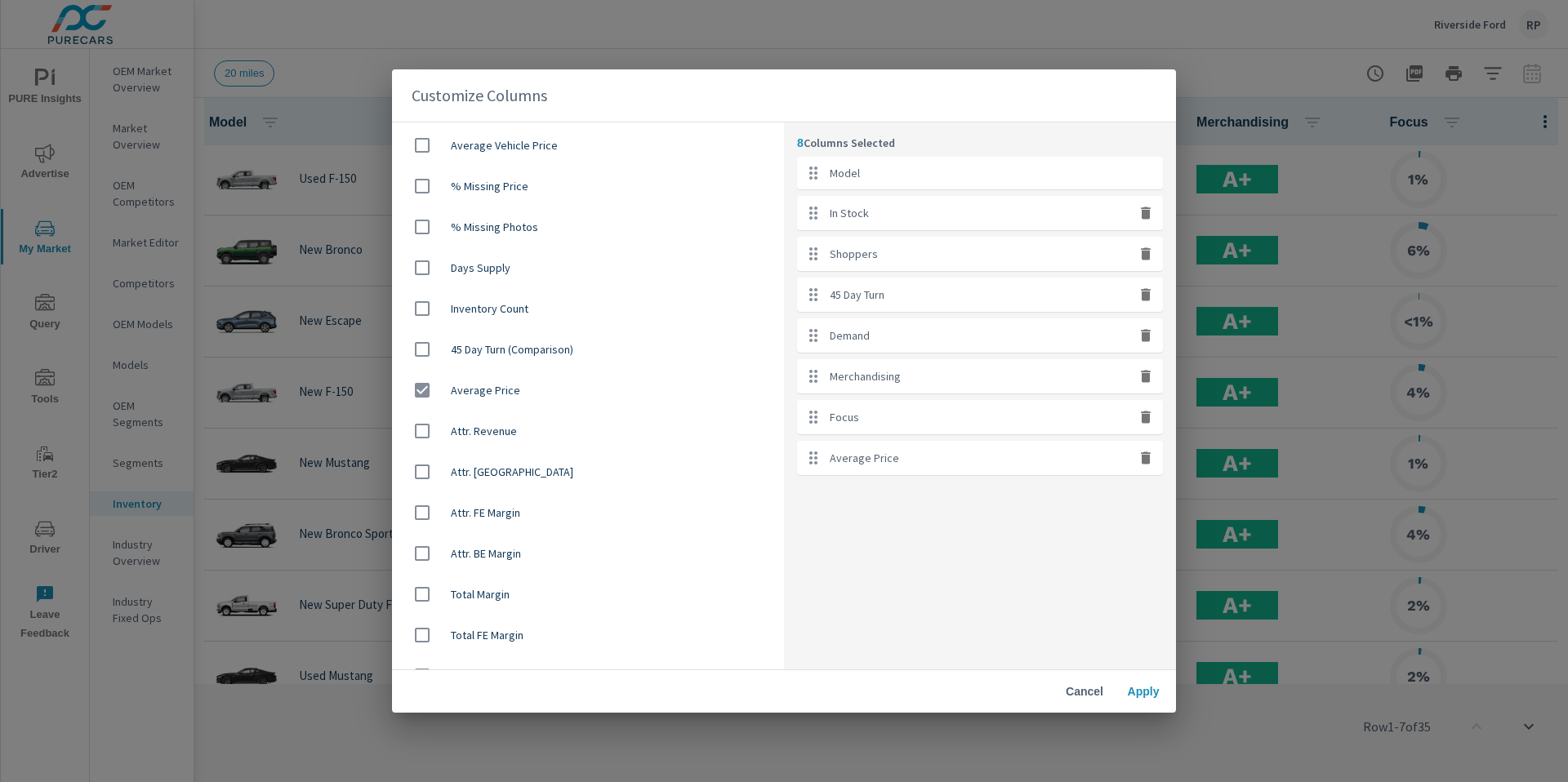
click at [1127, 691] on span "Apply" at bounding box center [1143, 691] width 39 height 14
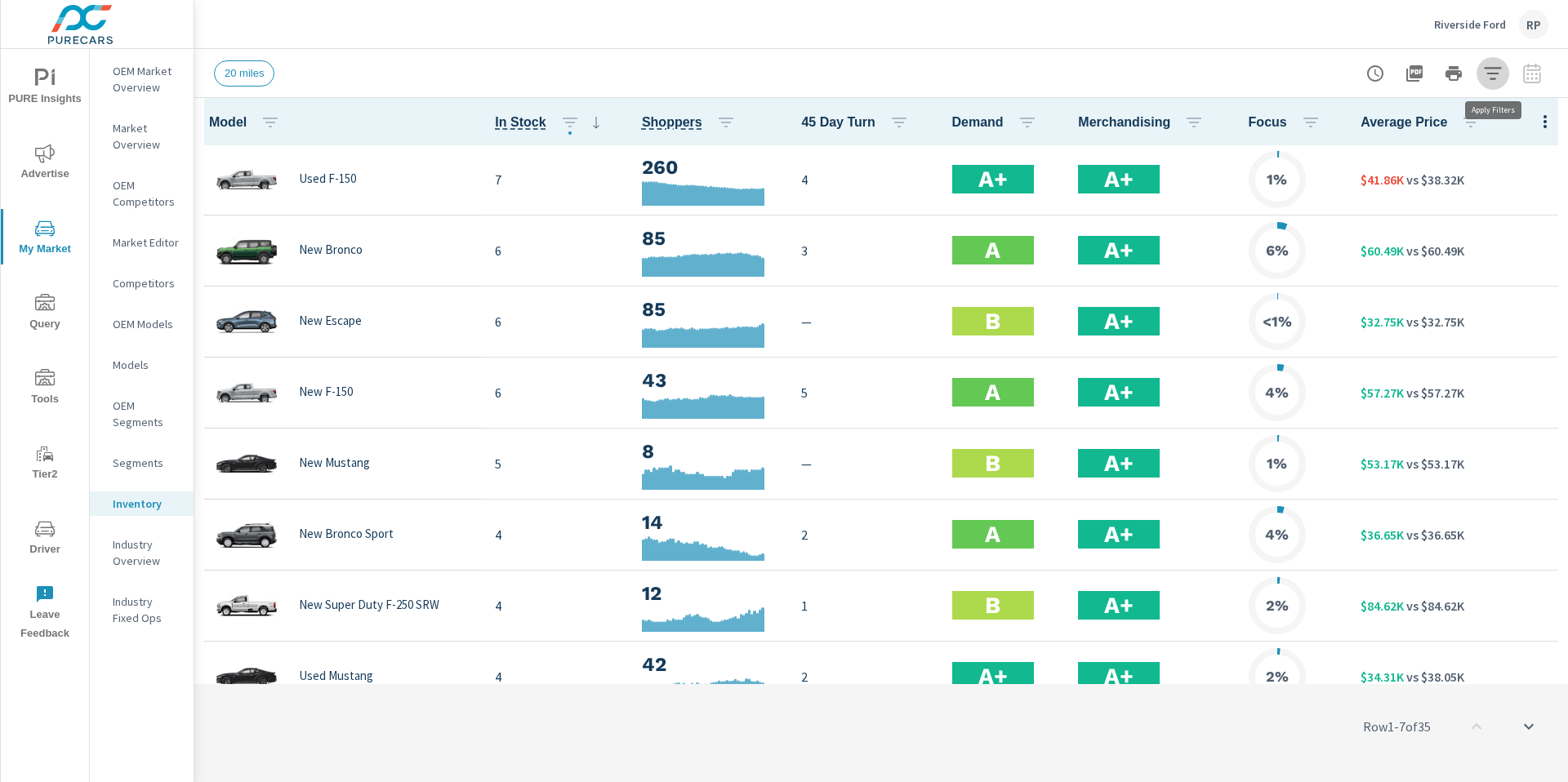
click at [1485, 75] on icon "button" at bounding box center [1493, 73] width 19 height 19
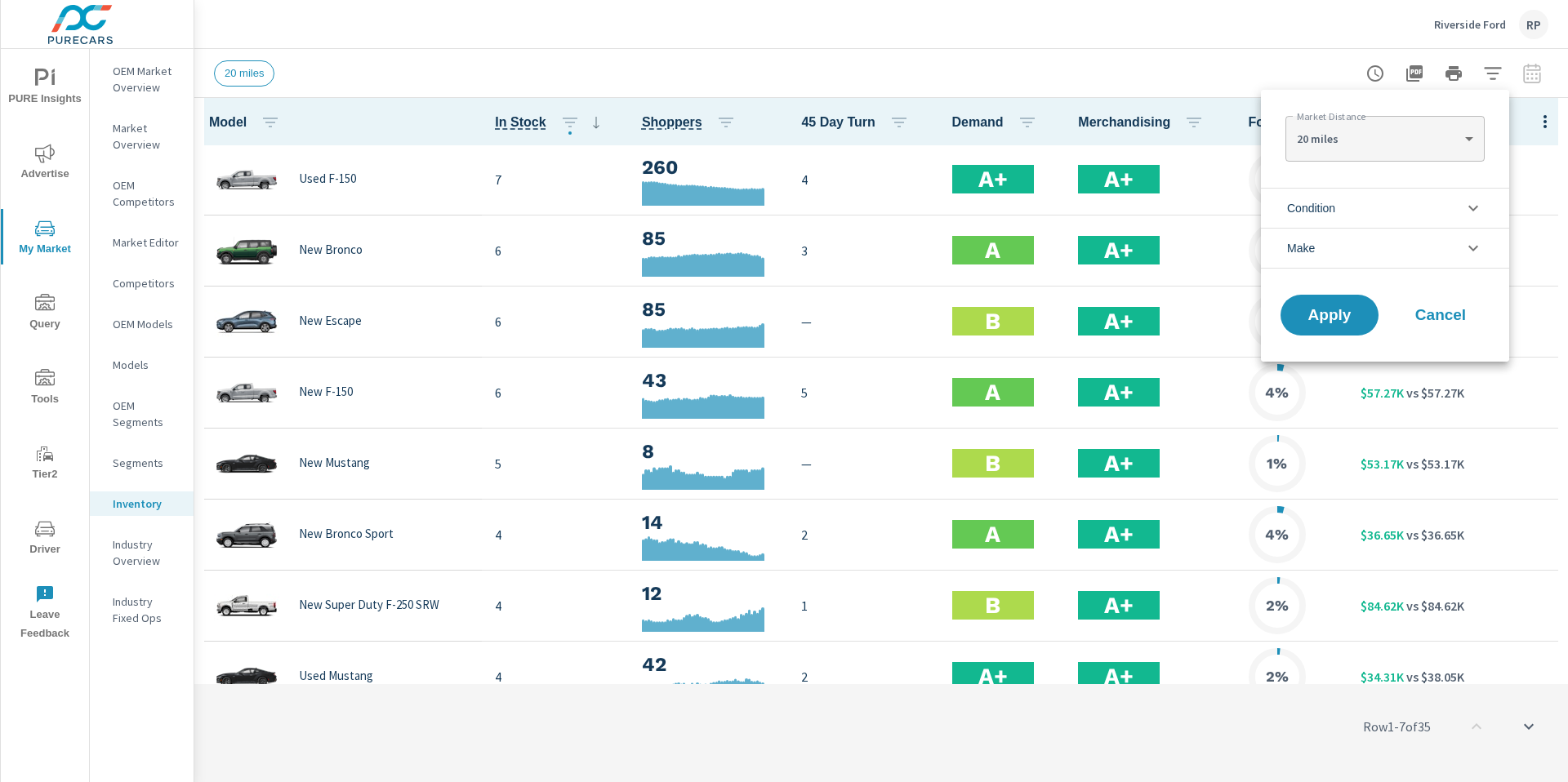
click at [1421, 149] on body "PURE Insights Advertise My Market Query Tools Tier2 Driver Leave Feedback OEM M…" at bounding box center [784, 400] width 1568 height 800
click at [1393, 232] on li "100 miles" at bounding box center [1385, 243] width 198 height 26
type Distance "100"
click at [1340, 337] on div "Apply Cancel" at bounding box center [1385, 319] width 248 height 87
click at [1342, 314] on span "Apply" at bounding box center [1330, 316] width 67 height 15
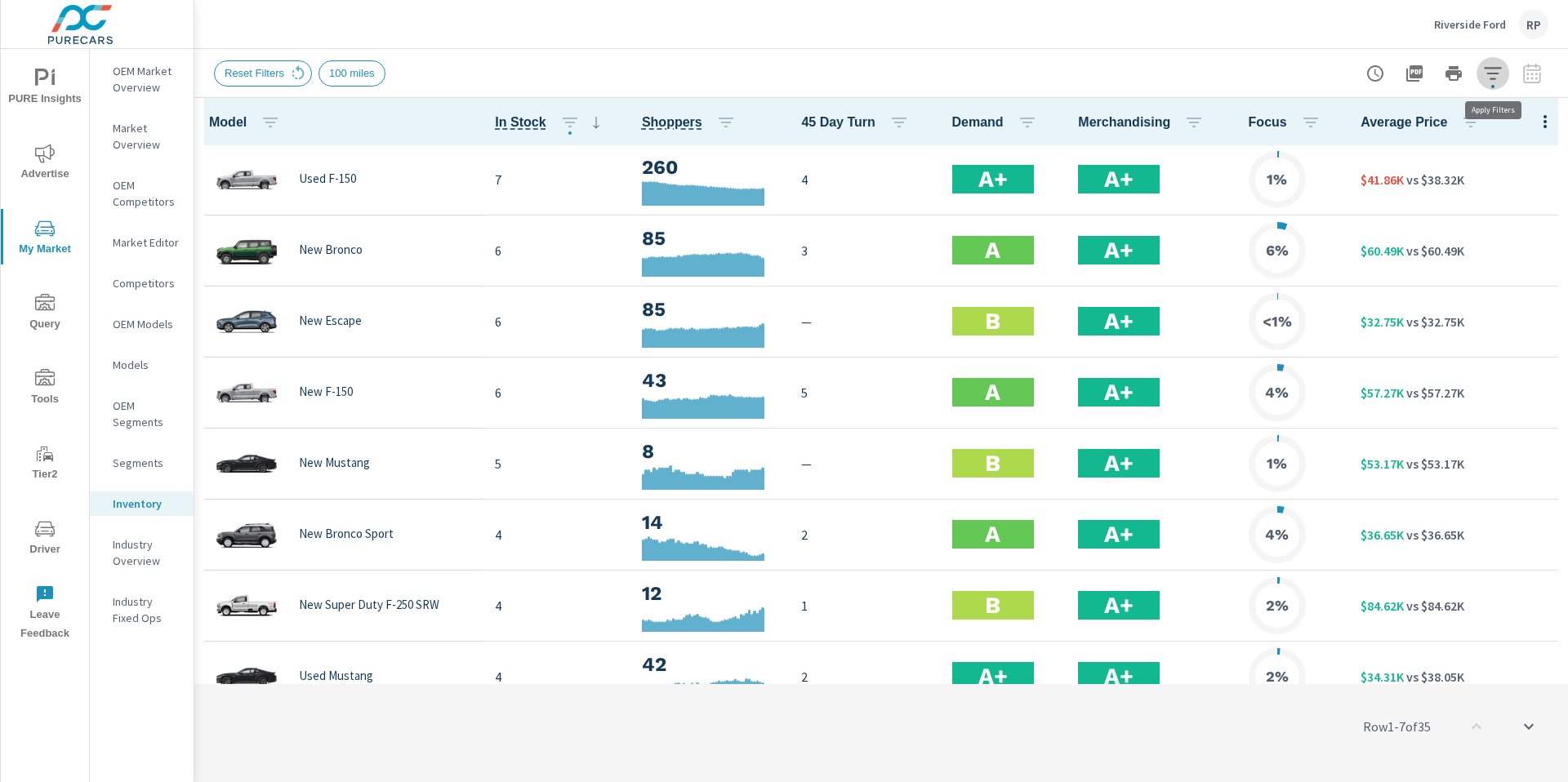
click at [1491, 85] on span "button" at bounding box center [1492, 86] width 3 height 3
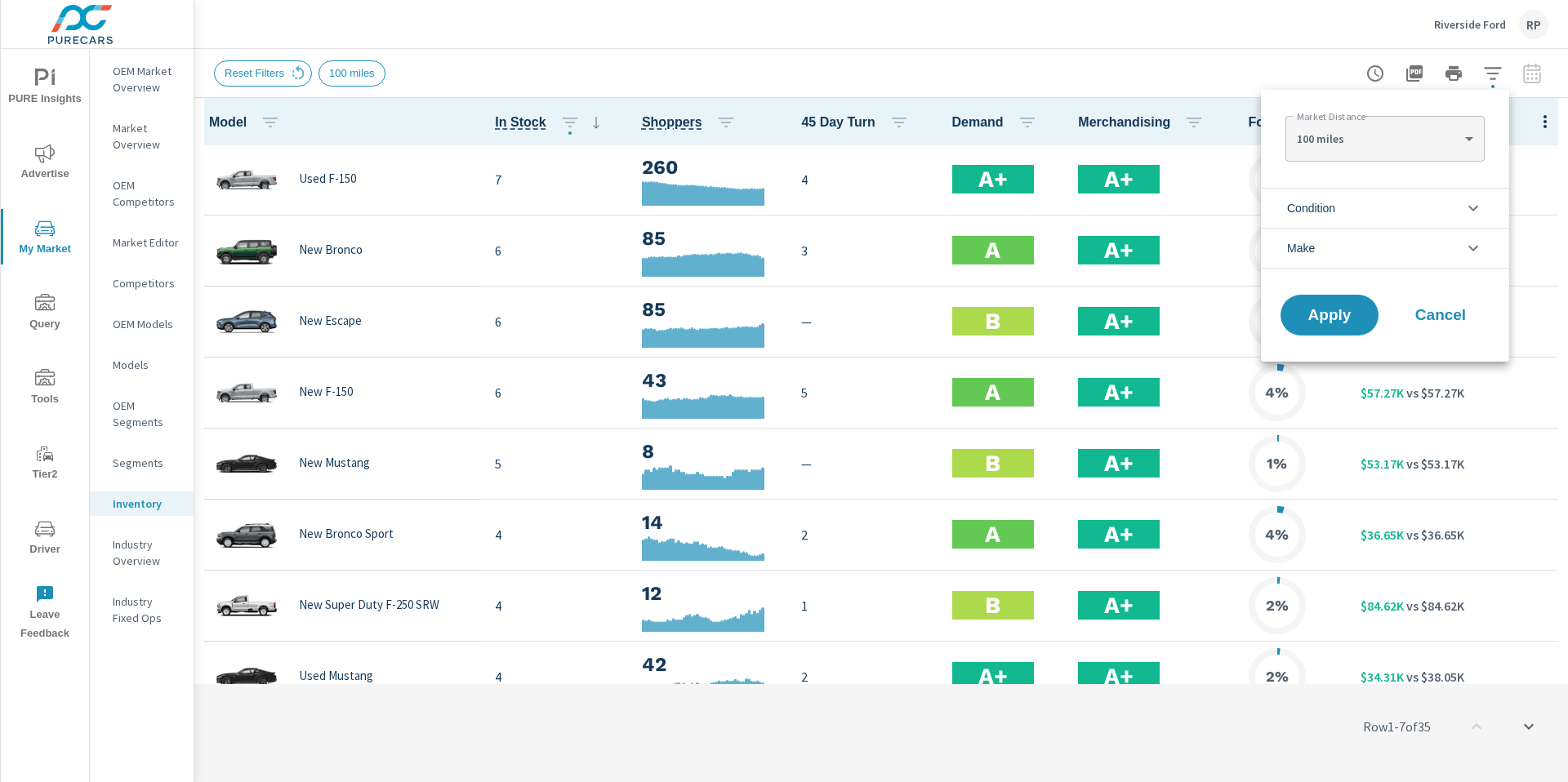
click at [1359, 132] on body "PURE Insights Advertise My Market Query Tools Tier2 Driver Leave Feedback OEM M…" at bounding box center [784, 400] width 1568 height 800
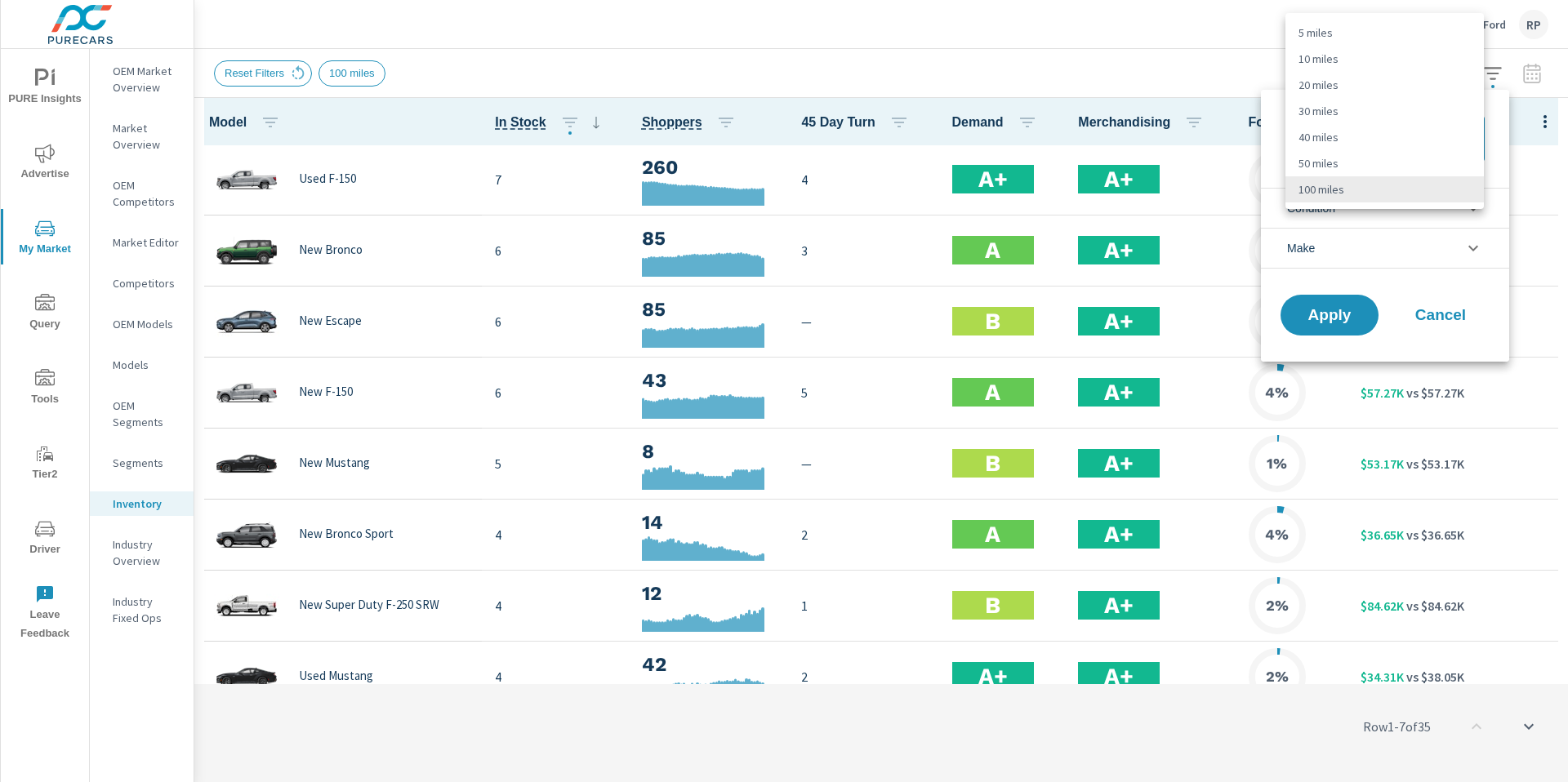
click at [1344, 18] on ul "5 miles 10 miles 20 miles 30 miles 40 miles 50 miles 100 miles" at bounding box center [1385, 111] width 198 height 196
click at [1345, 47] on ul "5 miles 10 miles 20 miles 30 miles 40 miles 50 miles 100 miles" at bounding box center [1385, 111] width 198 height 196
click at [1375, 52] on li "10 miles" at bounding box center [1385, 58] width 198 height 26
type Distance "10"
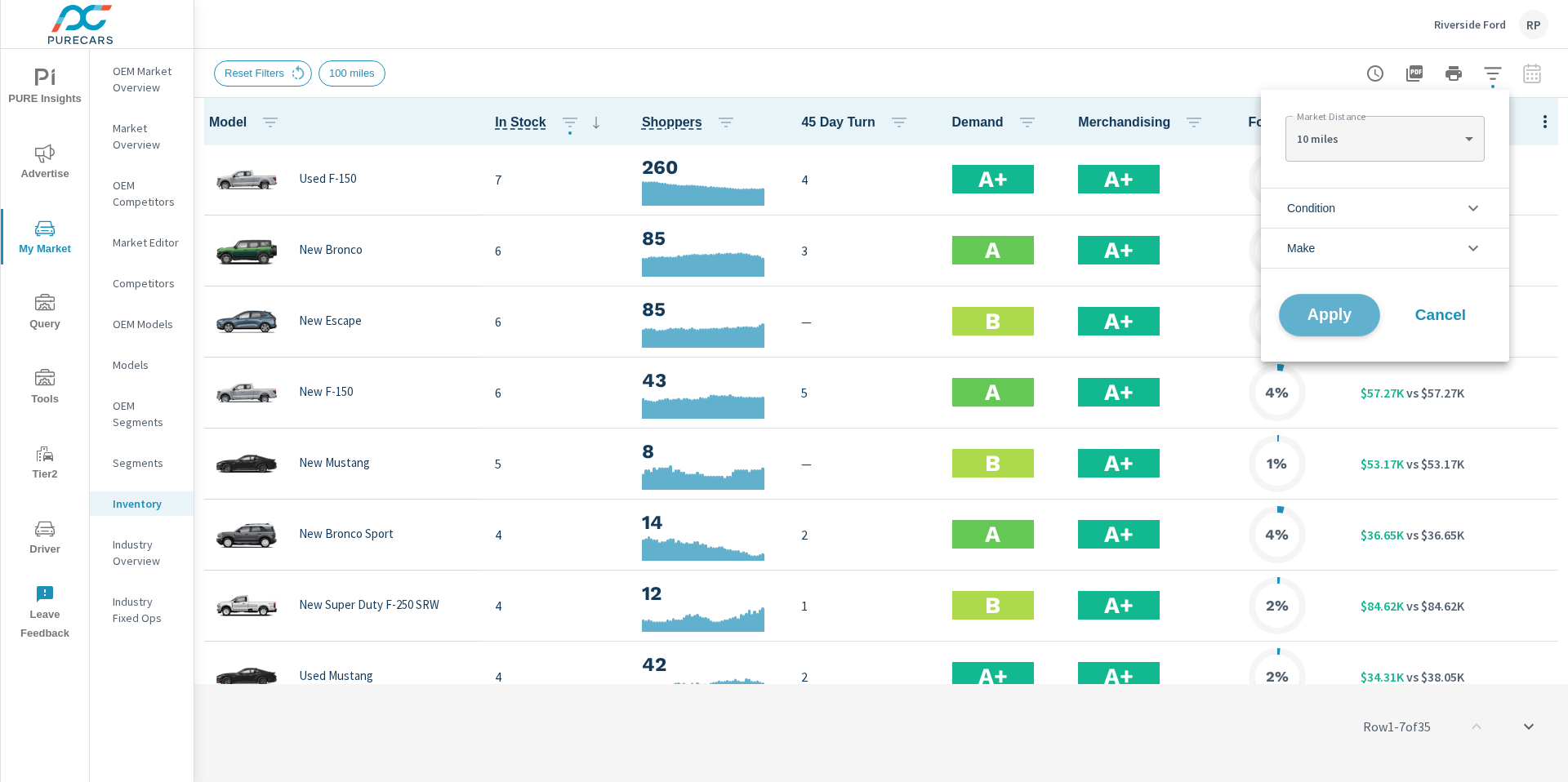
click at [1328, 320] on span "Apply" at bounding box center [1330, 316] width 67 height 15
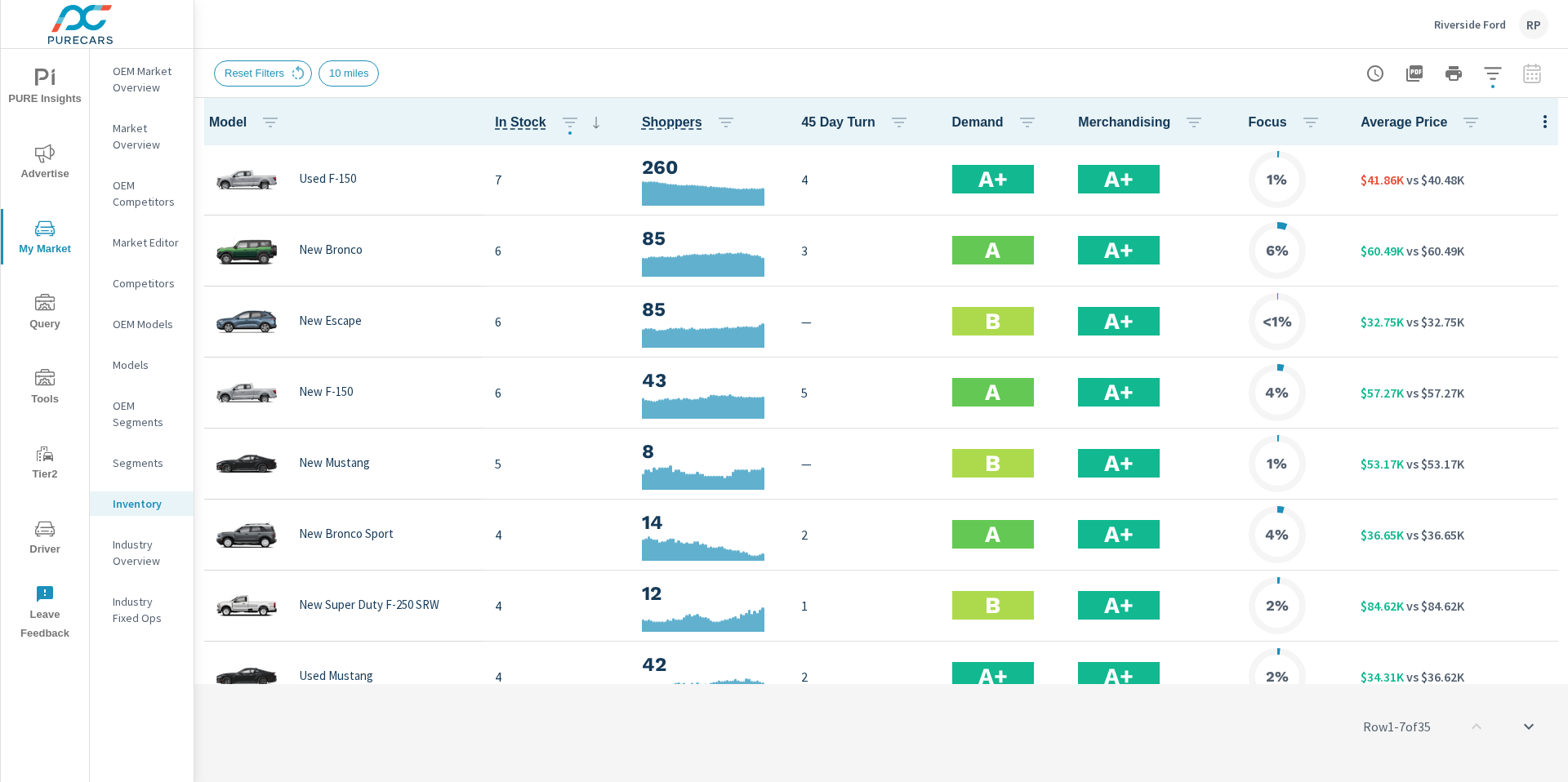
click at [1495, 81] on icon "button" at bounding box center [1493, 73] width 19 height 19
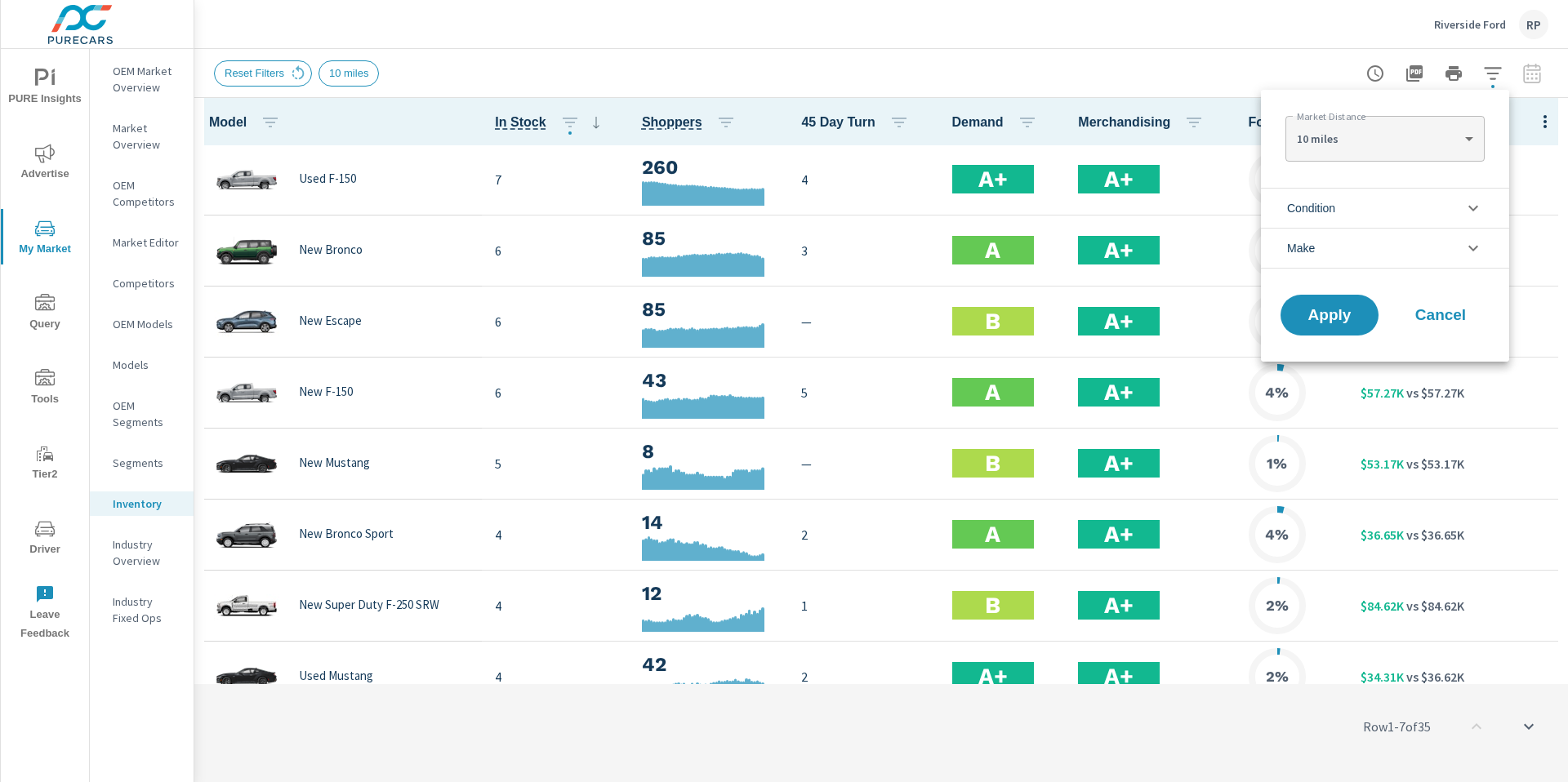
click at [1410, 149] on body "PURE Insights Advertise My Market Query Tools Tier2 Driver Leave Feedback OEM M…" at bounding box center [784, 400] width 1568 height 800
click at [1372, 265] on li "100 miles" at bounding box center [1385, 269] width 198 height 26
type Distance "100"
click at [1348, 309] on span "Apply" at bounding box center [1330, 316] width 67 height 15
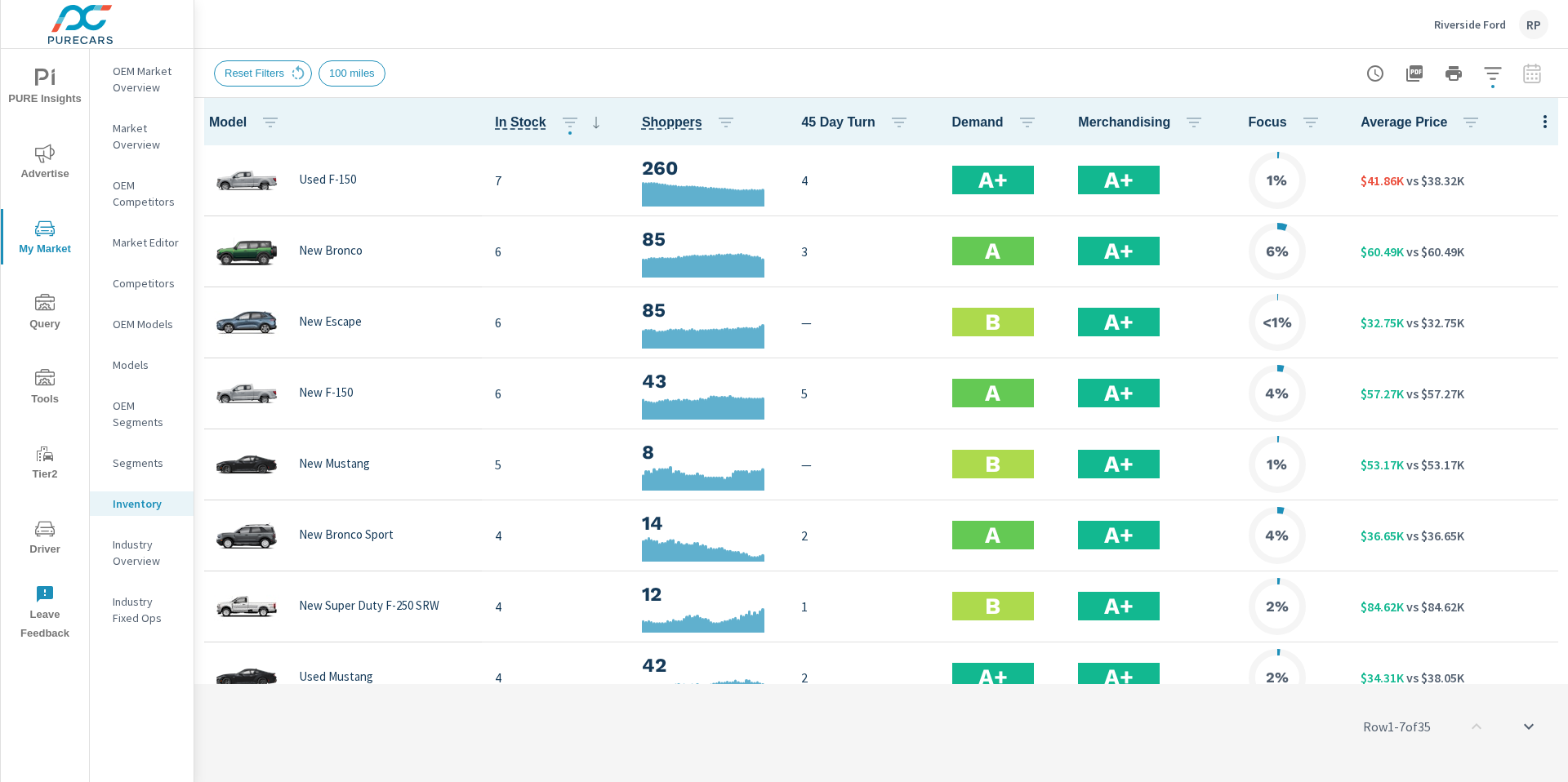
click at [71, 164] on span "Advertise" at bounding box center [44, 164] width 78 height 40
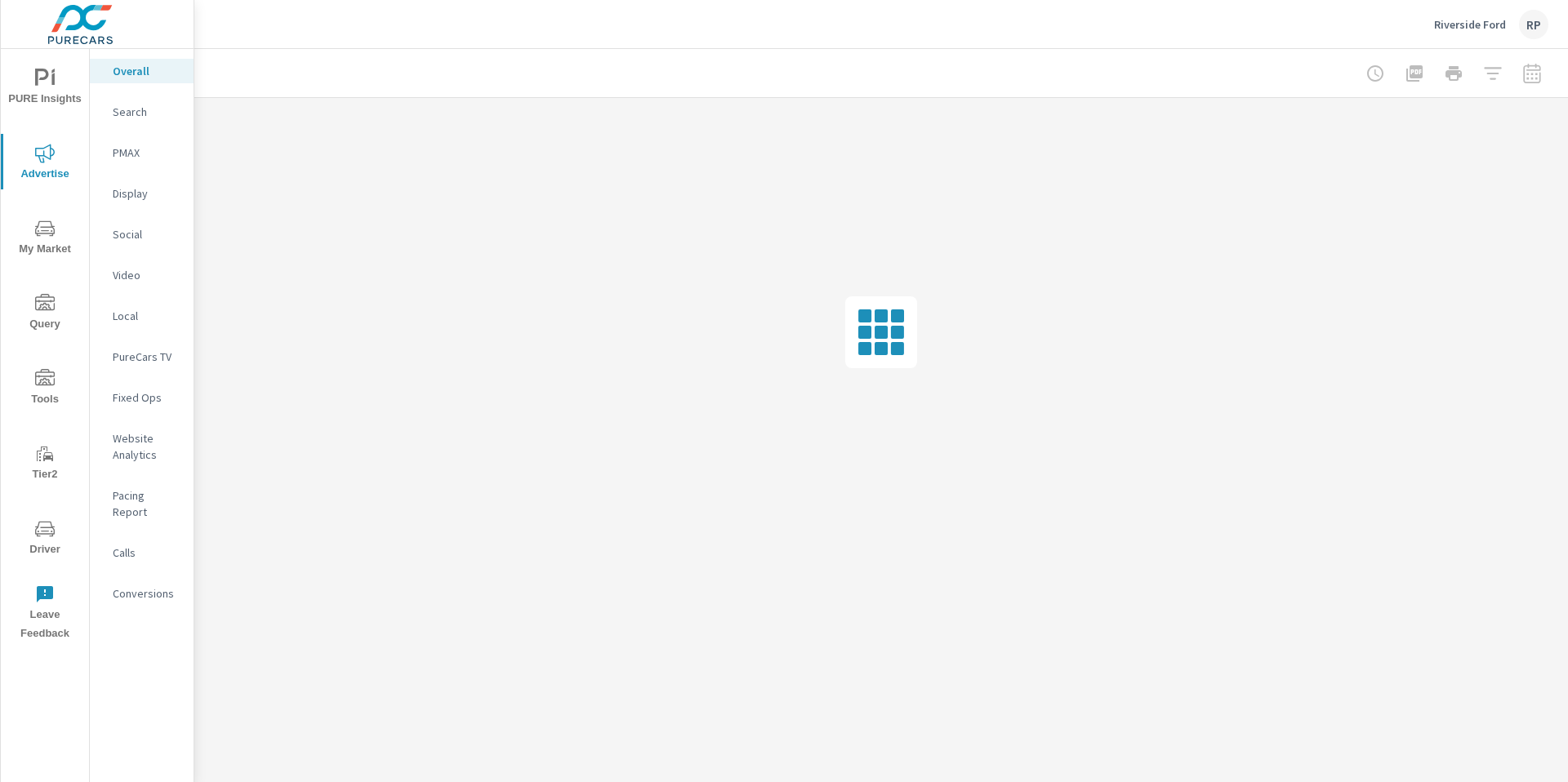
click at [137, 456] on p "Website Analytics" at bounding box center [146, 447] width 67 height 33
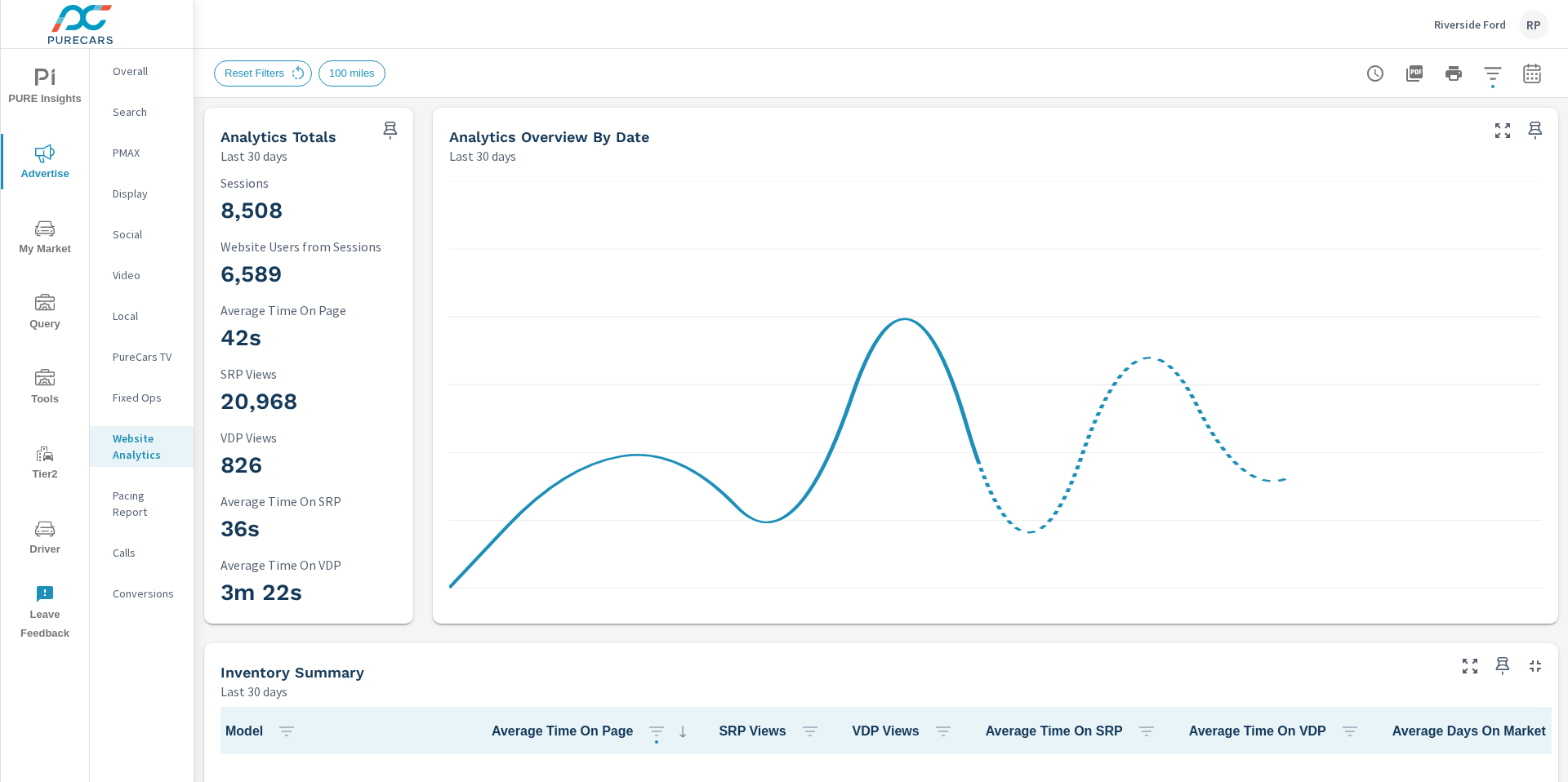
scroll to position [1, 0]
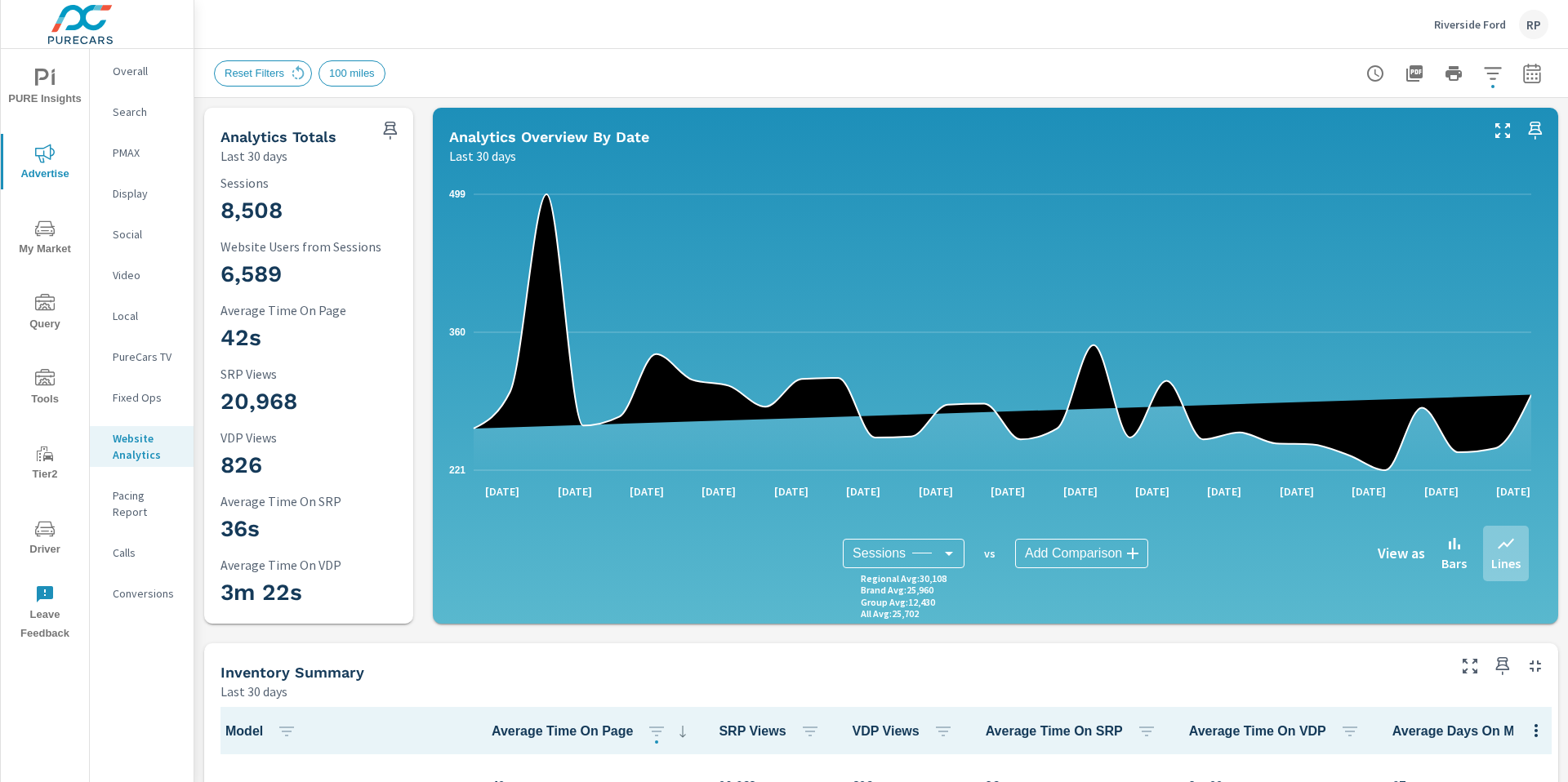
click at [1519, 83] on button "button" at bounding box center [1532, 73] width 33 height 33
select select "Last 30 days"
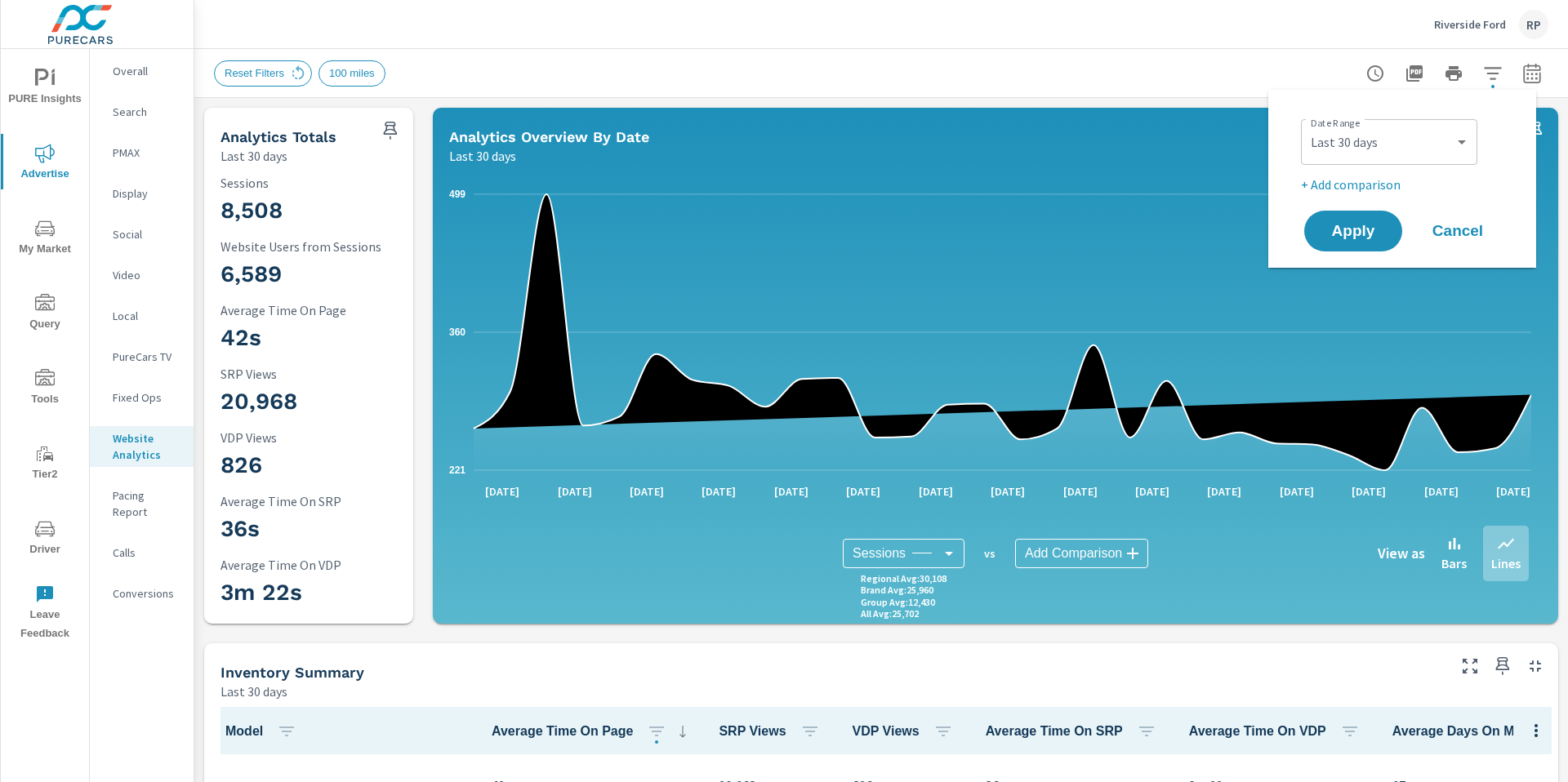
click at [1357, 187] on p "+ Add comparison" at bounding box center [1405, 184] width 209 height 19
select select "Previous period"
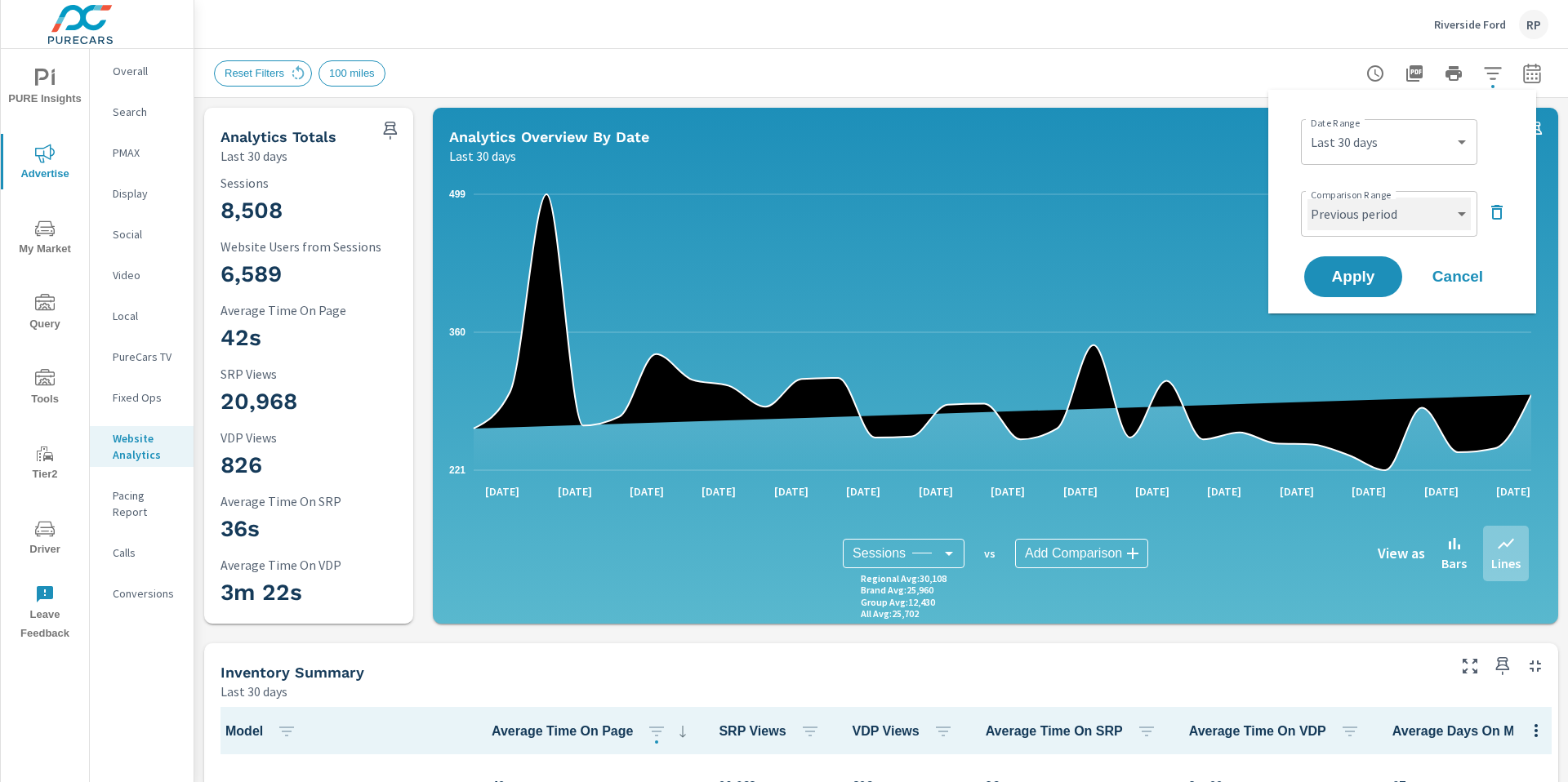
click at [1357, 212] on select "Custom Previous period Previous month Previous year" at bounding box center [1389, 214] width 164 height 33
click at [1307, 197] on select "Custom Previous period Previous month Previous year" at bounding box center [1389, 214] width 164 height 33
click at [1334, 273] on span "Apply" at bounding box center [1353, 277] width 67 height 15
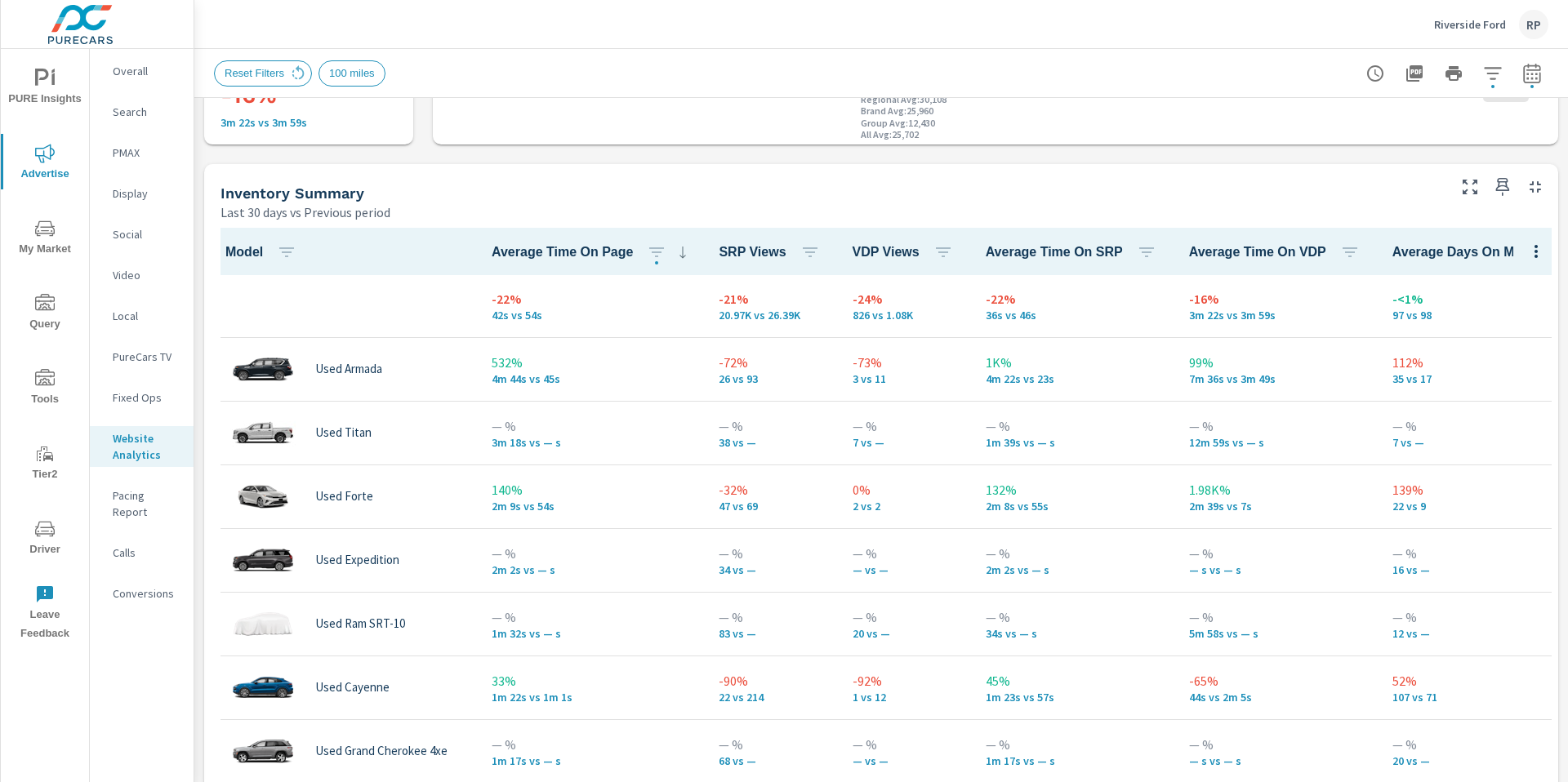
scroll to position [637, 0]
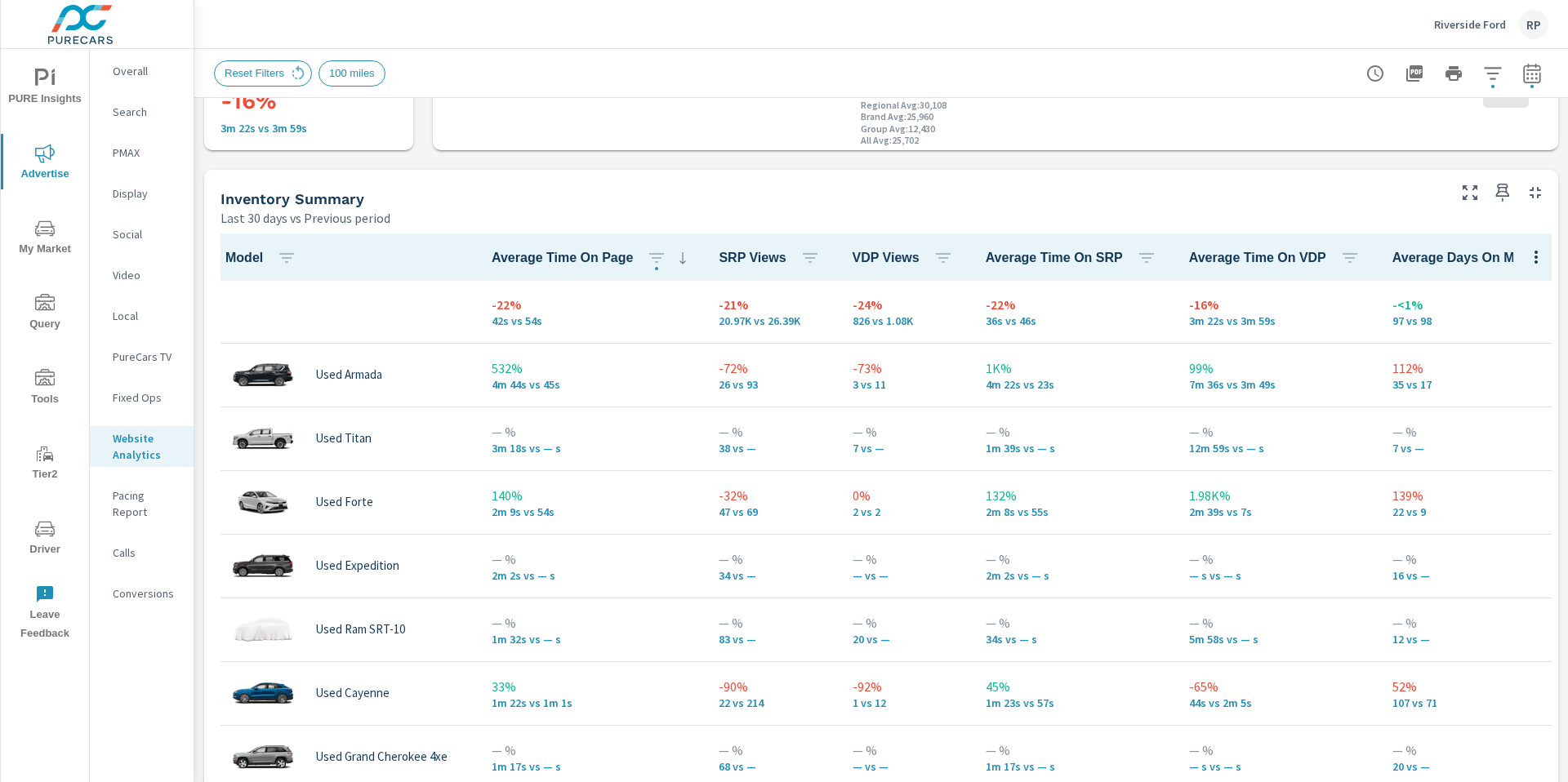
drag, startPoint x: 1567, startPoint y: 110, endPoint x: 1565, endPoint y: 285, distance: 175.0
click at [1565, 285] on div "Analytics Drilldown Riverside Ford Report date range: Aug 13, 2025 - Sep 11, 20…" at bounding box center [881, 415] width 1373 height 733
click at [927, 256] on button "button" at bounding box center [943, 258] width 33 height 33
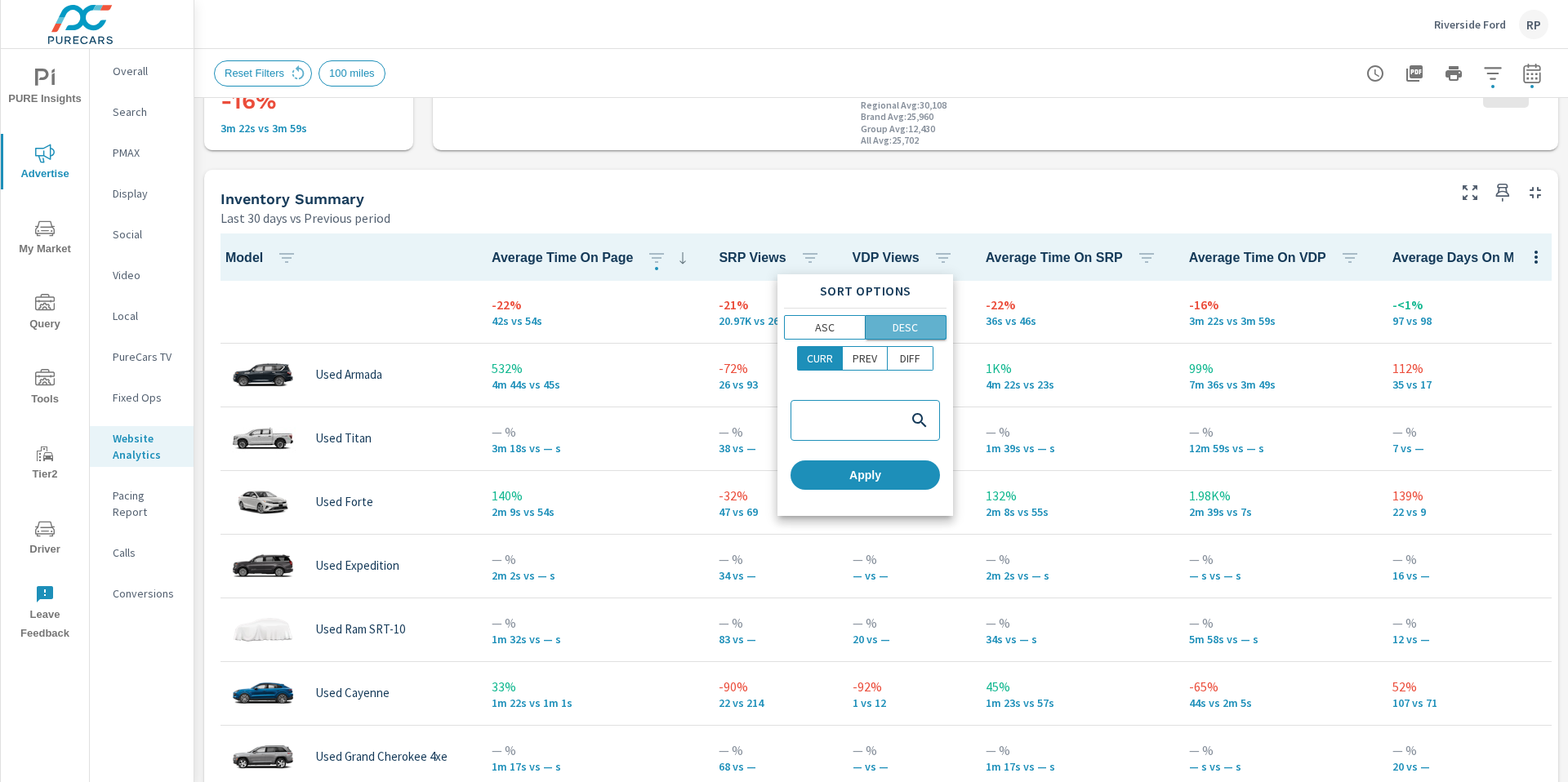
click at [908, 326] on p "DESC" at bounding box center [905, 327] width 25 height 16
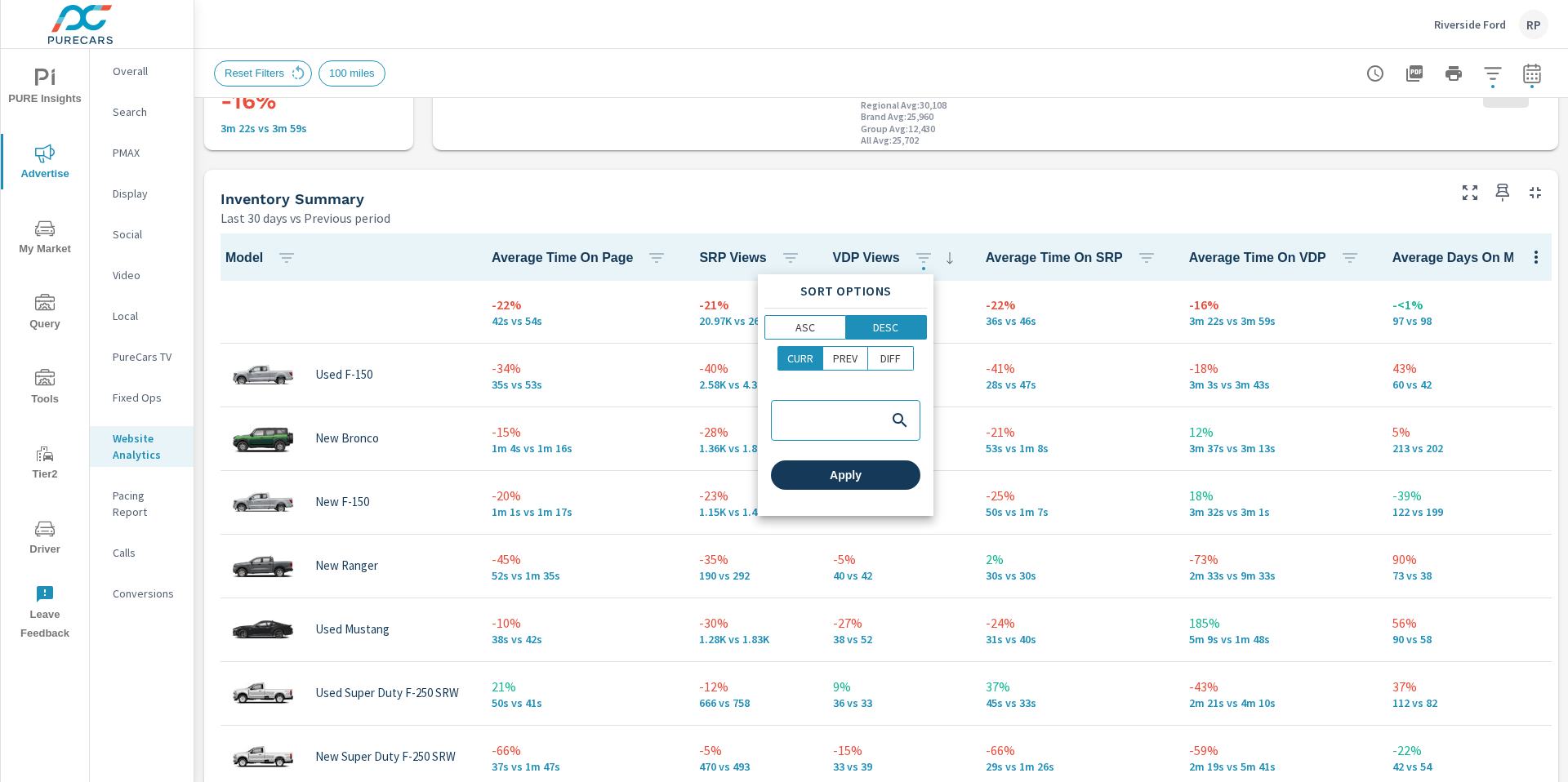
click at [857, 478] on span "Apply" at bounding box center [846, 475] width 137 height 14
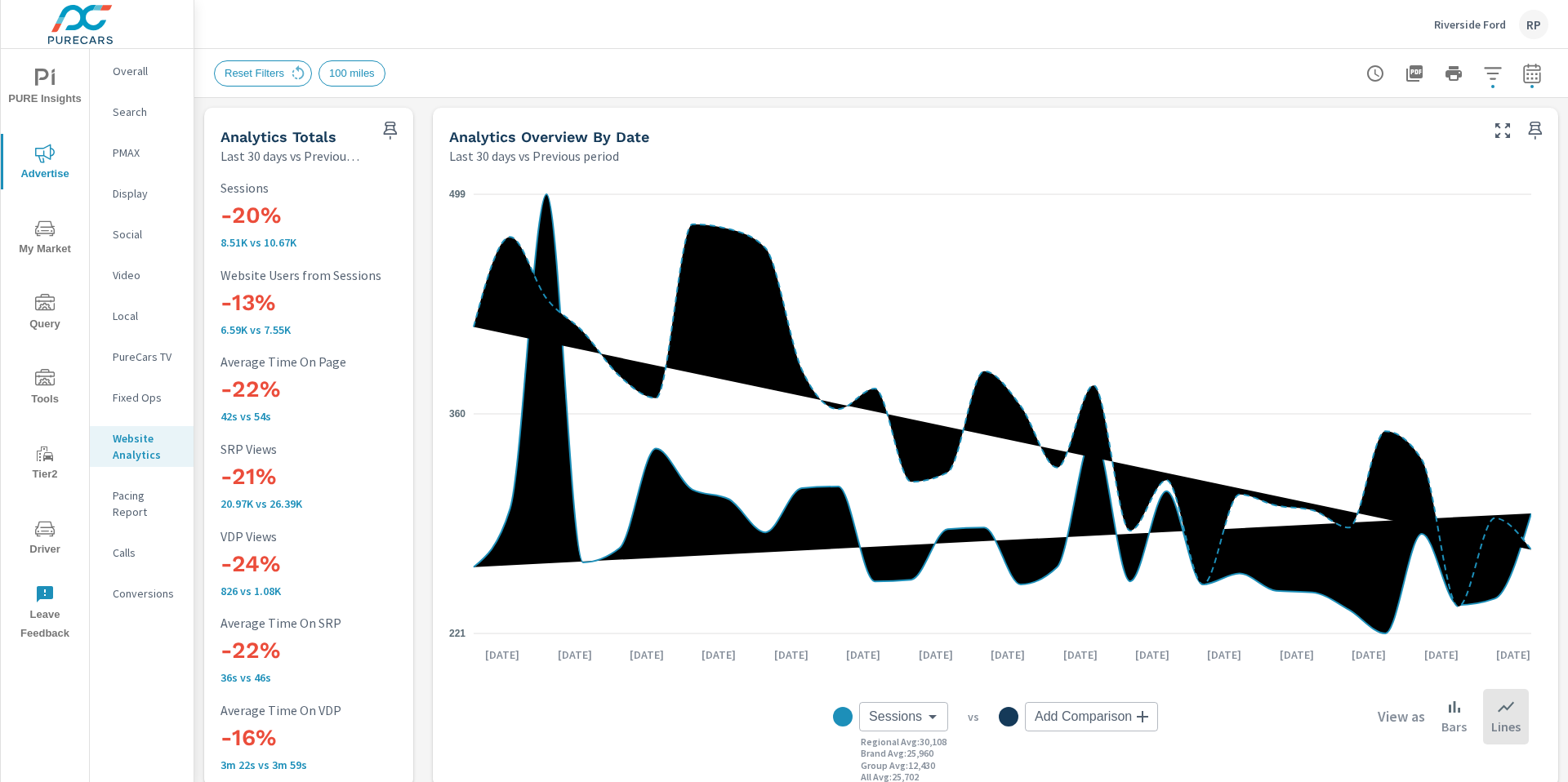
click at [135, 83] on div "Overall" at bounding box center [142, 70] width 104 height 24
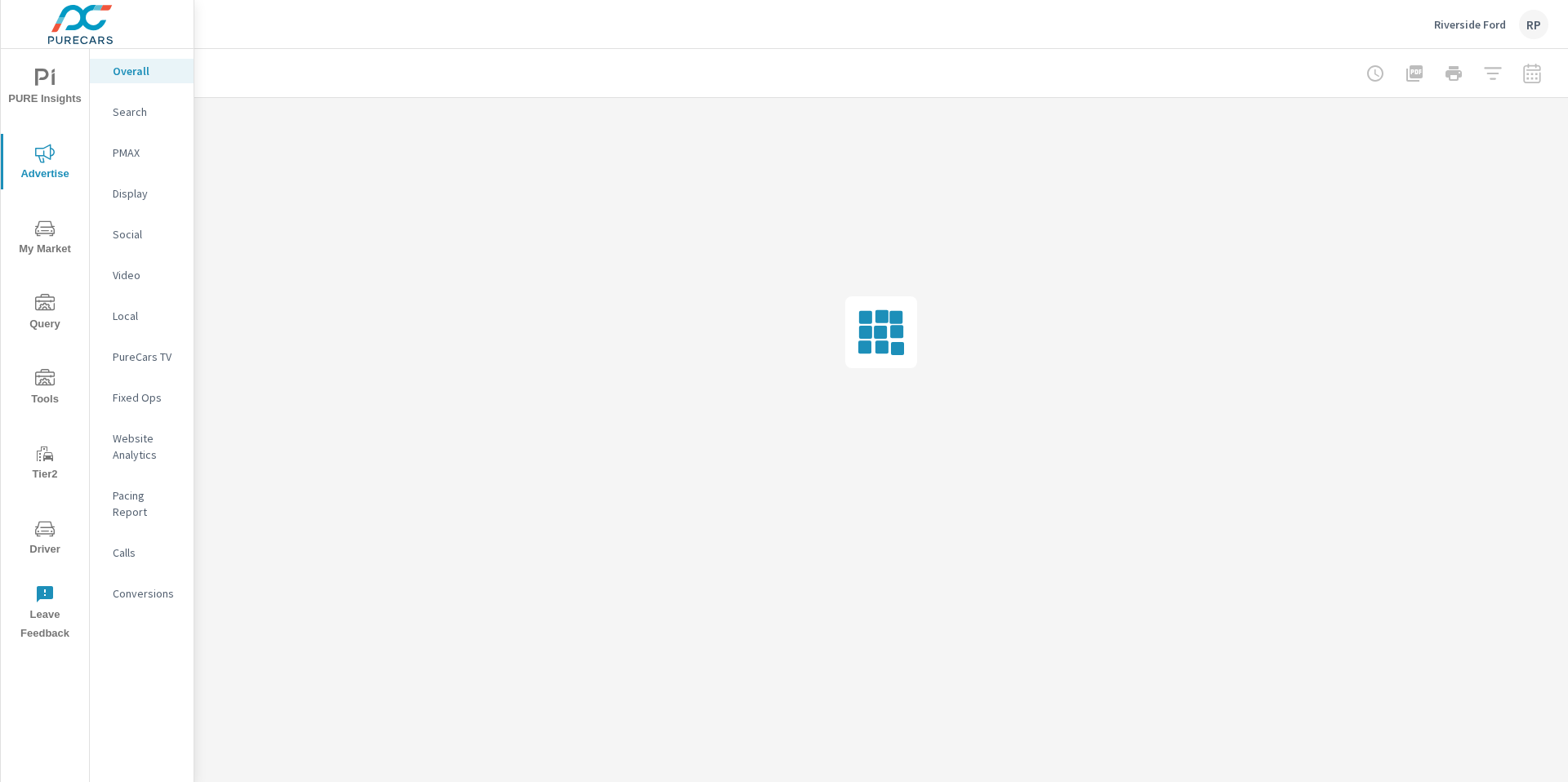
click at [77, 145] on span "Advertise" at bounding box center [44, 164] width 78 height 40
click at [147, 72] on p "Overall" at bounding box center [146, 70] width 67 height 16
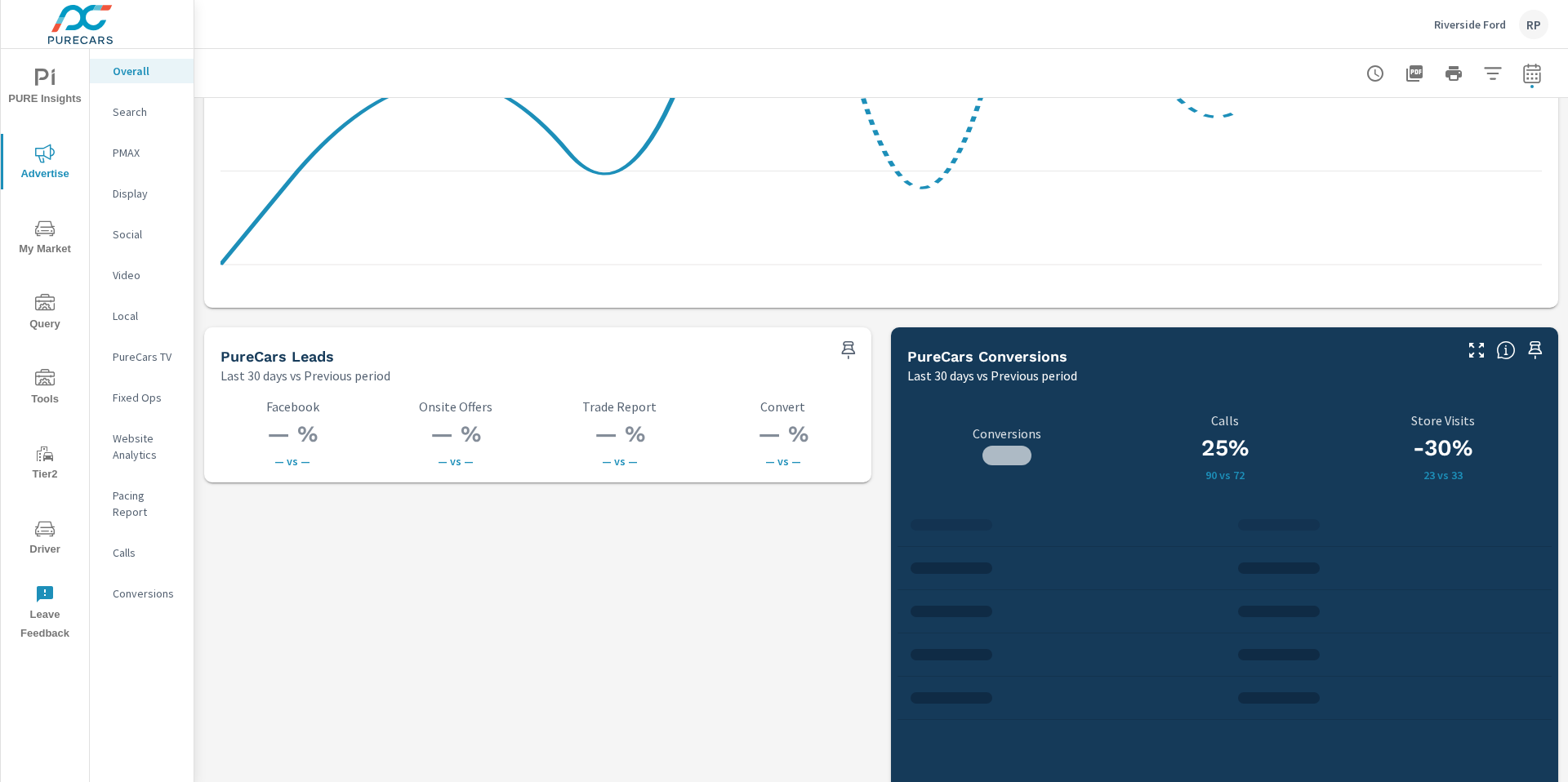
scroll to position [2286, 0]
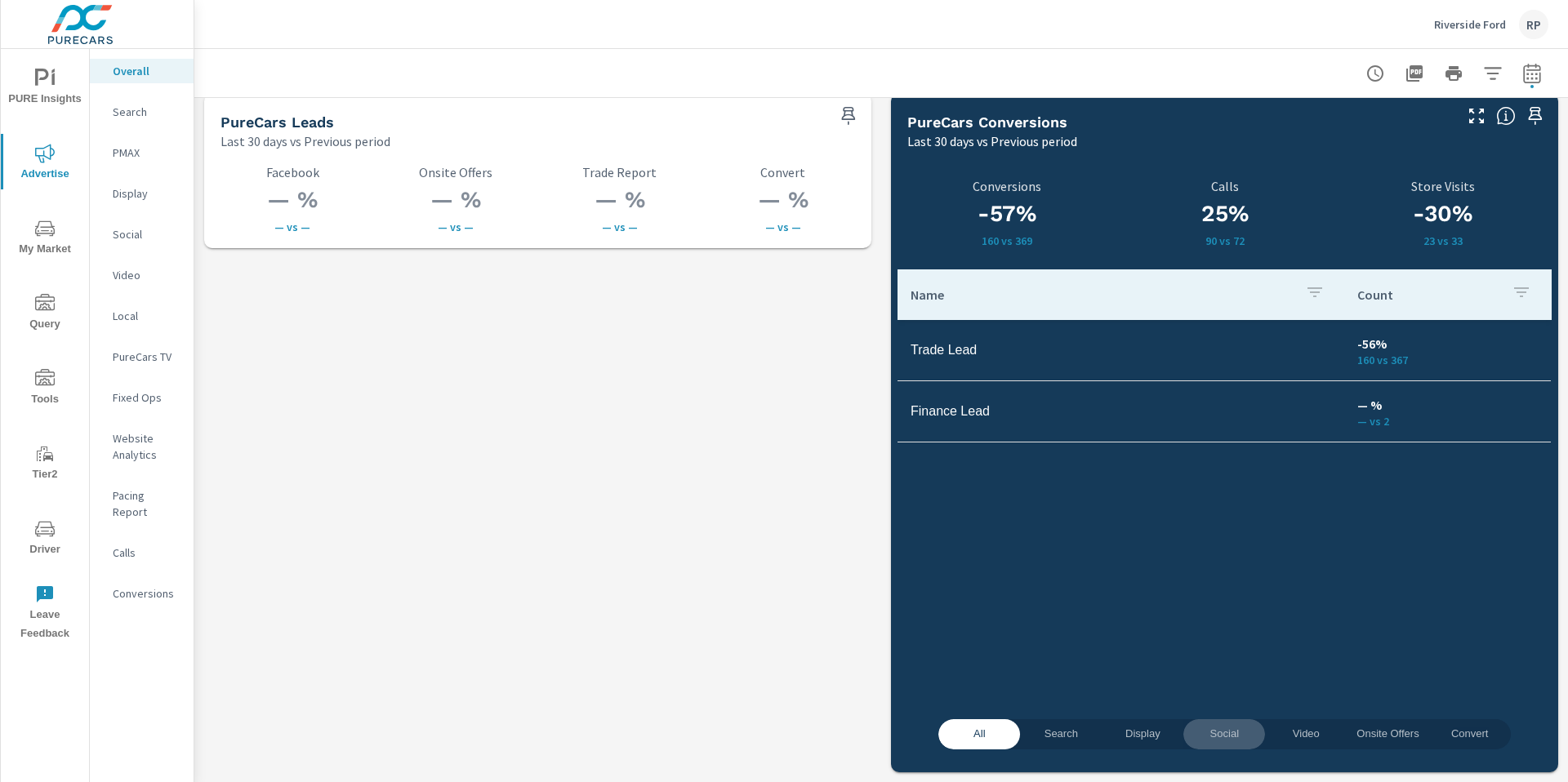
click at [1200, 738] on span "Social" at bounding box center [1224, 735] width 62 height 19
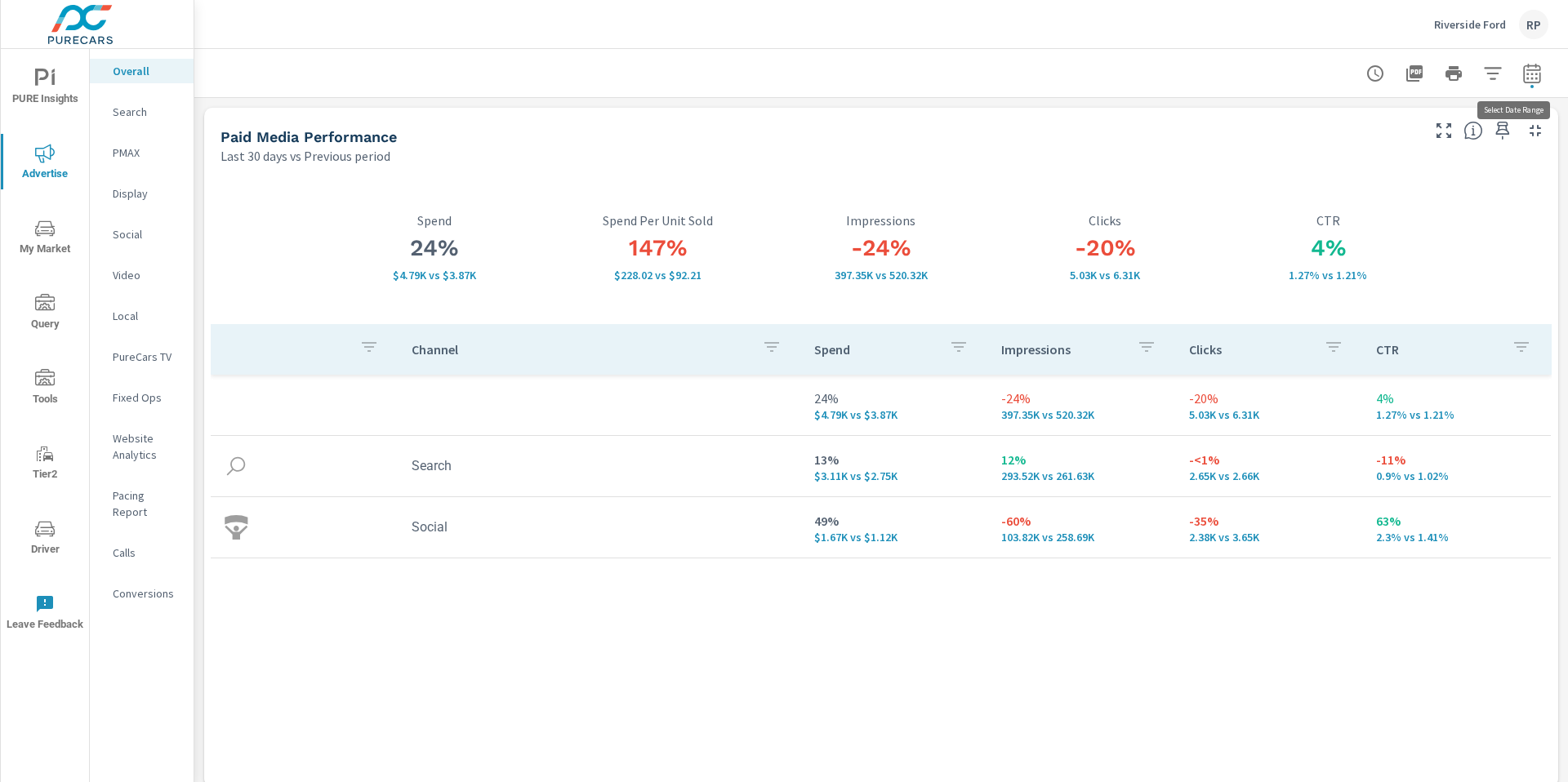
click at [1516, 78] on button "button" at bounding box center [1532, 73] width 33 height 33
select select "Last 30 days"
select select "Previous period"
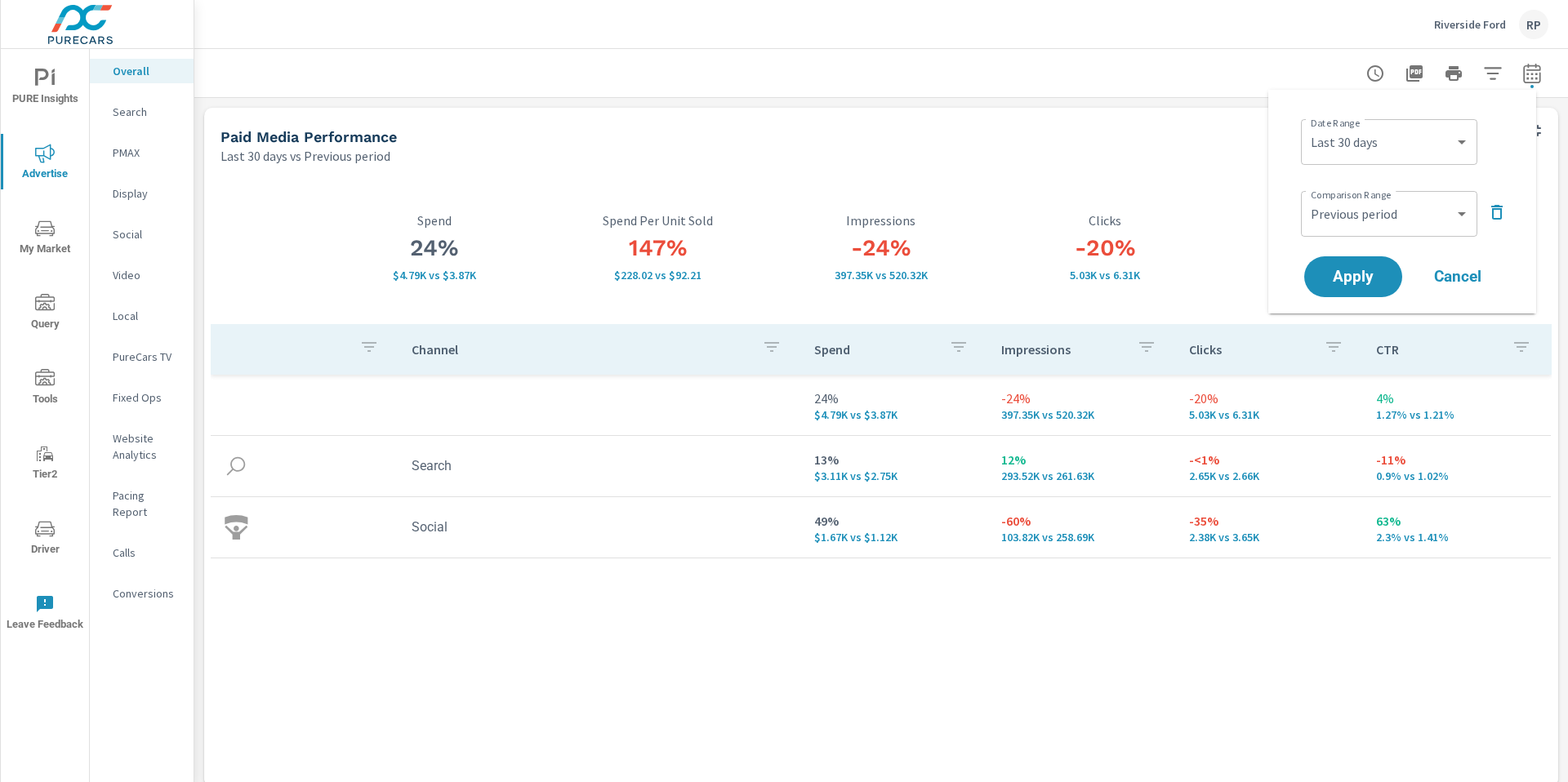
click at [1155, 161] on div "Last 30 days vs Previous period" at bounding box center [819, 156] width 1197 height 19
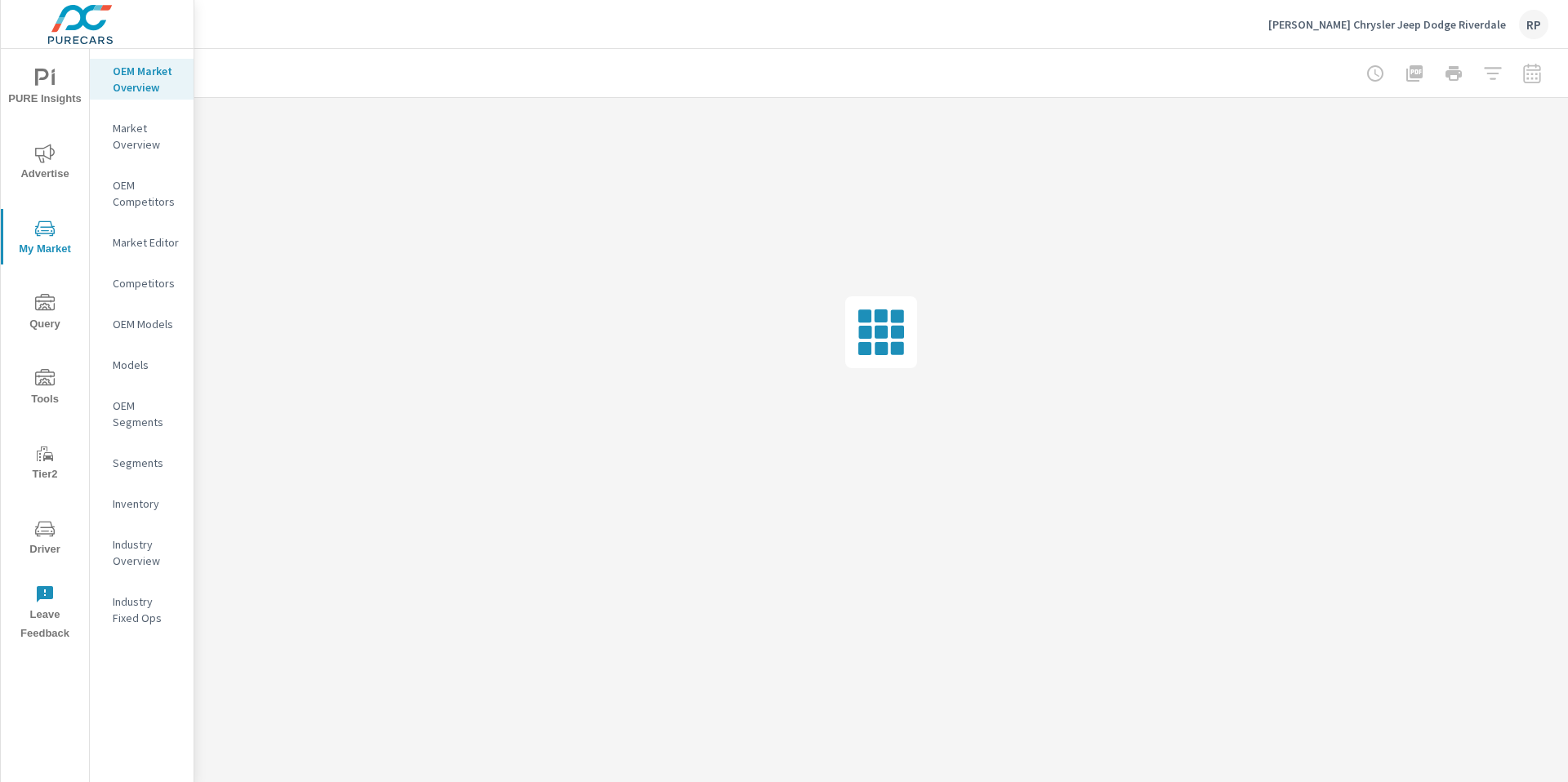
click at [129, 506] on p "Inventory" at bounding box center [146, 504] width 67 height 16
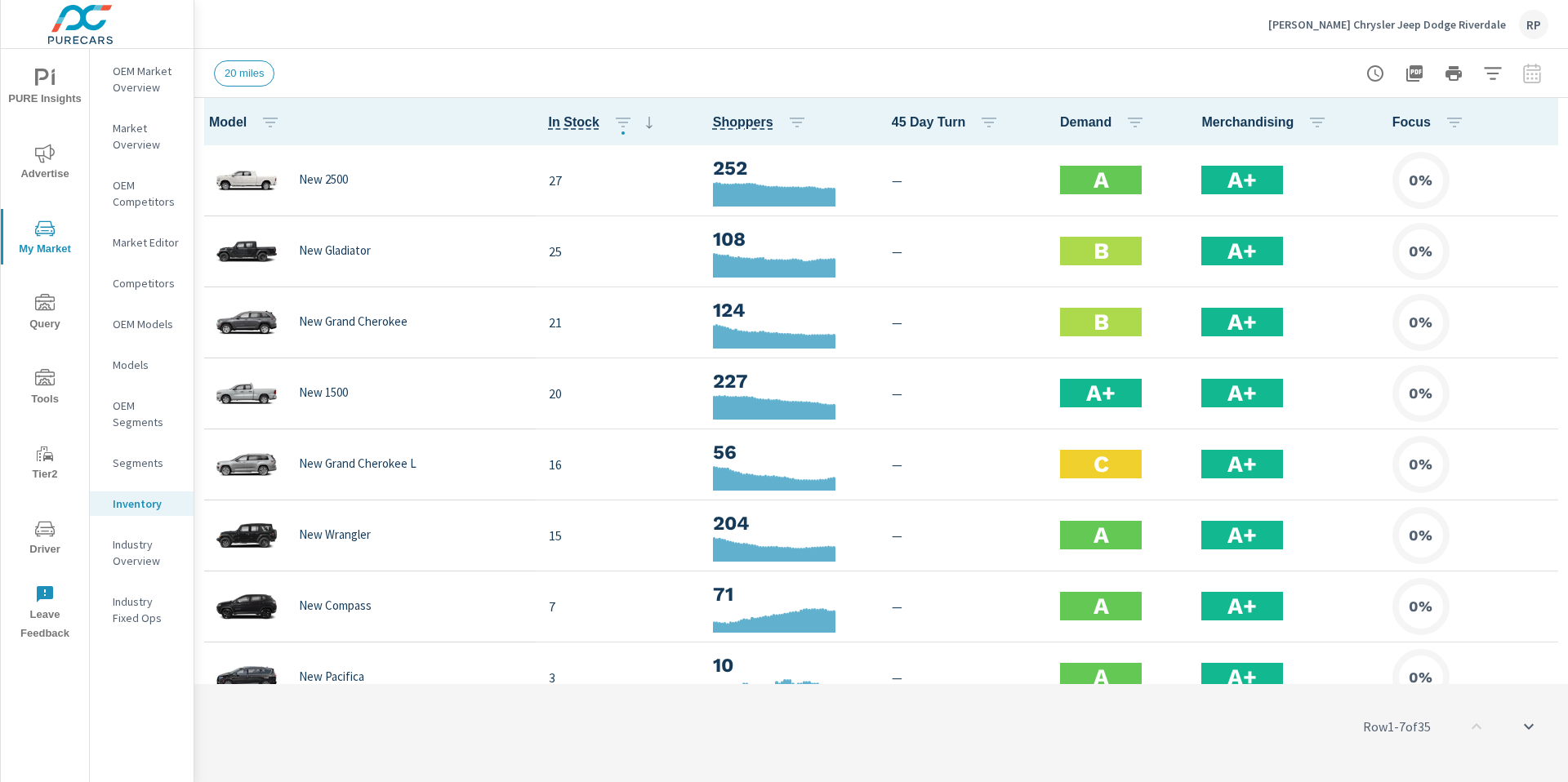
scroll to position [1, 0]
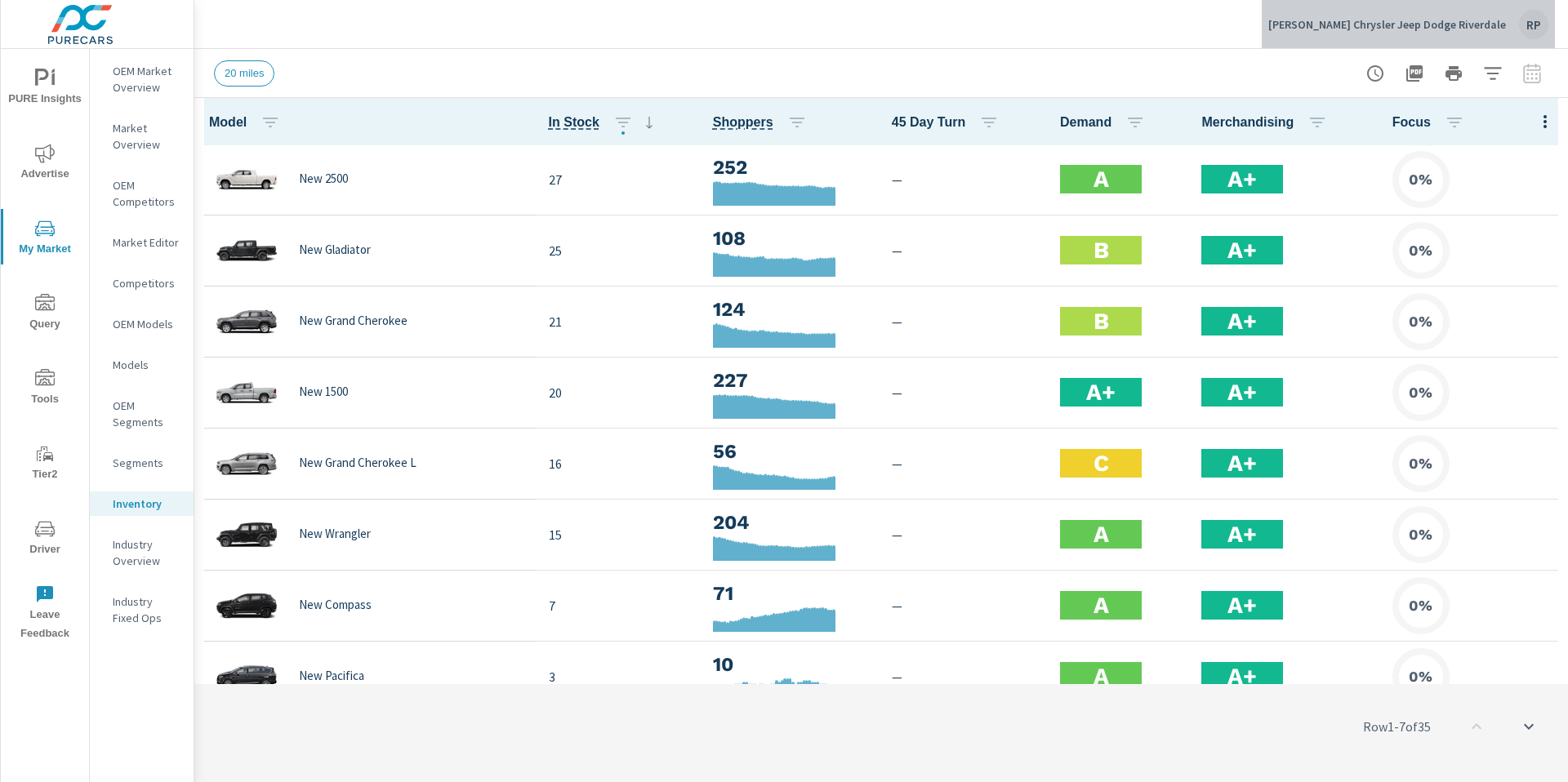
click at [1551, 25] on button "[PERSON_NAME] Chrysler Jeep Dodge Riverdale RP" at bounding box center [1408, 24] width 293 height 48
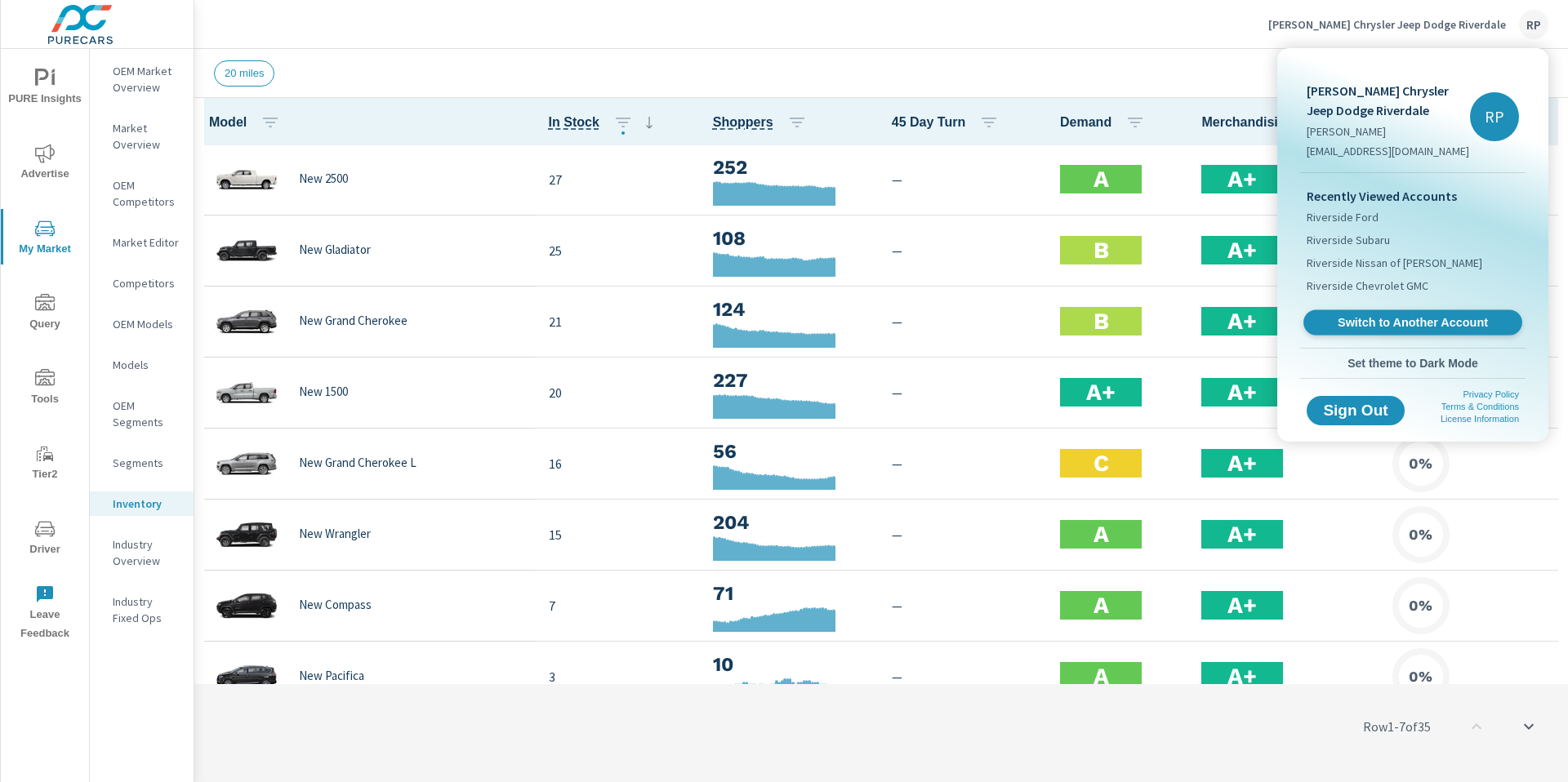
click at [1436, 320] on span "Switch to Another Account" at bounding box center [1413, 323] width 200 height 15
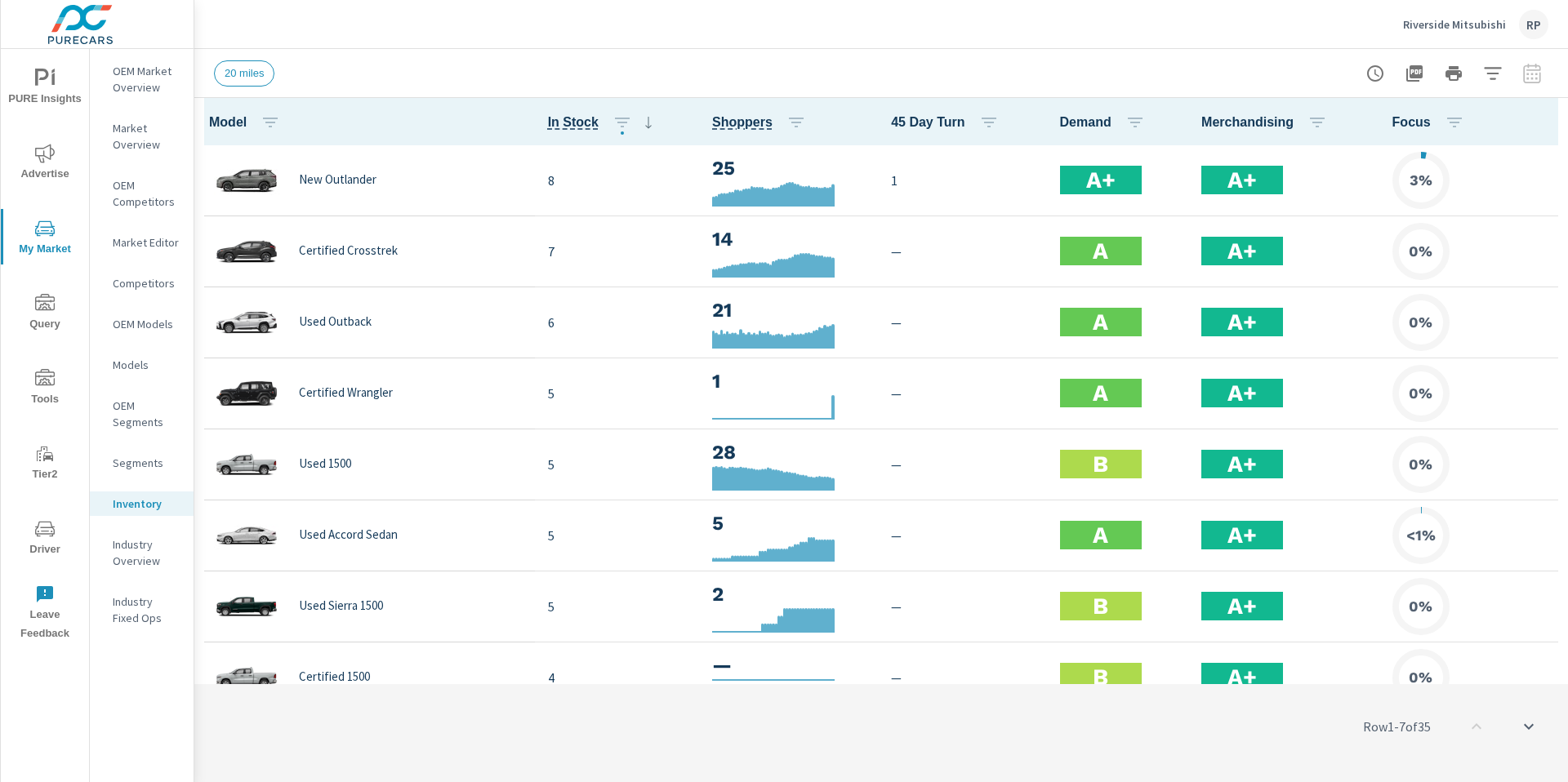
scroll to position [1, 0]
click at [1532, 120] on th "Focus" at bounding box center [1474, 121] width 189 height 47
click at [1535, 120] on icon "button" at bounding box center [1545, 121] width 19 height 19
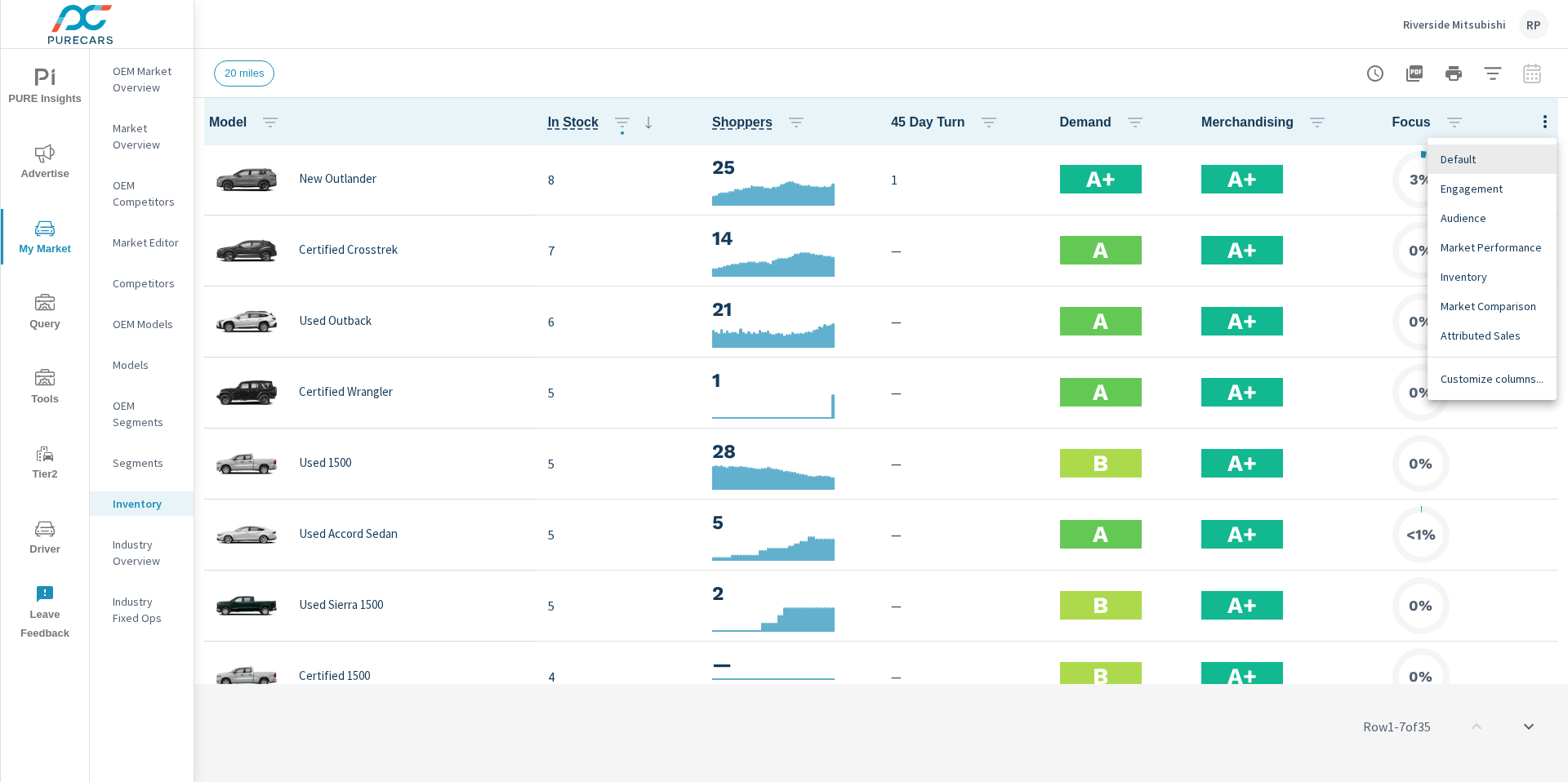
click at [1469, 379] on span "Customize columns..." at bounding box center [1492, 378] width 103 height 16
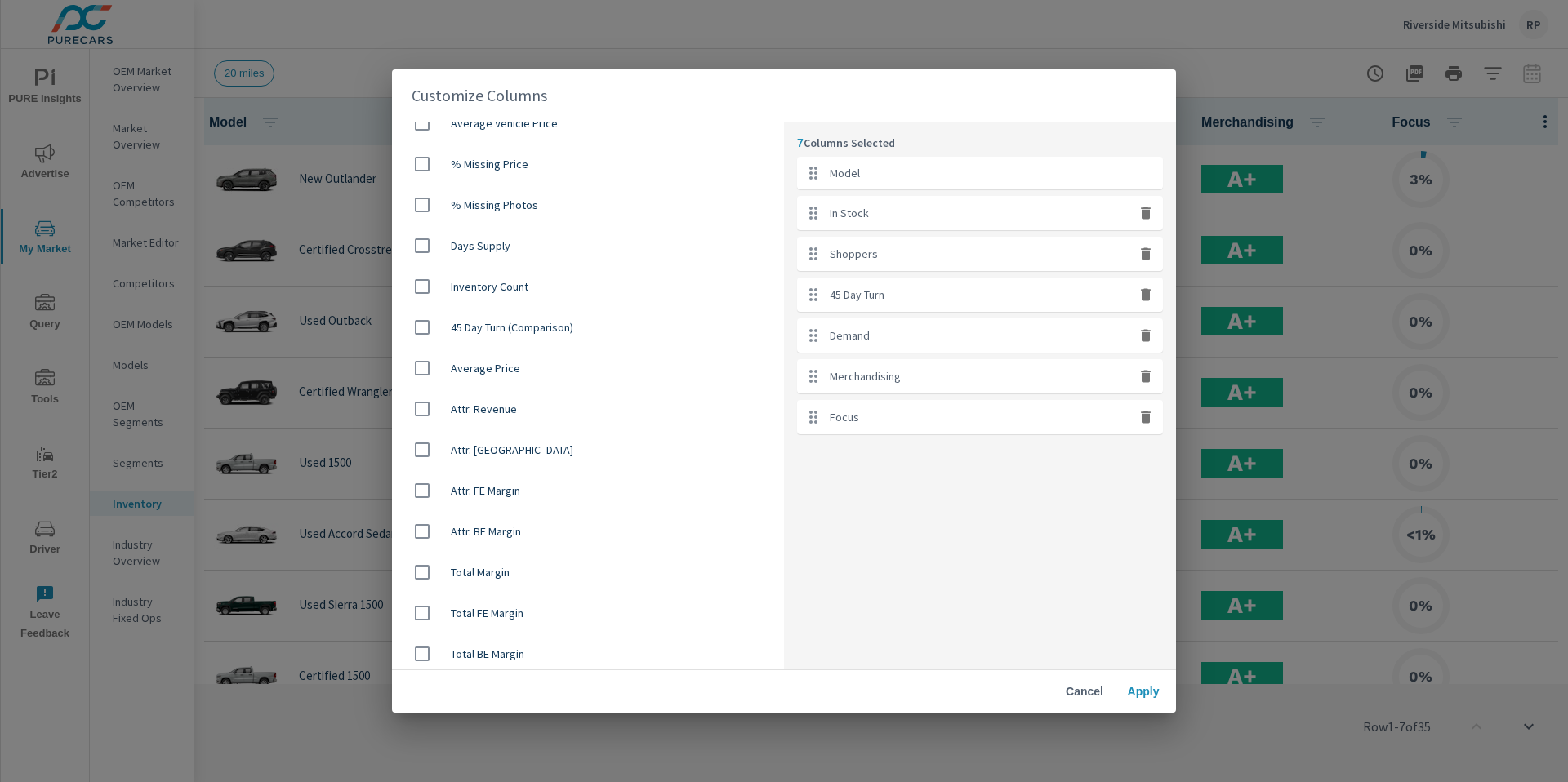
scroll to position [1126, 0]
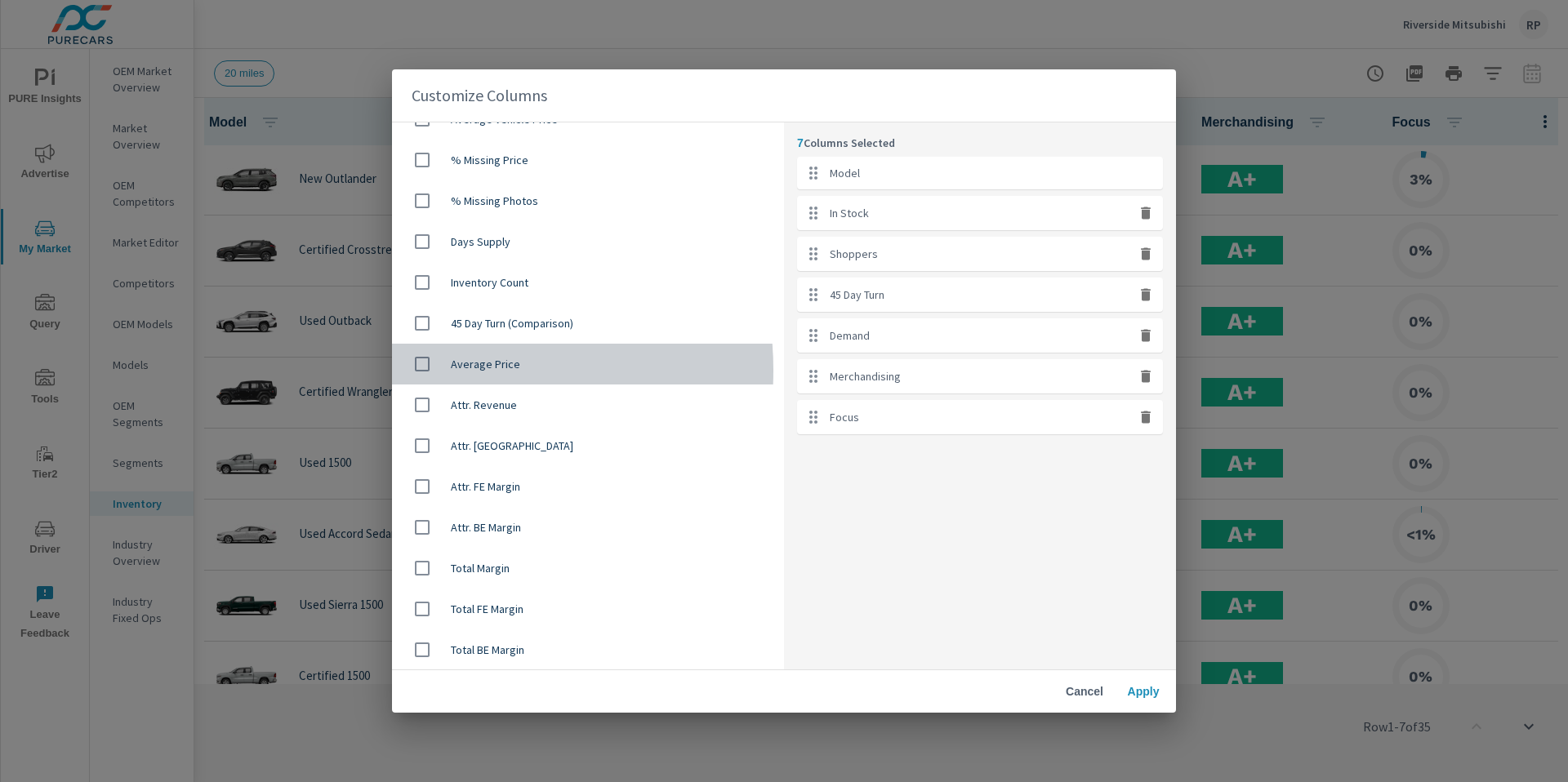
click at [441, 371] on div at bounding box center [428, 364] width 45 height 35
checkbox input "true"
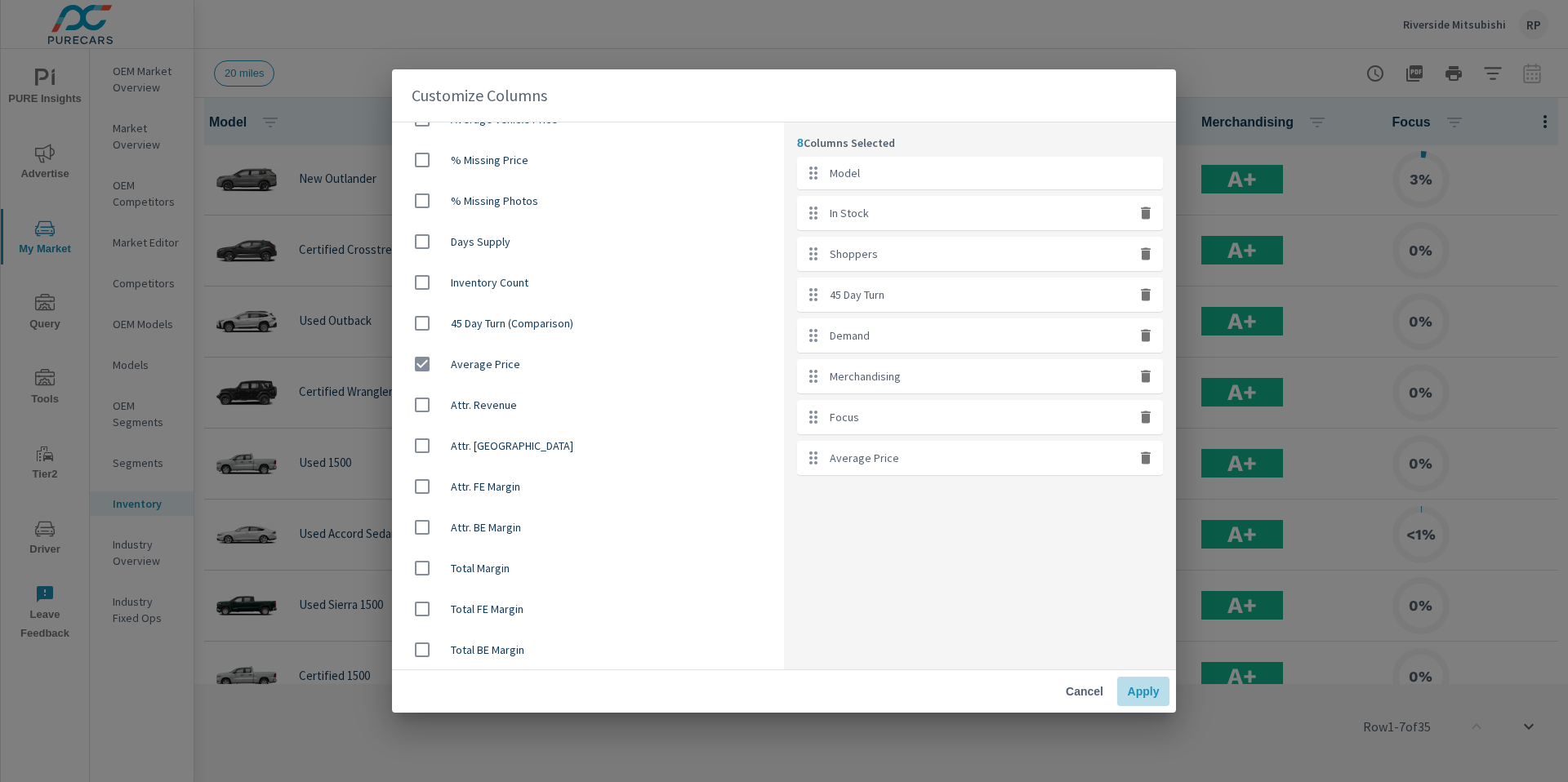
click at [1124, 694] on button "Apply" at bounding box center [1143, 691] width 52 height 30
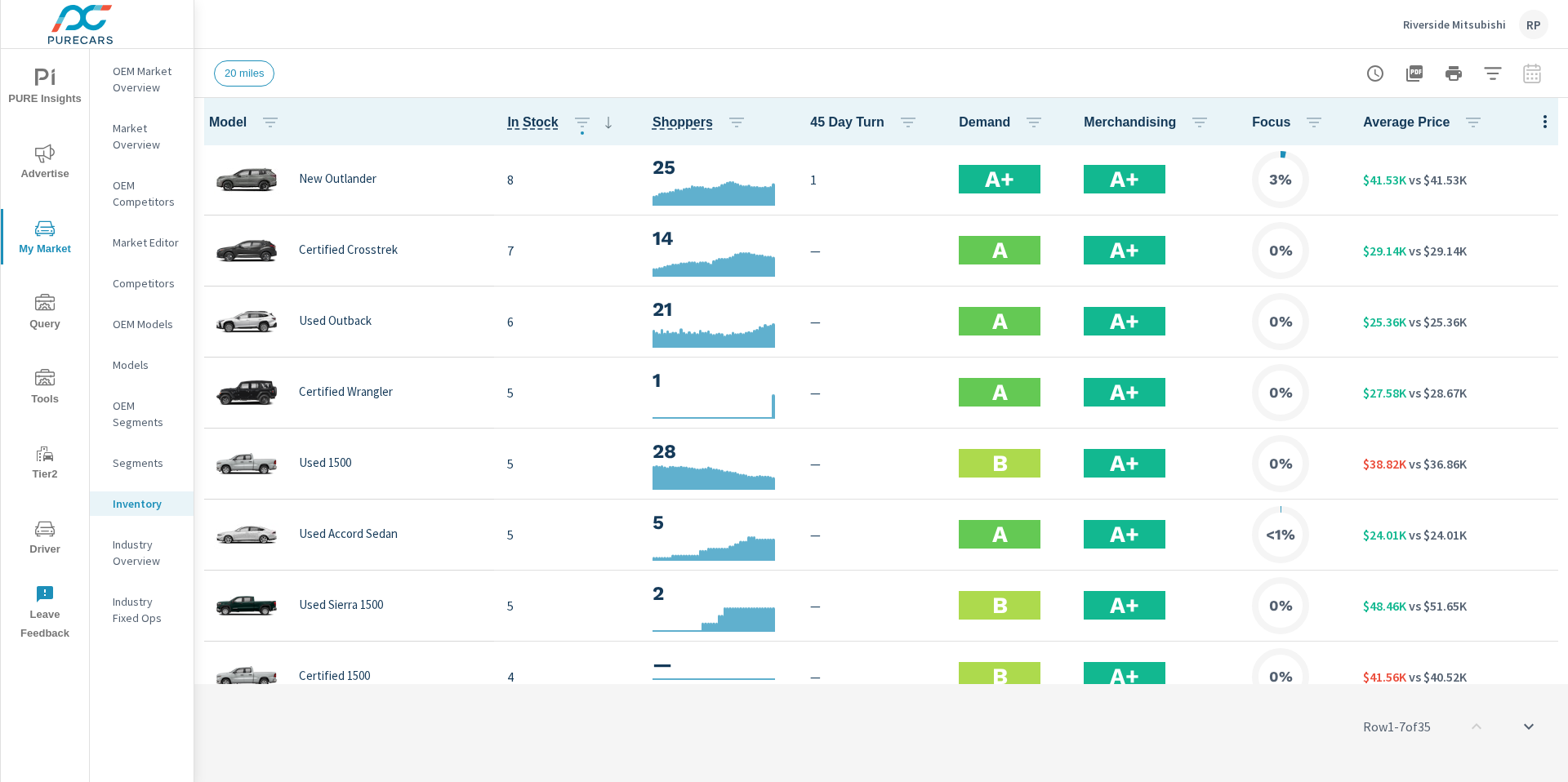
click at [1490, 77] on icon "button" at bounding box center [1493, 73] width 19 height 19
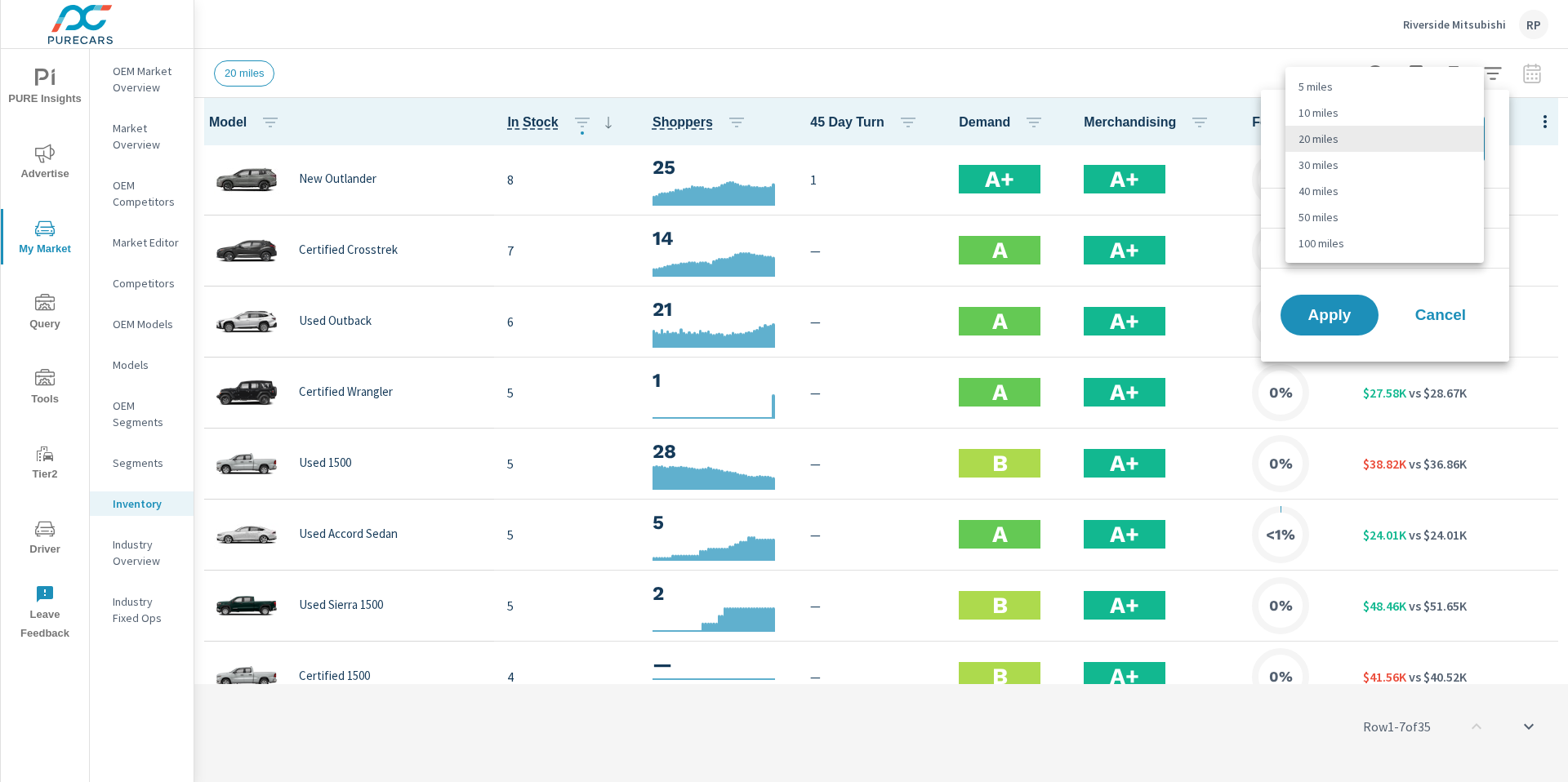
click at [1399, 133] on body "PURE Insights Advertise My Market Query Tools Tier2 Driver Leave Feedback OEM M…" at bounding box center [784, 400] width 1568 height 800
click at [1381, 249] on li "100 miles" at bounding box center [1385, 243] width 198 height 26
type Distance "100"
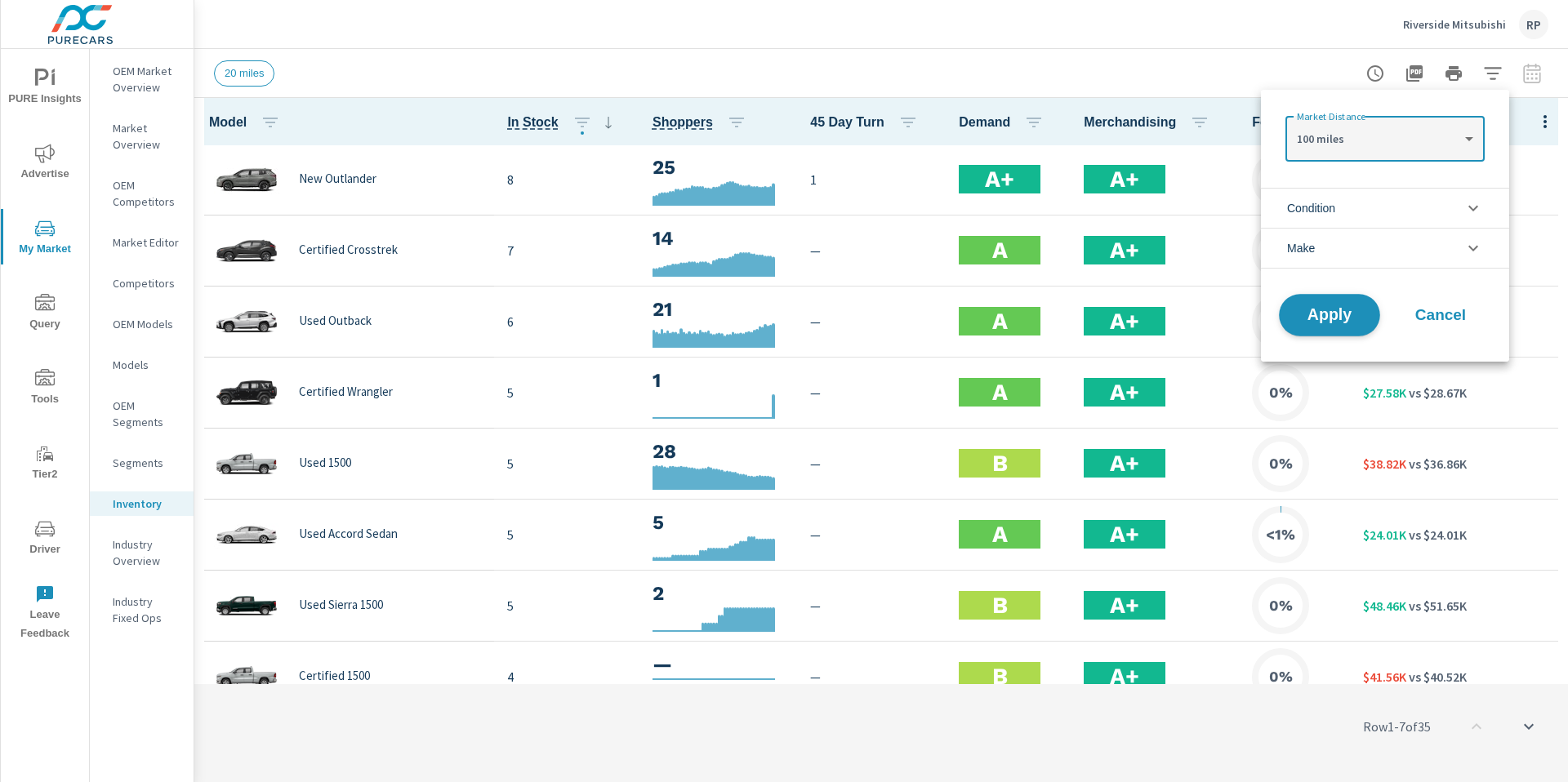
click at [1343, 318] on span "Apply" at bounding box center [1330, 316] width 67 height 15
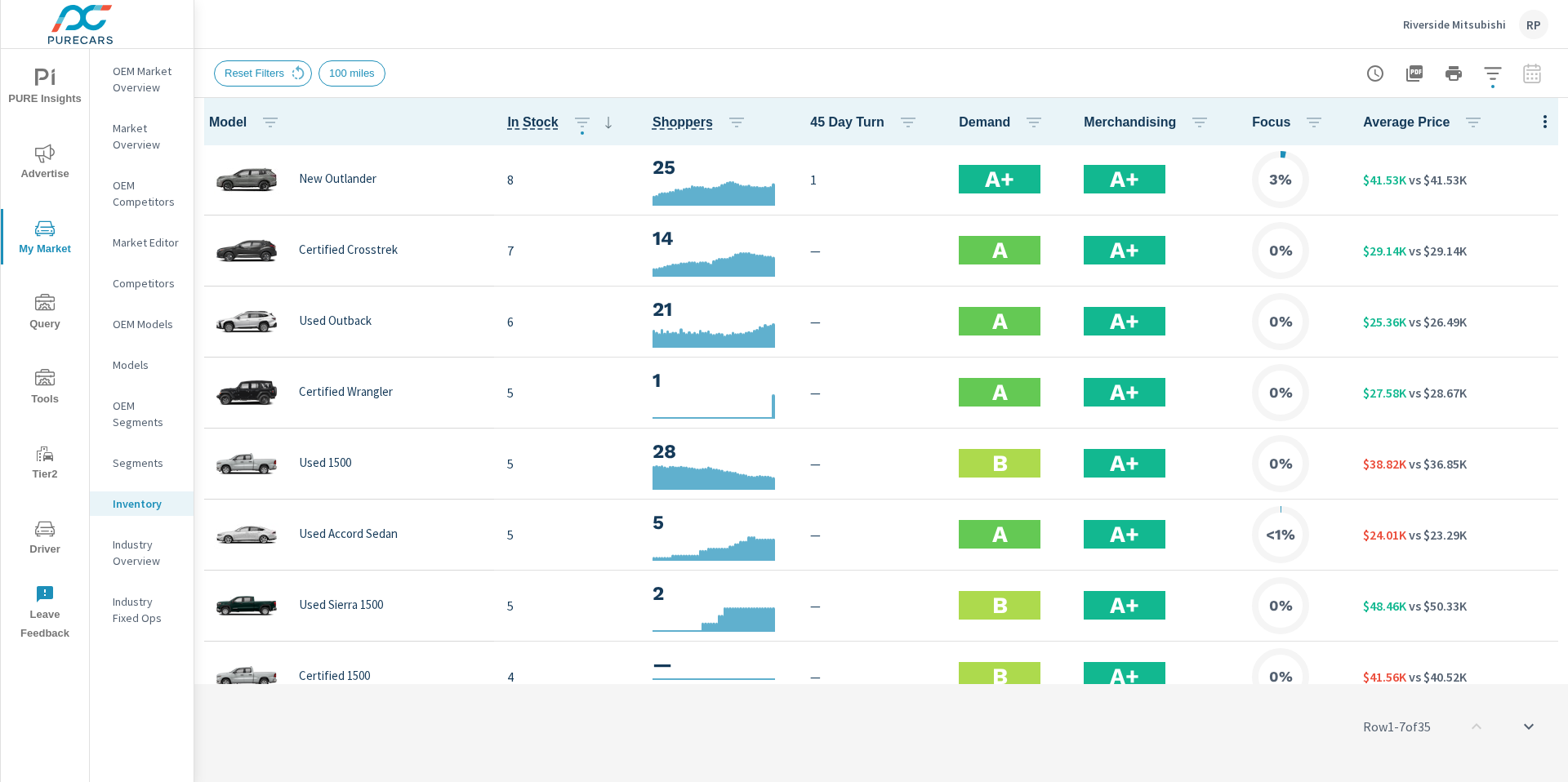
click at [1481, 77] on button "button" at bounding box center [1493, 73] width 33 height 33
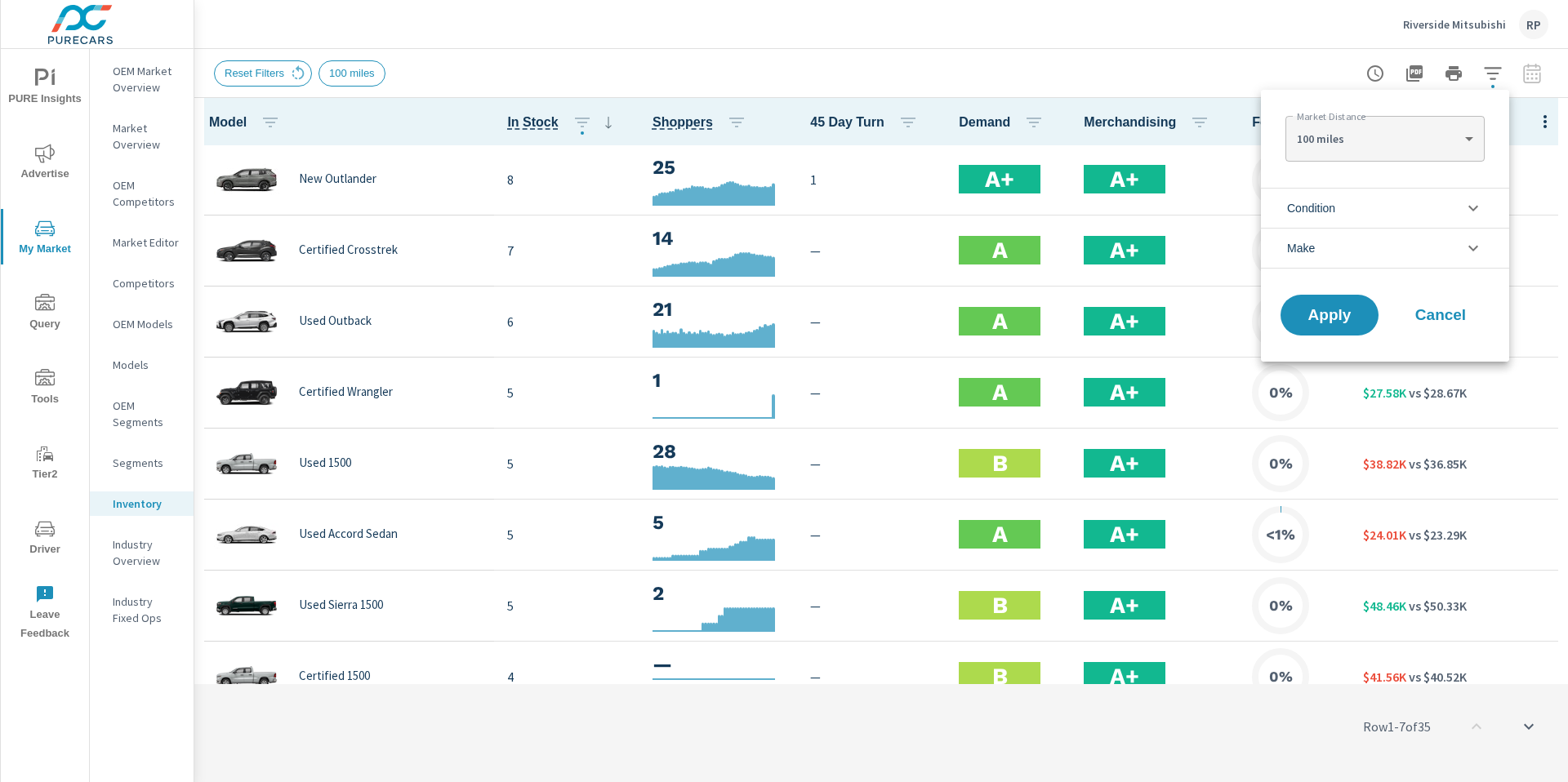
click at [1215, 68] on div at bounding box center [784, 391] width 1568 height 782
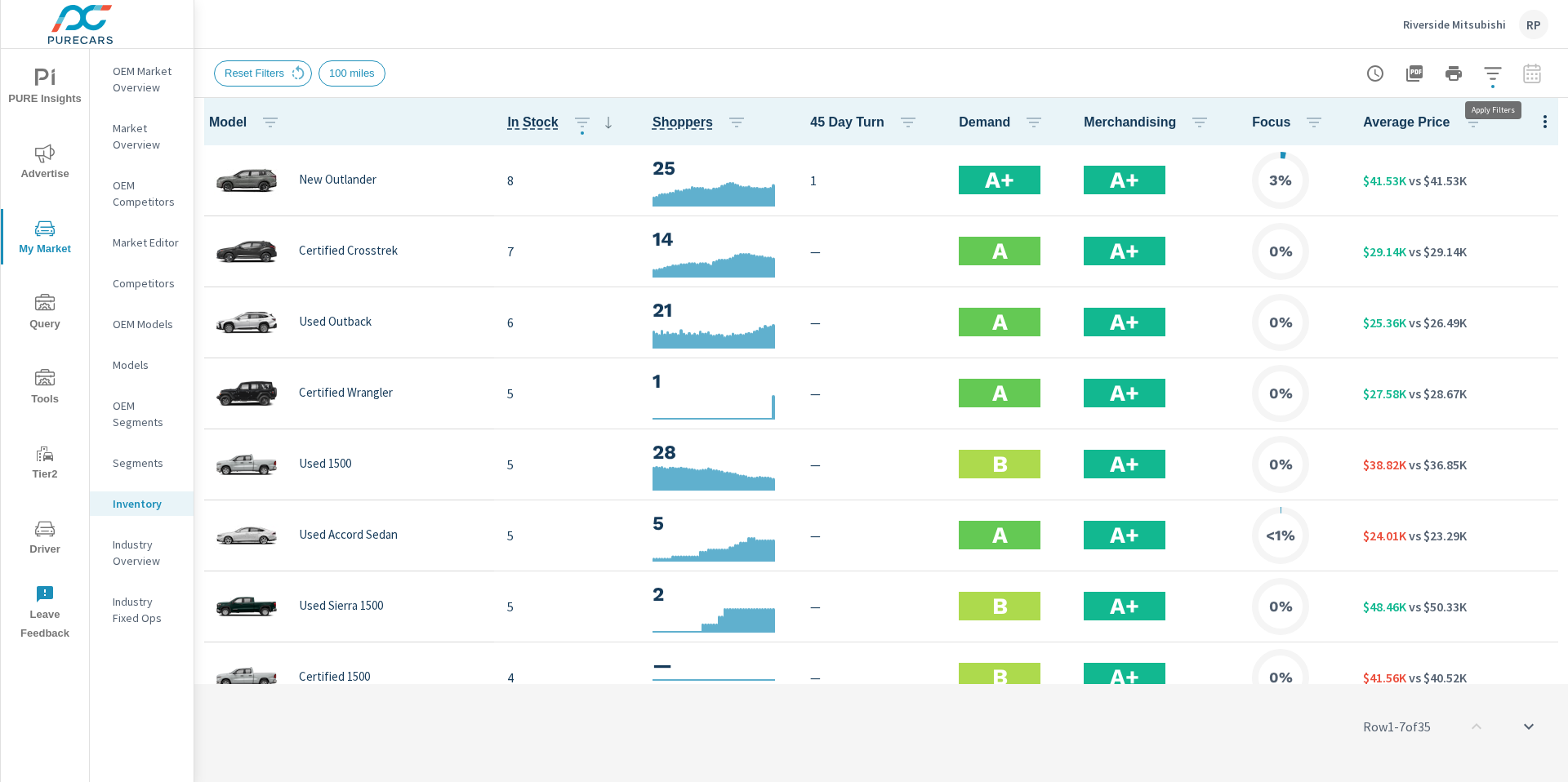
click at [1484, 83] on button "button" at bounding box center [1493, 73] width 33 height 33
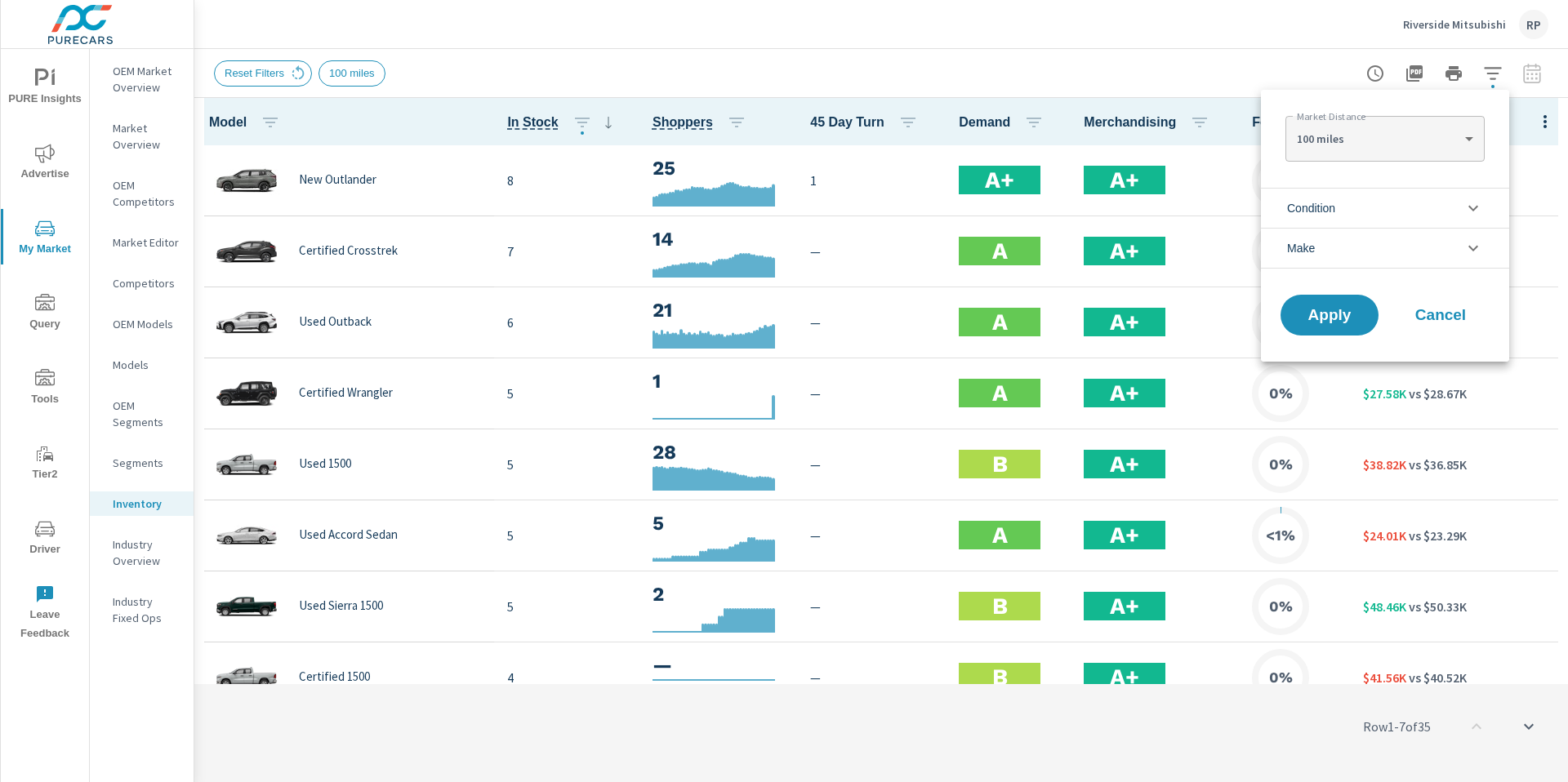
click at [1382, 129] on body "PURE Insights Advertise My Market Query Tools Tier2 Driver Leave Feedback OEM M…" at bounding box center [784, 400] width 1568 height 800
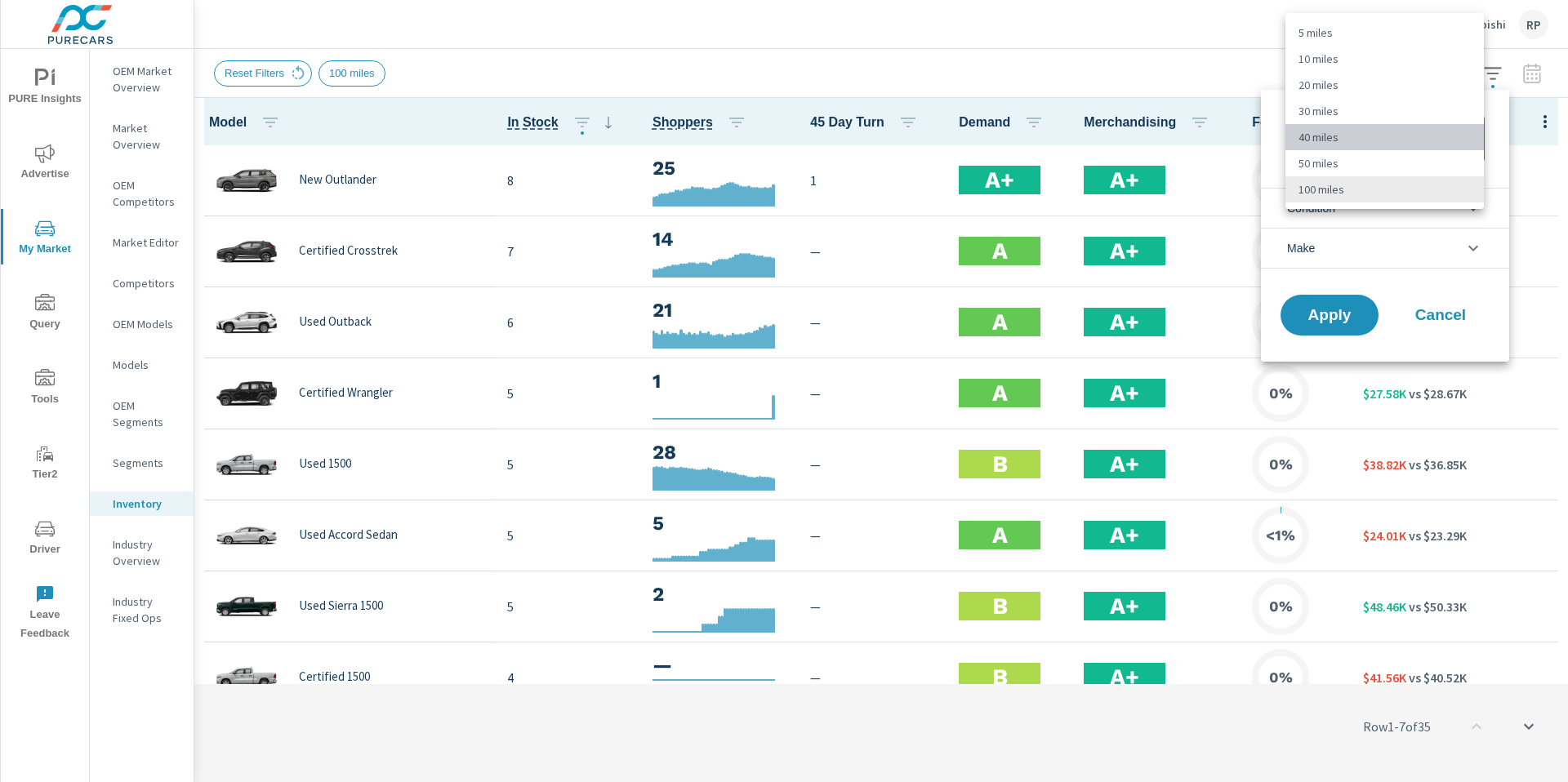
click at [1379, 126] on li "40 miles" at bounding box center [1385, 137] width 198 height 26
type Distance "40"
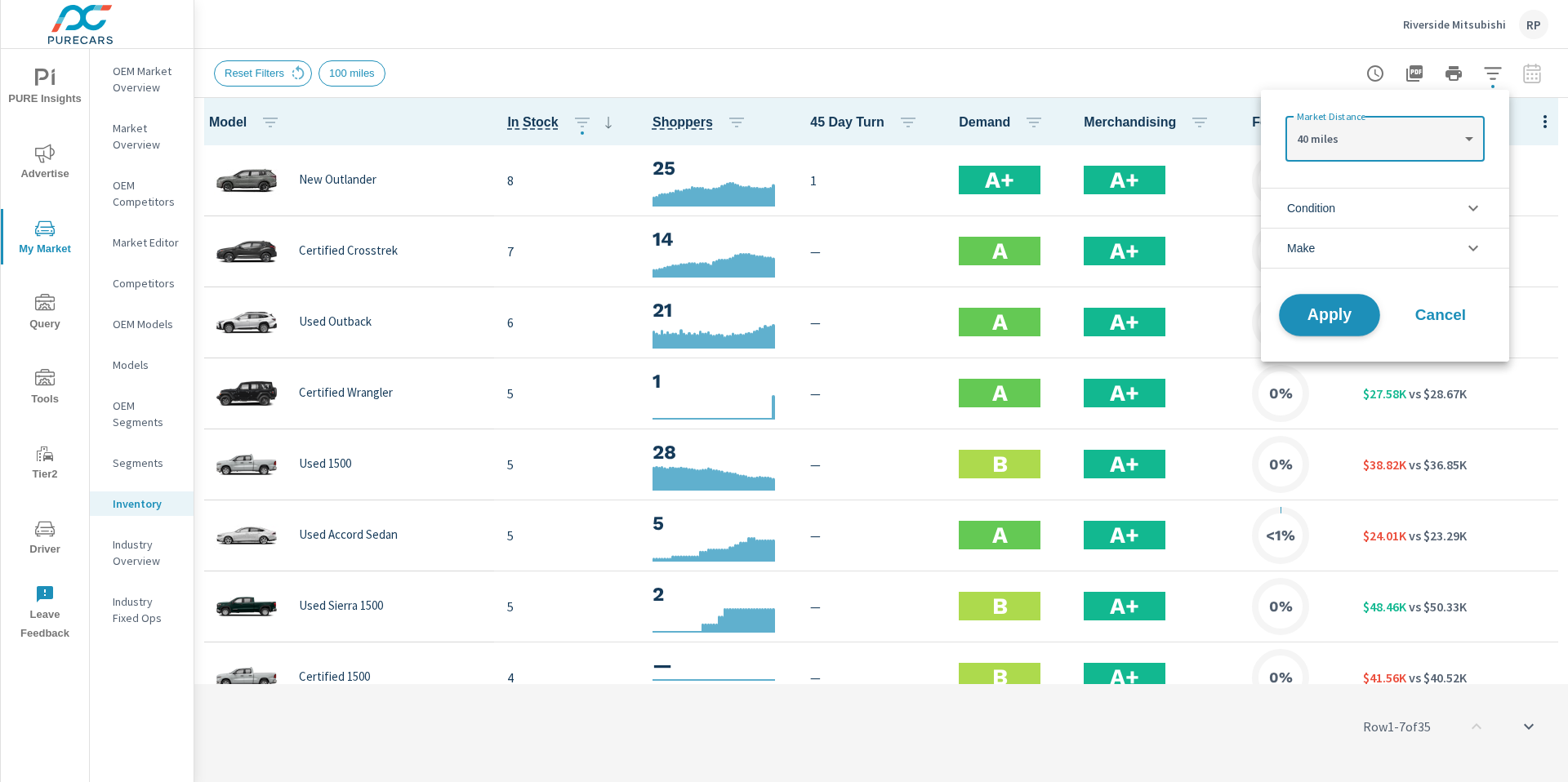
click at [1333, 305] on button "Apply" at bounding box center [1329, 315] width 101 height 42
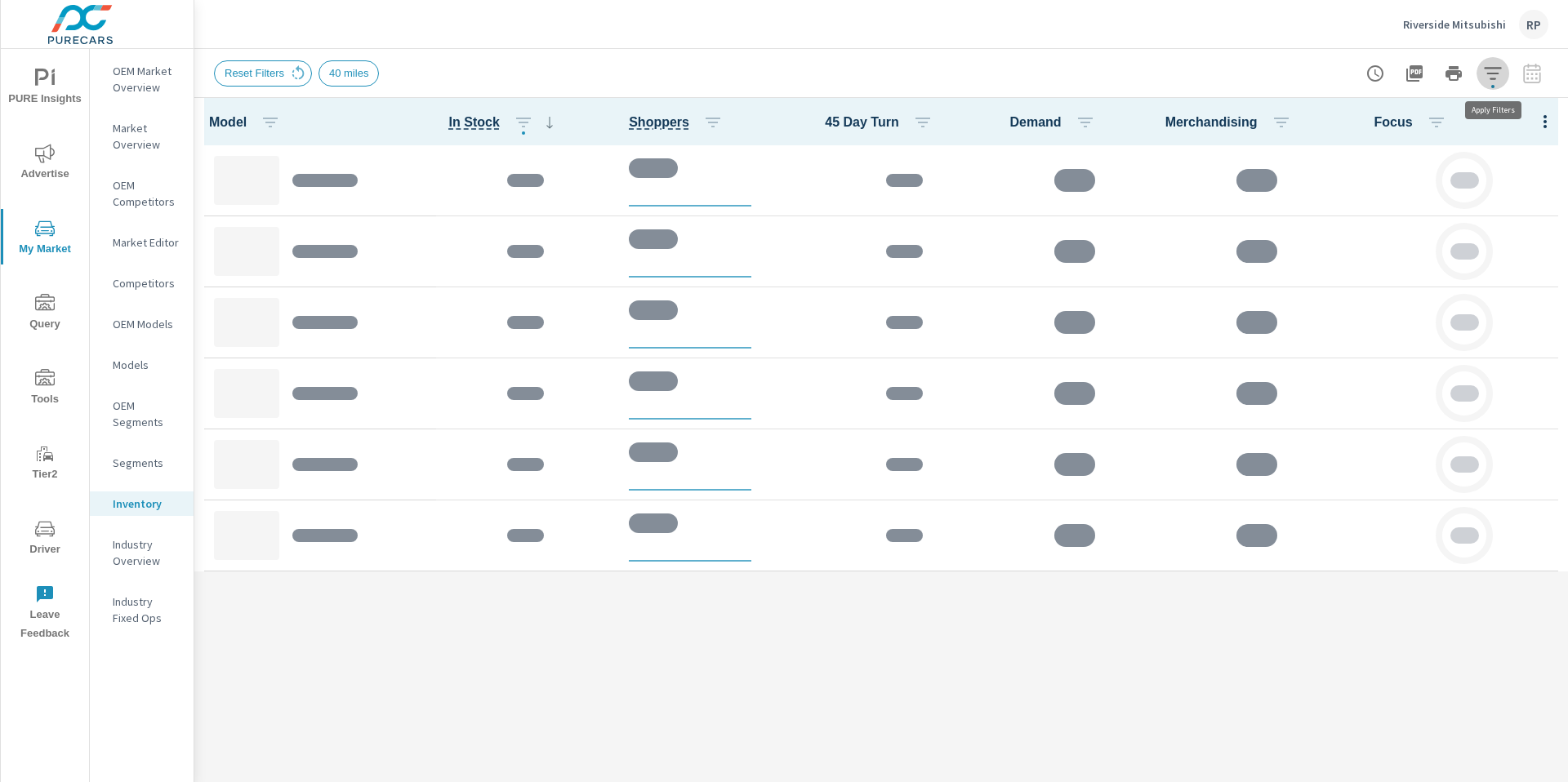
click at [1488, 80] on icon "button" at bounding box center [1493, 73] width 19 height 19
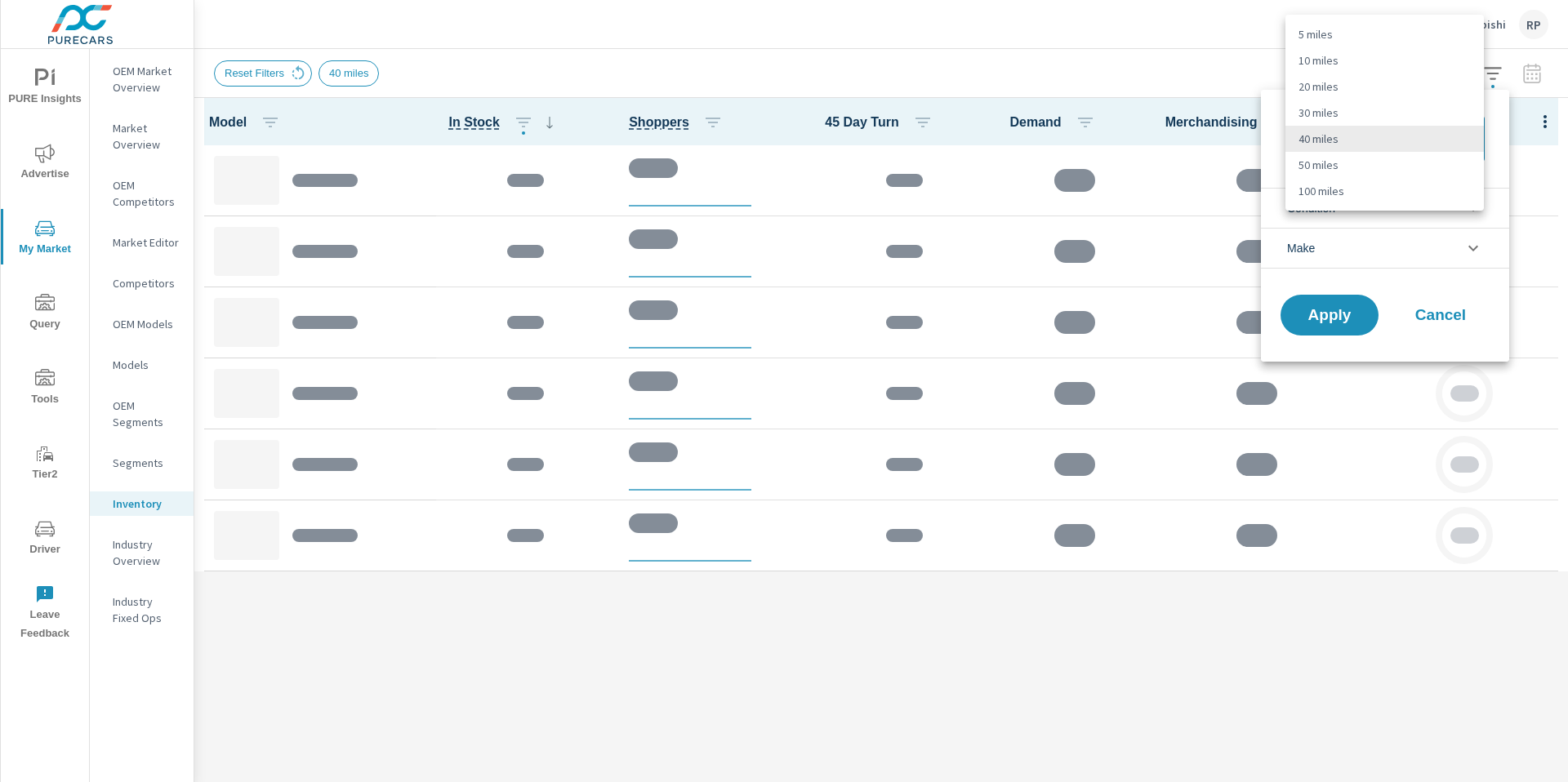
click at [1382, 137] on body "PURE Insights Advertise My Market Query Tools Tier2 Driver Leave Feedback OEM M…" at bounding box center [784, 400] width 1568 height 800
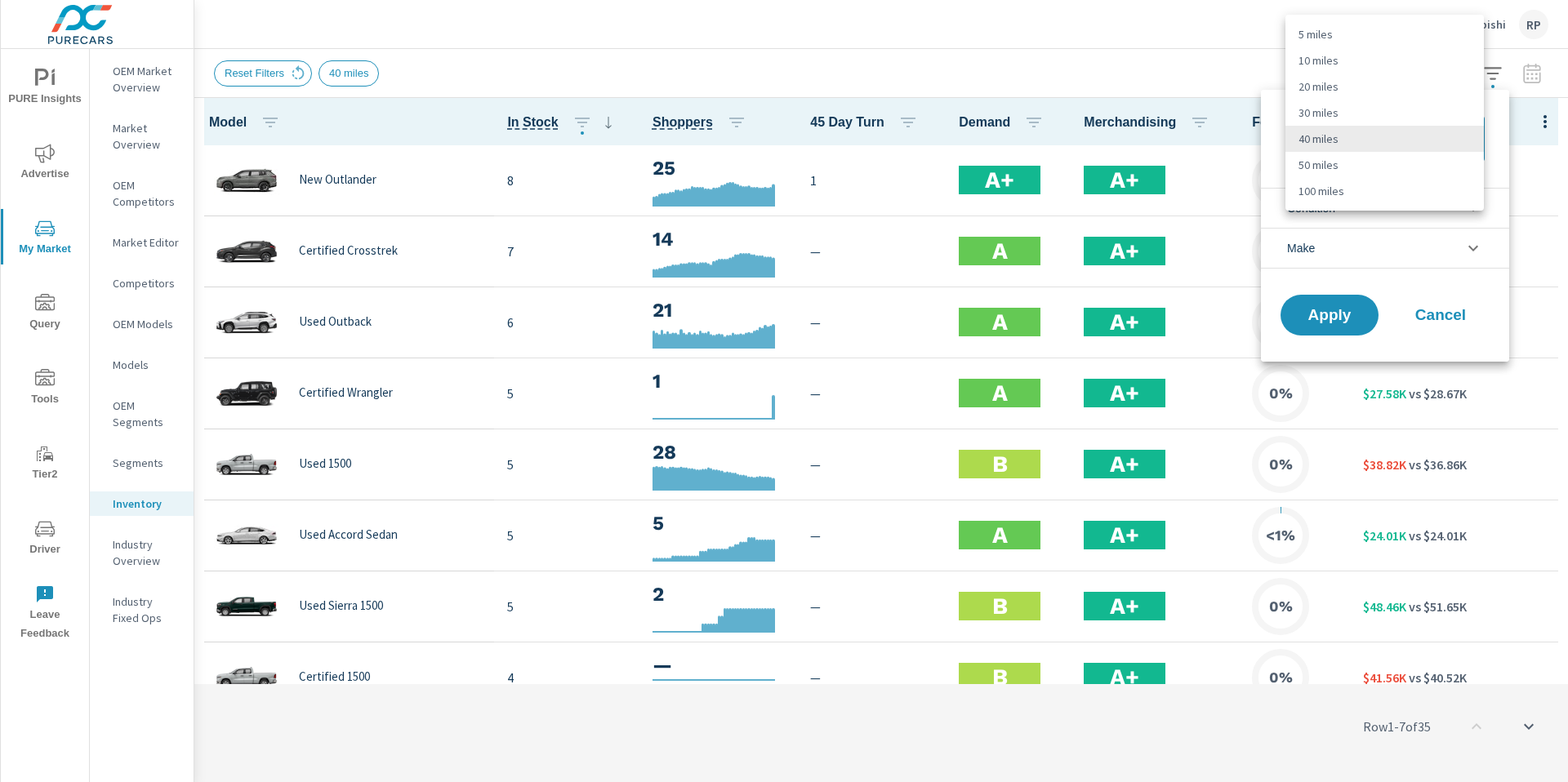
click at [1215, 127] on div at bounding box center [784, 391] width 1568 height 782
click at [1513, 357] on div at bounding box center [784, 391] width 1568 height 782
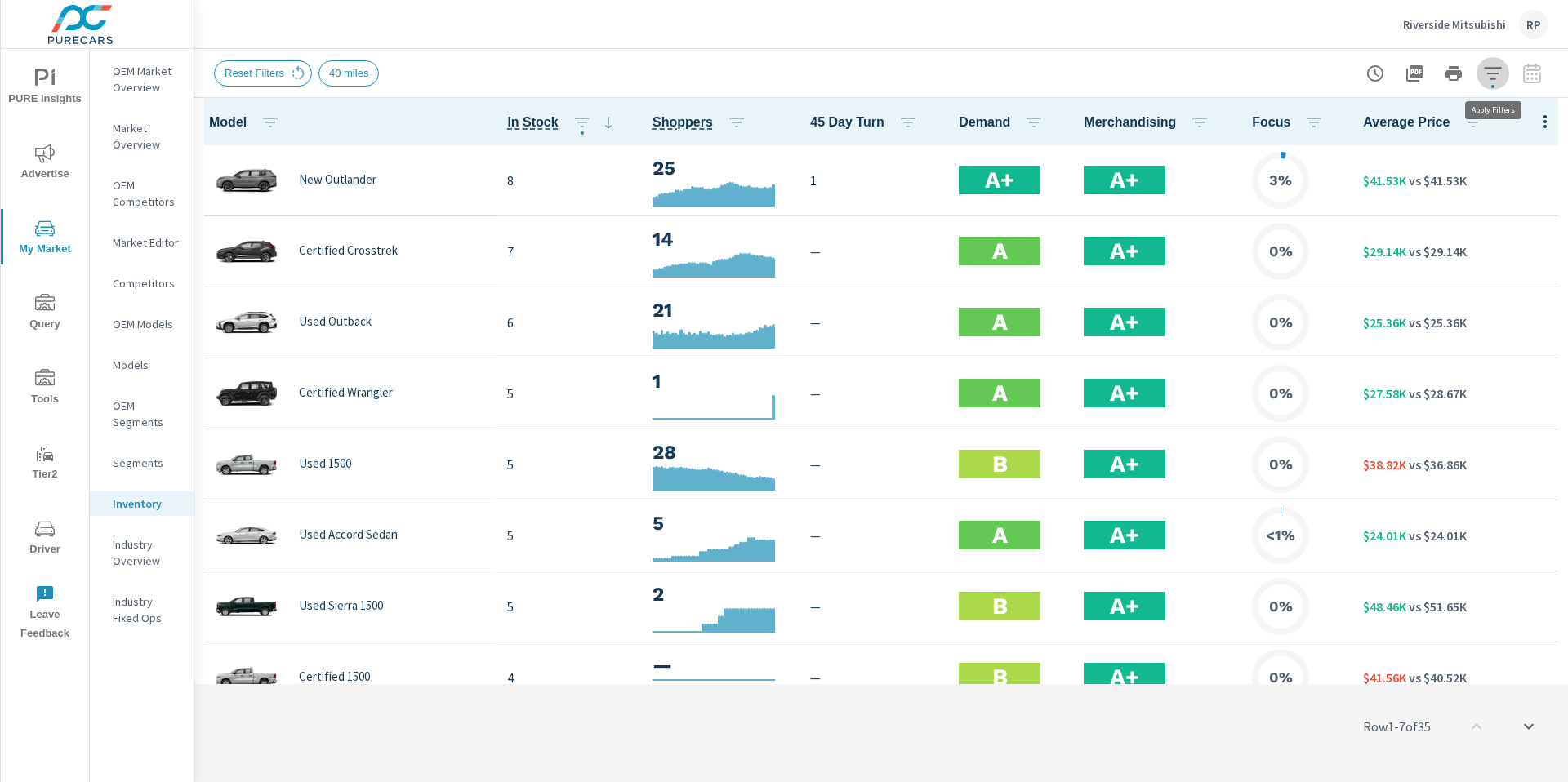
click at [1491, 75] on icon "button" at bounding box center [1493, 73] width 19 height 19
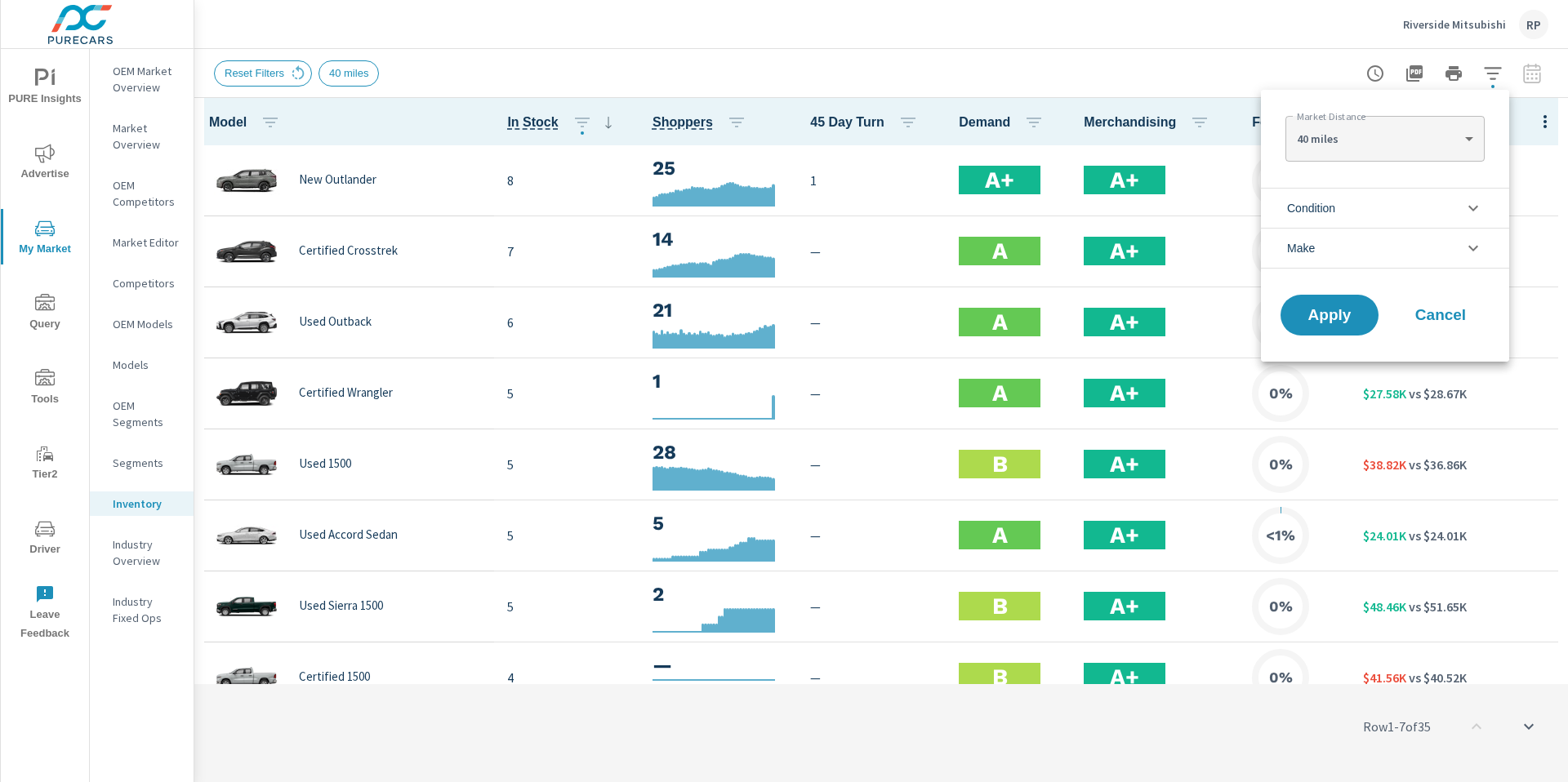
click at [1393, 148] on body "PURE Insights Advertise My Market Query Tools Tier2 Driver Leave Feedback OEM M…" at bounding box center [784, 400] width 1568 height 800
click at [1373, 201] on li "100 miles" at bounding box center [1385, 191] width 198 height 26
type Distance "100"
click at [1338, 336] on div "Apply Cancel" at bounding box center [1385, 319] width 248 height 87
click at [1337, 324] on span "Apply" at bounding box center [1330, 316] width 67 height 15
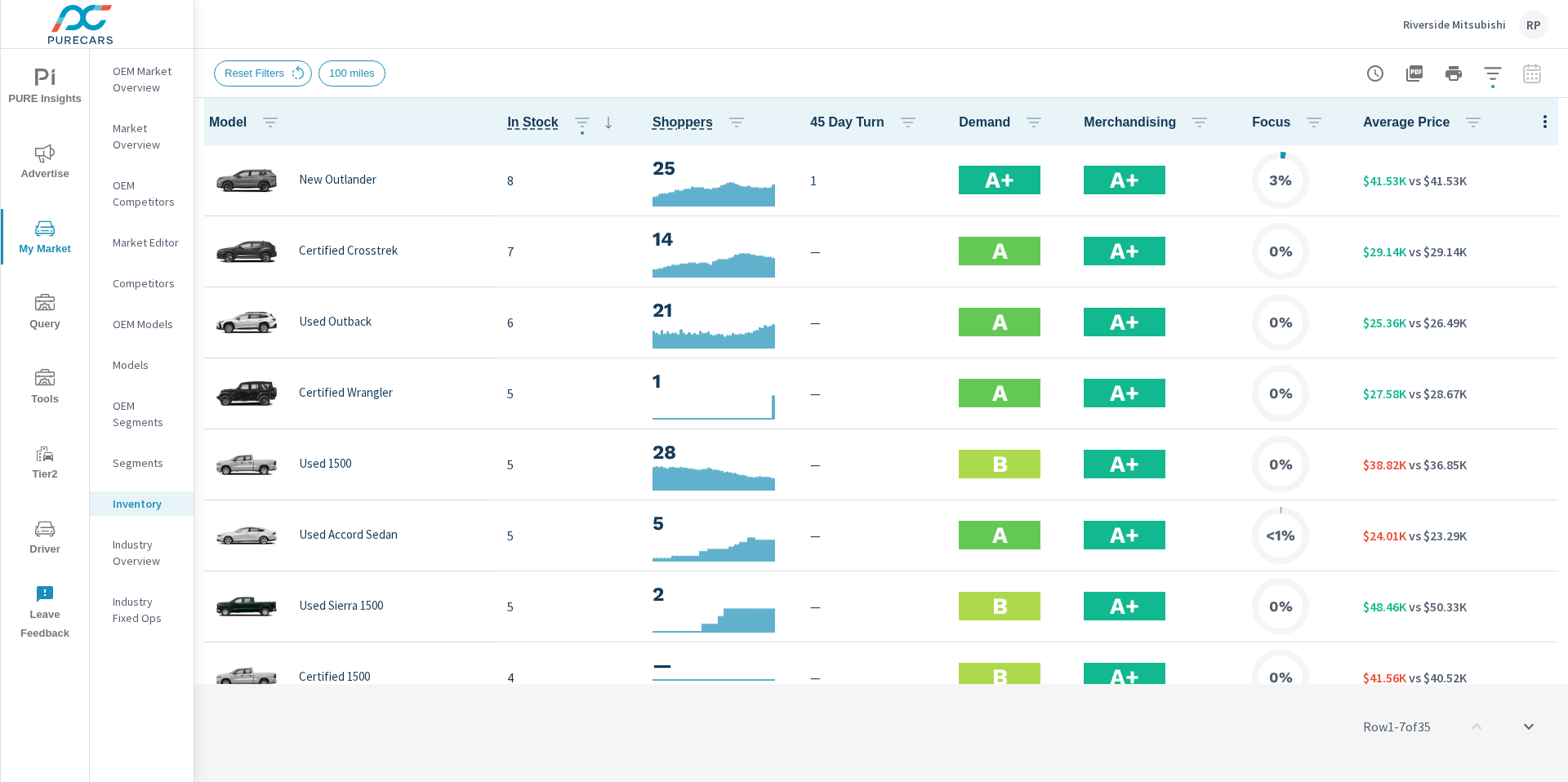
click at [61, 176] on span "Advertise" at bounding box center [44, 164] width 78 height 40
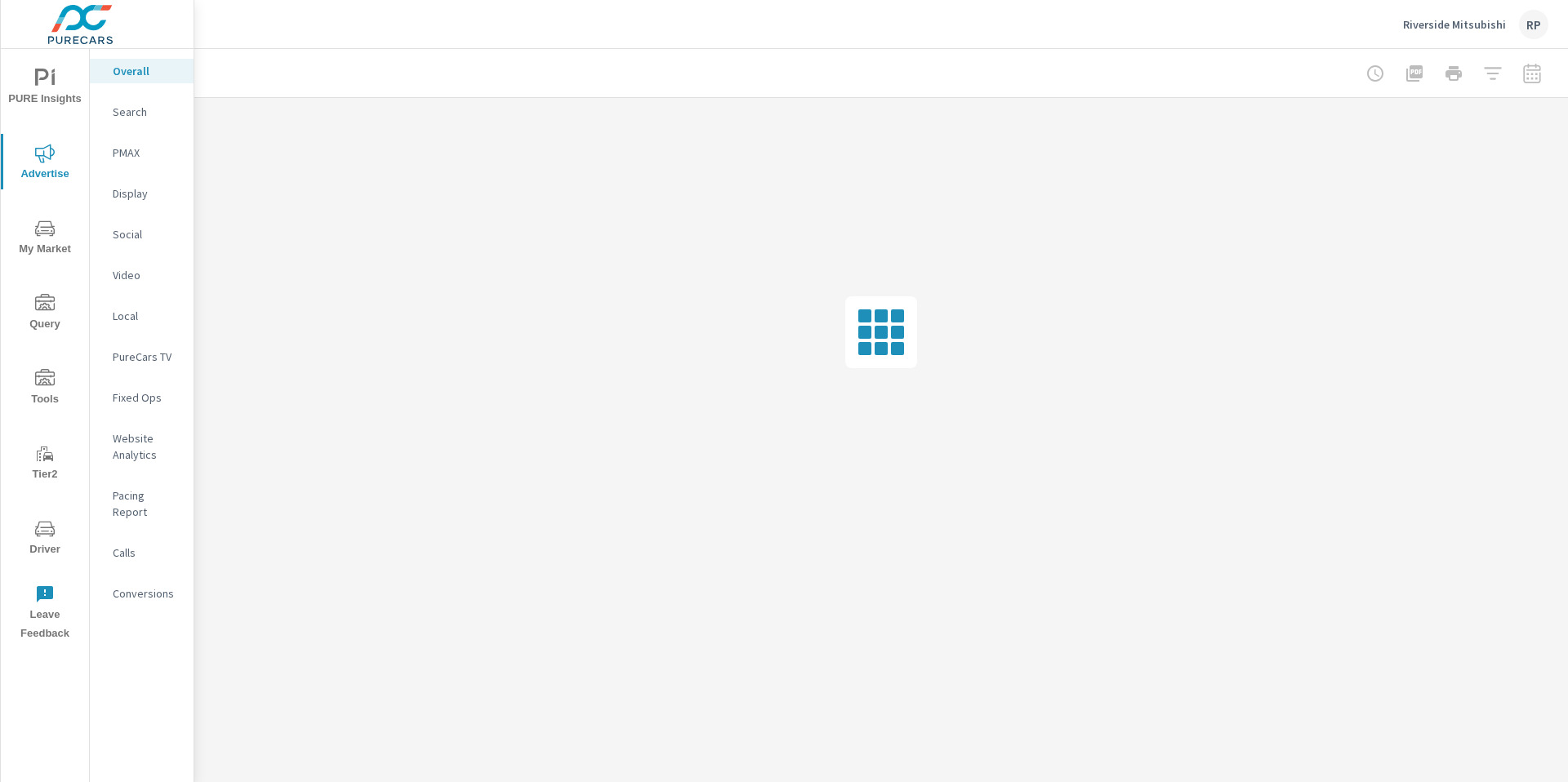
click at [123, 449] on p "Website Analytics" at bounding box center [146, 447] width 67 height 33
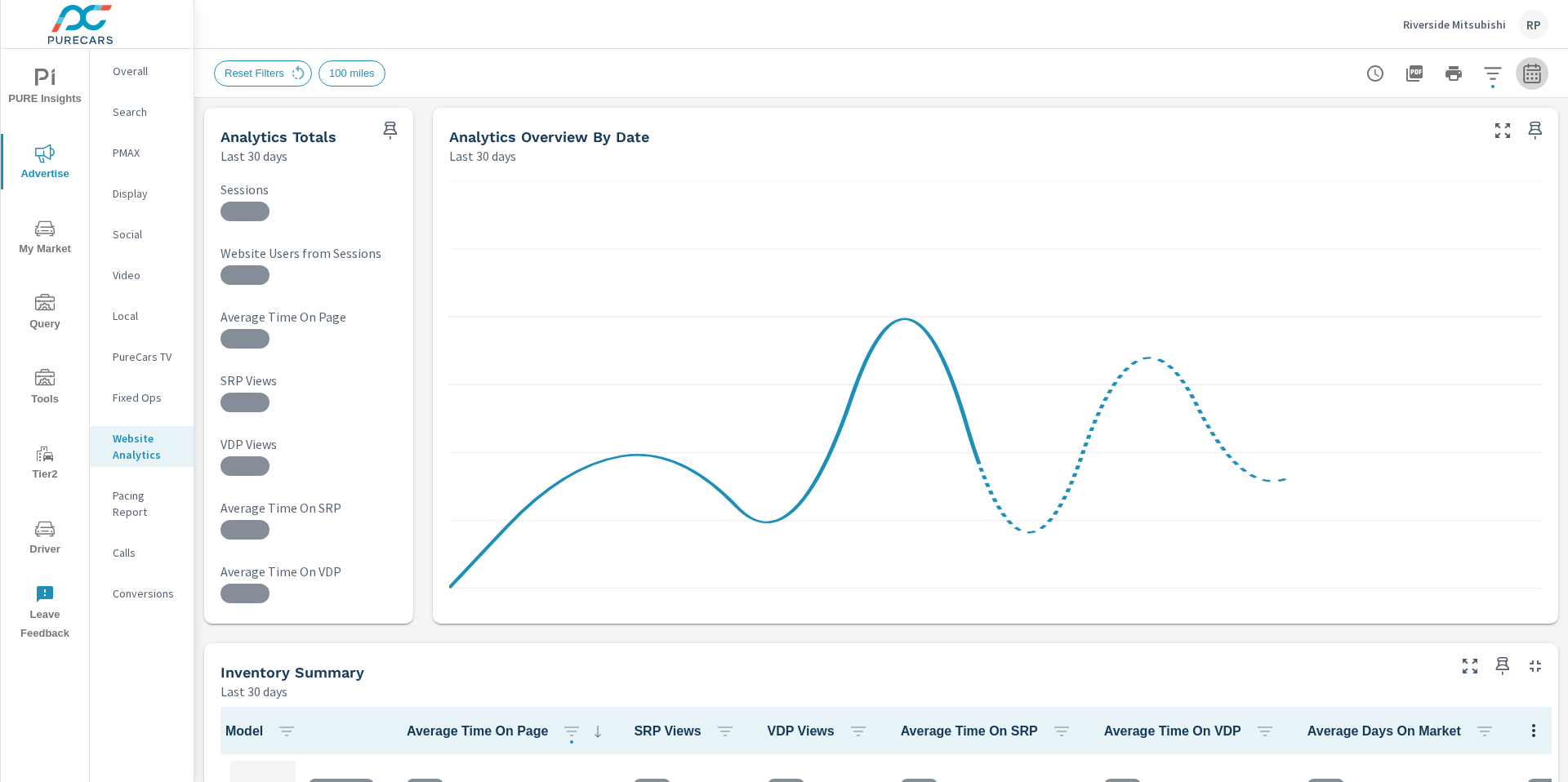
click at [1523, 81] on icon "button" at bounding box center [1531, 72] width 17 height 19
select select "Last 30 days"
click at [1366, 188] on p "+ Add comparison" at bounding box center [1405, 184] width 209 height 19
select select "Previous period"
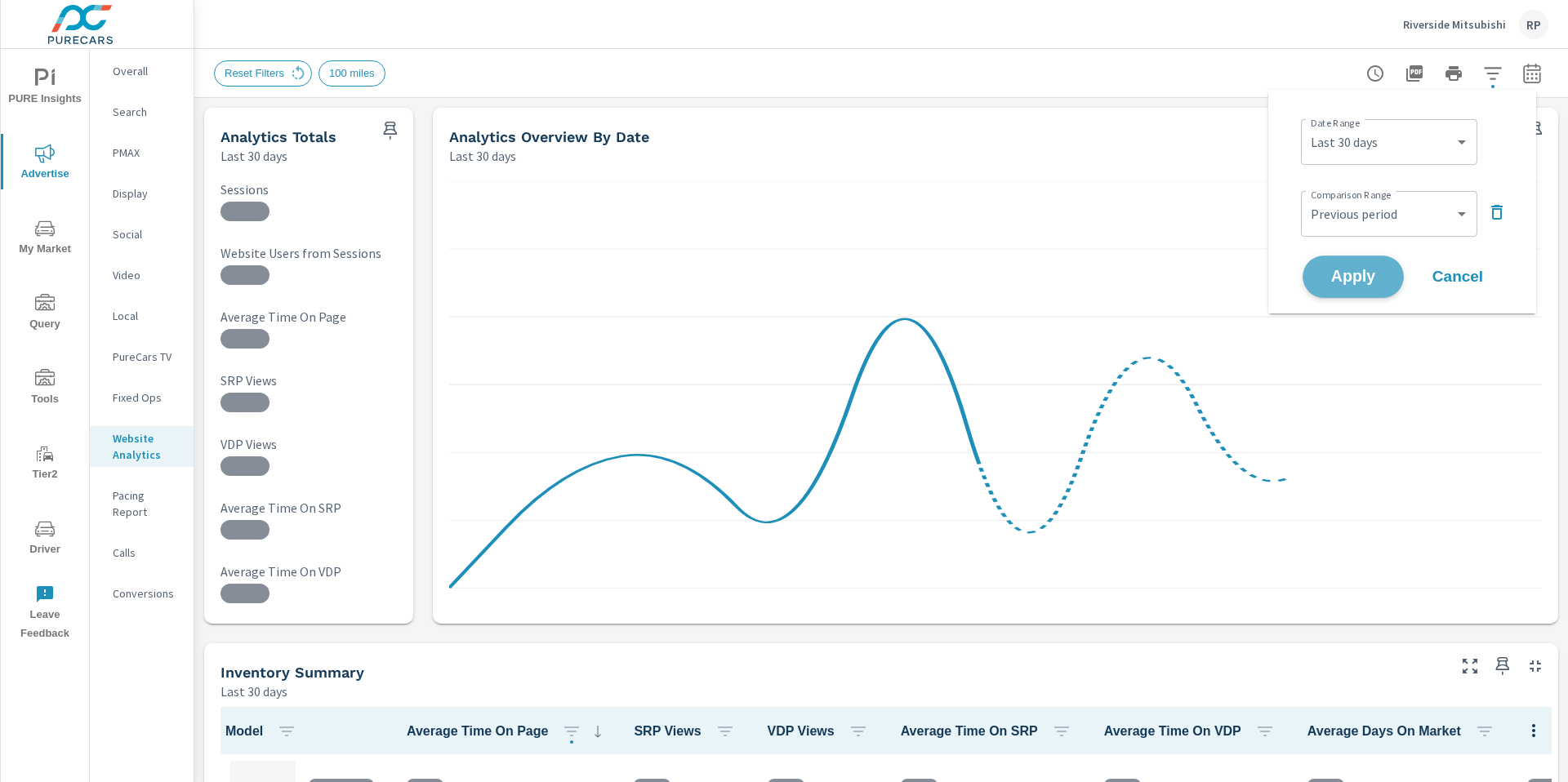
click at [1365, 276] on span "Apply" at bounding box center [1353, 277] width 67 height 15
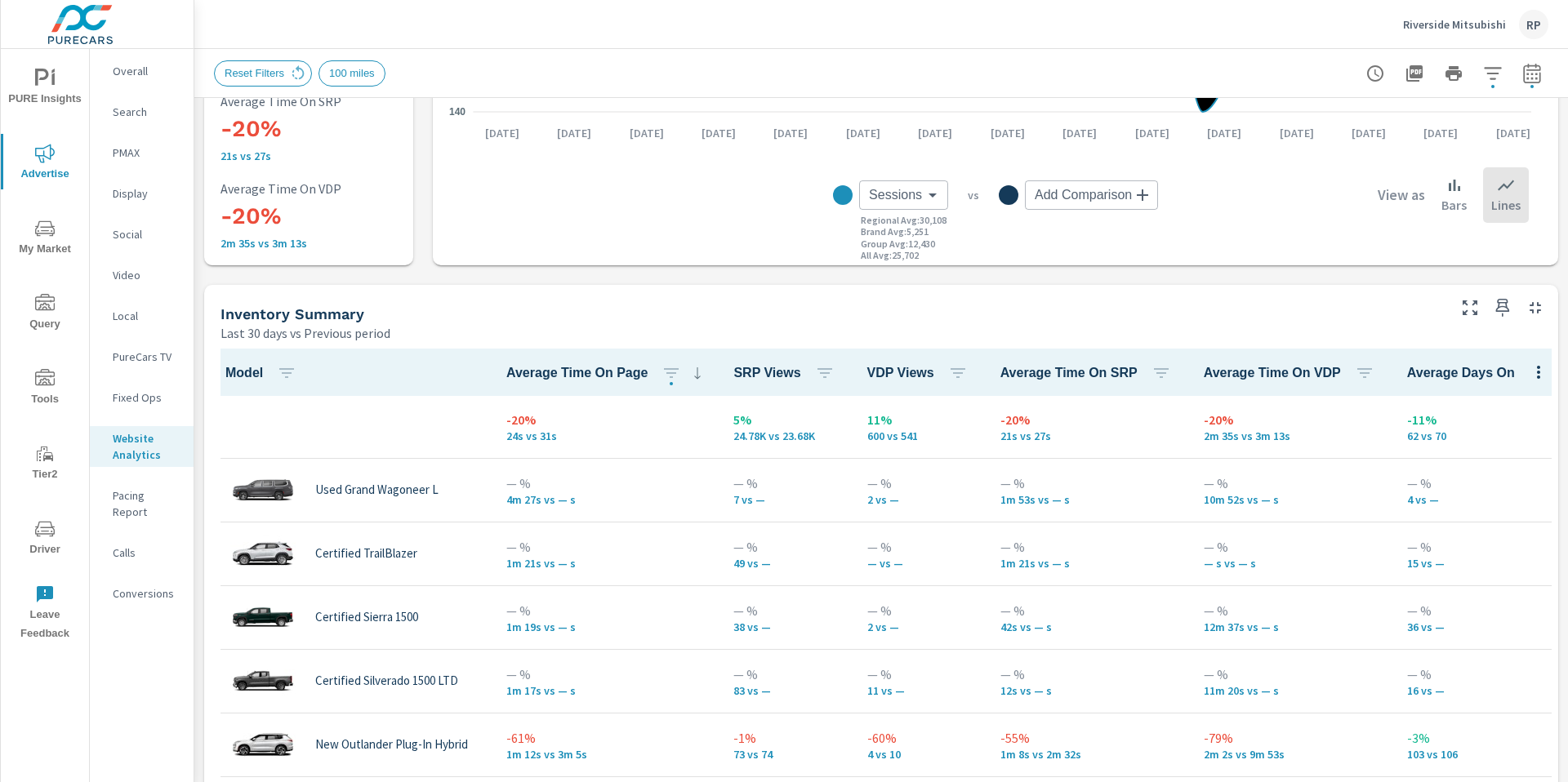
scroll to position [704, 0]
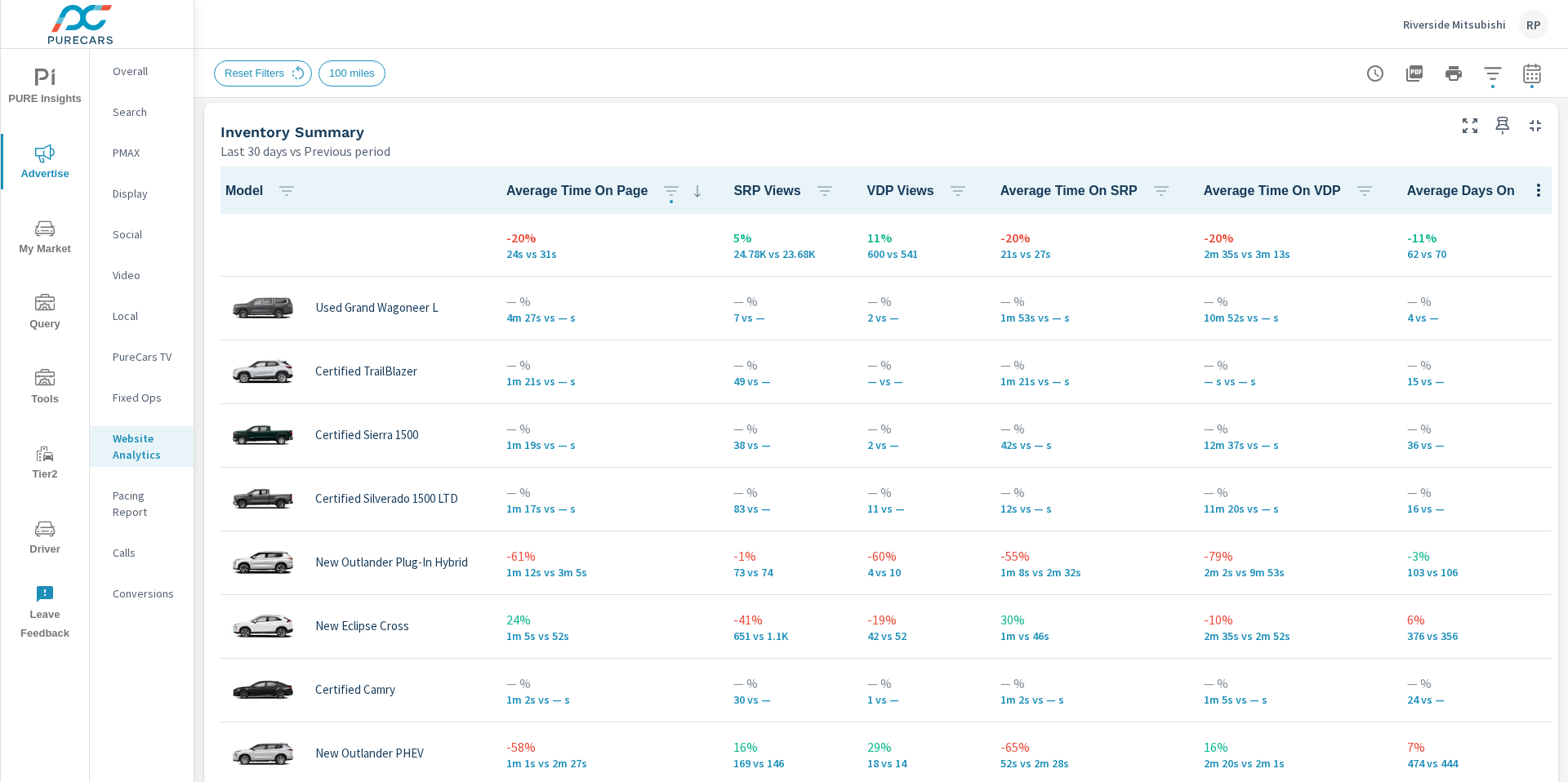
drag, startPoint x: 1566, startPoint y: 172, endPoint x: 1554, endPoint y: 362, distance: 190.4
click at [1554, 362] on div "Analytics Drilldown Riverside Mitsubishi Report date range: Aug 13, 2025 - Sep …" at bounding box center [881, 415] width 1373 height 733
click at [883, 200] on span "VDP Views" at bounding box center [920, 191] width 107 height 19
drag, startPoint x: 974, startPoint y: 194, endPoint x: 957, endPoint y: 191, distance: 17.3
click at [974, 194] on th "VDP Views" at bounding box center [921, 190] width 133 height 47
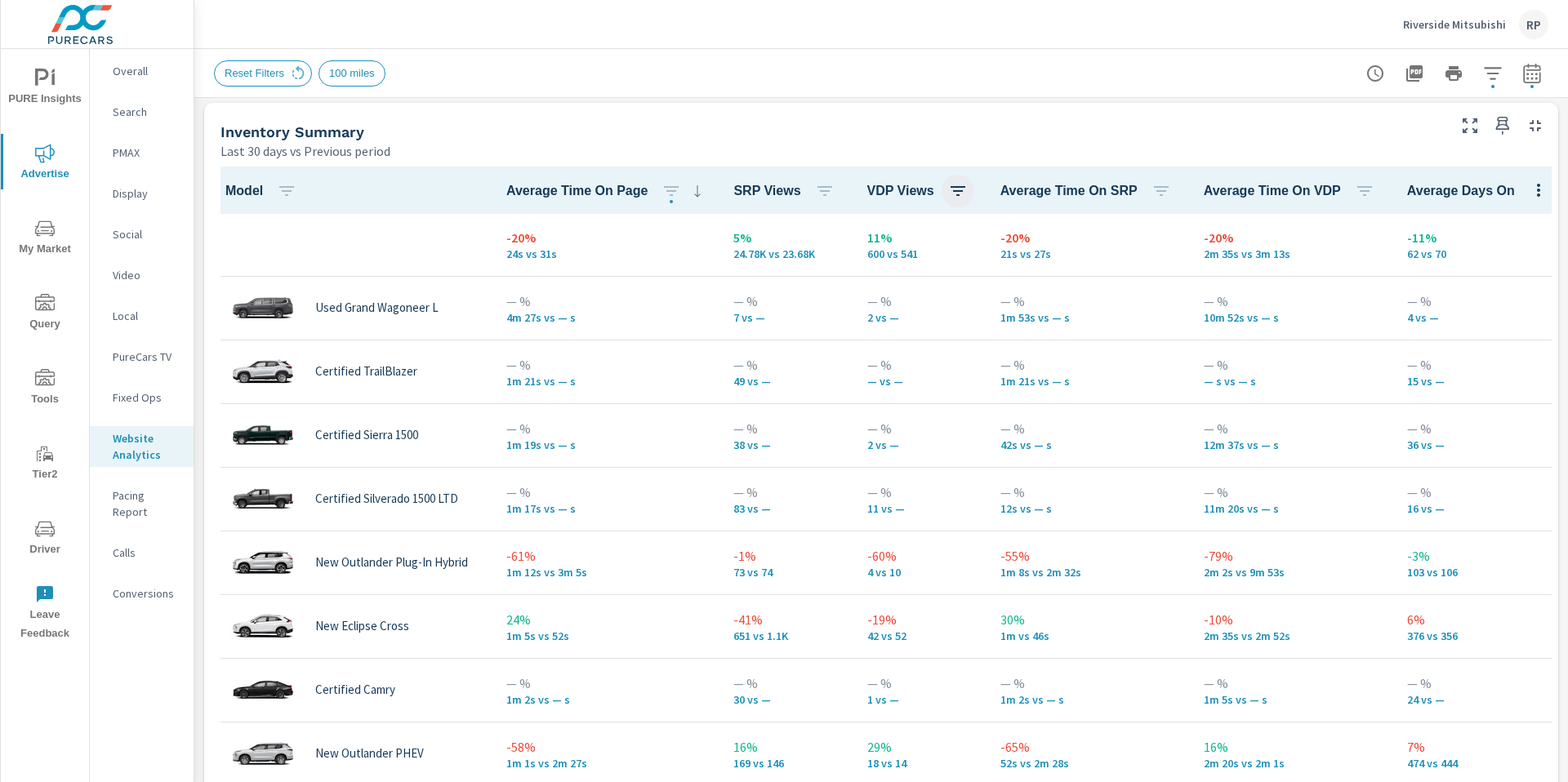
click at [948, 188] on icon "button" at bounding box center [957, 191] width 19 height 19
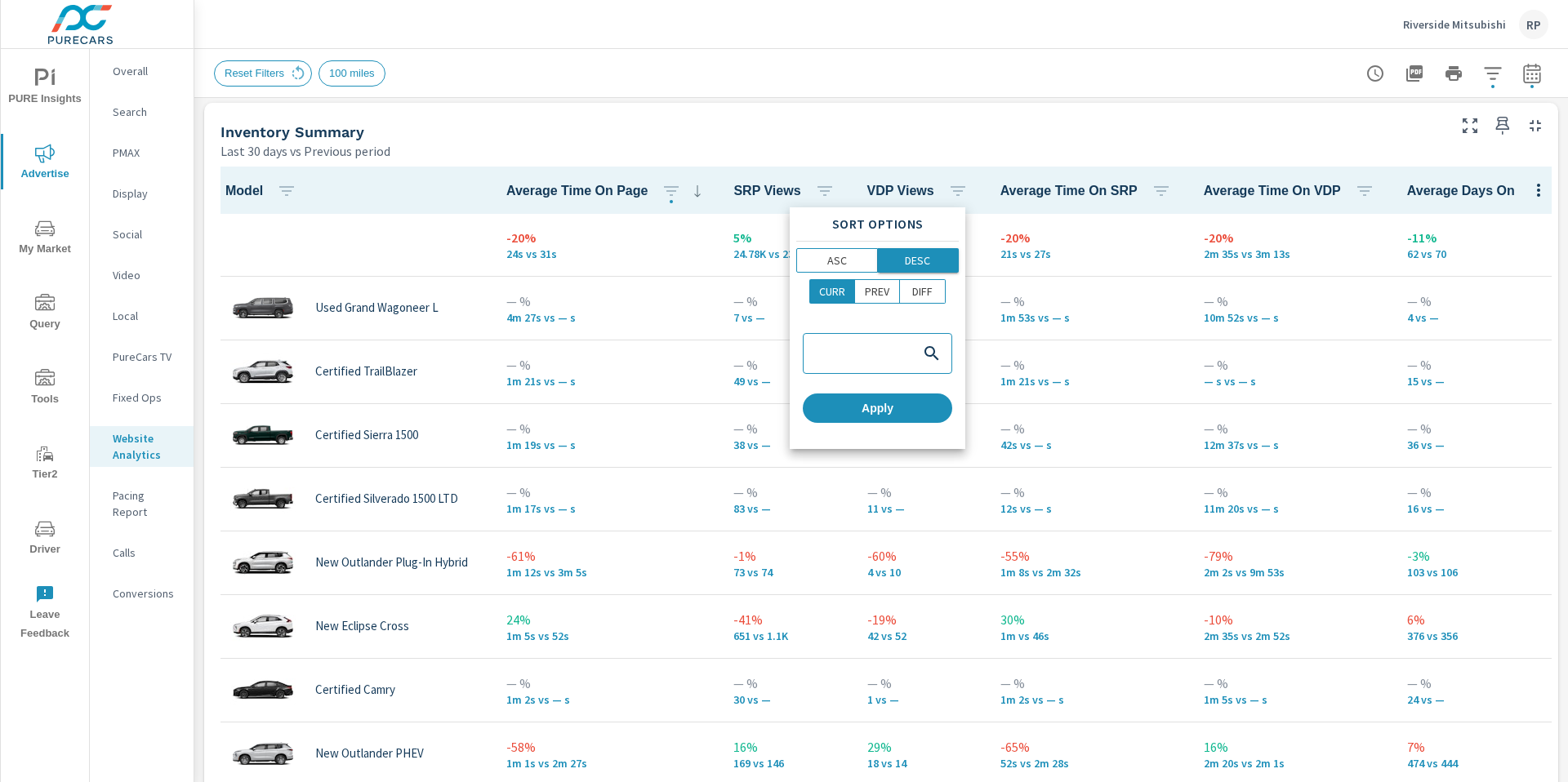
click at [910, 250] on button "DESC" at bounding box center [918, 260] width 82 height 24
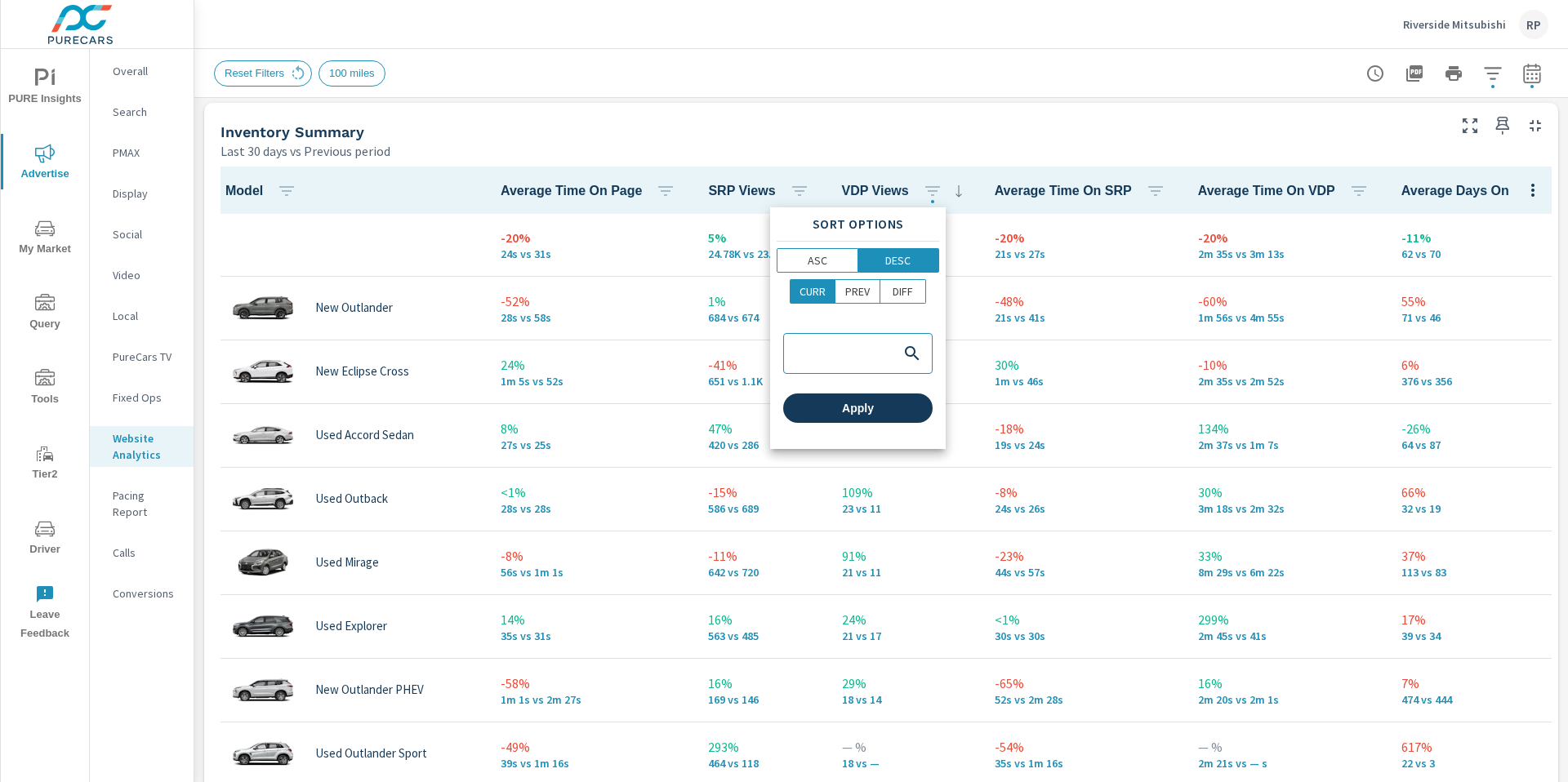
click at [881, 408] on span "Apply" at bounding box center [858, 407] width 137 height 14
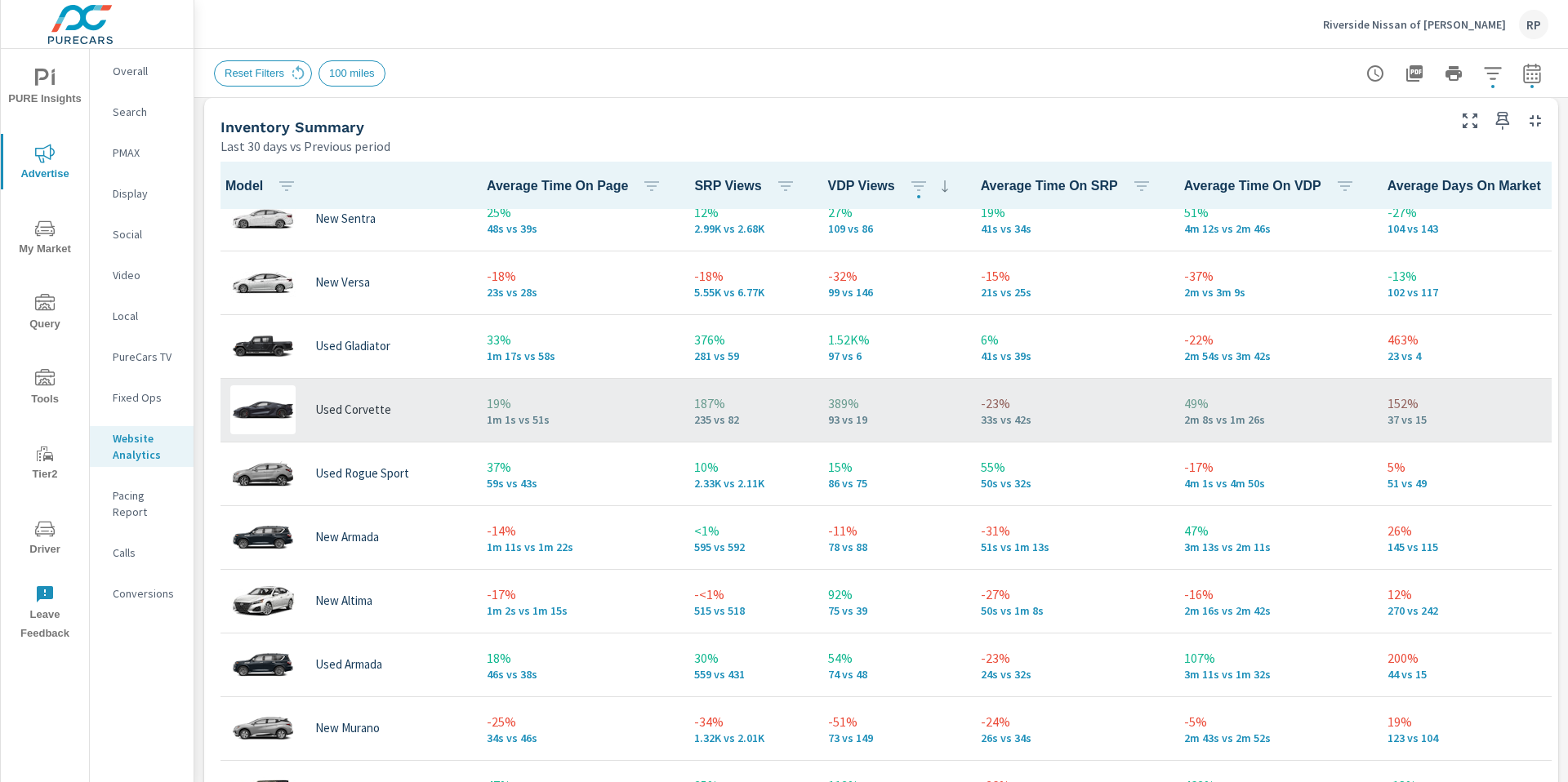
scroll to position [574, 0]
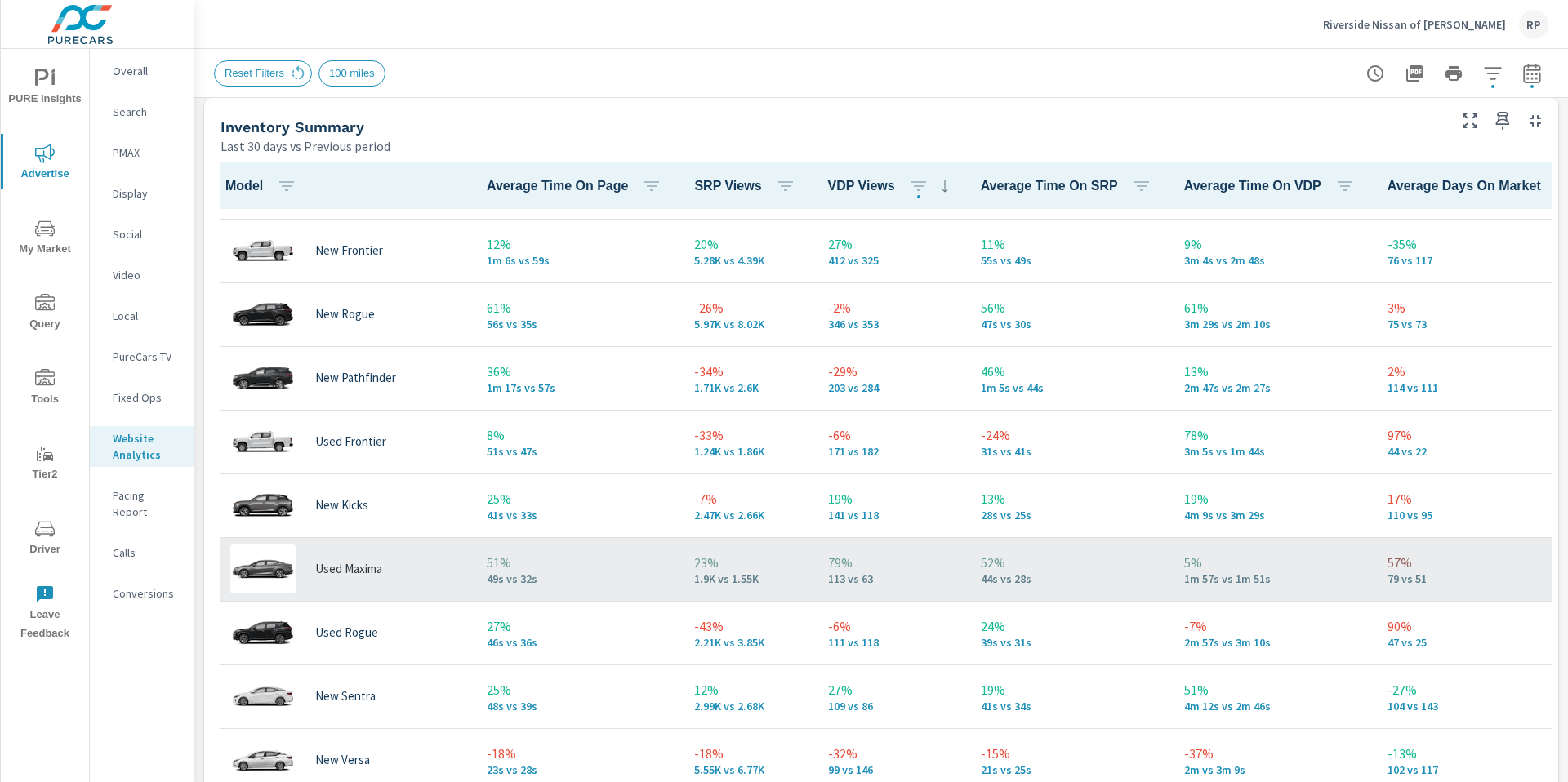
scroll to position [27, 0]
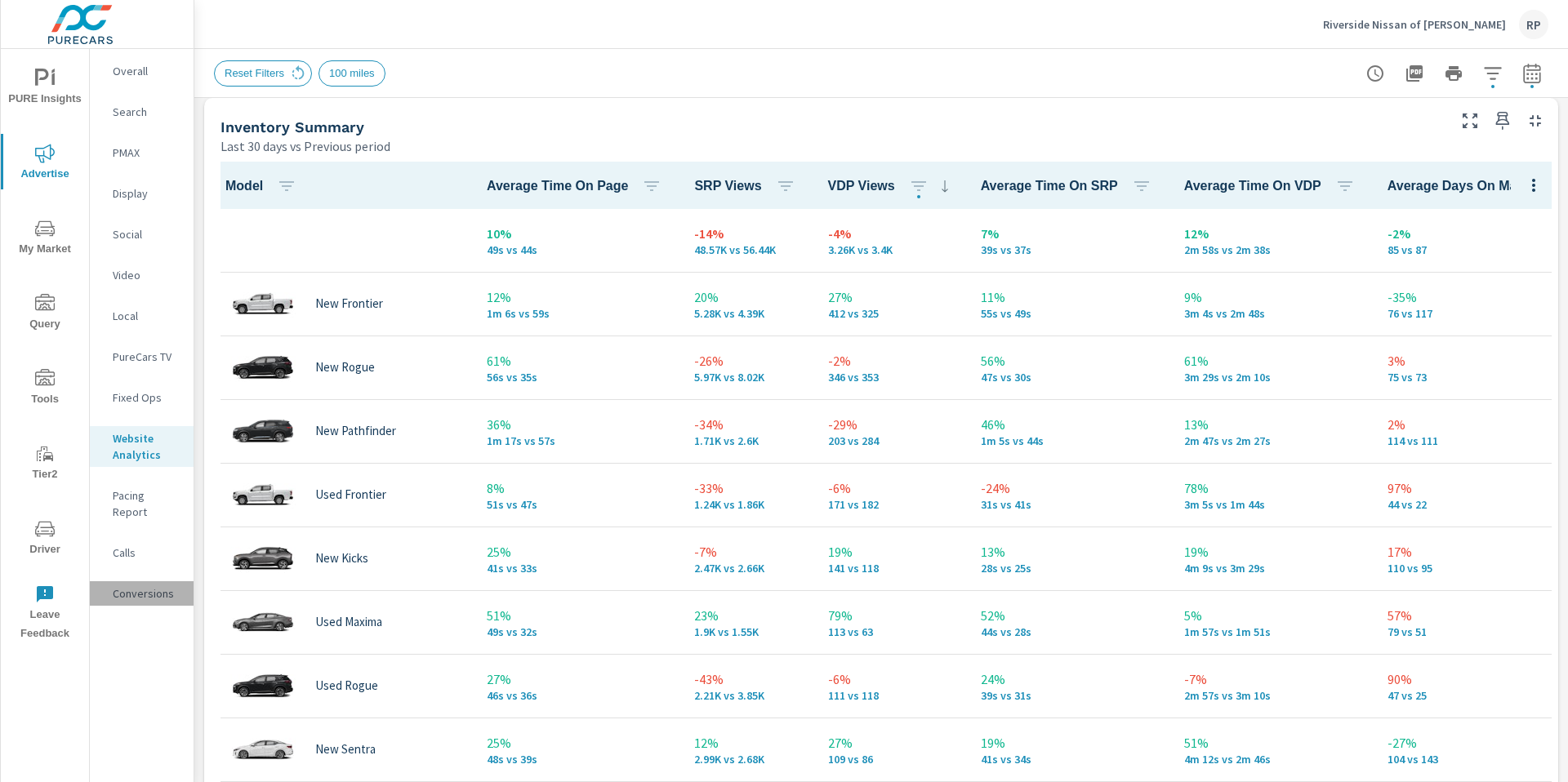
click at [146, 586] on p "Conversions" at bounding box center [146, 593] width 67 height 16
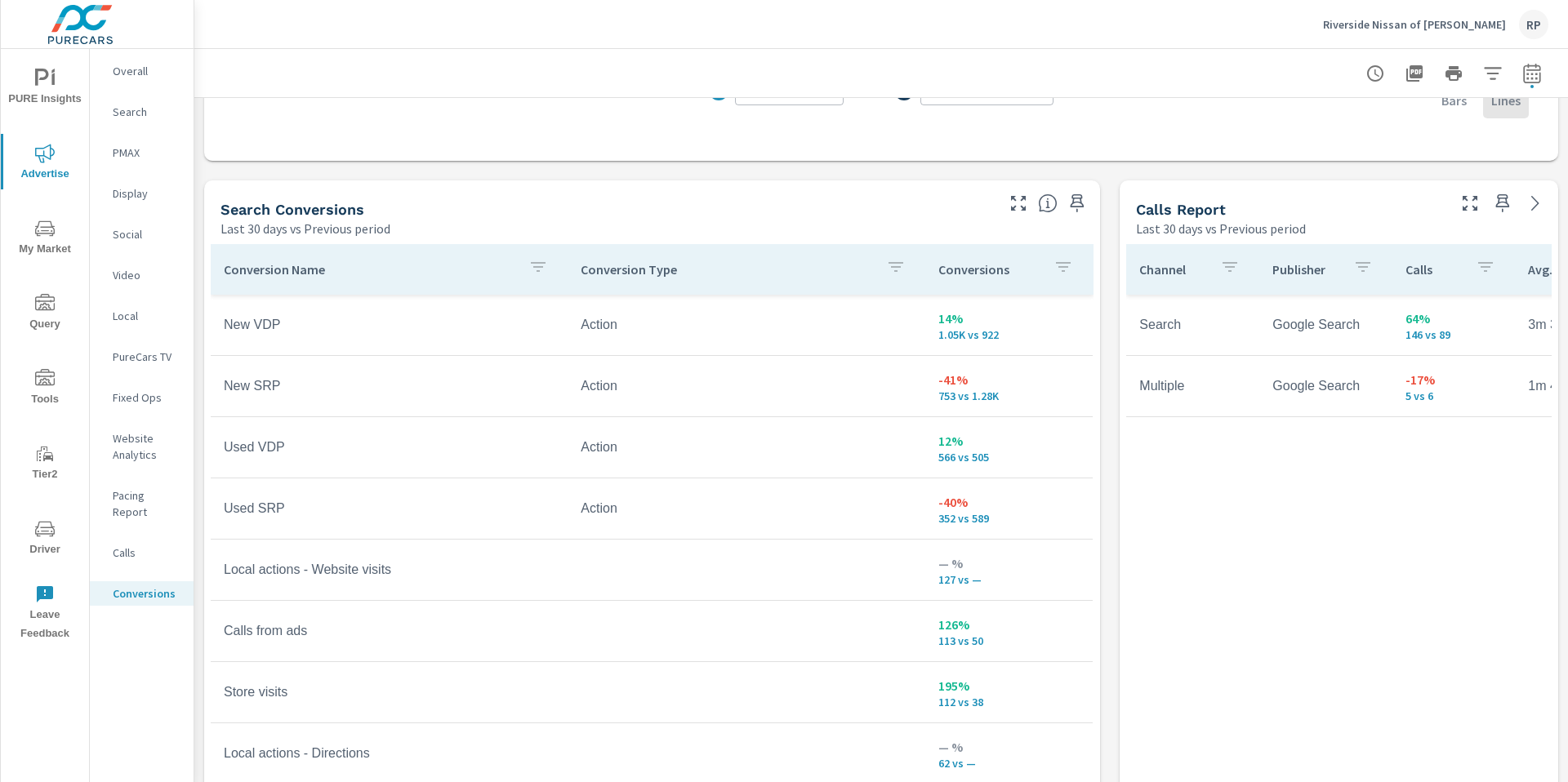
scroll to position [10, 0]
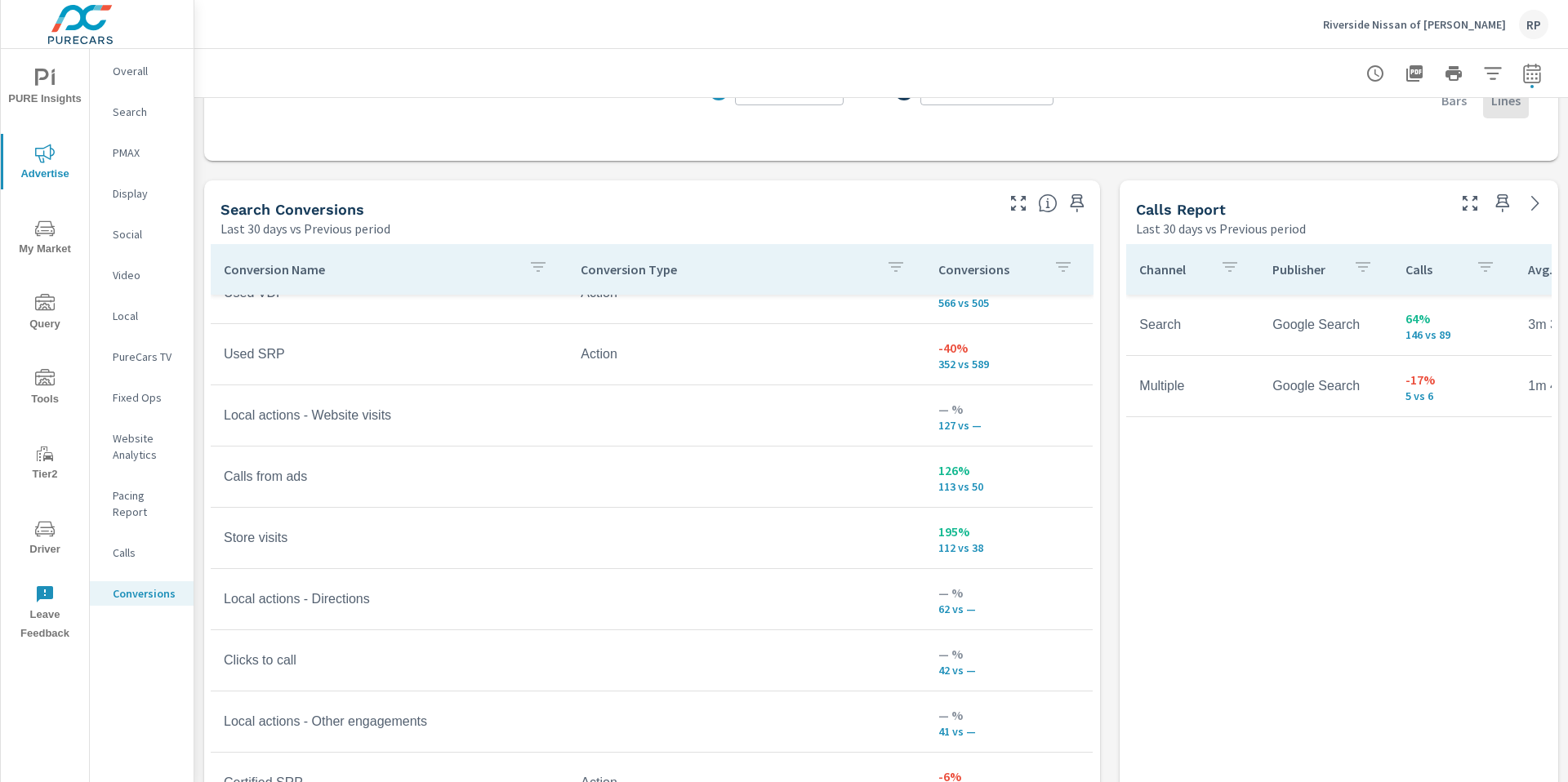
scroll to position [158, 0]
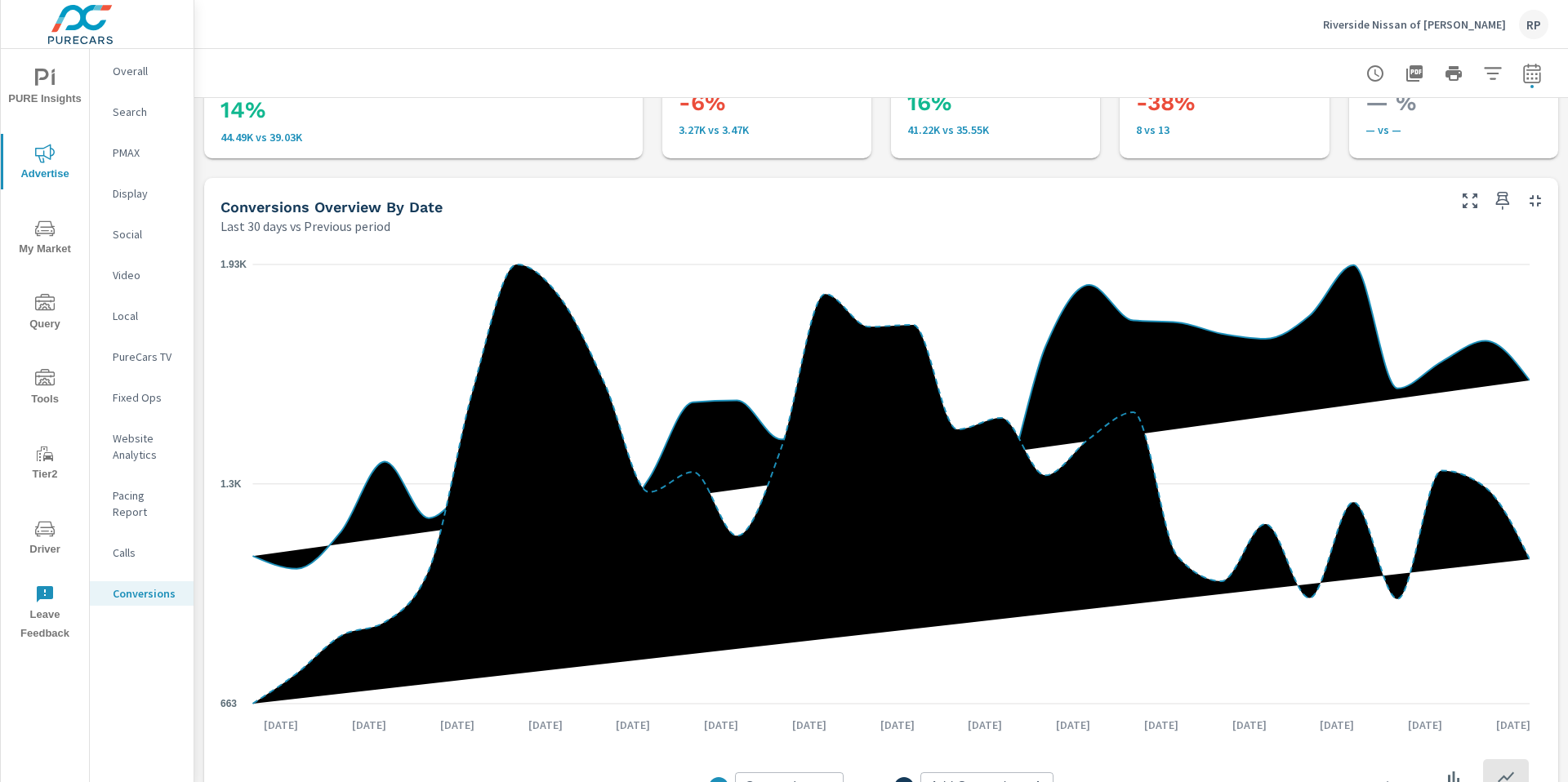
scroll to position [127, 0]
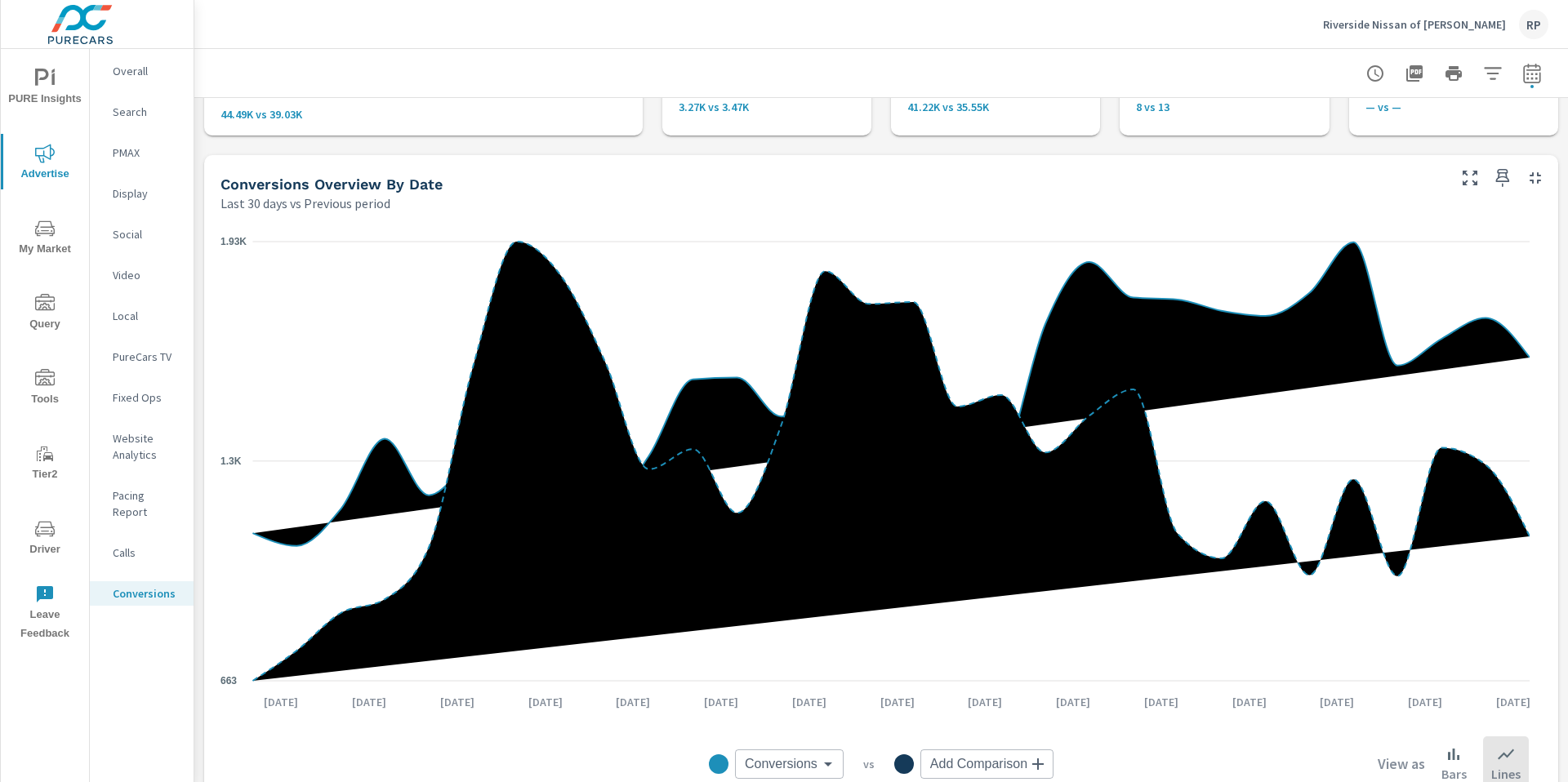
click at [135, 456] on p "Website Analytics" at bounding box center [146, 447] width 67 height 33
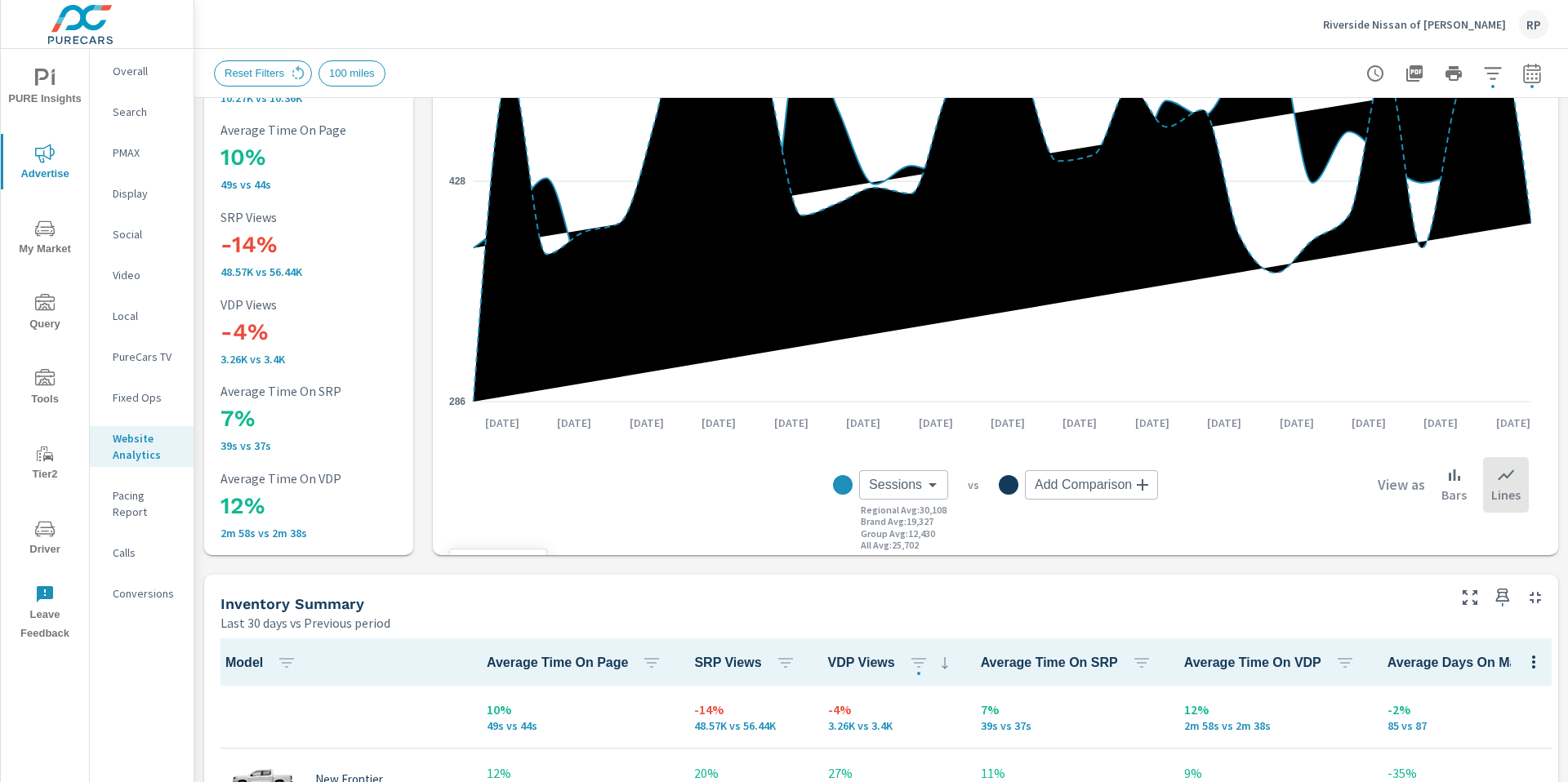
scroll to position [586, 0]
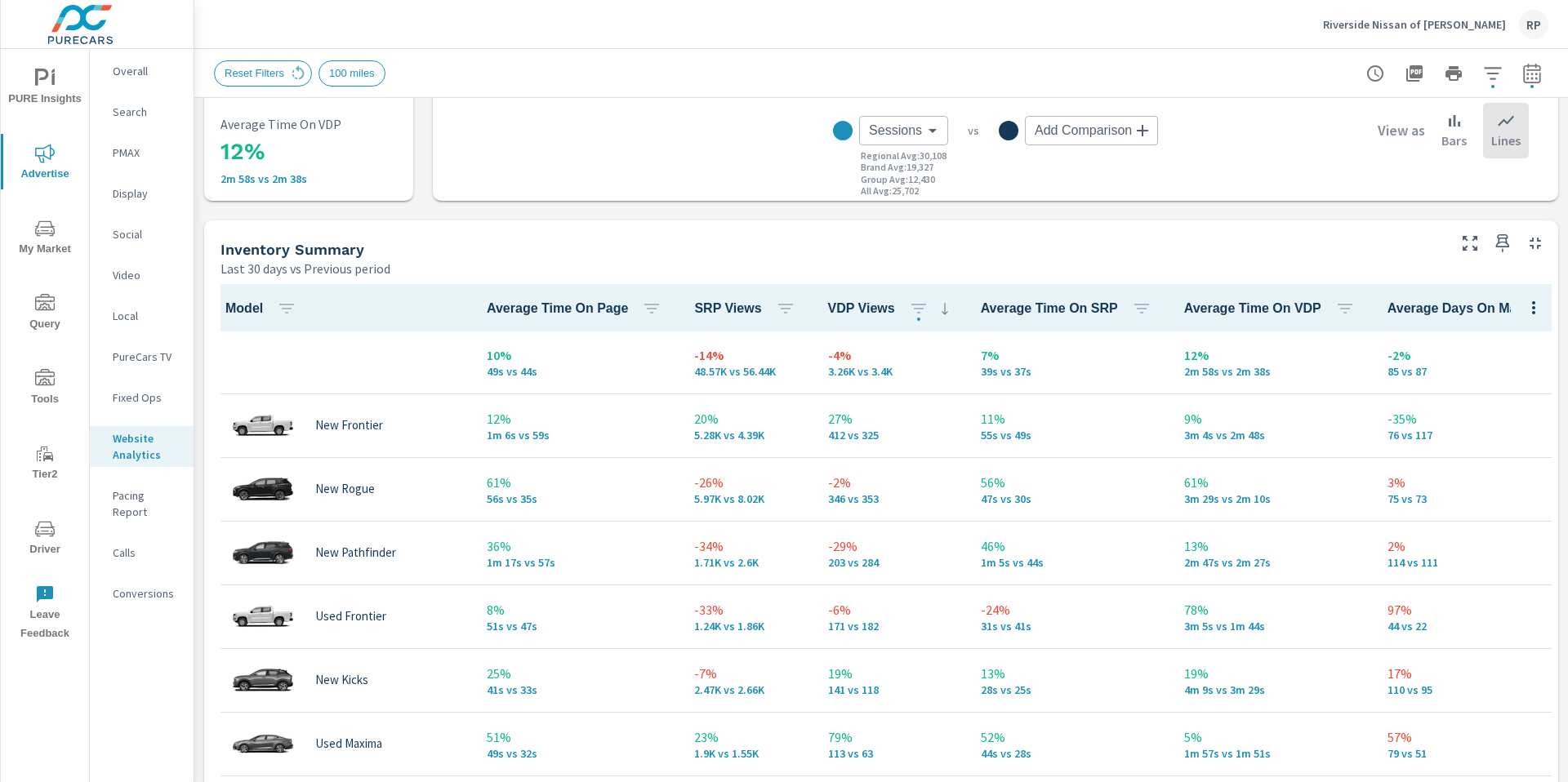
click at [49, 521] on button "Driver" at bounding box center [45, 537] width 89 height 56
